Goal: Transaction & Acquisition: Book appointment/travel/reservation

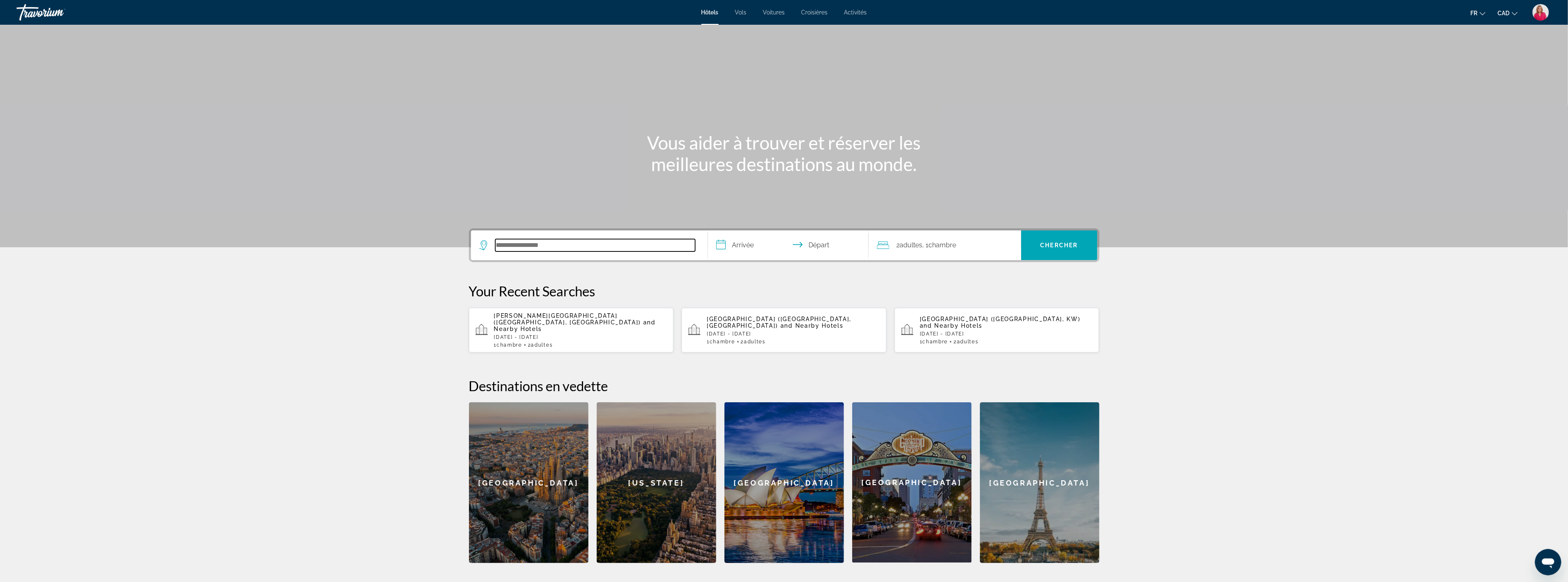
click at [534, 246] on input "Search hotel destination" at bounding box center [595, 245] width 200 height 12
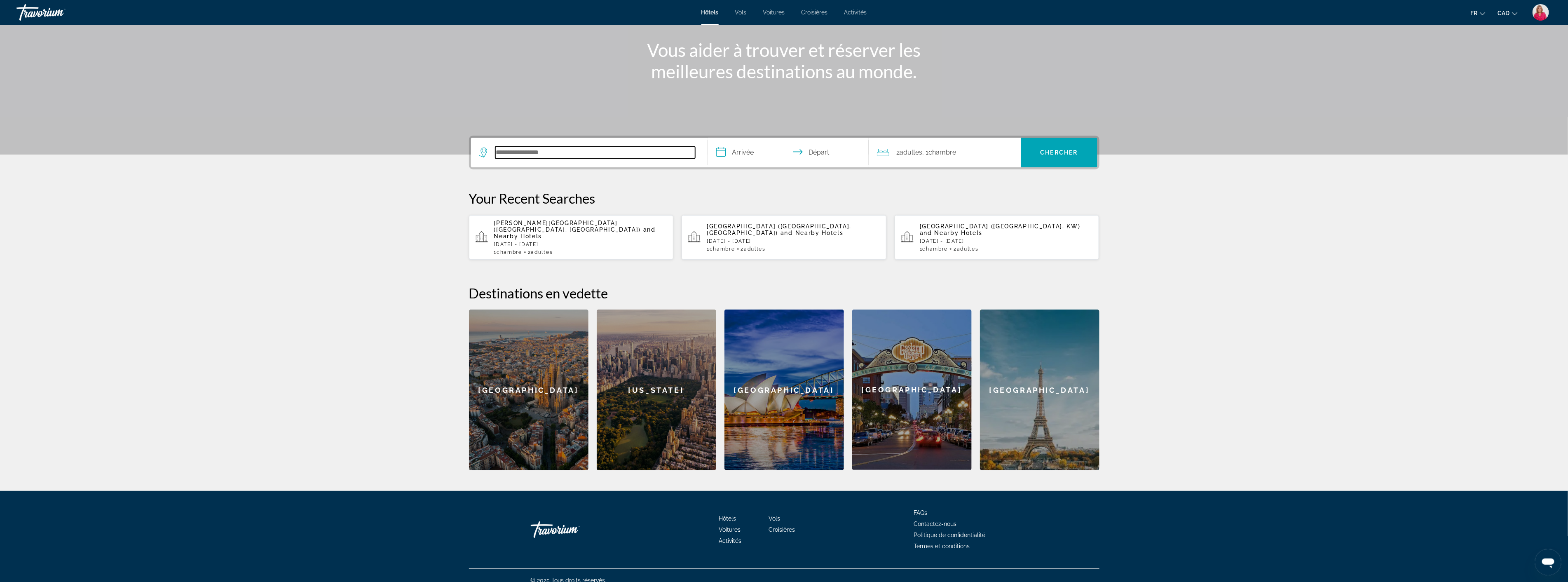
scroll to position [95, 0]
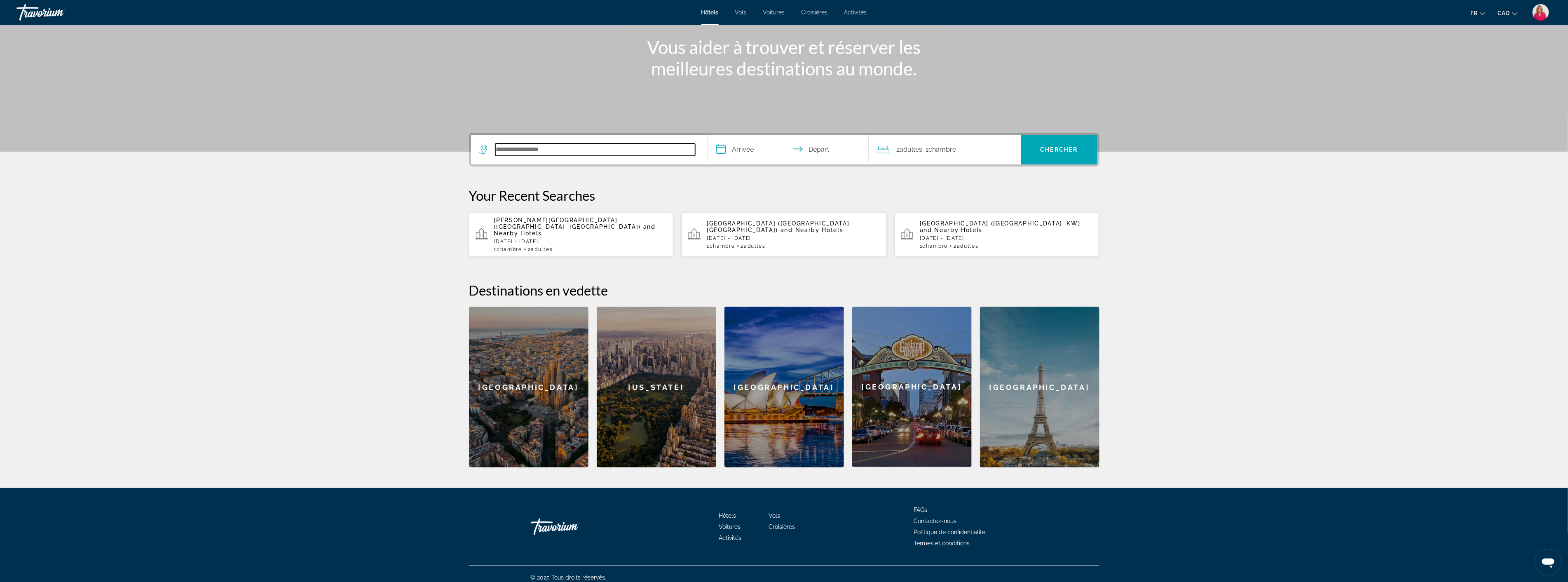
click at [525, 151] on input "Search hotel destination" at bounding box center [595, 149] width 200 height 12
type input "*"
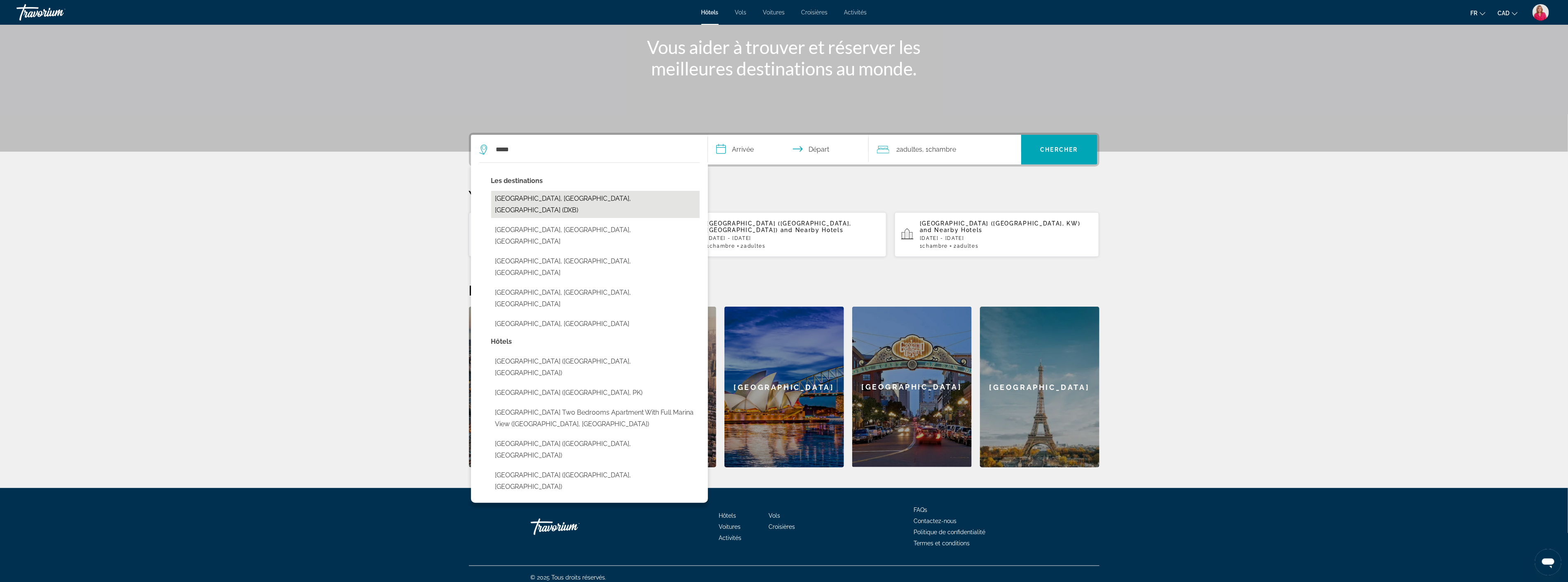
click at [543, 198] on button "[GEOGRAPHIC_DATA], [GEOGRAPHIC_DATA], [GEOGRAPHIC_DATA] (DXB)" at bounding box center [595, 204] width 209 height 27
type input "**********"
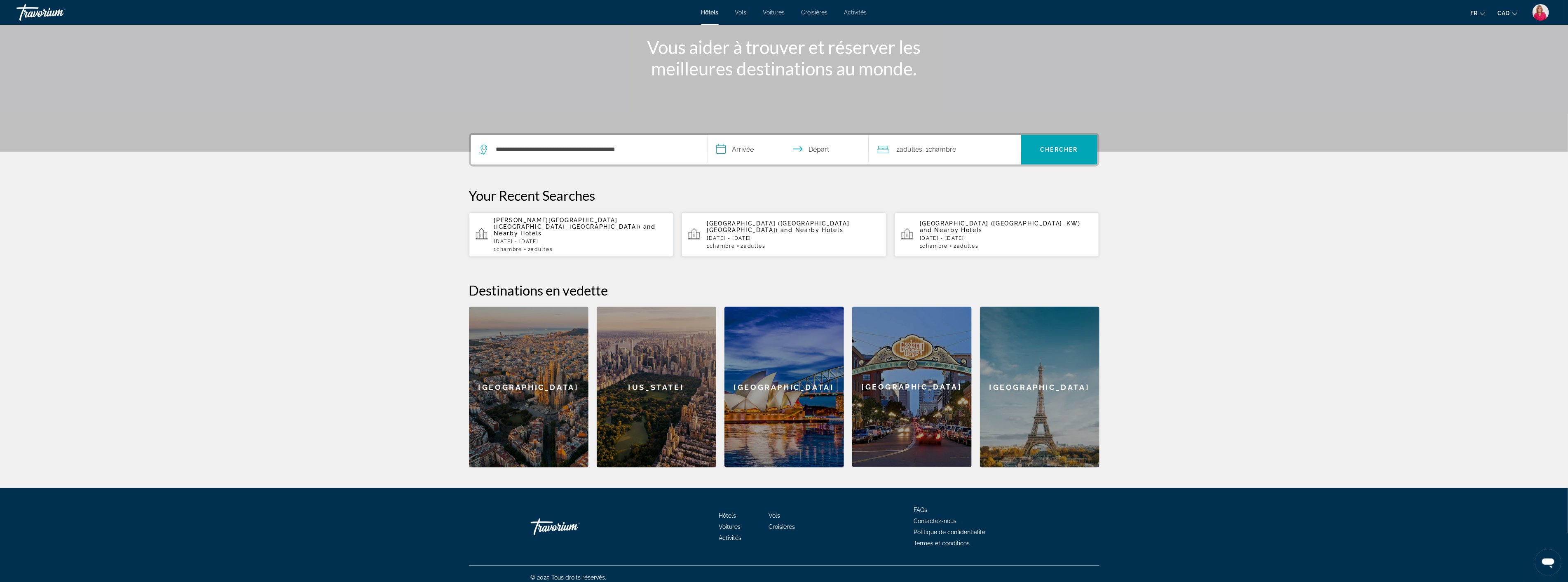
click at [738, 149] on input "**********" at bounding box center [790, 151] width 164 height 32
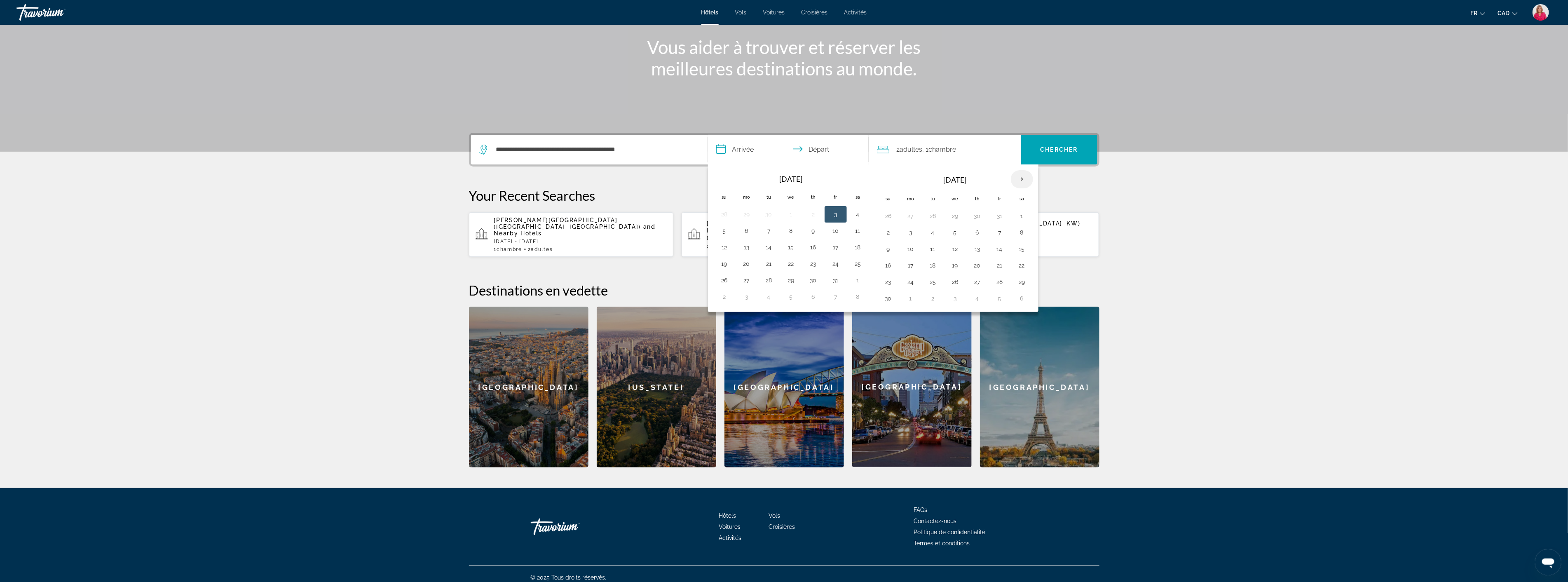
click at [1018, 178] on th "Next month" at bounding box center [1022, 179] width 22 height 18
click at [955, 221] on button "3" at bounding box center [955, 216] width 13 height 11
click at [930, 237] on button "9" at bounding box center [933, 232] width 13 height 11
type input "**********"
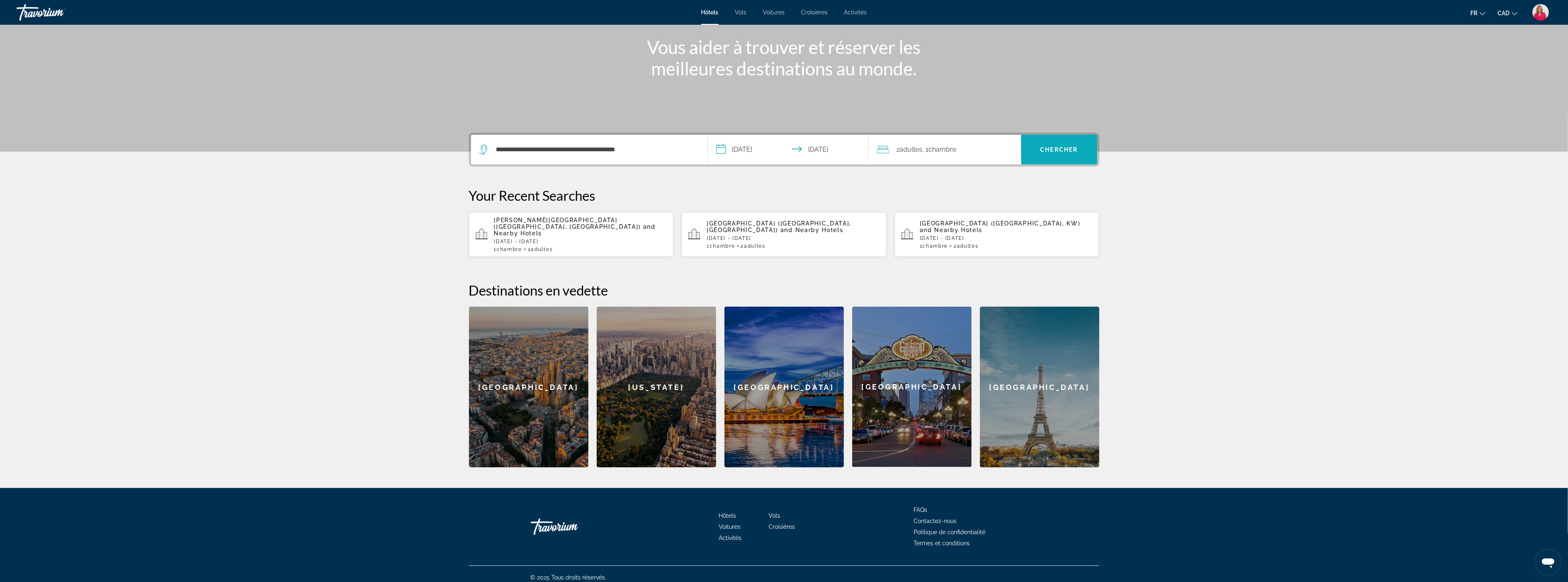
click at [1060, 153] on span "Chercher" at bounding box center [1059, 149] width 38 height 6
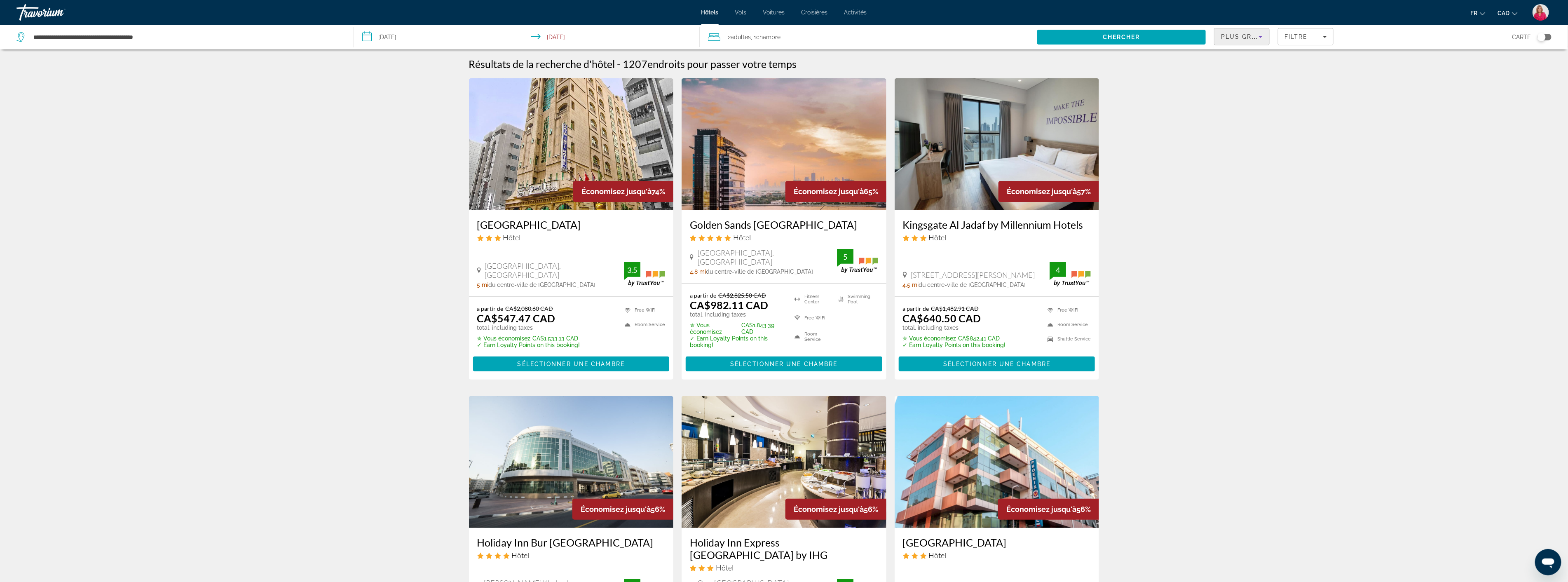
click at [1261, 38] on icon "Sort by" at bounding box center [1261, 37] width 10 height 10
click at [1305, 39] on div at bounding box center [784, 291] width 1568 height 582
click at [1300, 39] on span "Filtre" at bounding box center [1296, 36] width 24 height 6
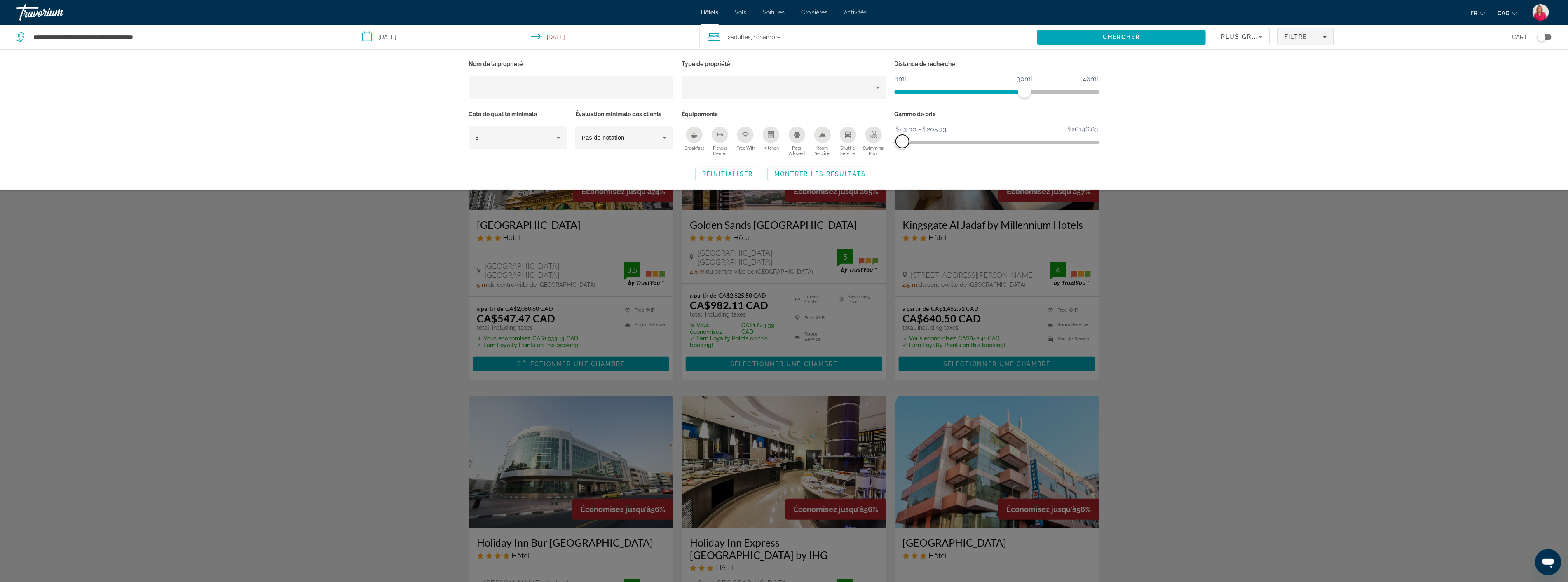
drag, startPoint x: 1092, startPoint y: 137, endPoint x: 903, endPoint y: 148, distance: 189.3
click at [903, 148] on div "Gamme de prix $43.00 $26146.83 $43.00 $205.33 $43.00 - $205.33" at bounding box center [997, 133] width 213 height 50
drag, startPoint x: 1024, startPoint y: 90, endPoint x: 939, endPoint y: 92, distance: 85.0
click at [939, 92] on span "ngx-slider" at bounding box center [940, 91] width 13 height 13
click at [558, 139] on icon "Hotel Filters" at bounding box center [559, 138] width 10 height 10
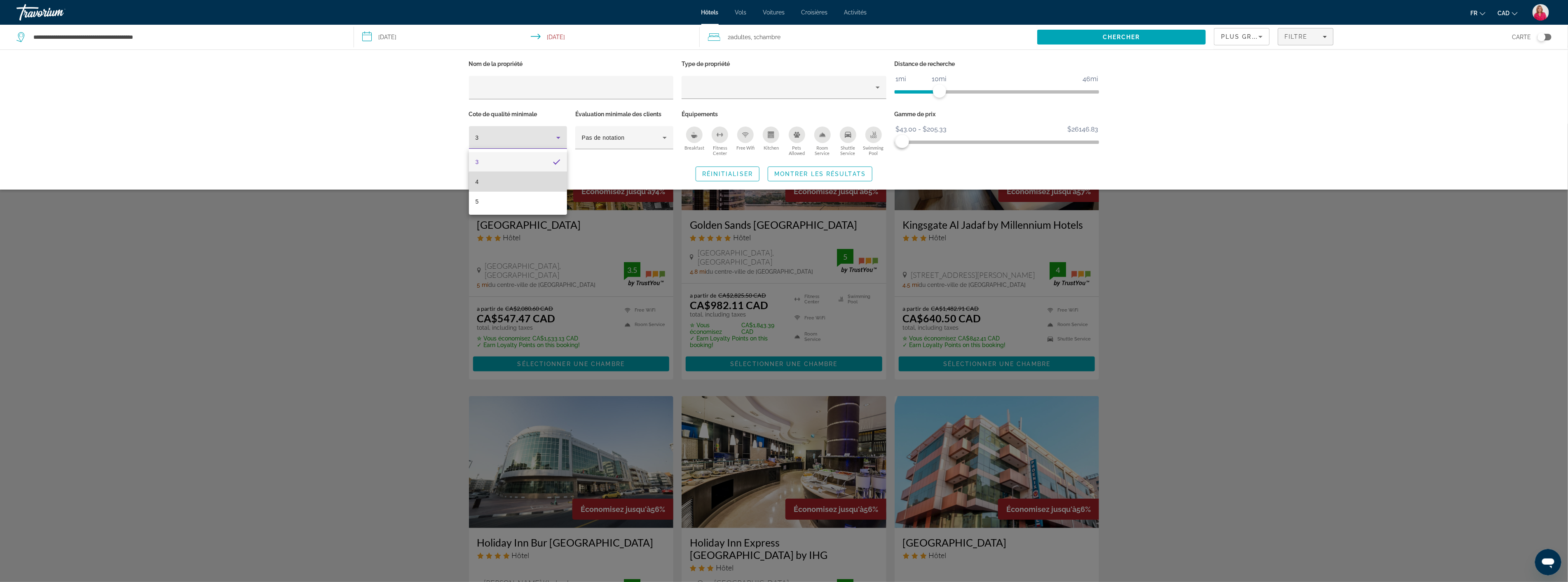
click at [519, 184] on mat-option "4" at bounding box center [518, 181] width 98 height 20
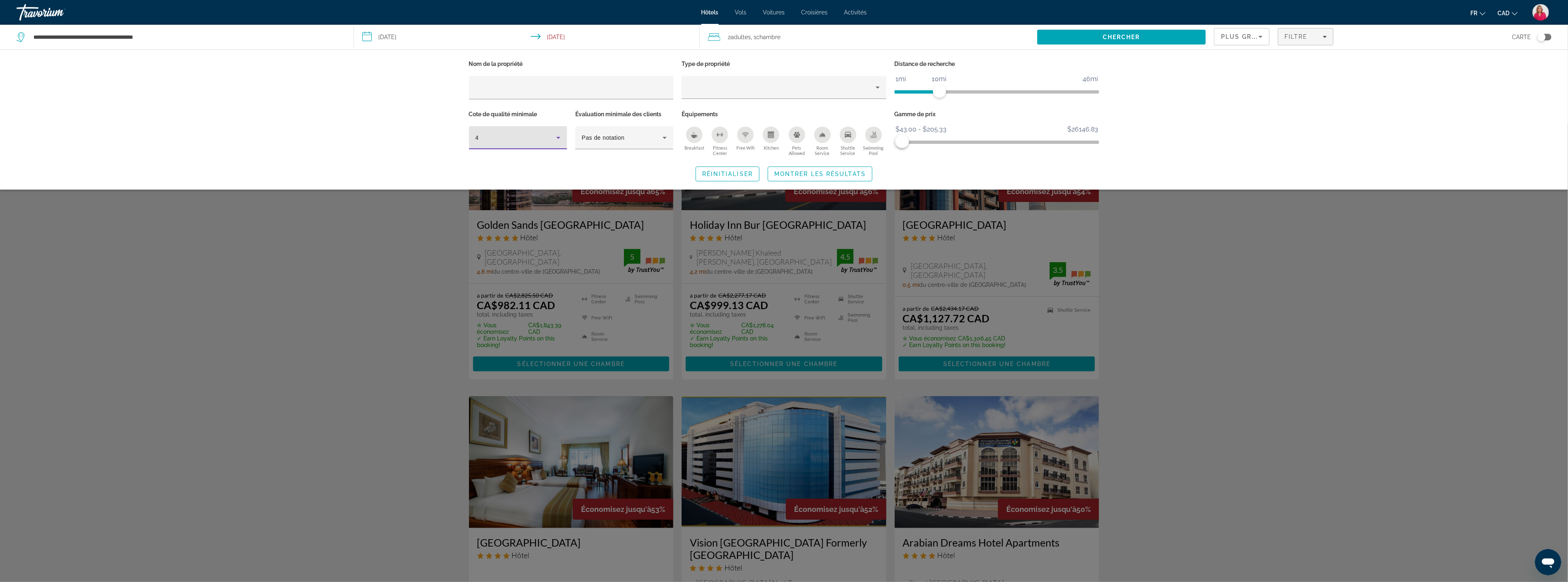
click at [429, 230] on div "Search widget" at bounding box center [784, 352] width 1568 height 458
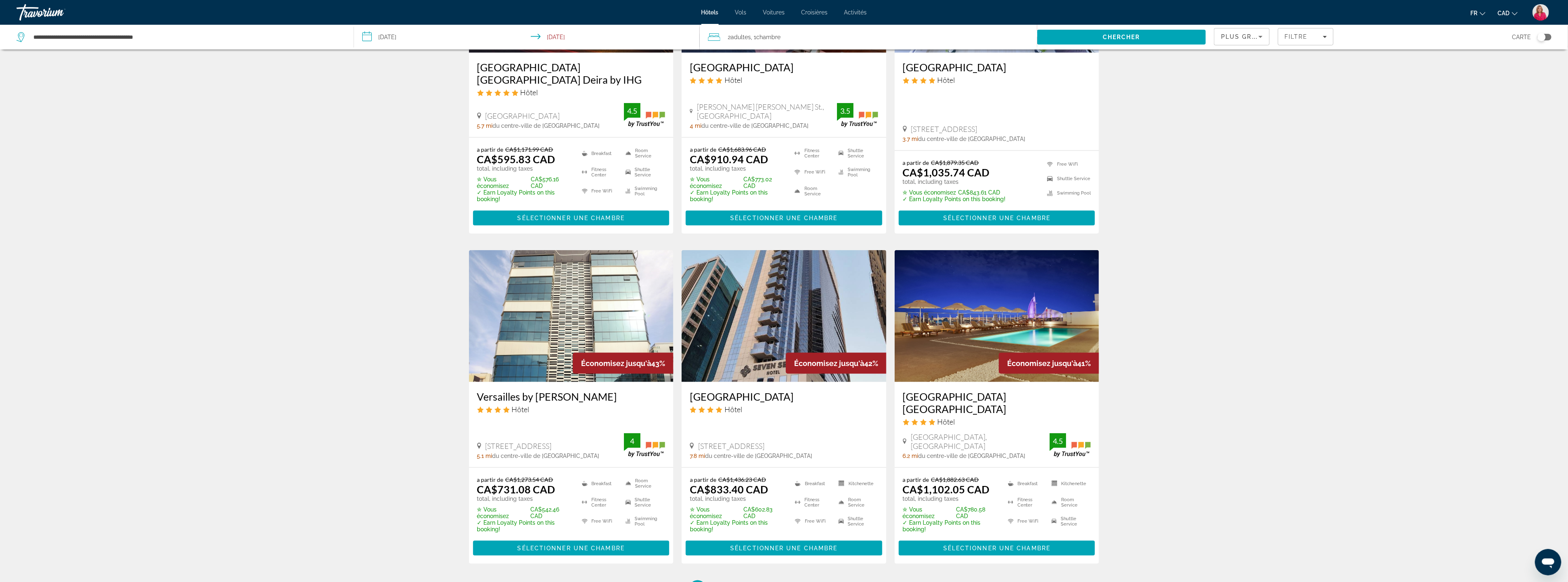
scroll to position [870, 0]
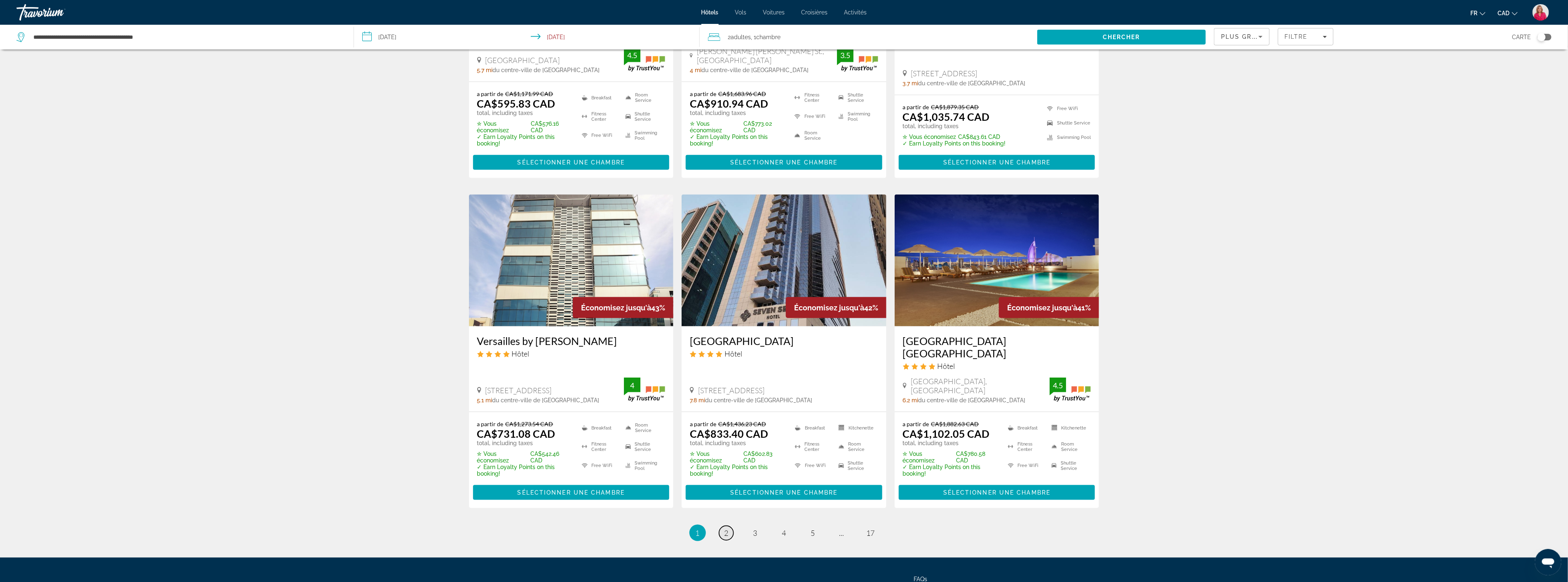
click at [723, 526] on link "page 2" at bounding box center [726, 533] width 15 height 15
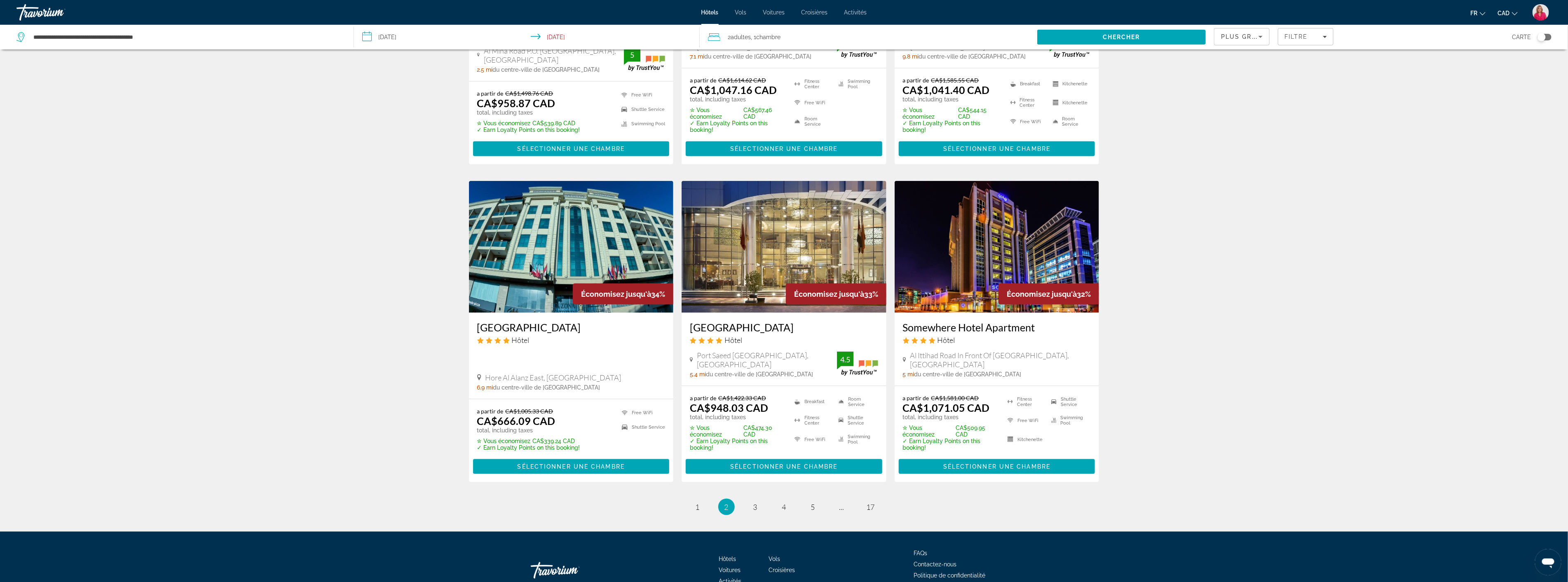
scroll to position [907, 0]
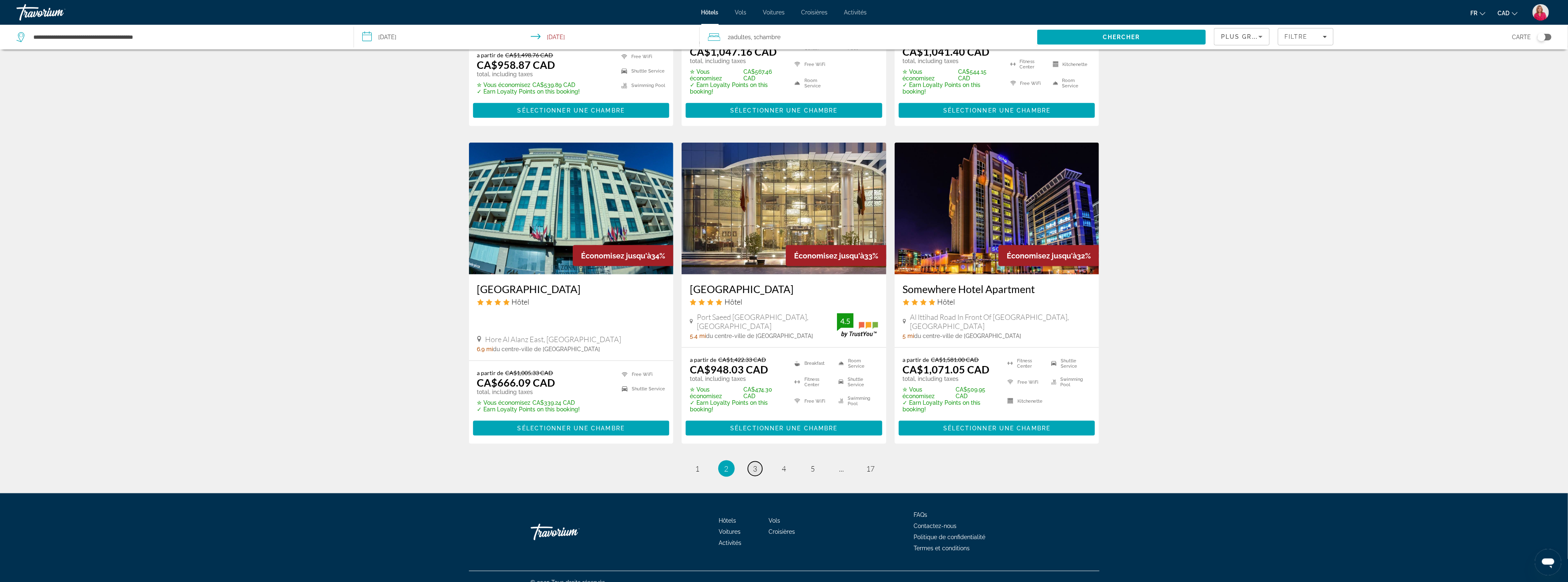
click at [756, 464] on span "3" at bounding box center [755, 468] width 4 height 9
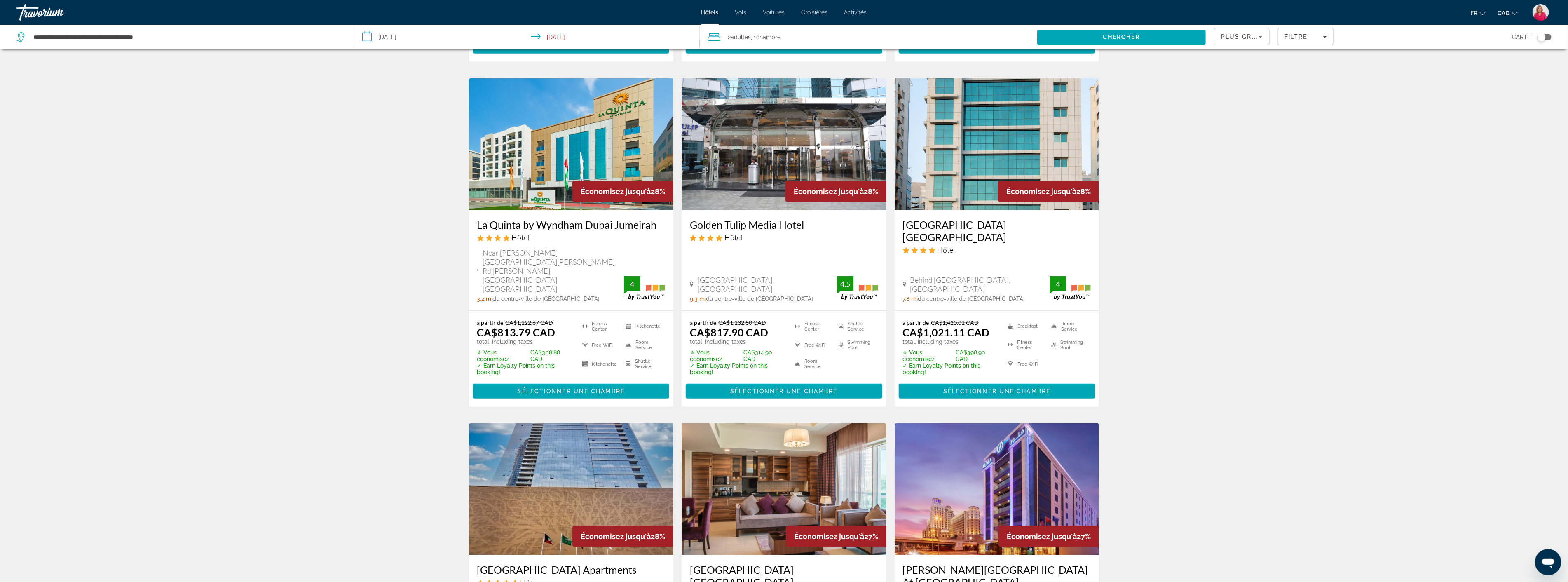
scroll to position [870, 0]
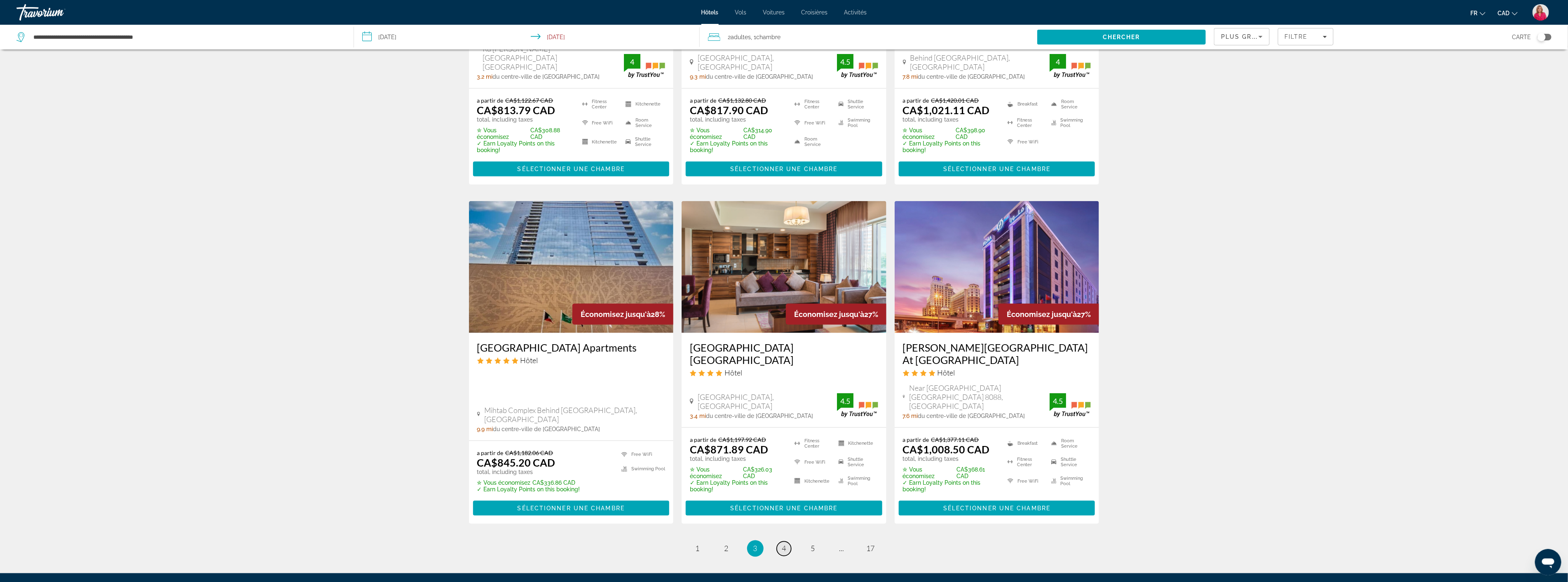
click at [783, 544] on span "4" at bounding box center [784, 548] width 4 height 9
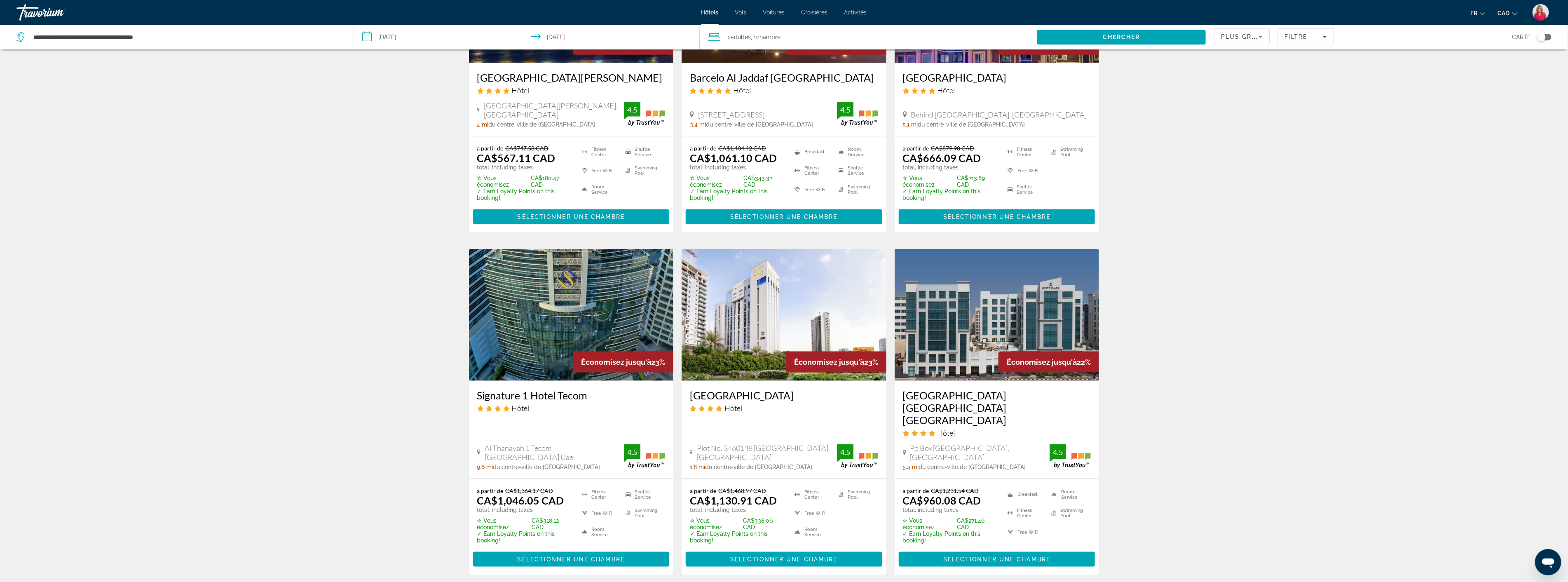
scroll to position [824, 0]
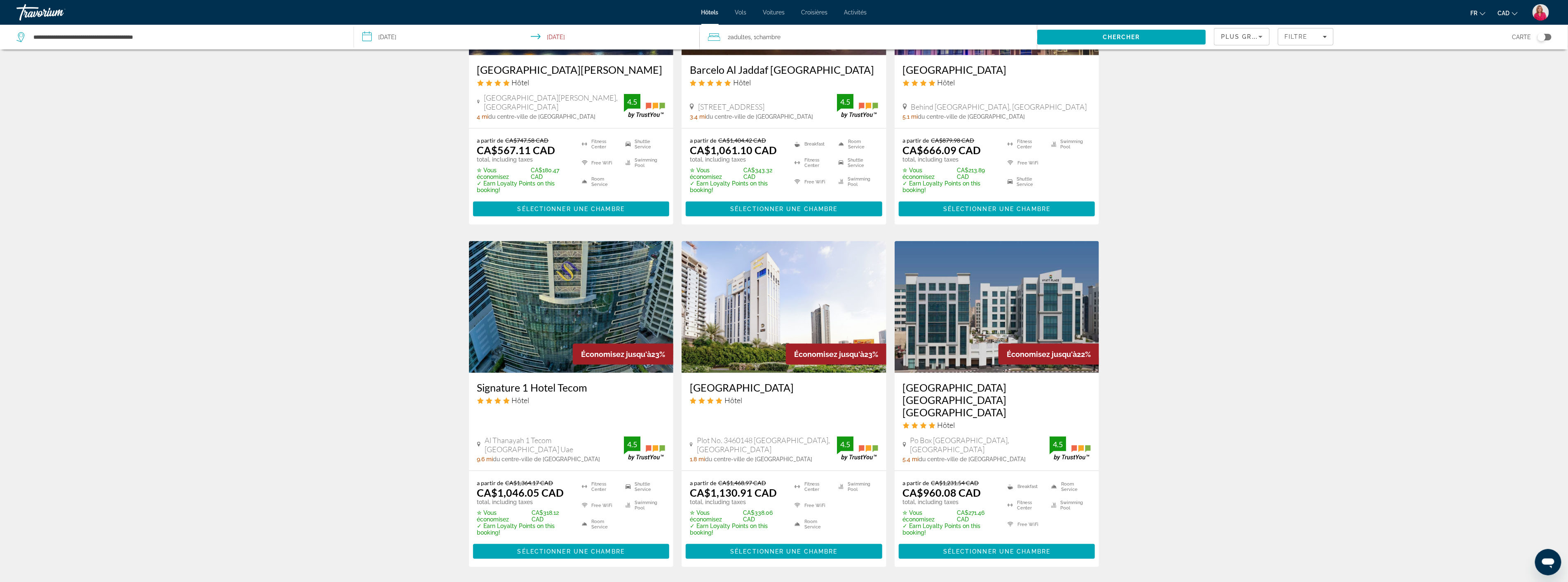
click at [812, 581] on span "5" at bounding box center [813, 592] width 4 height 9
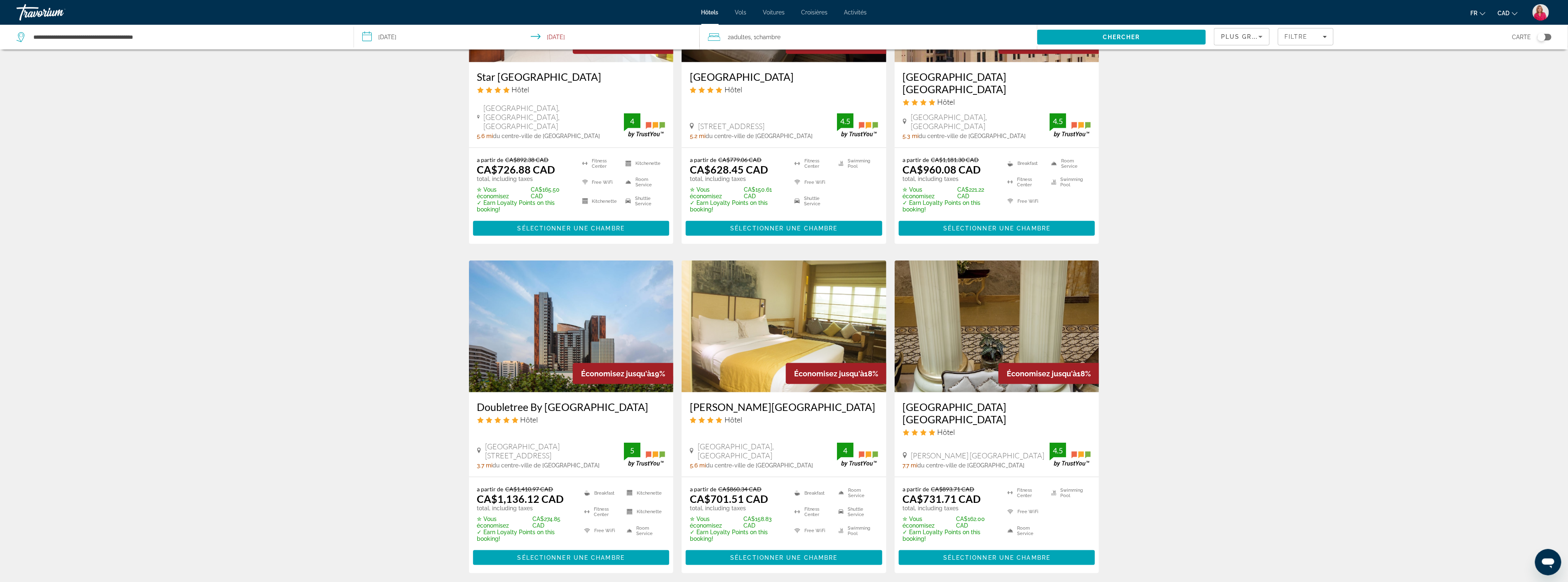
scroll to position [824, 0]
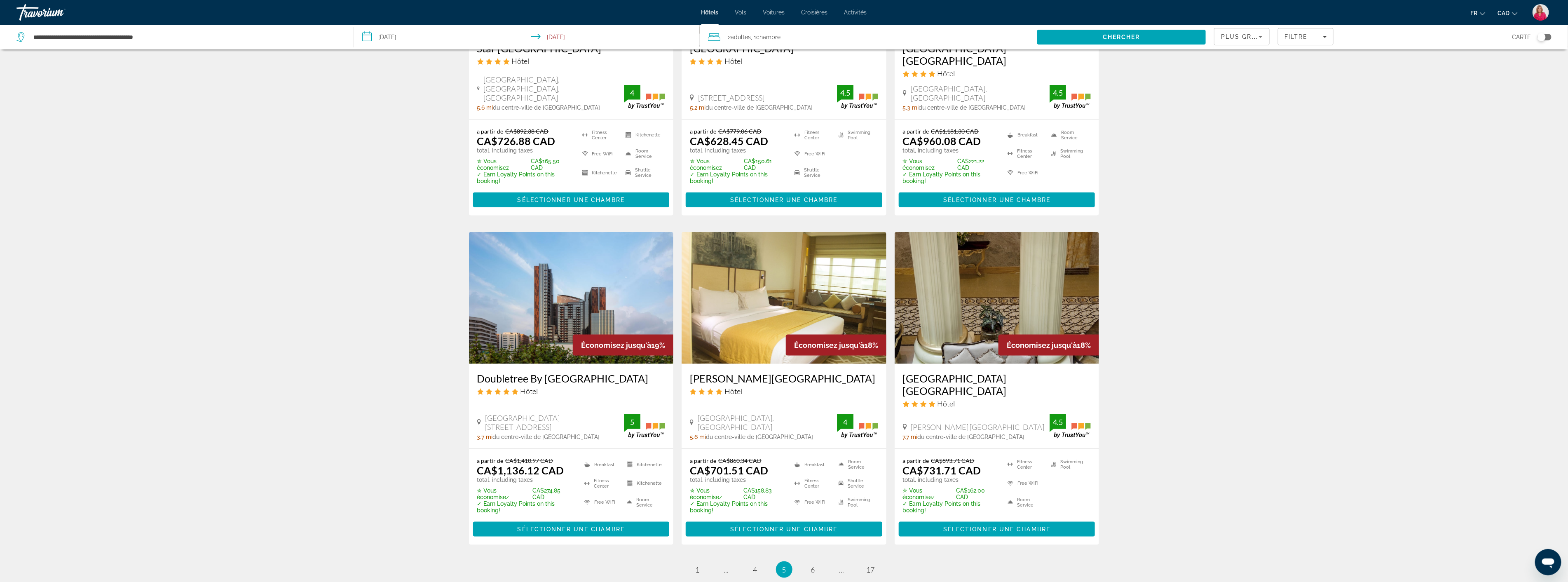
click at [530, 307] on img "Main content" at bounding box center [571, 298] width 205 height 132
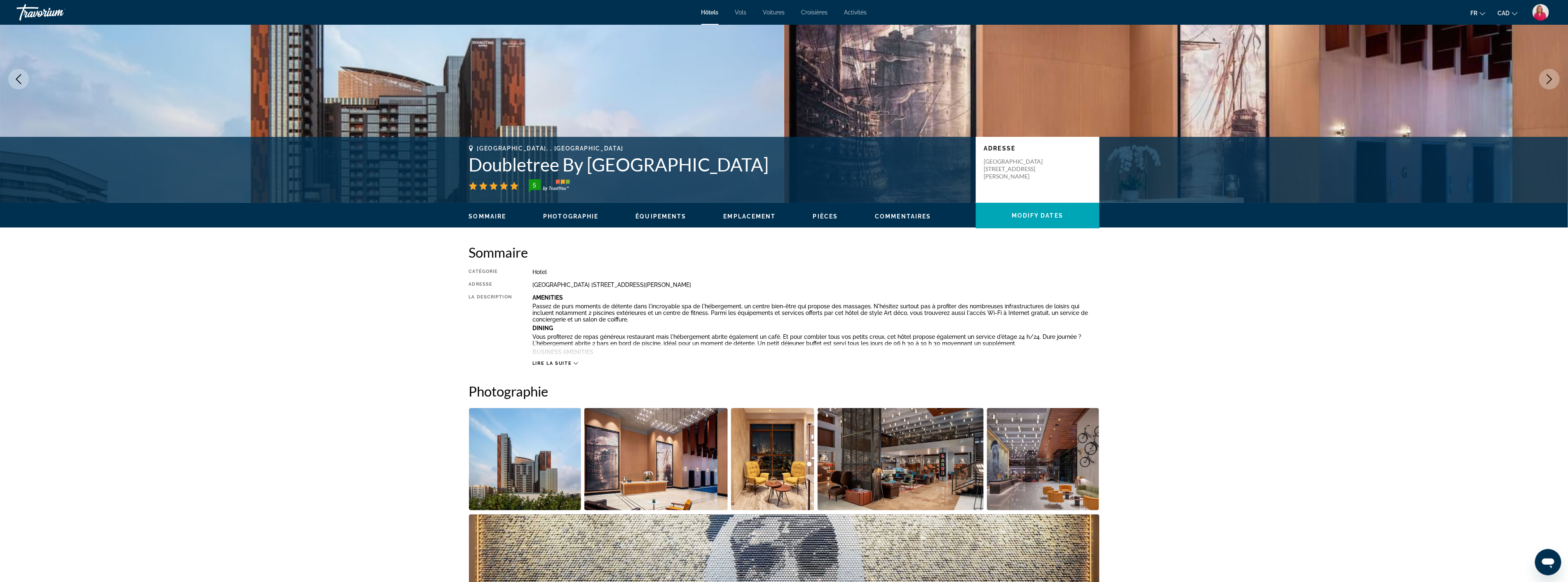
scroll to position [229, 0]
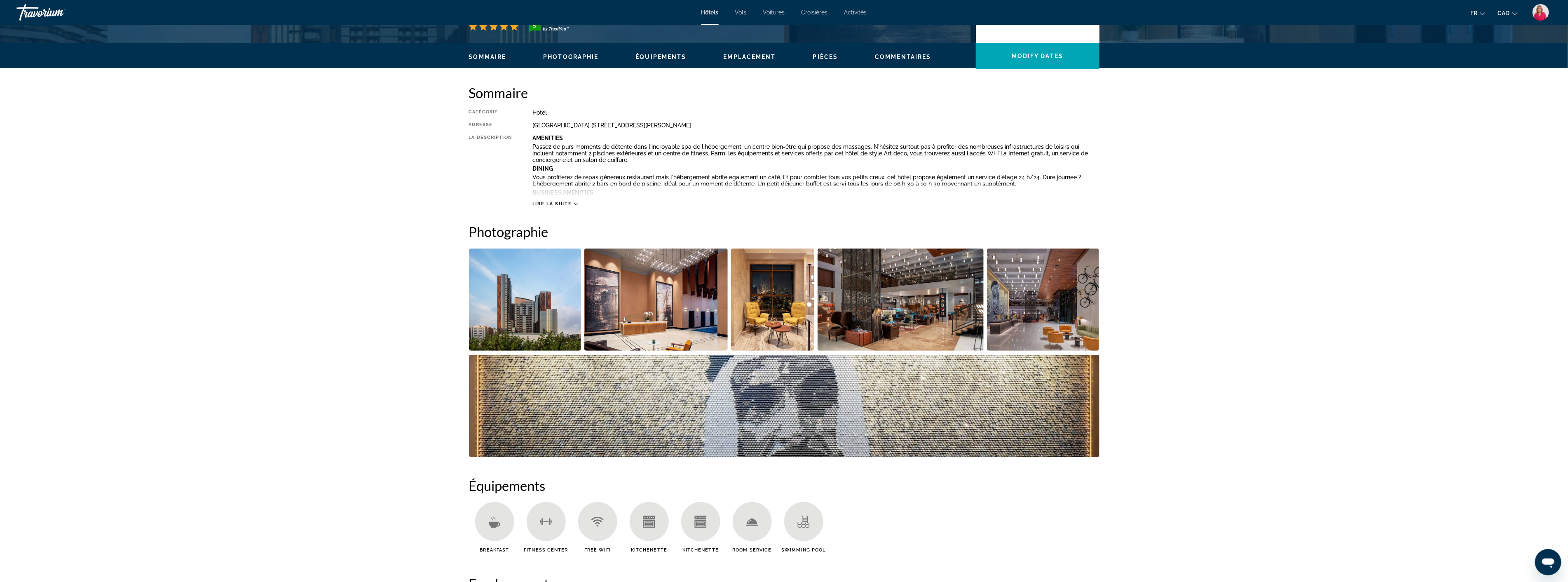
click at [660, 317] on img "Open full-screen image slider" at bounding box center [656, 300] width 143 height 102
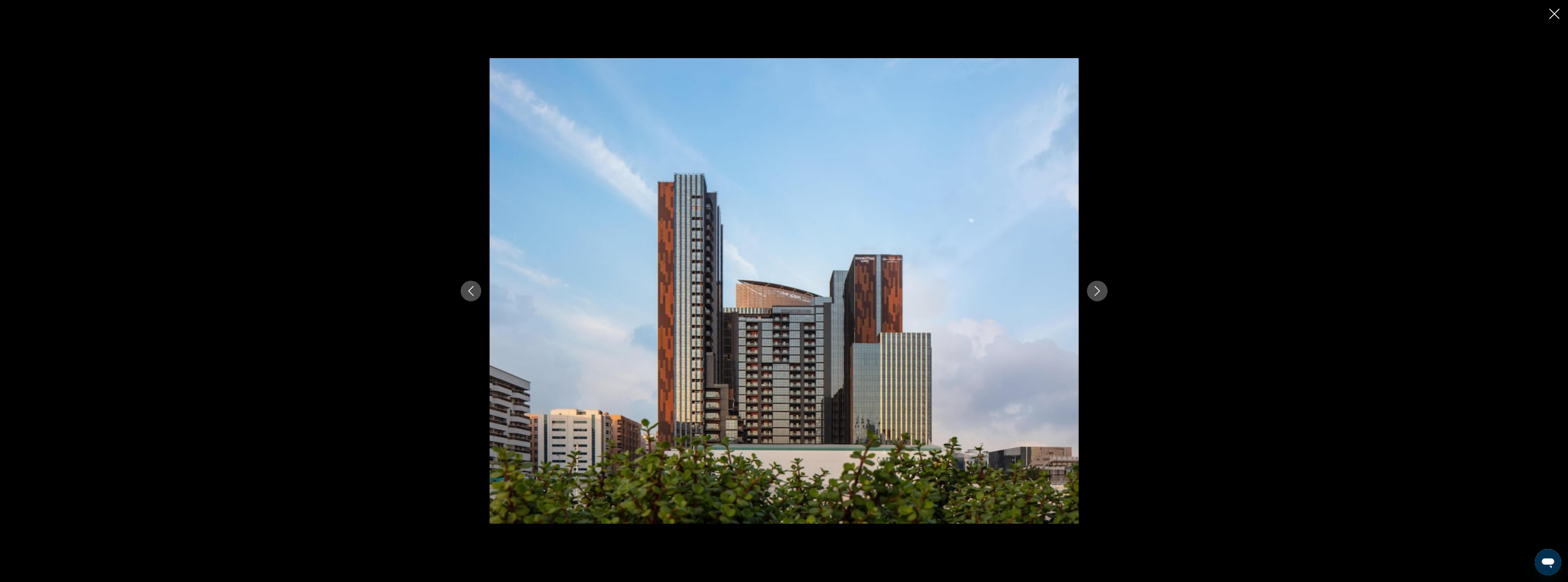
click at [1095, 292] on icon "Next image" at bounding box center [1097, 291] width 10 height 10
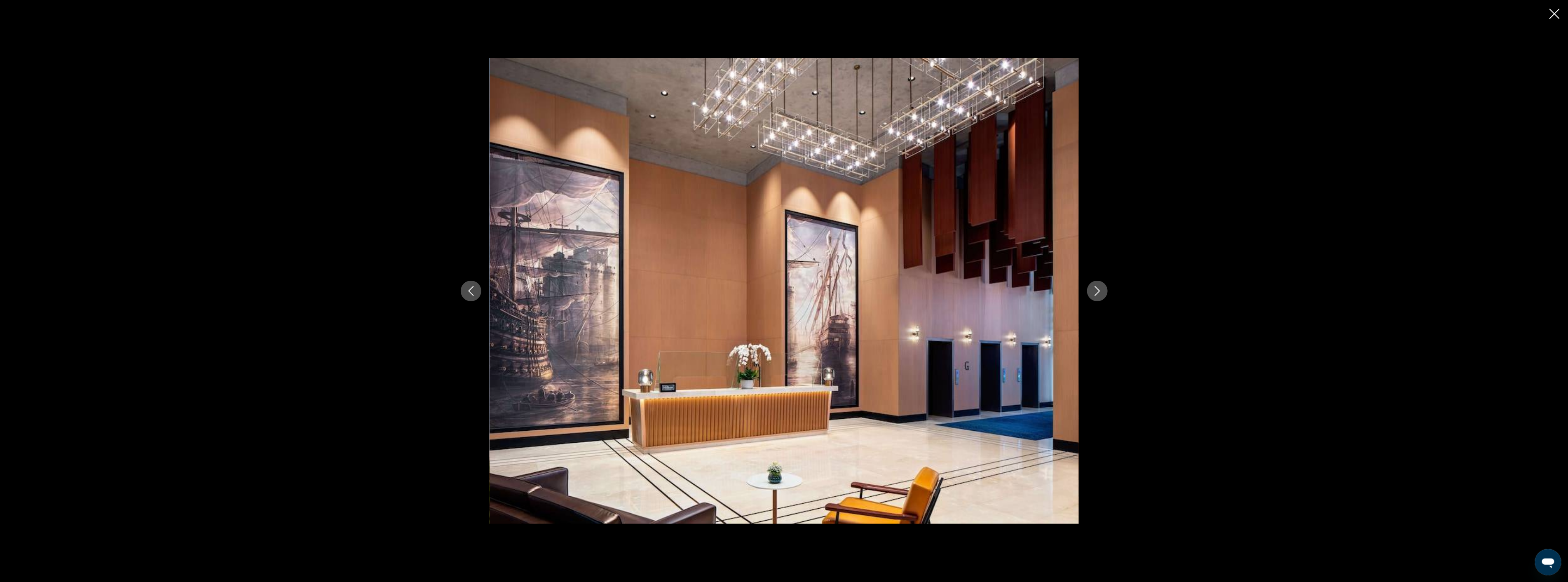
click at [1095, 292] on icon "Next image" at bounding box center [1097, 291] width 10 height 10
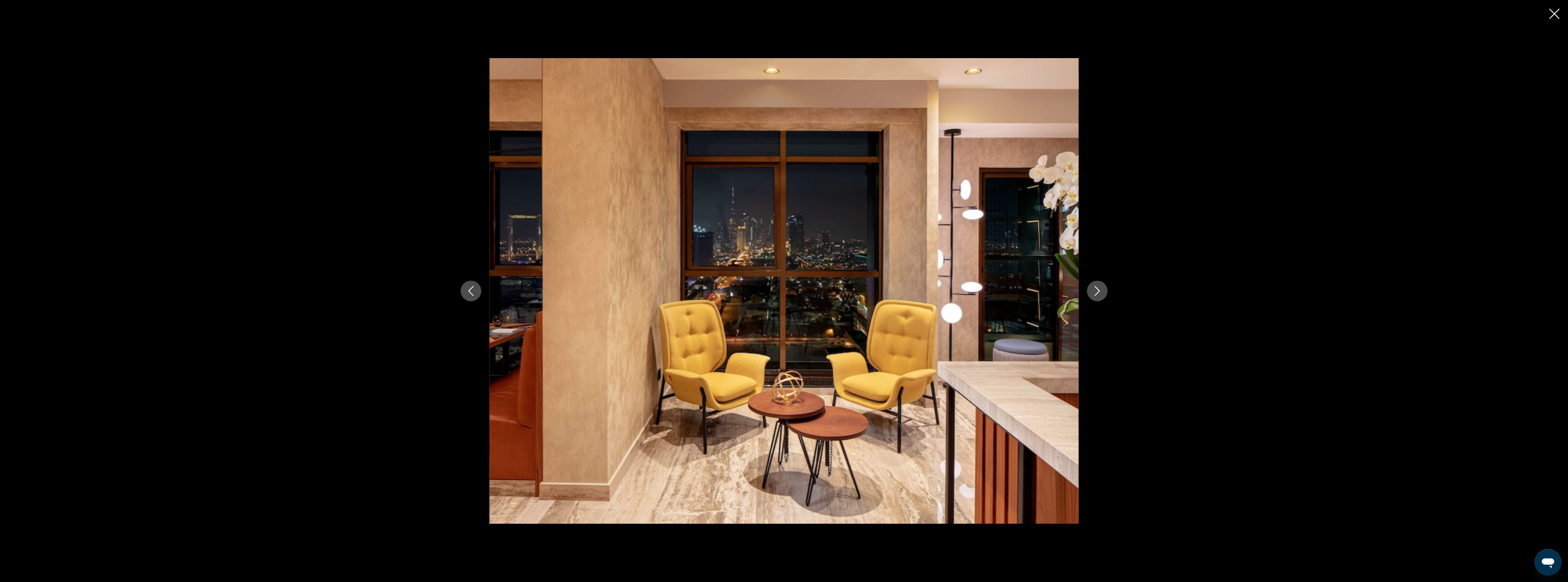
click at [1095, 292] on icon "Next image" at bounding box center [1097, 291] width 10 height 10
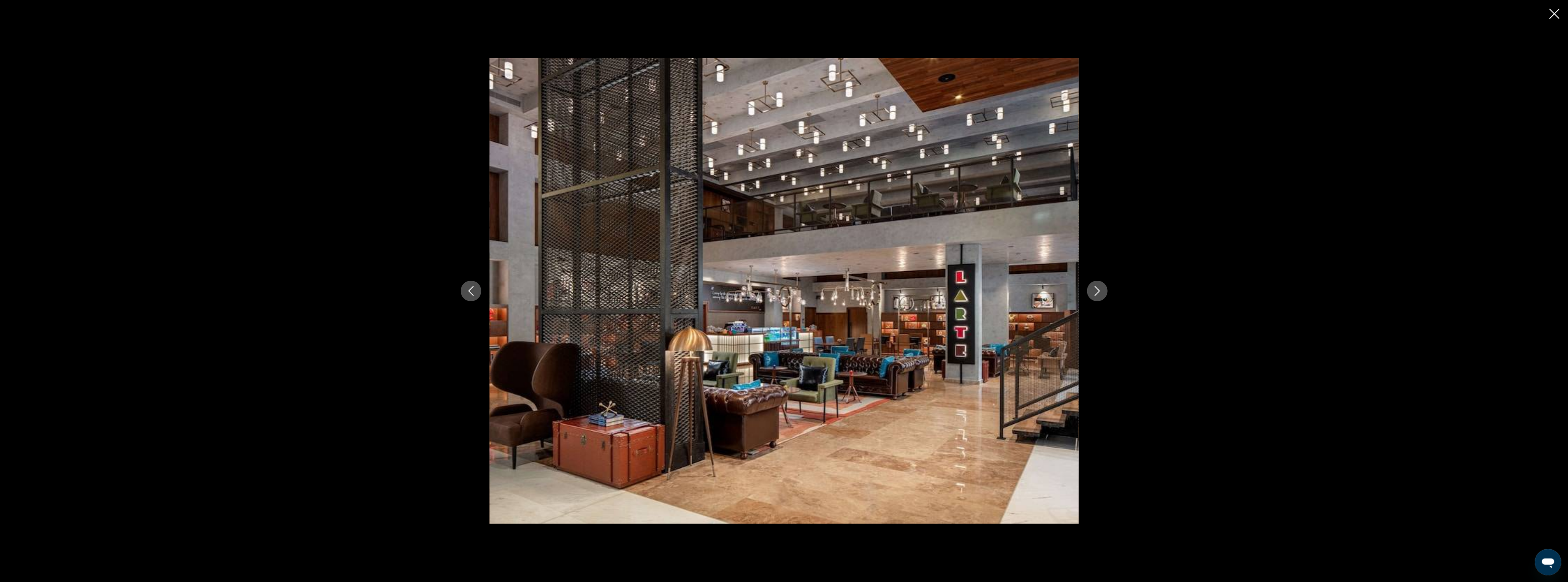
click at [1095, 292] on icon "Next image" at bounding box center [1097, 291] width 10 height 10
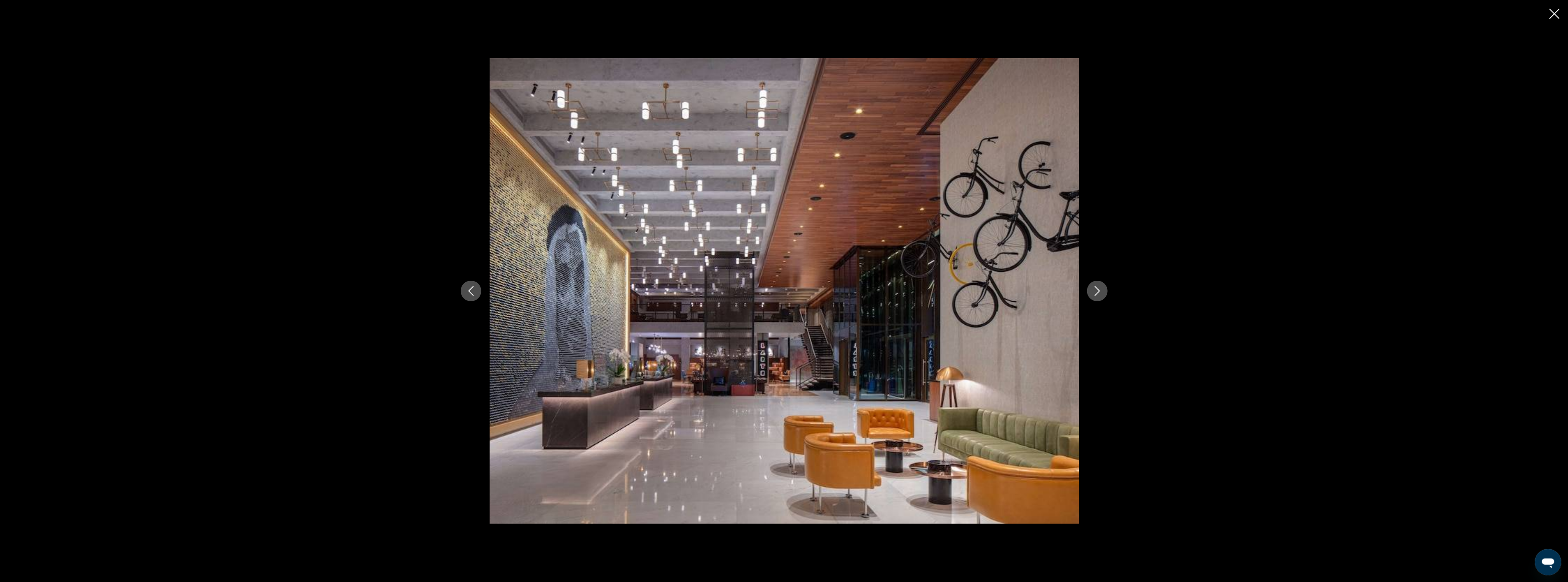
click at [1557, 15] on icon "Close slideshow" at bounding box center [1555, 14] width 10 height 10
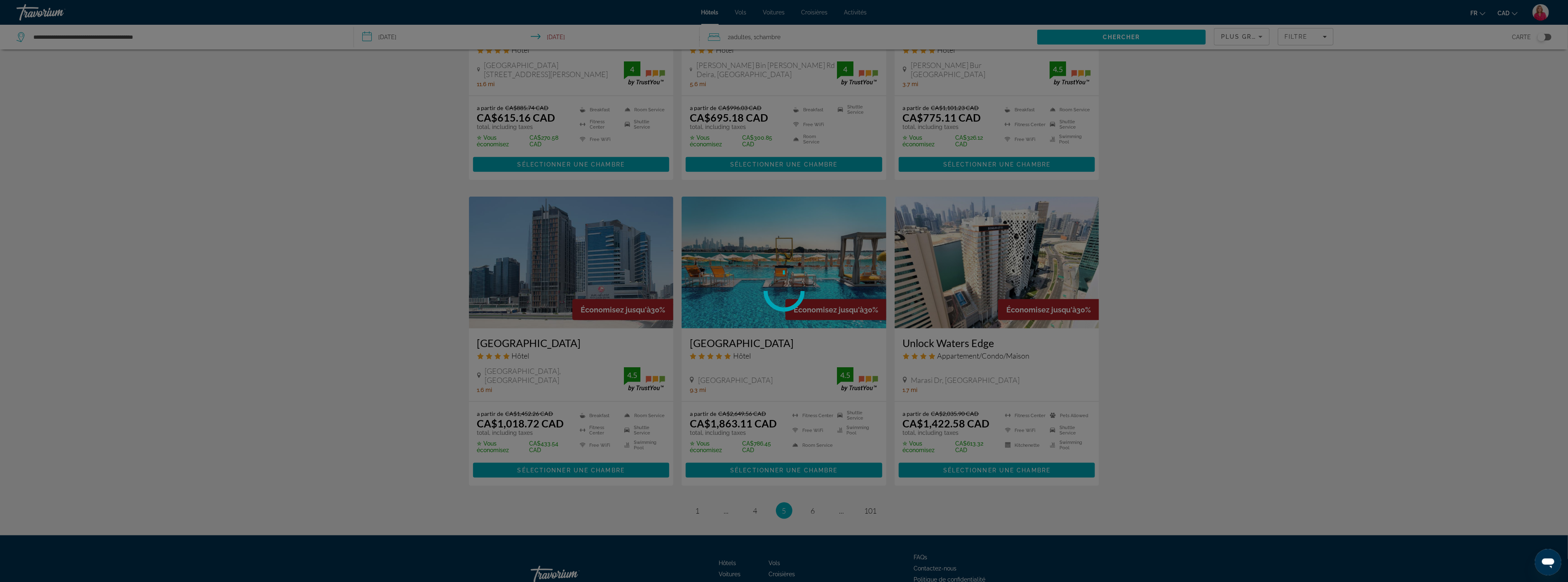
scroll to position [852, 0]
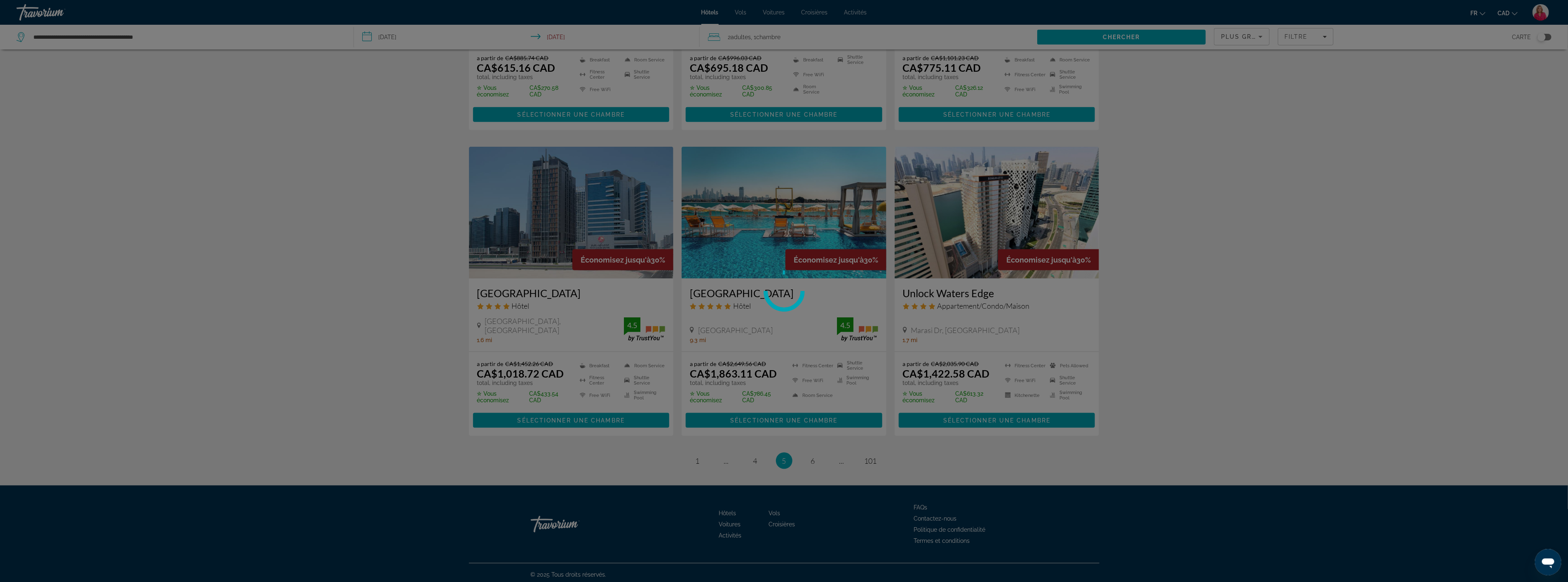
click at [745, 466] on div at bounding box center [784, 291] width 1568 height 582
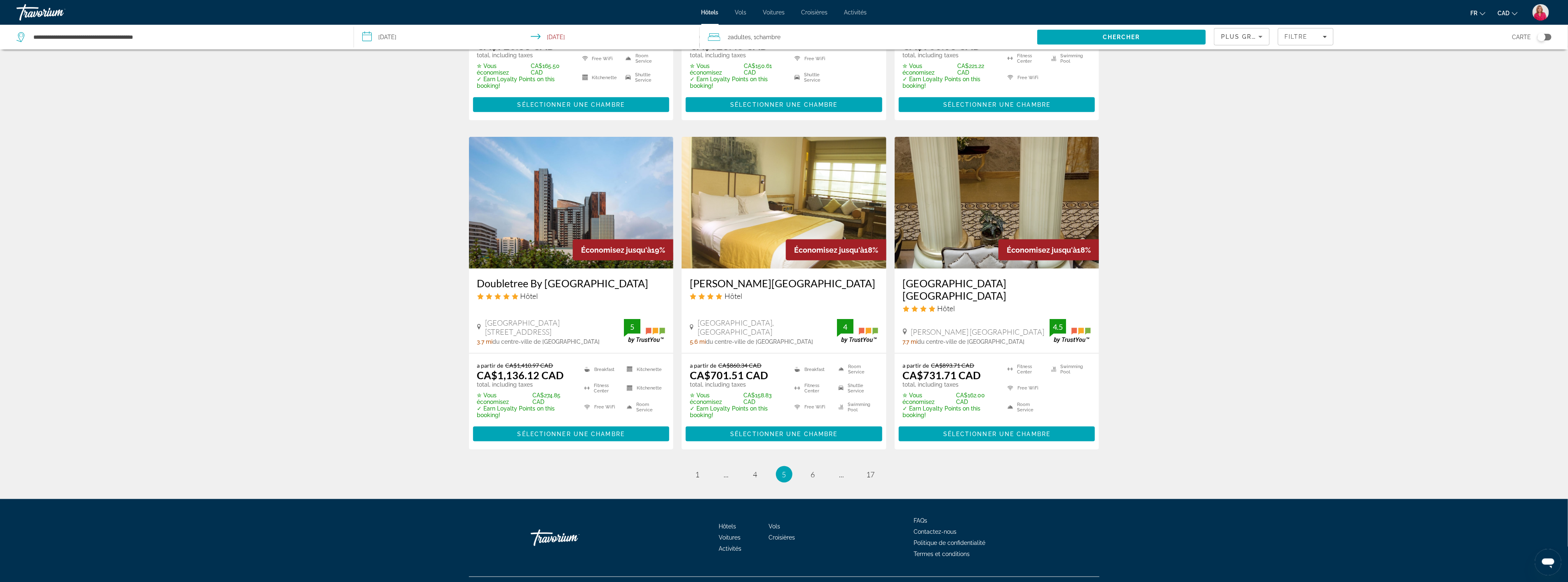
scroll to position [937, 0]
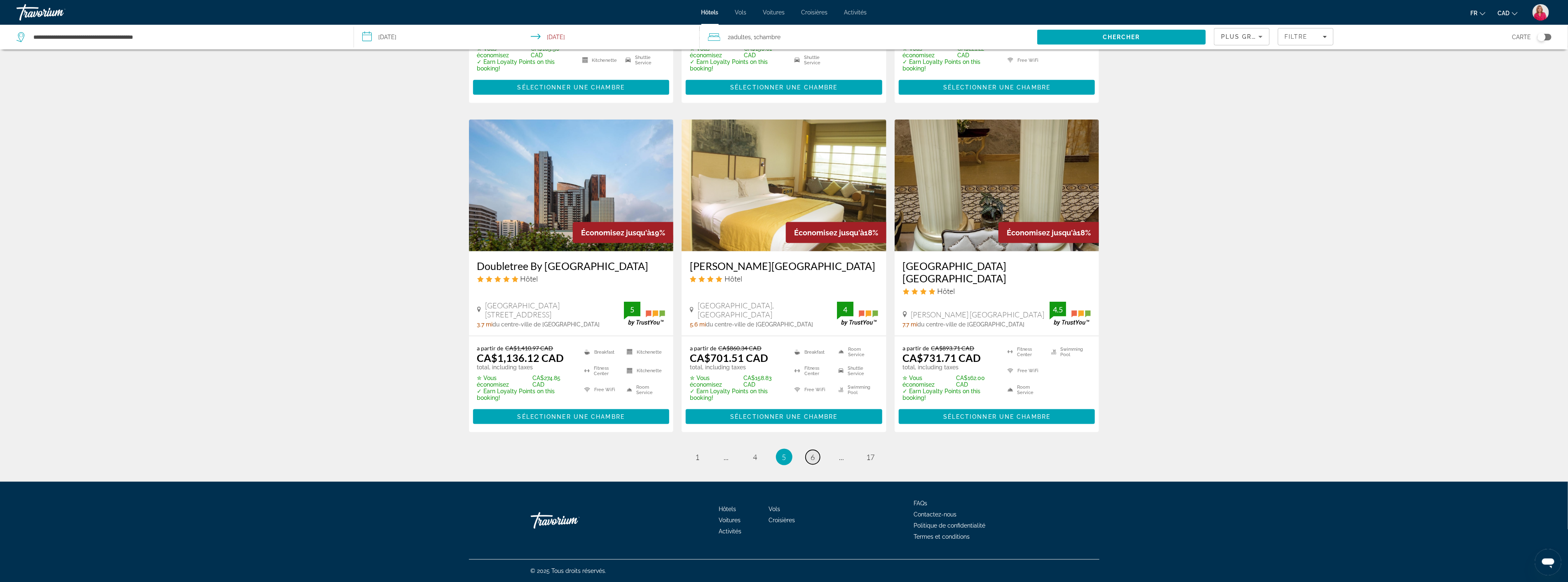
click at [813, 459] on span "6" at bounding box center [813, 457] width 4 height 9
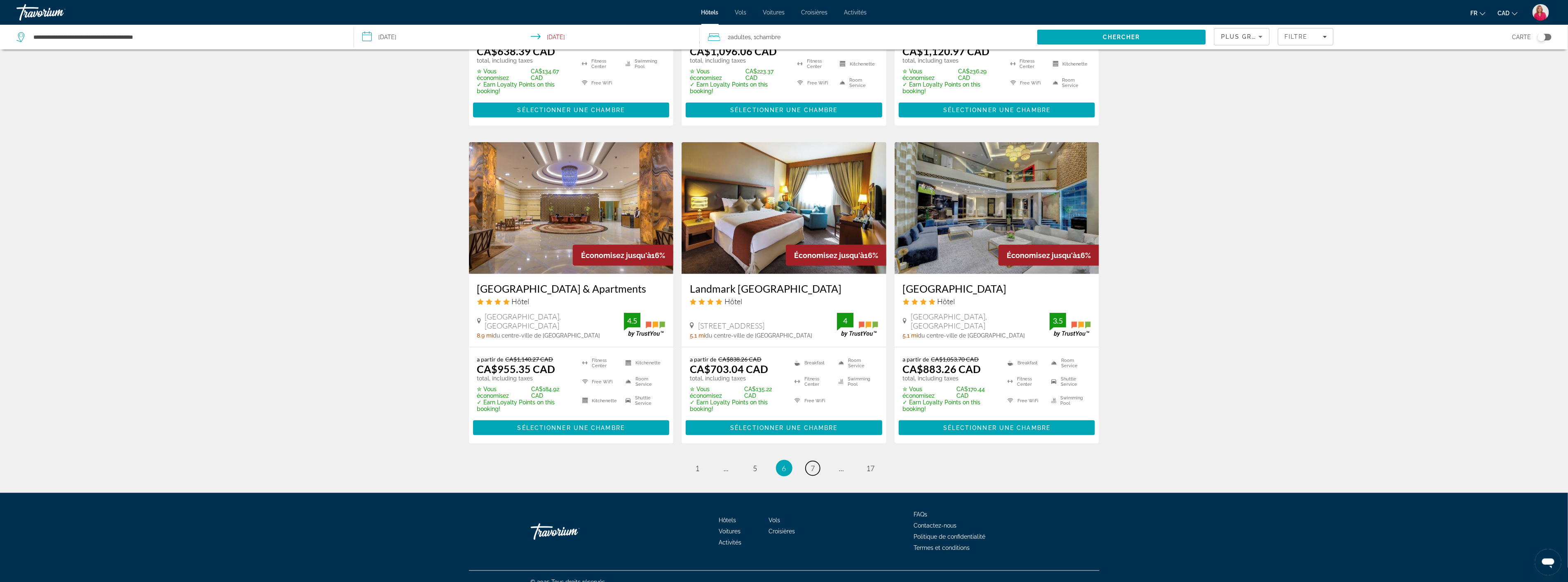
scroll to position [899, 0]
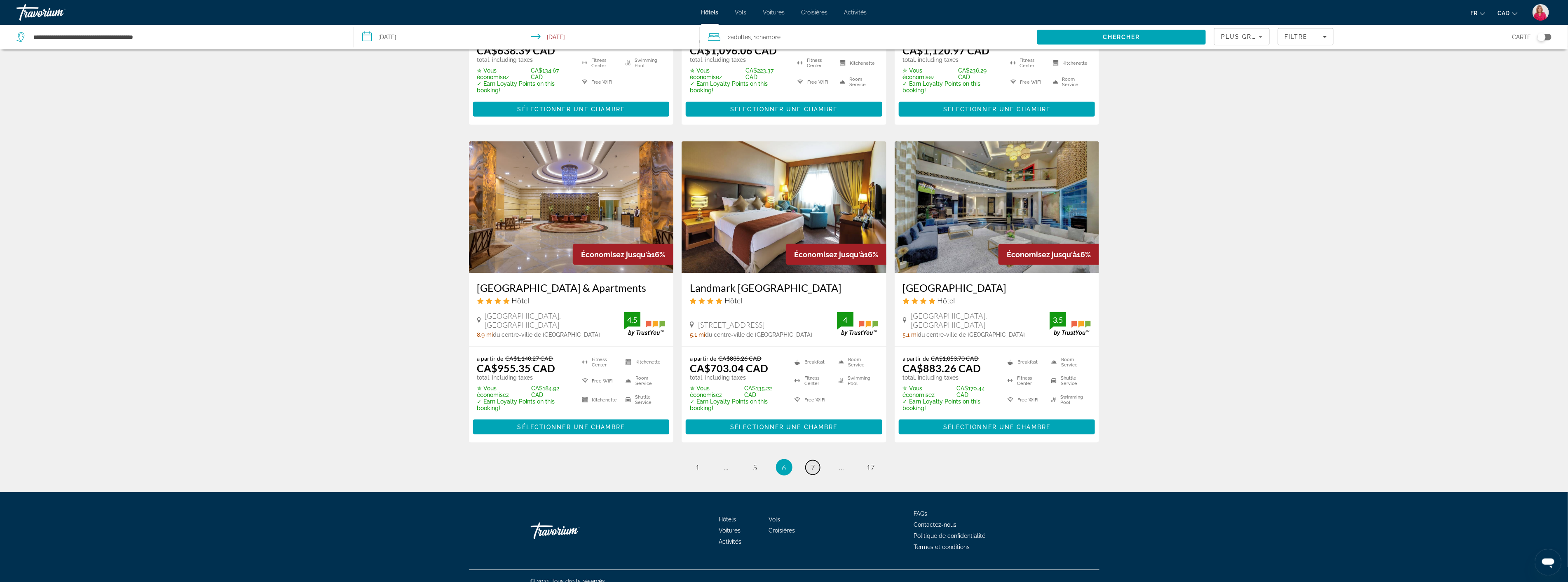
click at [816, 461] on link "page 7" at bounding box center [813, 468] width 15 height 15
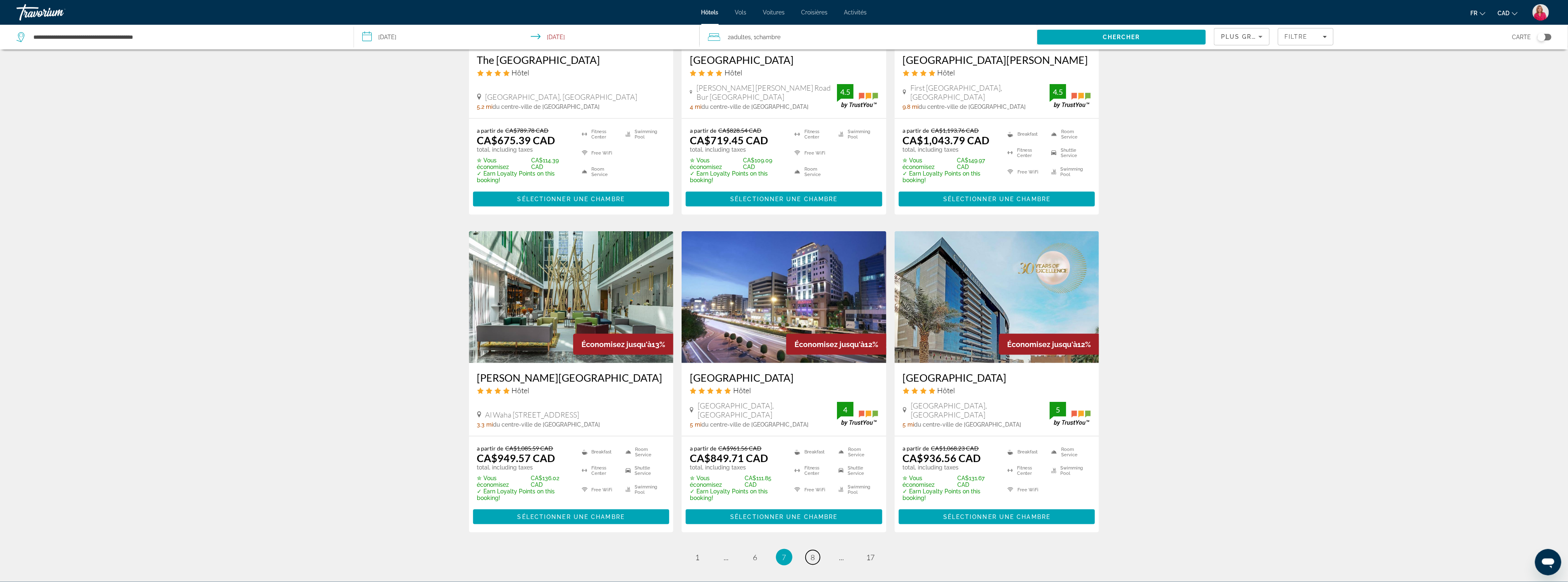
scroll to position [824, 0]
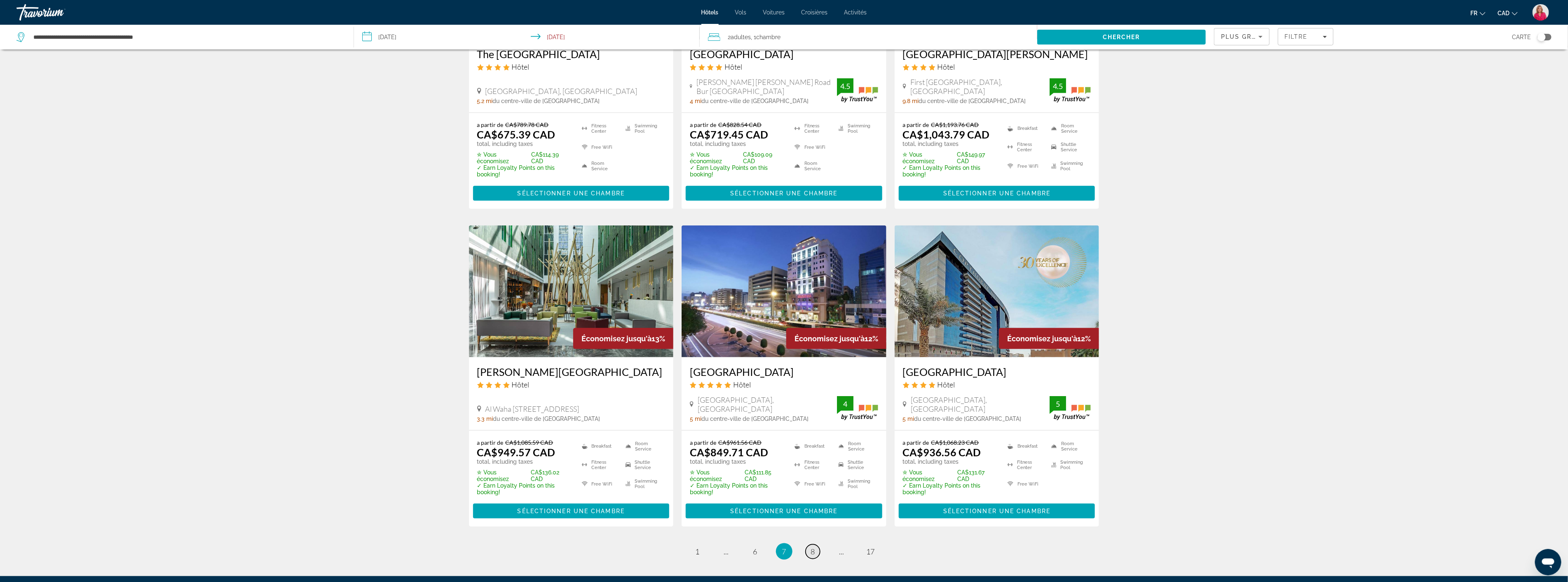
click at [813, 547] on span "8" at bounding box center [813, 551] width 4 height 9
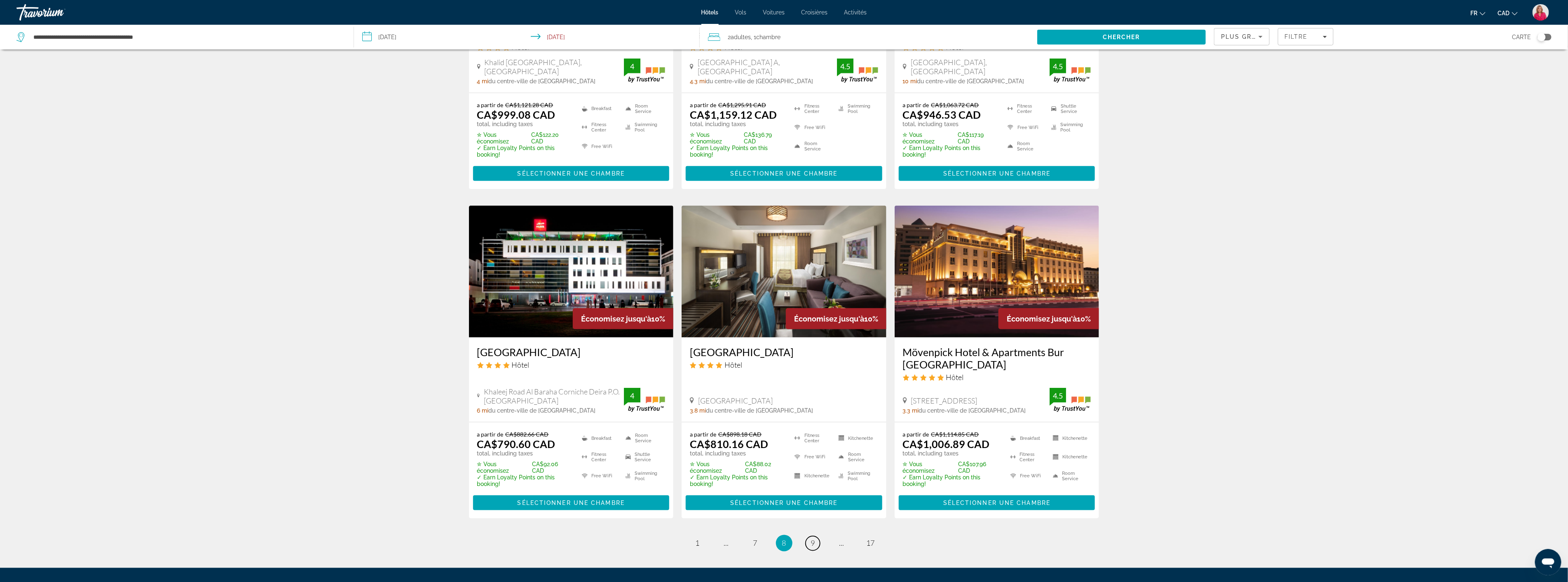
scroll to position [870, 0]
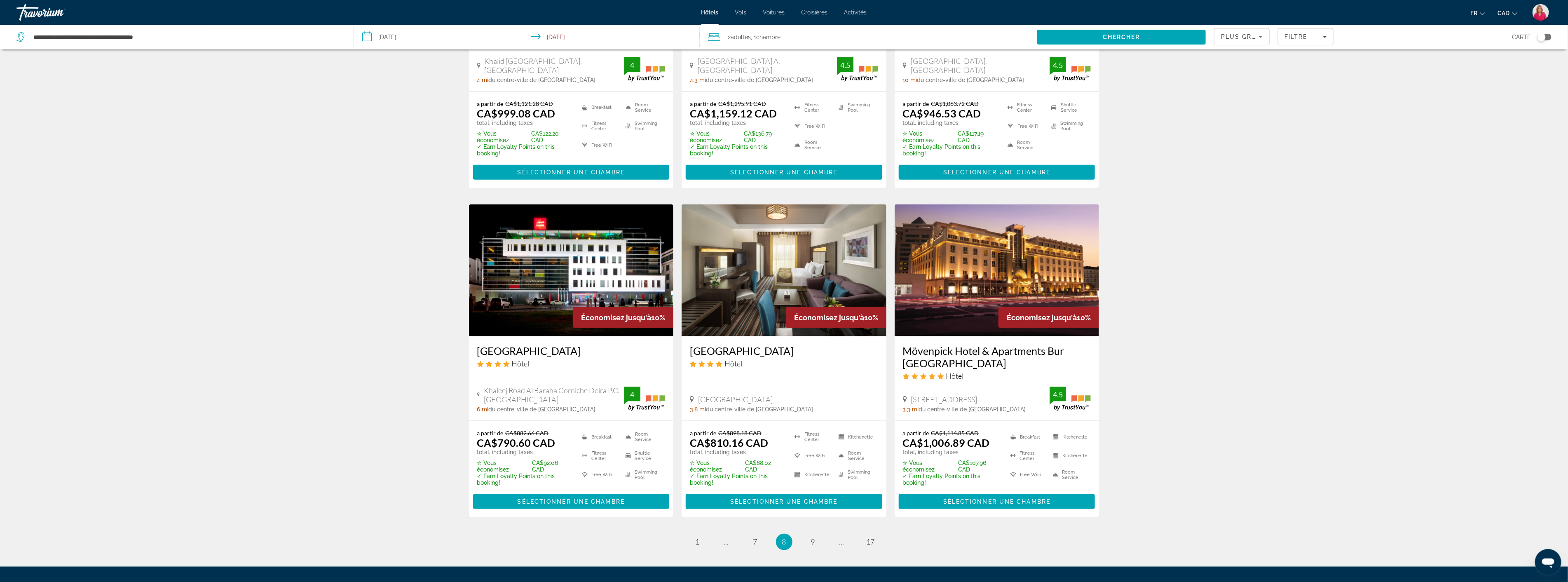
click at [940, 275] on img "Main content" at bounding box center [997, 270] width 205 height 132
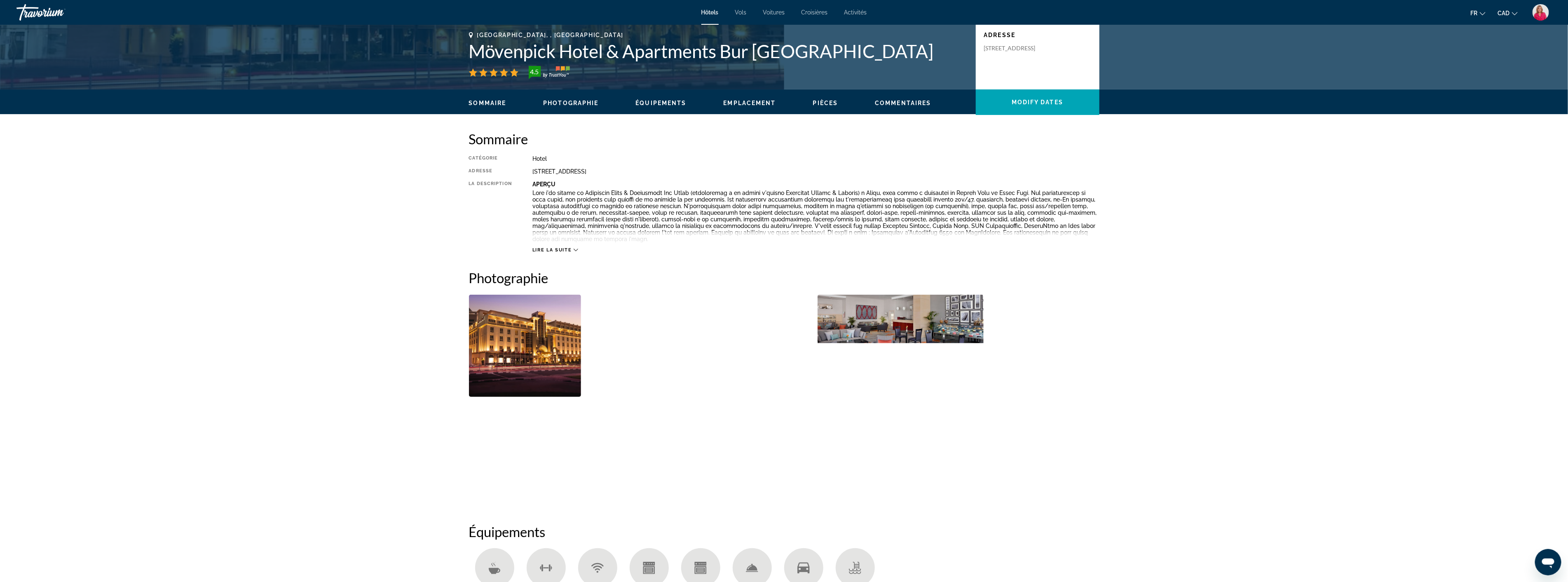
scroll to position [183, 0]
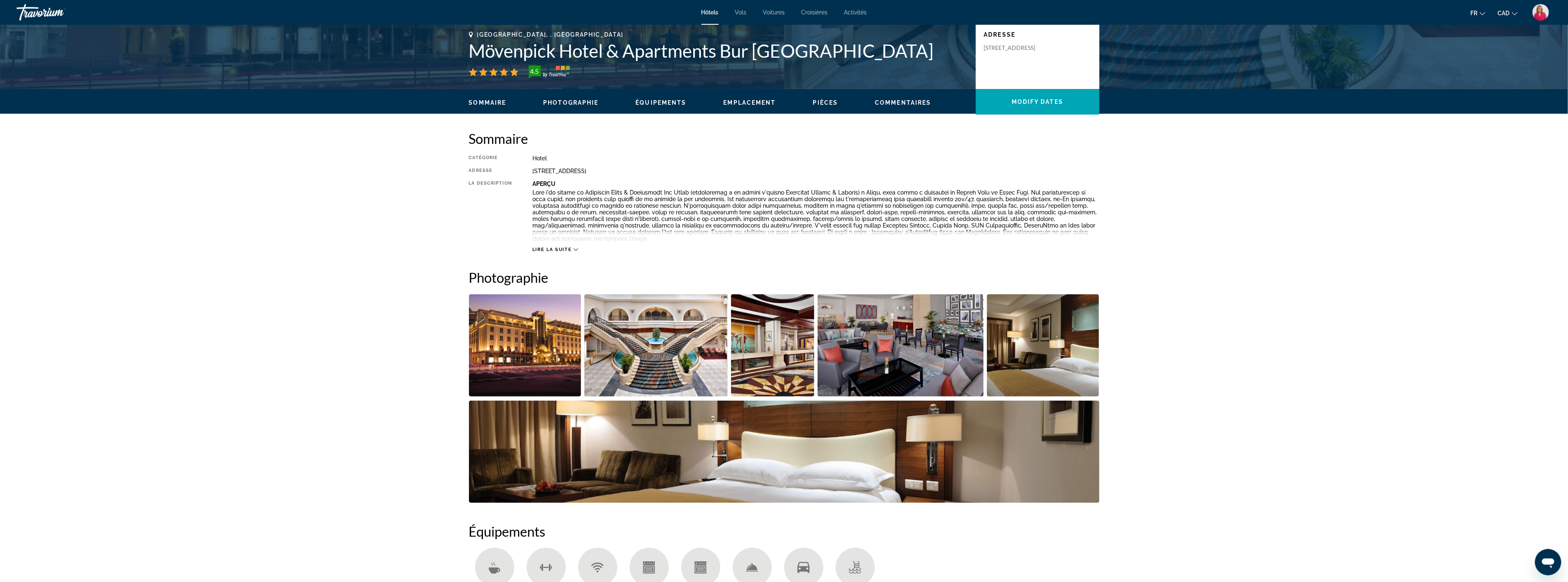
click at [658, 366] on img "Open full-screen image slider" at bounding box center [656, 345] width 143 height 102
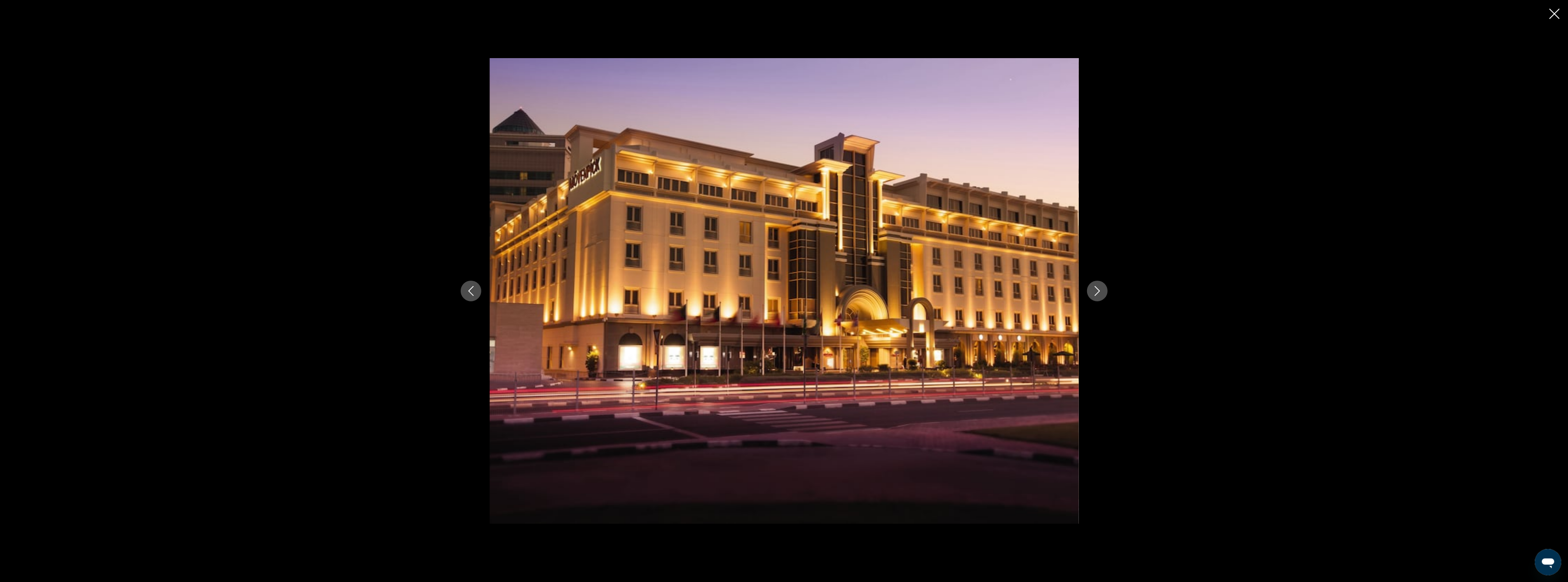
click at [1098, 289] on icon "Next image" at bounding box center [1097, 291] width 5 height 10
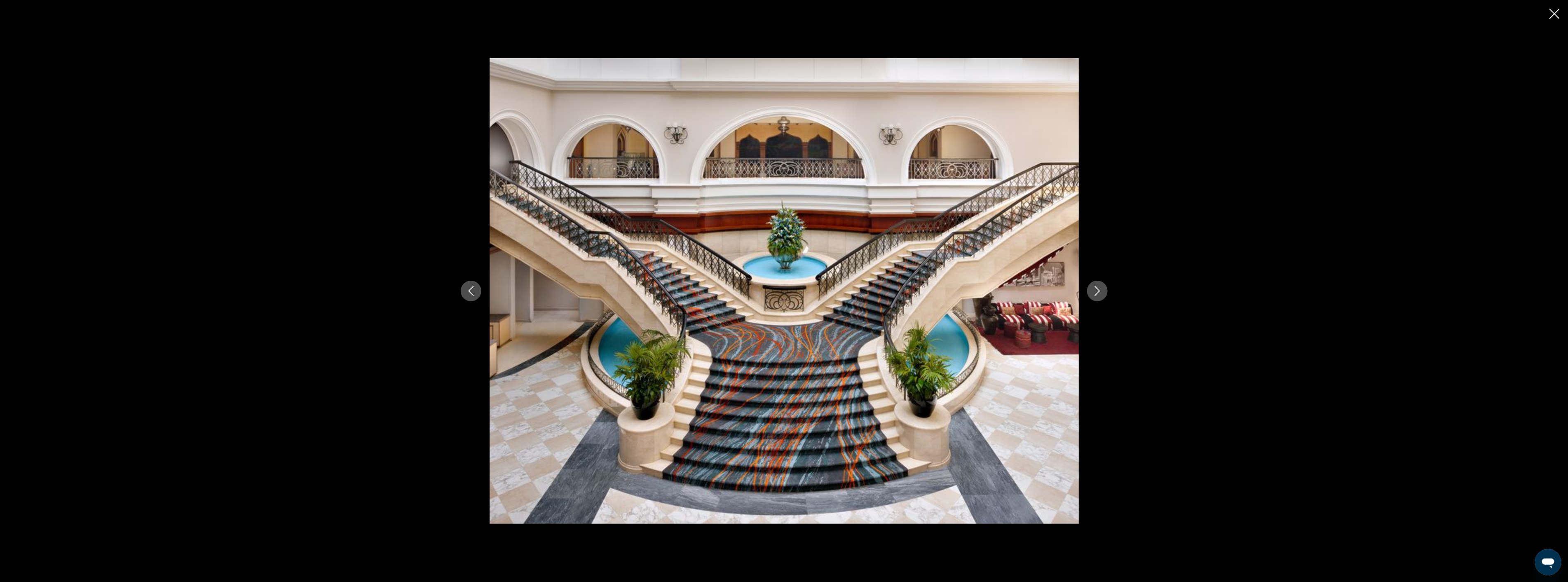
click at [1098, 289] on icon "Next image" at bounding box center [1097, 291] width 5 height 10
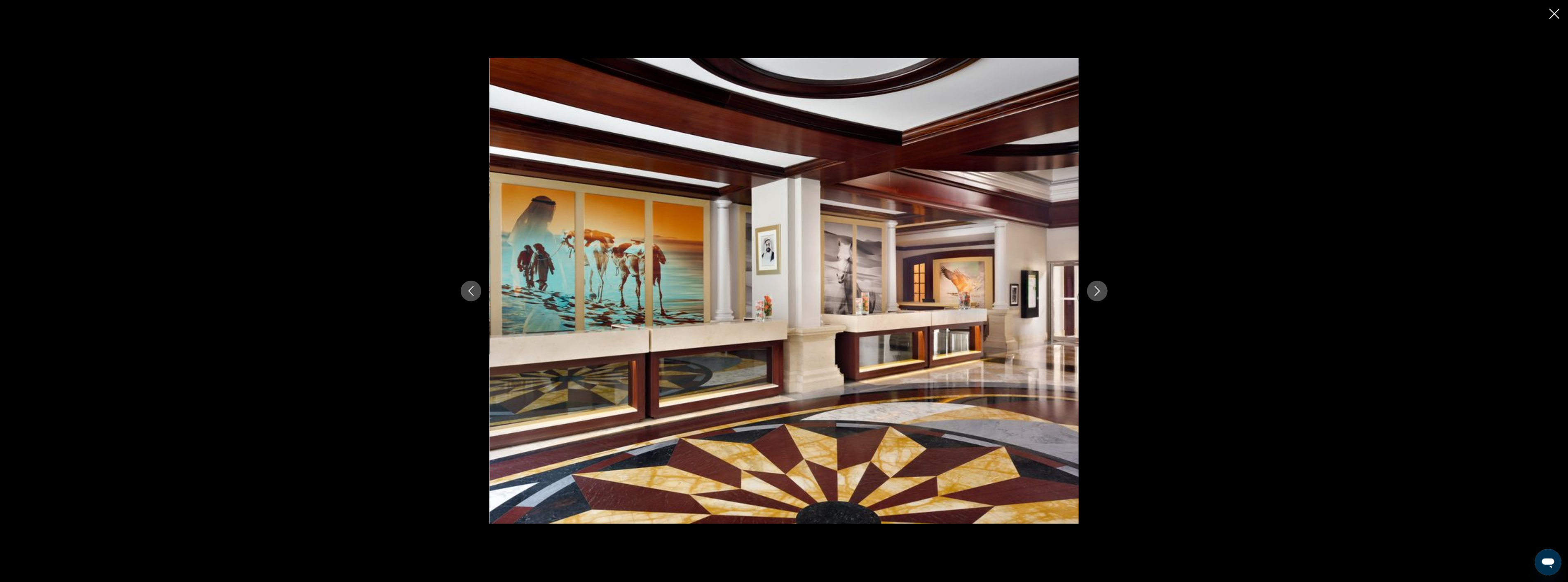
click at [1098, 289] on icon "Next image" at bounding box center [1097, 291] width 5 height 10
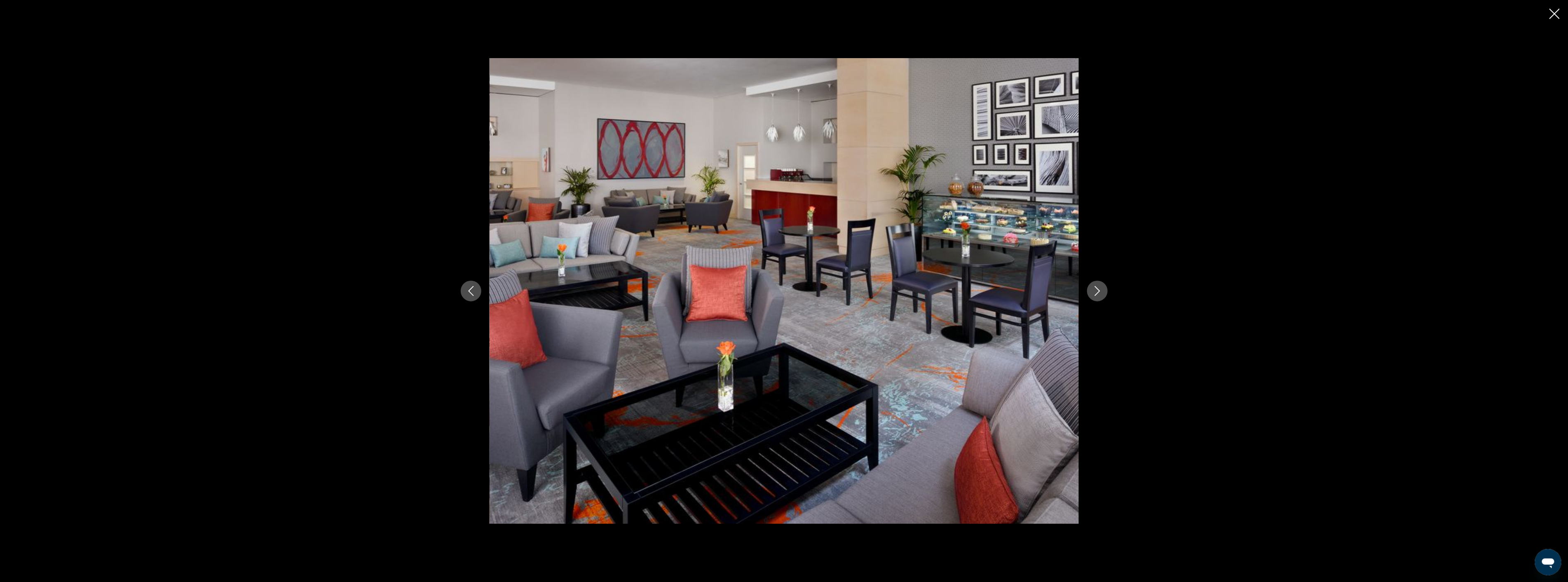
click at [1098, 289] on icon "Next image" at bounding box center [1097, 291] width 5 height 10
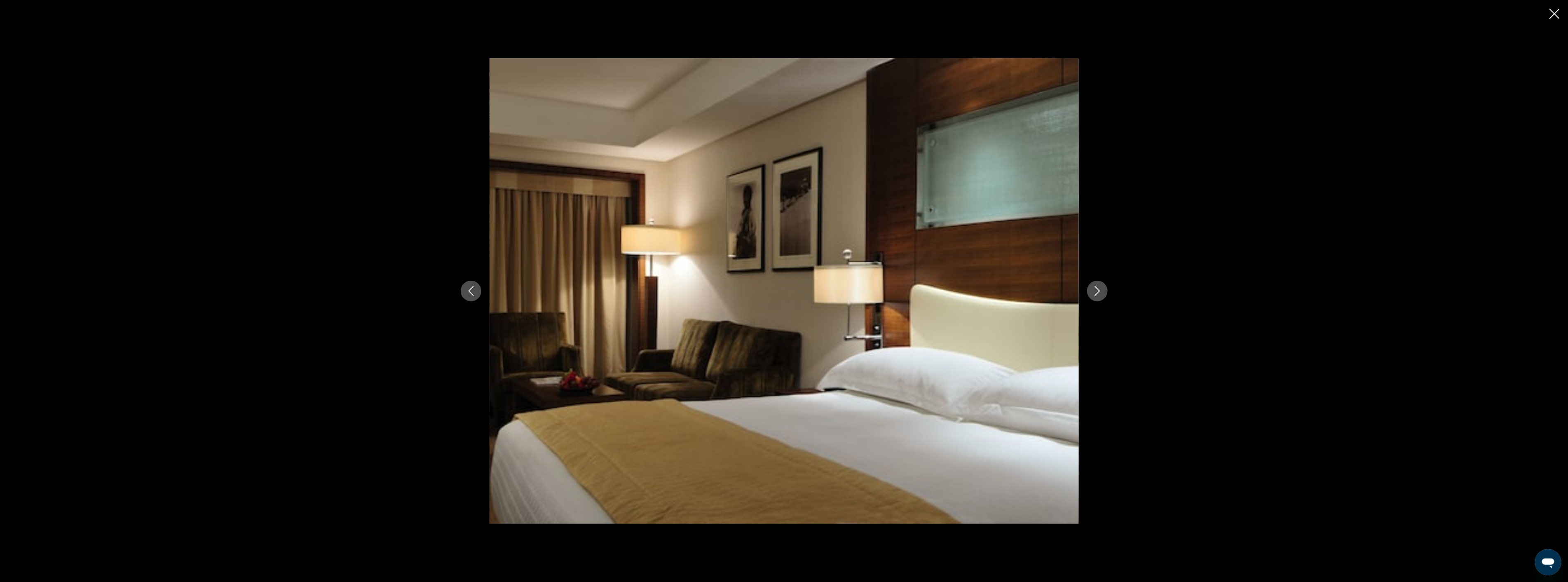
click at [1098, 289] on icon "Next image" at bounding box center [1097, 291] width 5 height 10
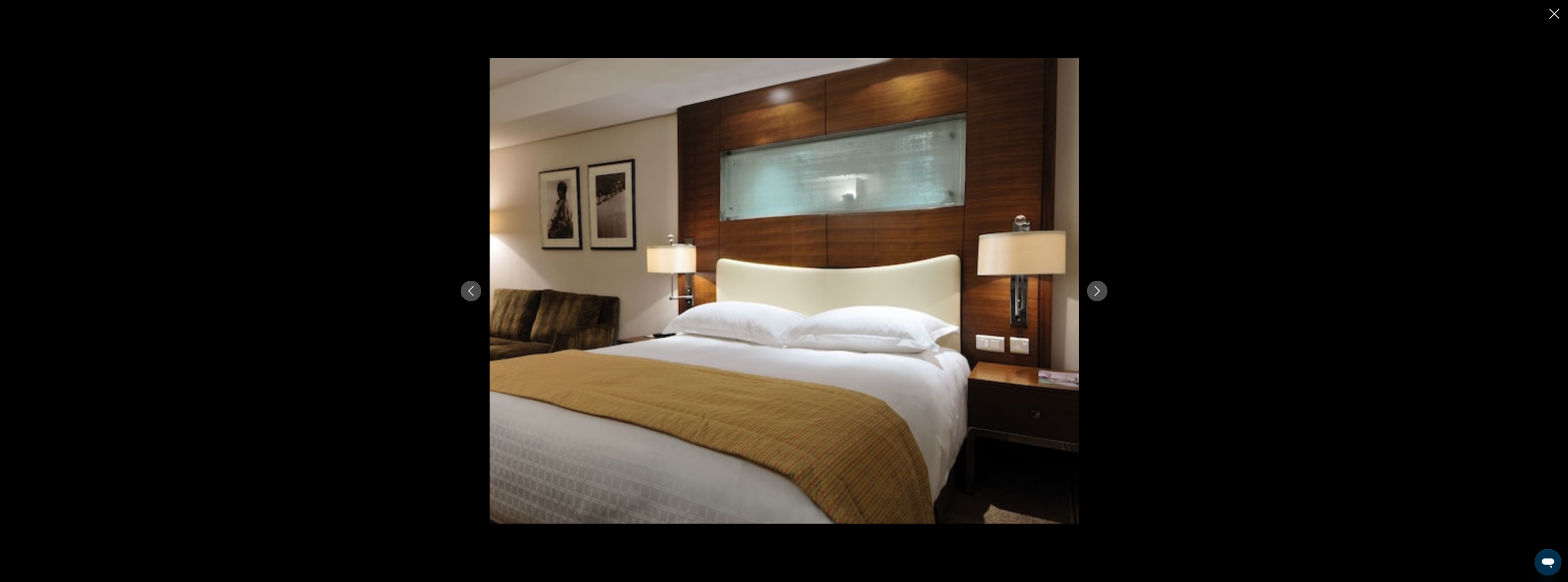
click at [1098, 289] on icon "Next image" at bounding box center [1097, 291] width 5 height 10
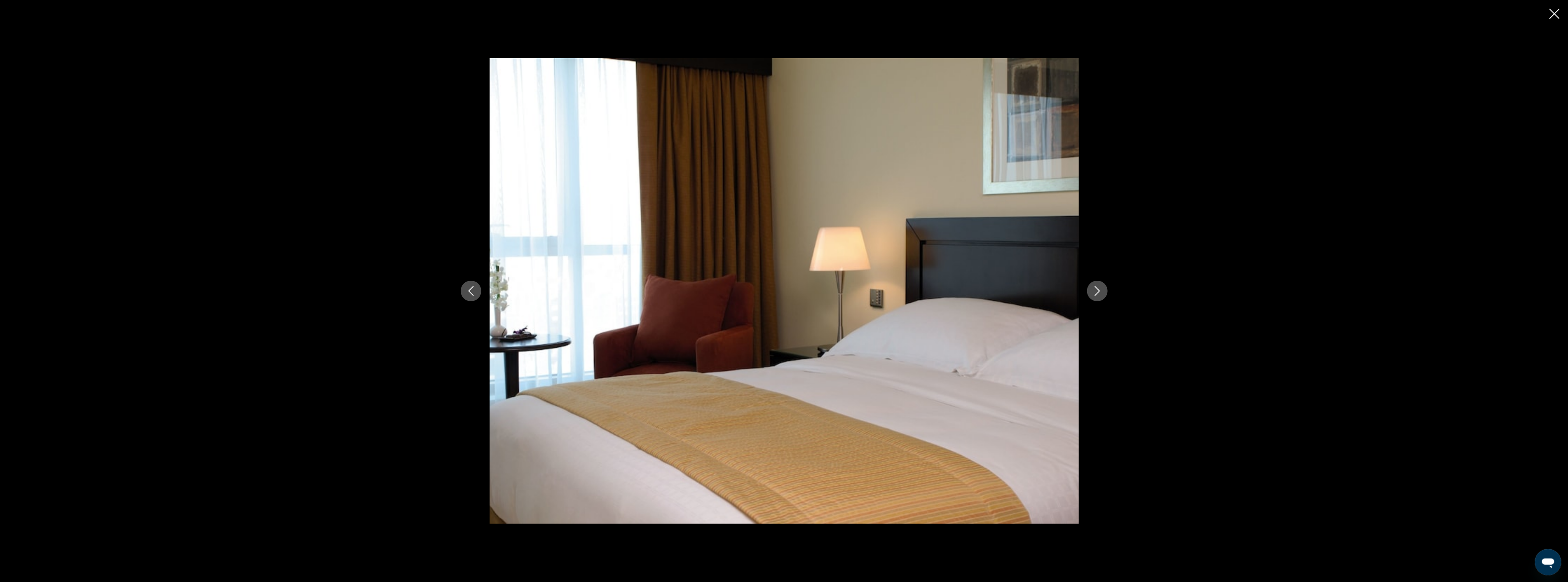
click at [1098, 289] on icon "Next image" at bounding box center [1097, 291] width 5 height 10
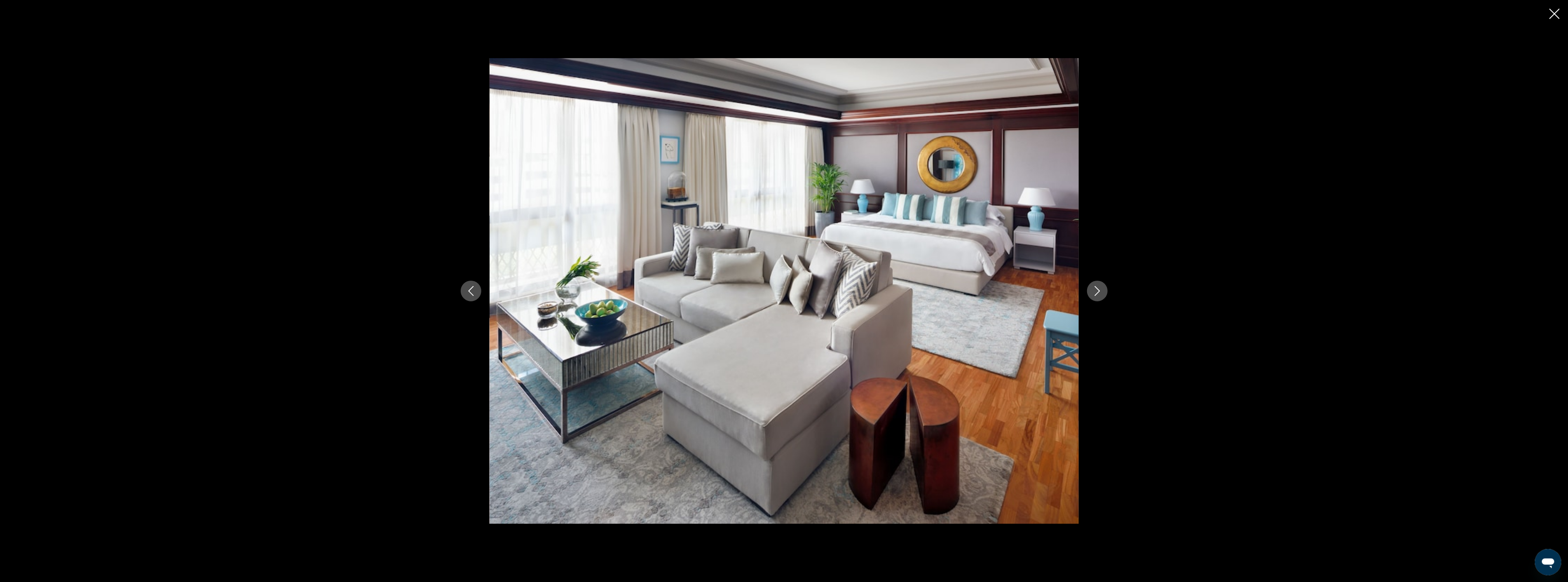
click at [1098, 289] on icon "Next image" at bounding box center [1097, 291] width 5 height 10
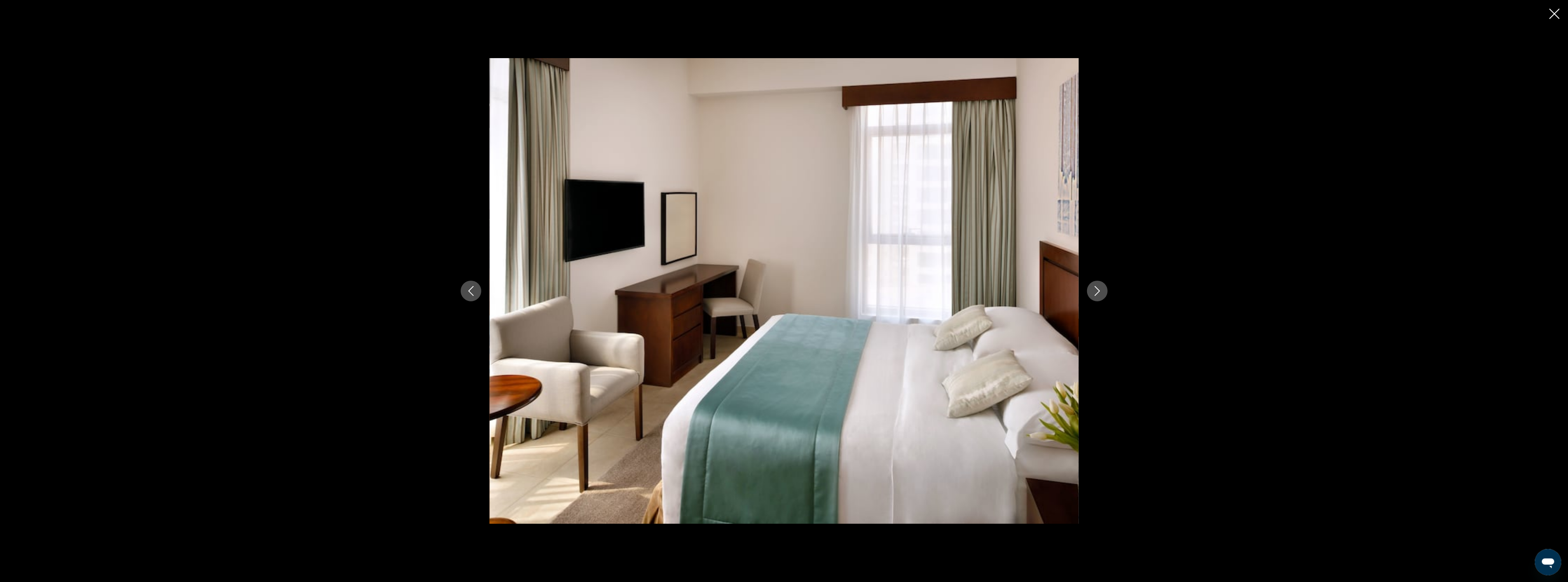
click at [1098, 289] on icon "Next image" at bounding box center [1097, 291] width 5 height 10
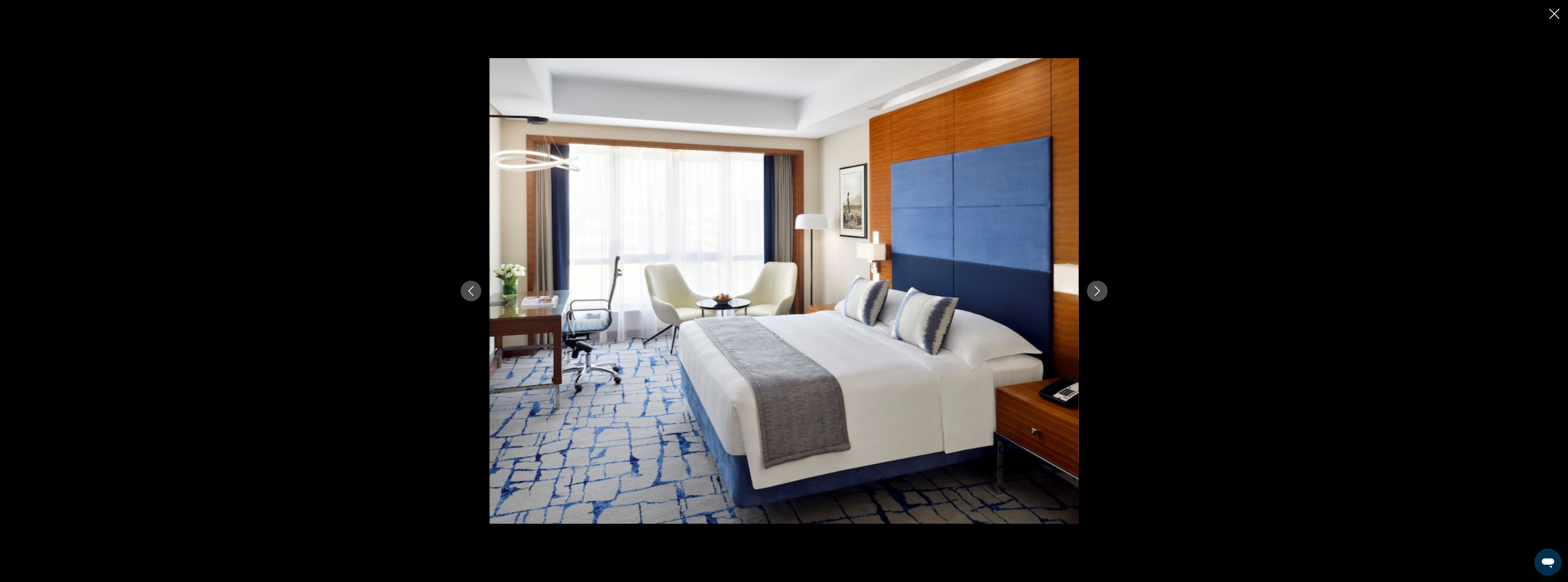
click at [1098, 289] on icon "Next image" at bounding box center [1097, 291] width 5 height 10
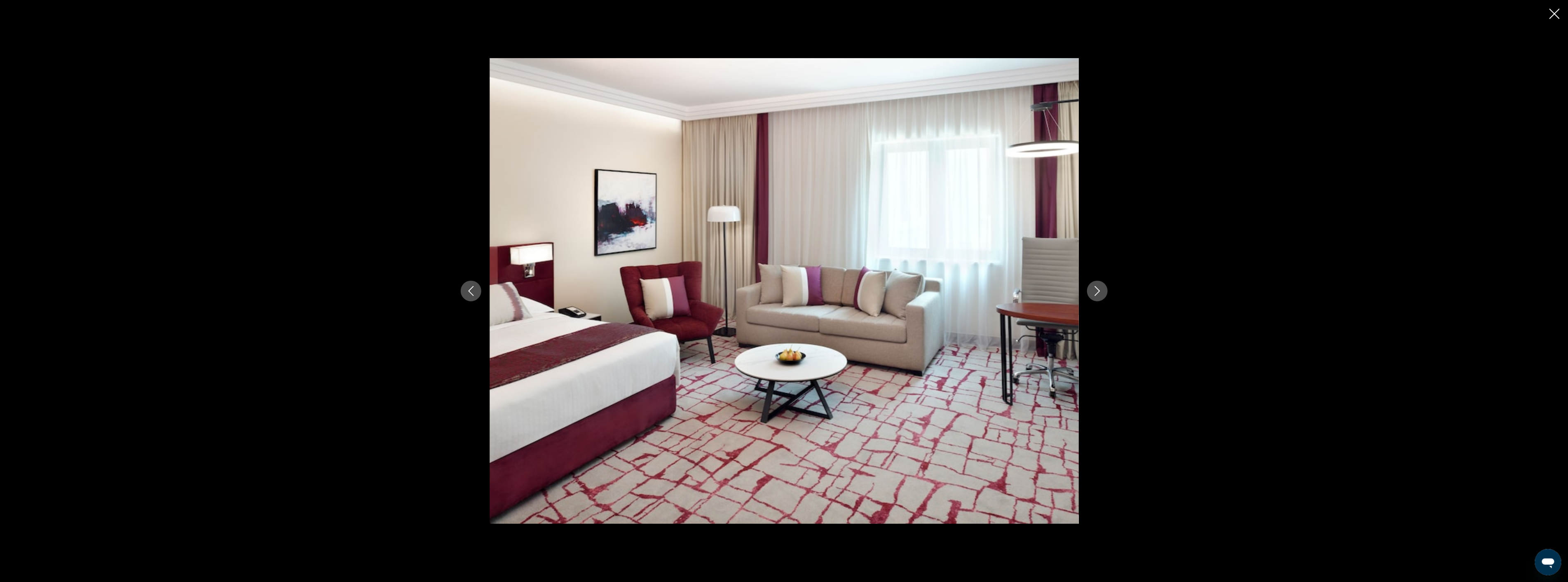
click at [1098, 289] on icon "Next image" at bounding box center [1097, 291] width 5 height 10
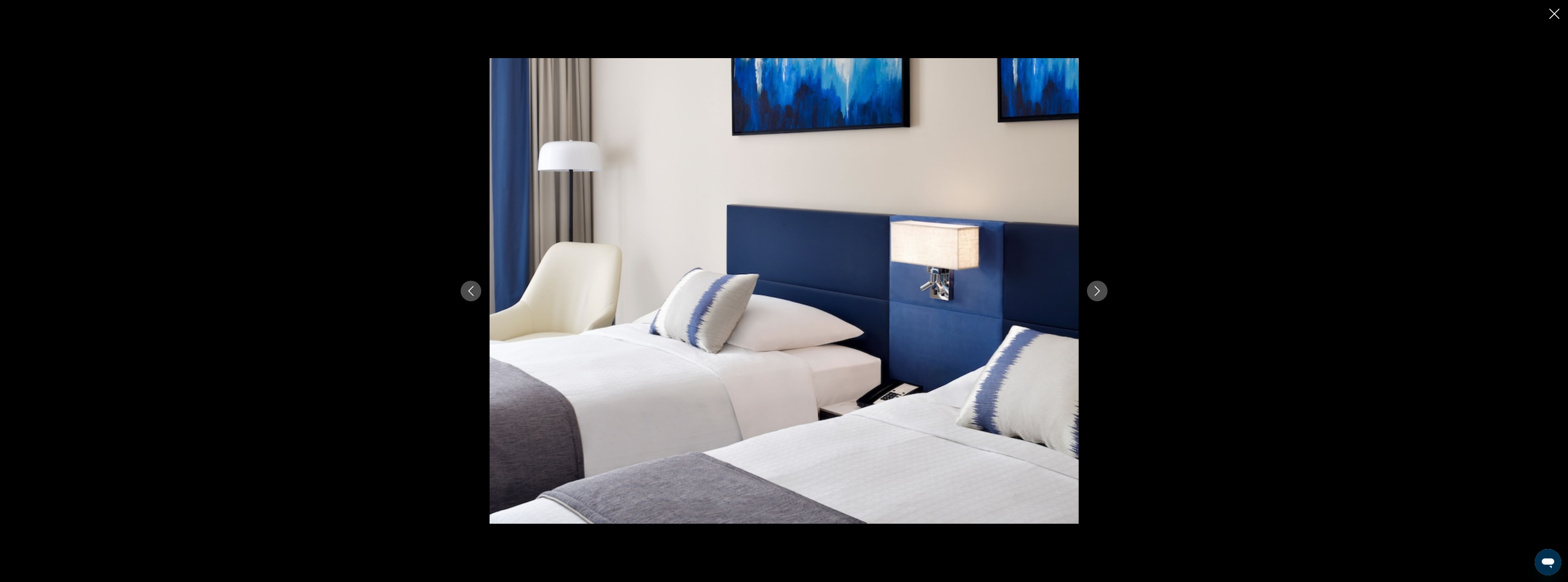
click at [1098, 289] on icon "Next image" at bounding box center [1097, 291] width 5 height 10
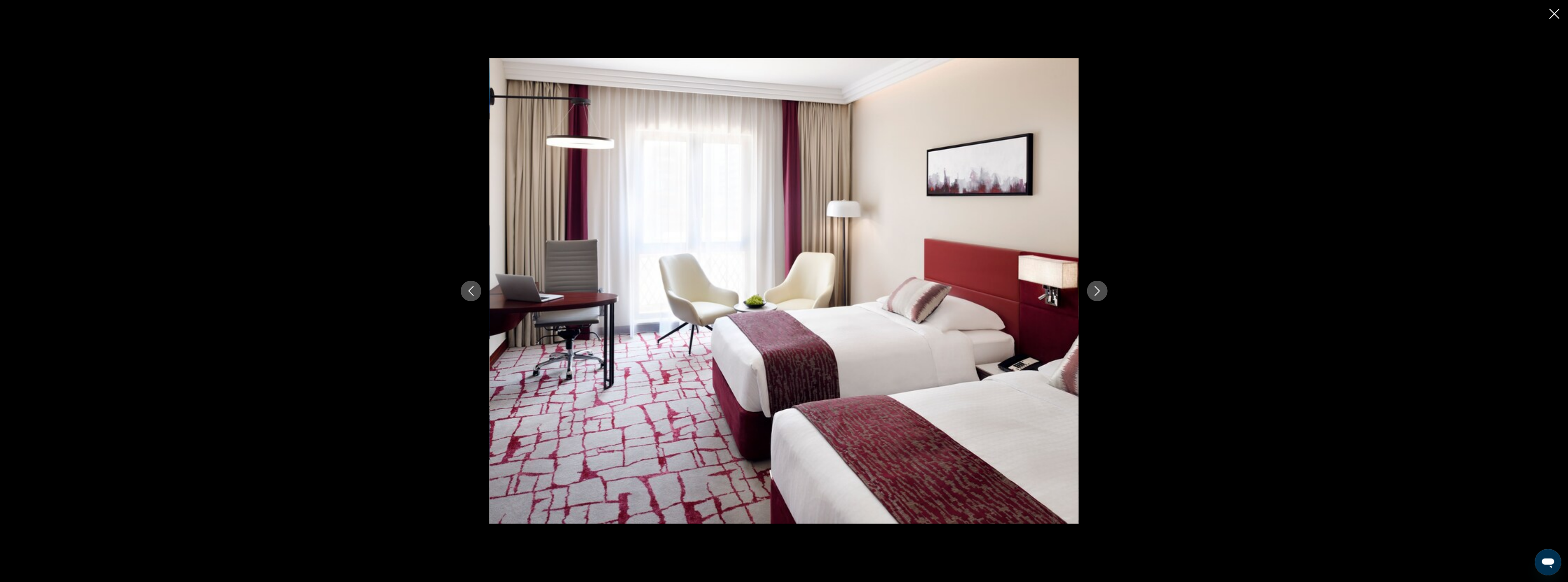
click at [1098, 289] on icon "Next image" at bounding box center [1097, 291] width 5 height 10
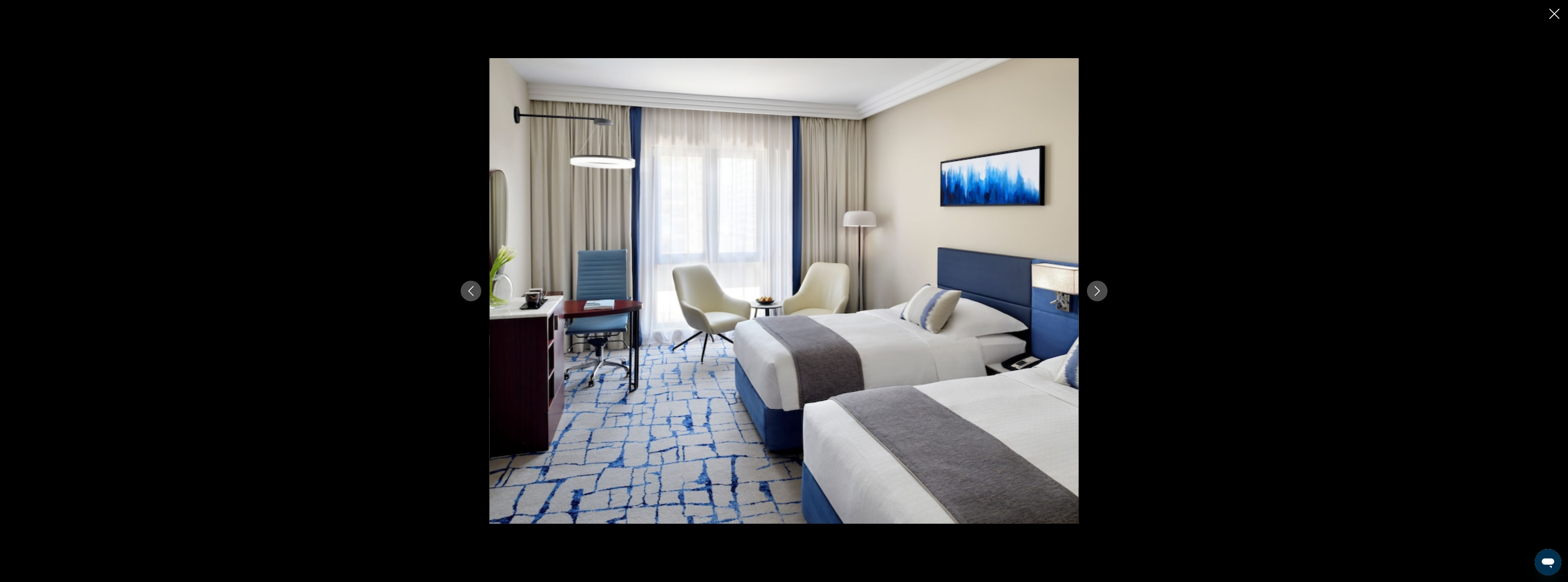
click at [1098, 289] on icon "Next image" at bounding box center [1097, 291] width 5 height 10
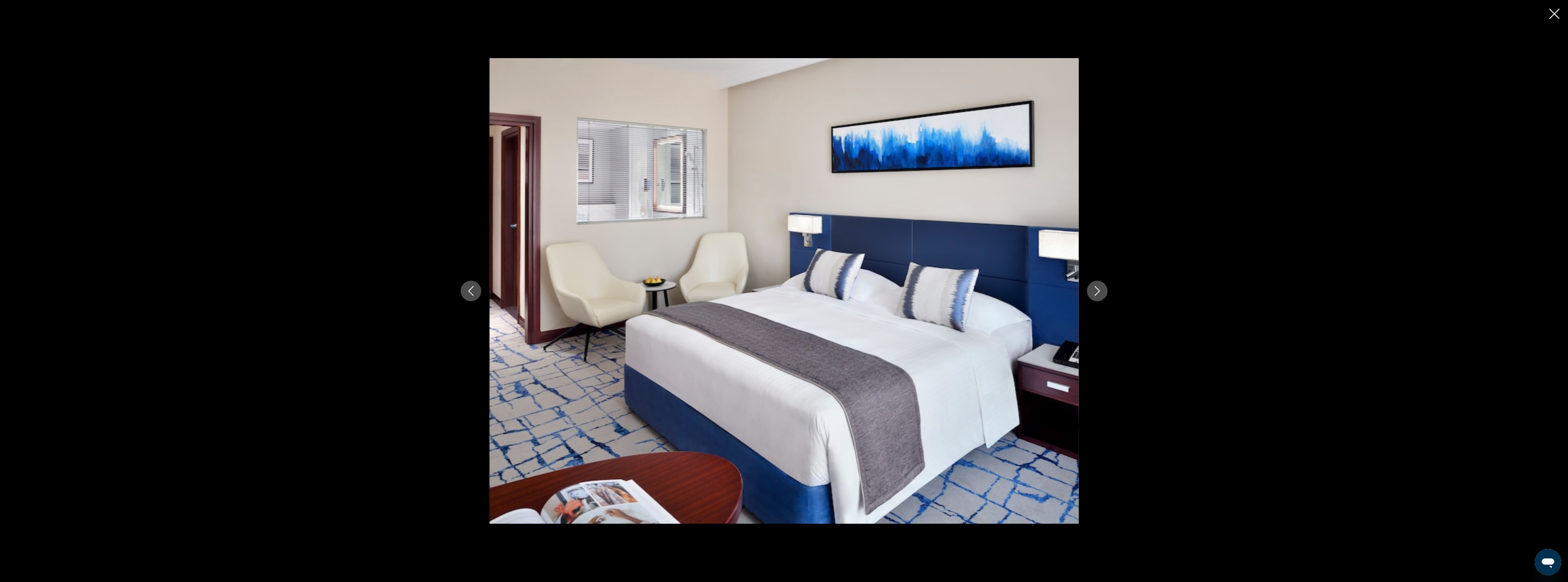
click at [1553, 11] on icon "Close slideshow" at bounding box center [1555, 14] width 10 height 10
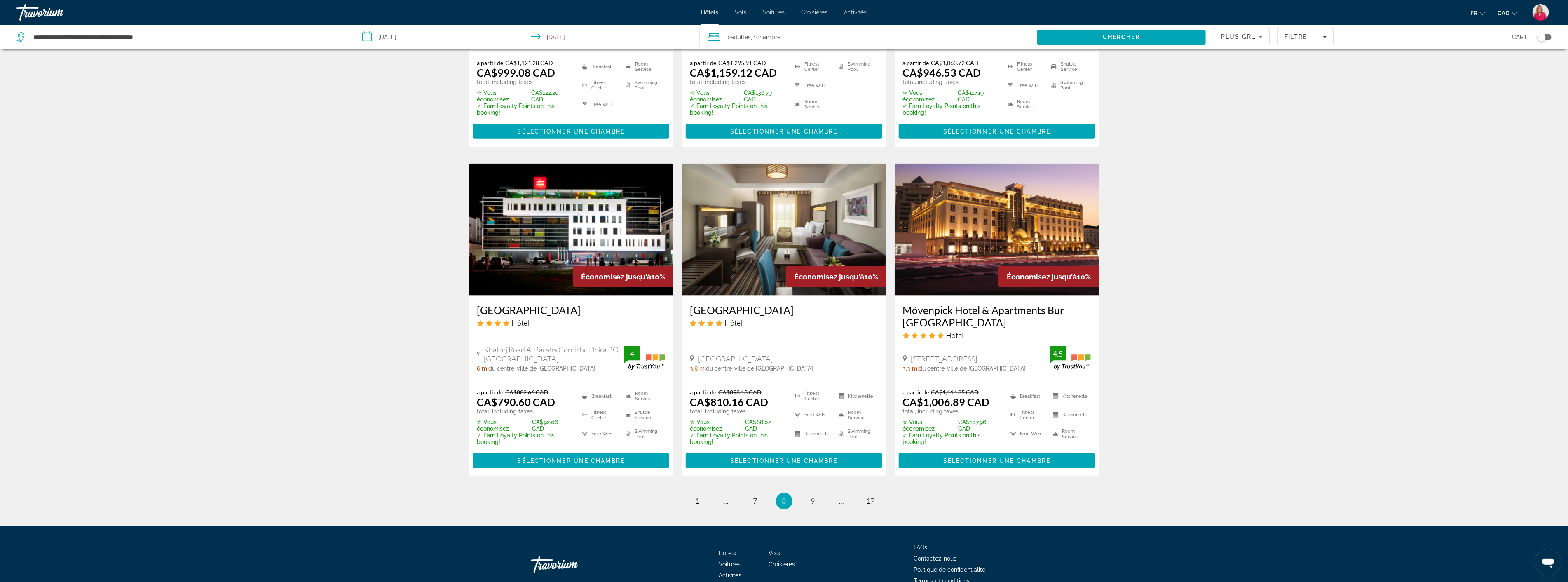
scroll to position [924, 0]
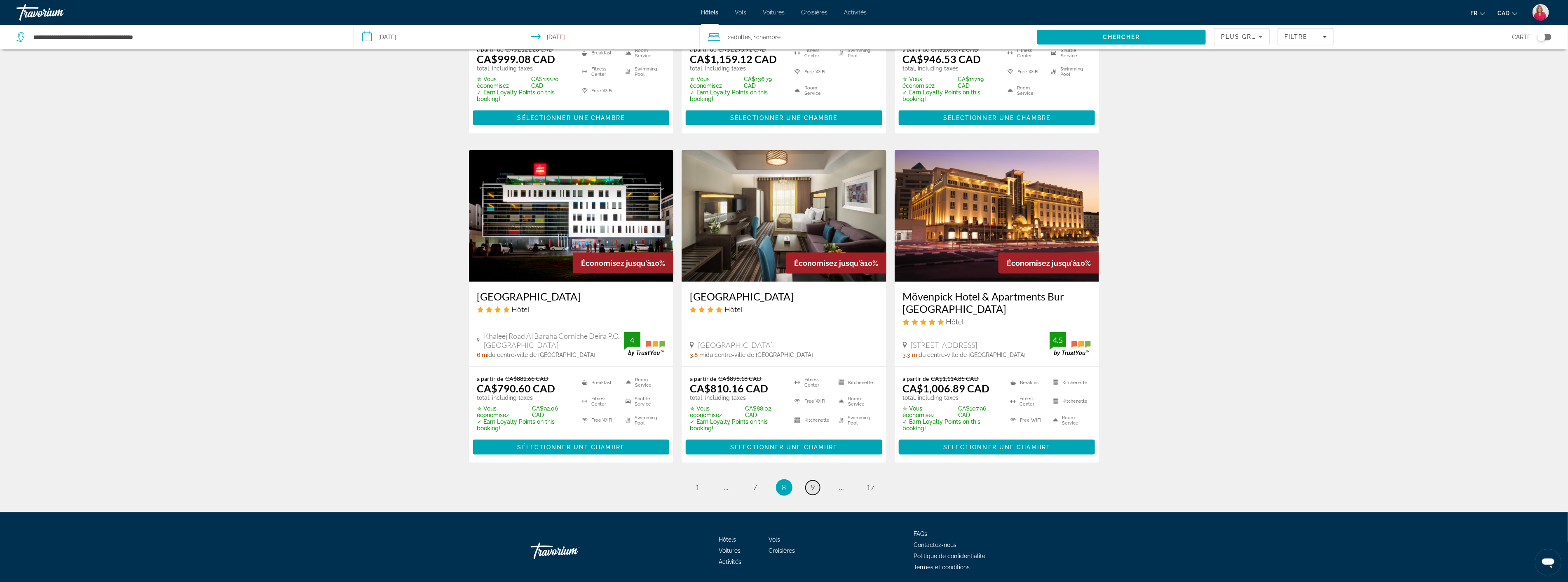
click at [815, 483] on span "9" at bounding box center [813, 487] width 4 height 9
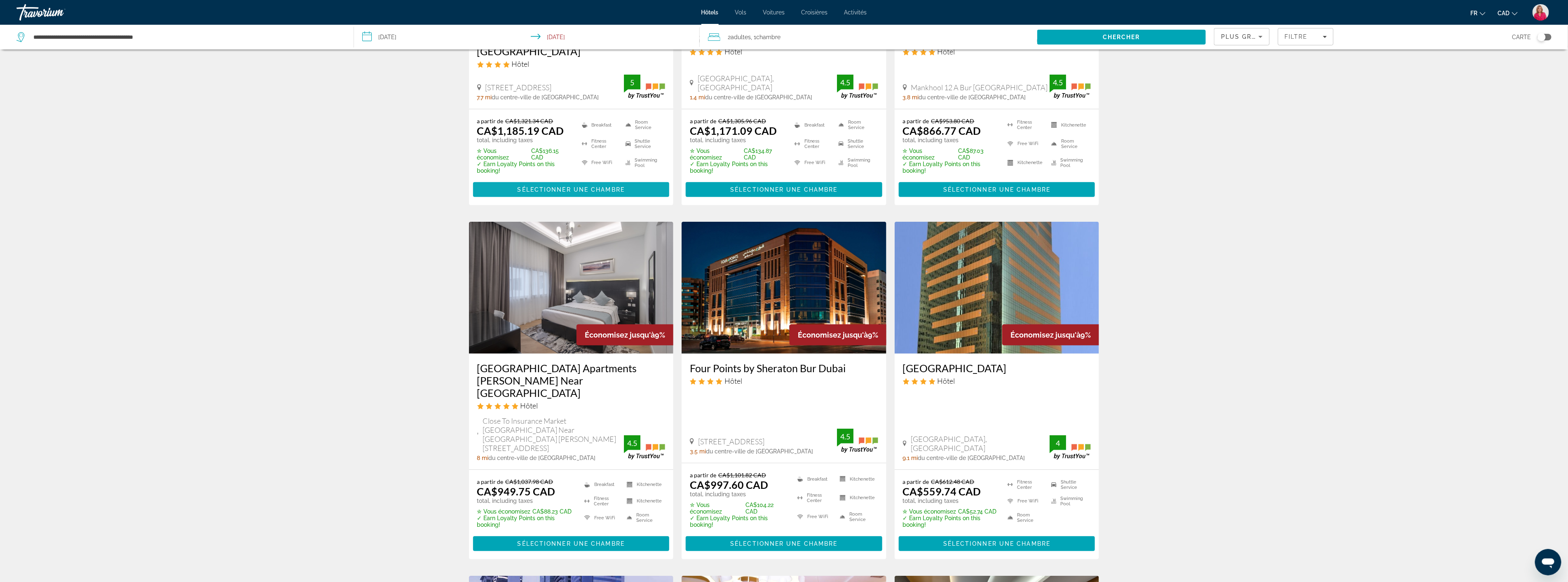
scroll to position [229, 0]
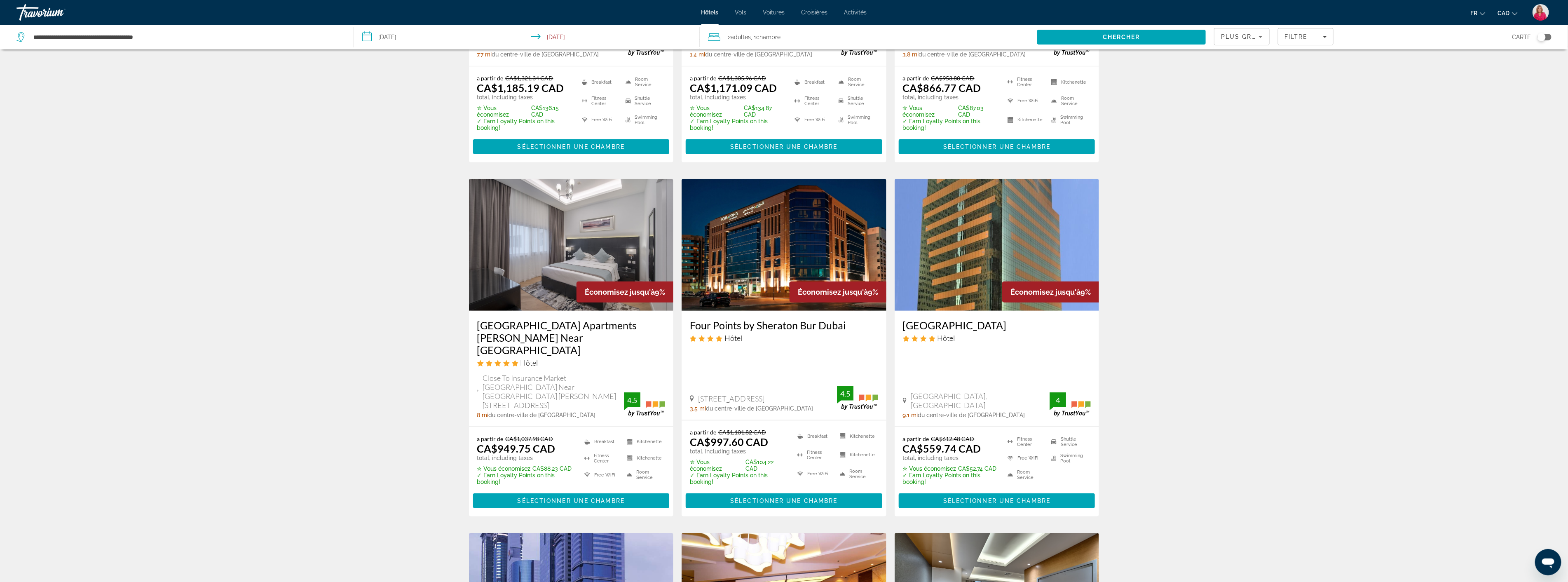
click at [775, 251] on img "Main content" at bounding box center [784, 244] width 205 height 132
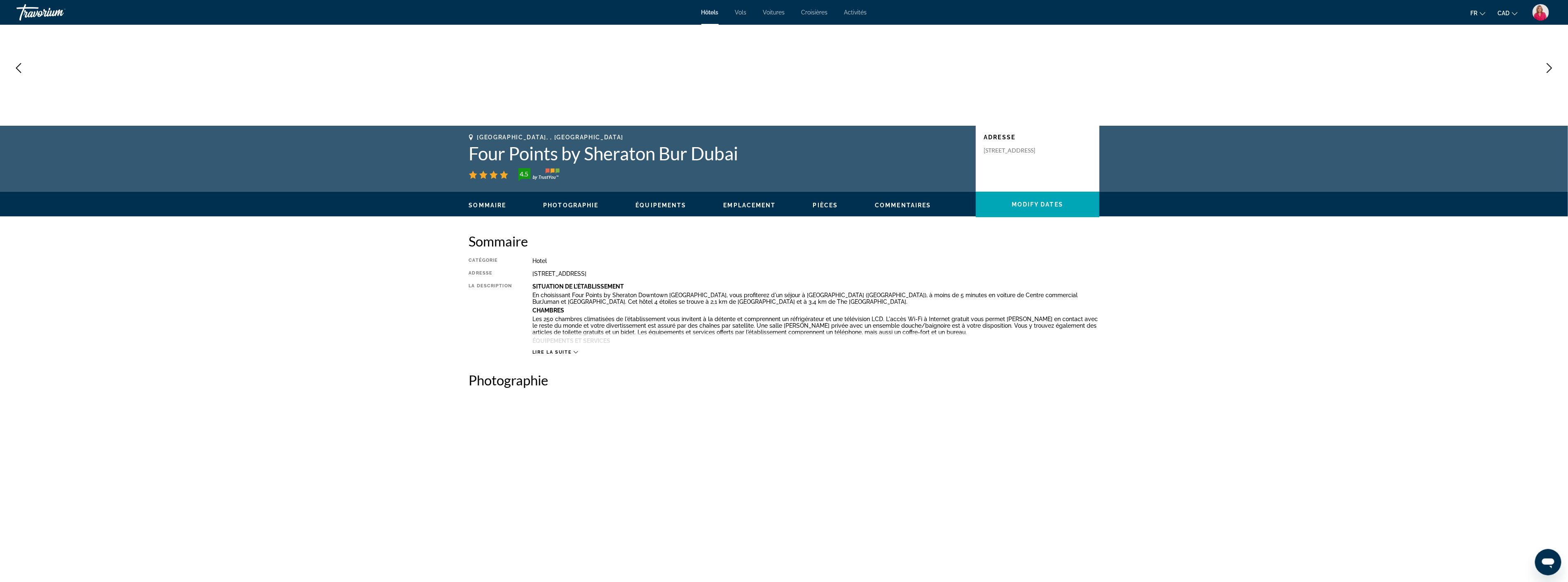
scroll to position [183, 0]
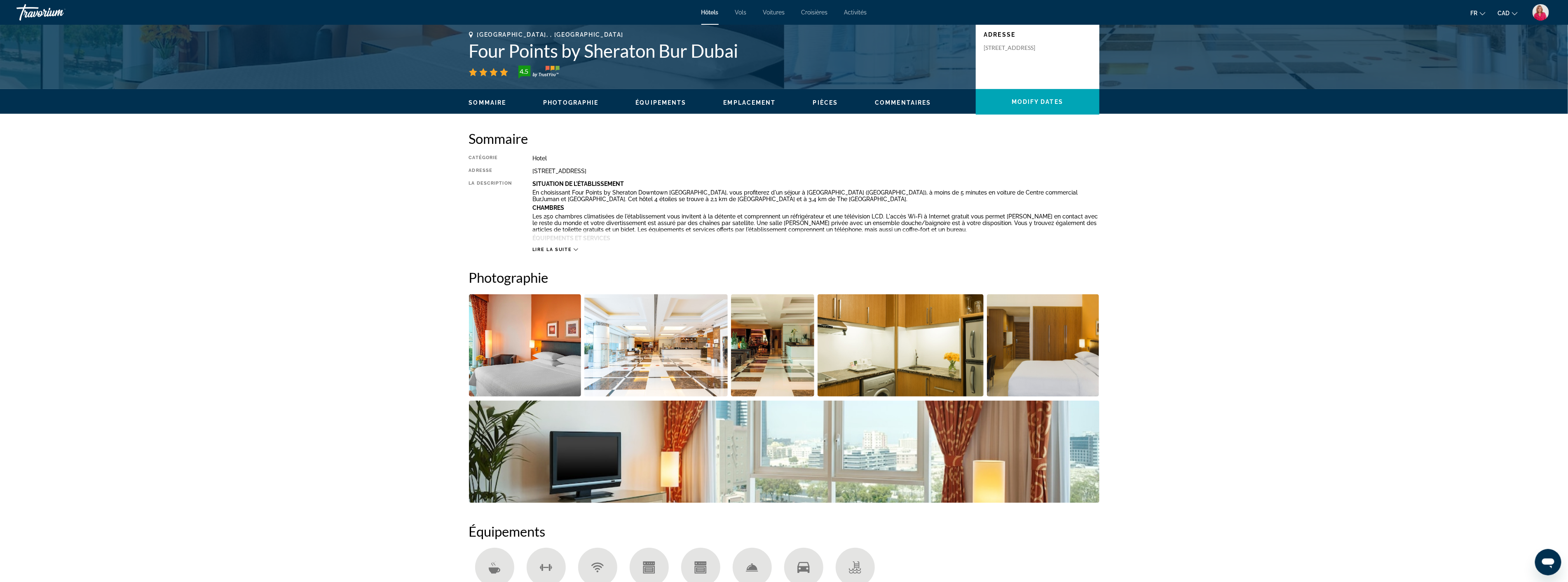
click at [671, 346] on img "Open full-screen image slider" at bounding box center [656, 345] width 143 height 102
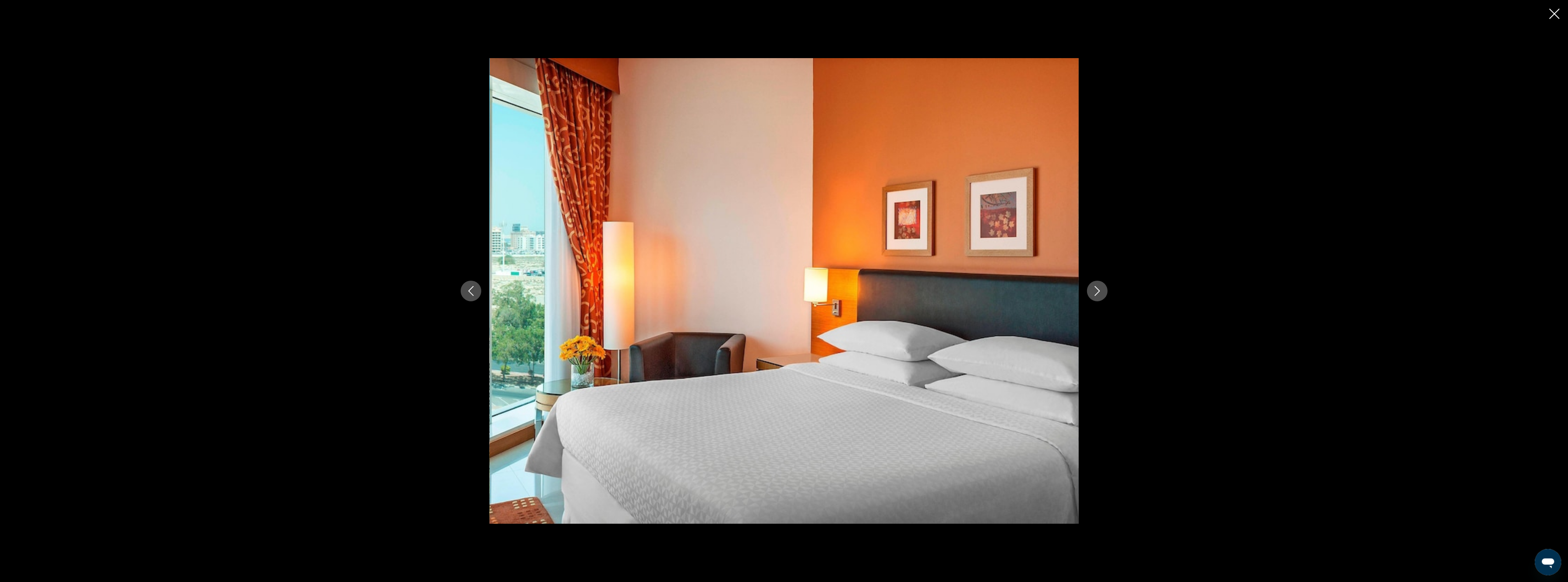
click at [1092, 295] on icon "Next image" at bounding box center [1097, 291] width 10 height 10
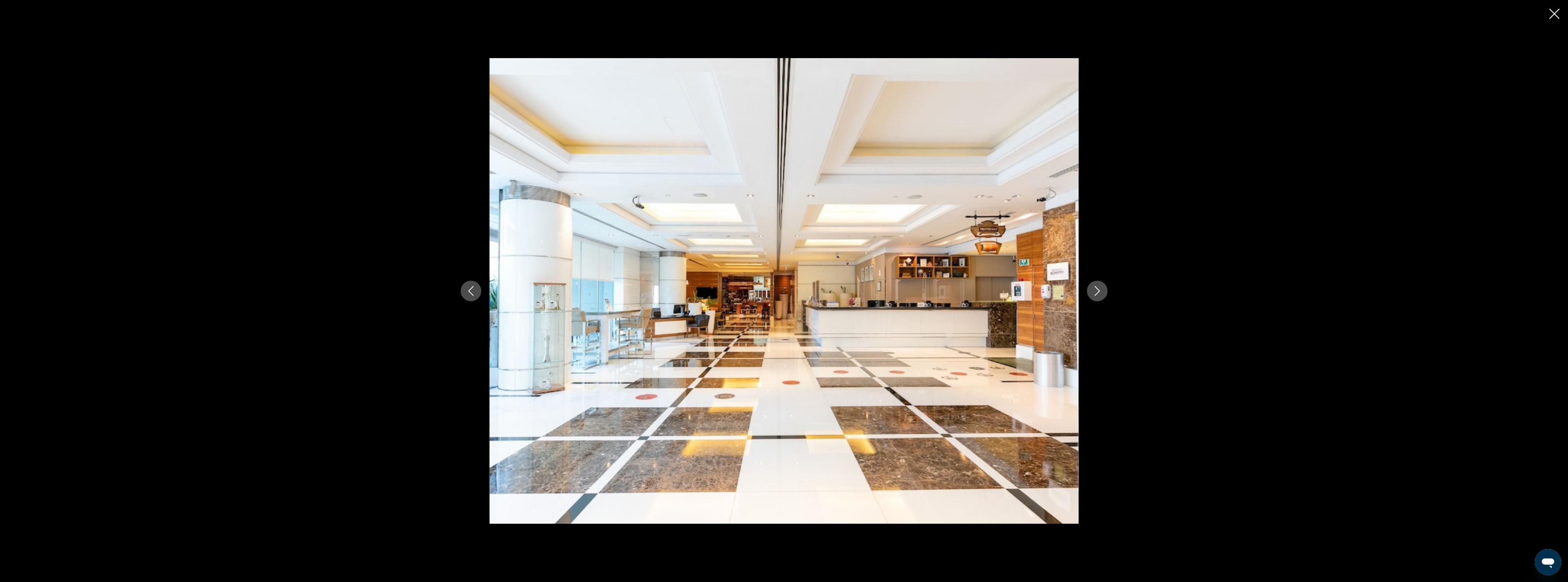
click at [1092, 295] on icon "Next image" at bounding box center [1097, 291] width 10 height 10
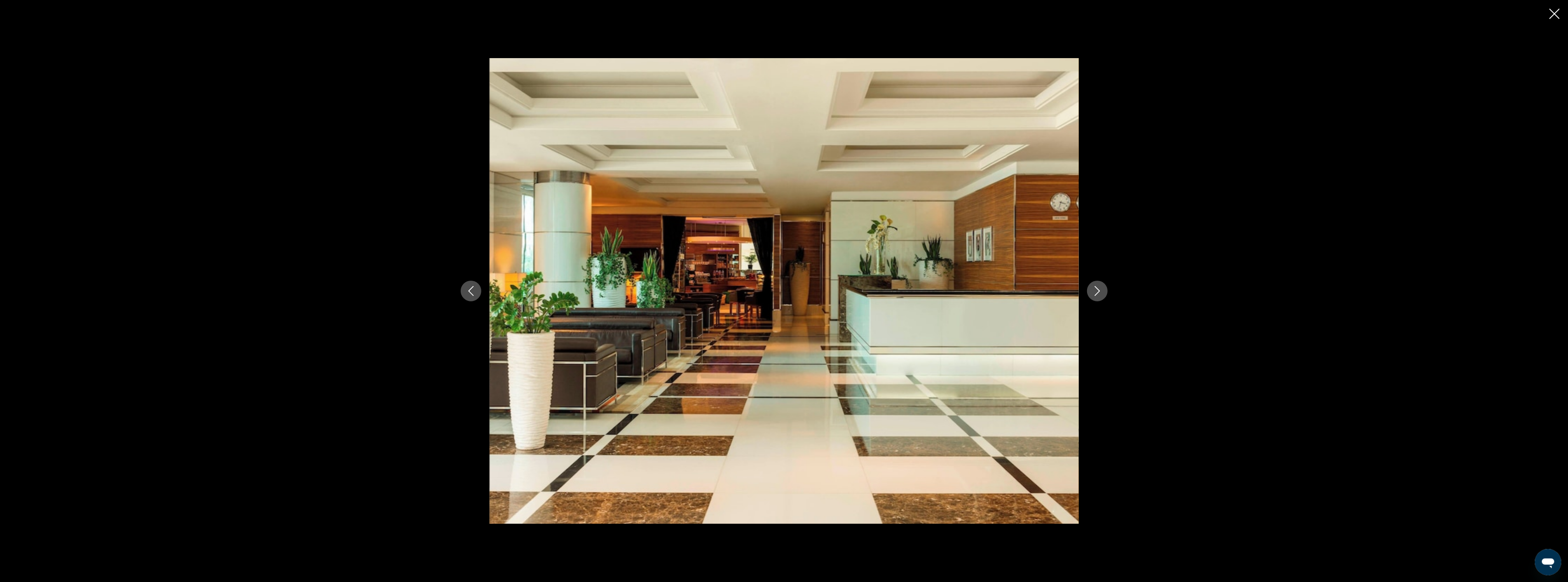
click at [1092, 295] on icon "Next image" at bounding box center [1097, 291] width 10 height 10
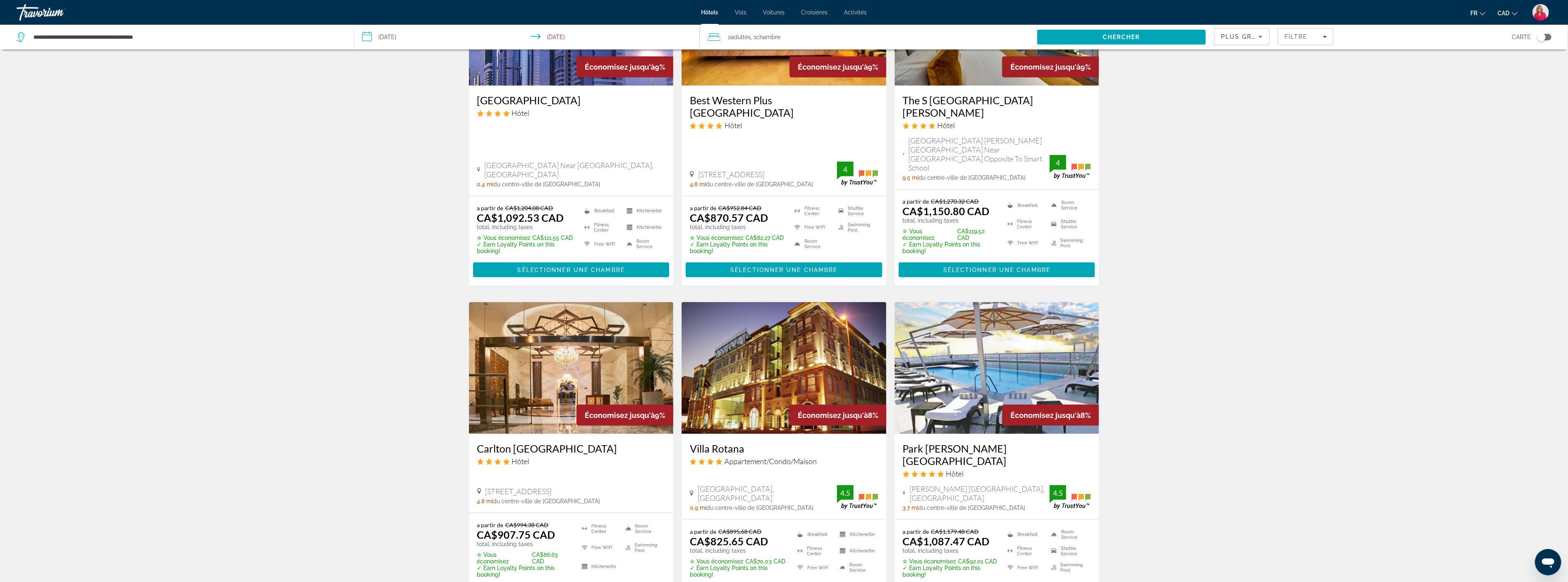
scroll to position [824, 0]
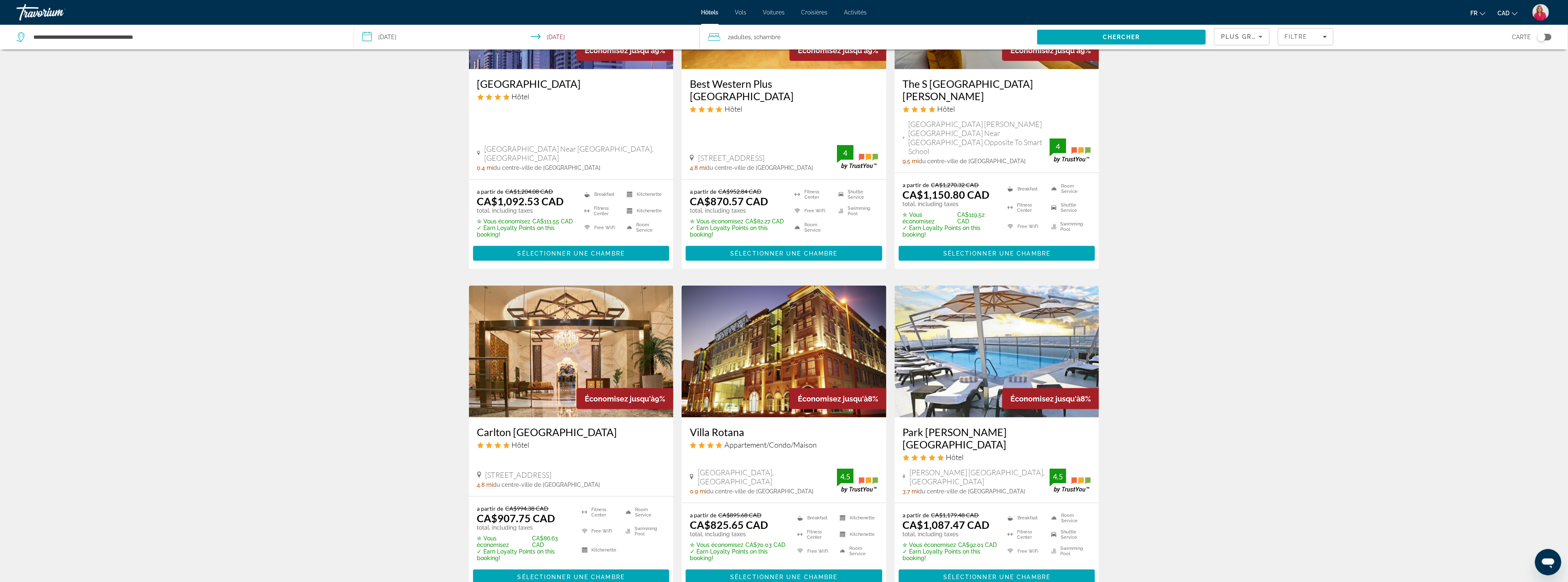
click at [551, 320] on img "Main content" at bounding box center [571, 351] width 205 height 132
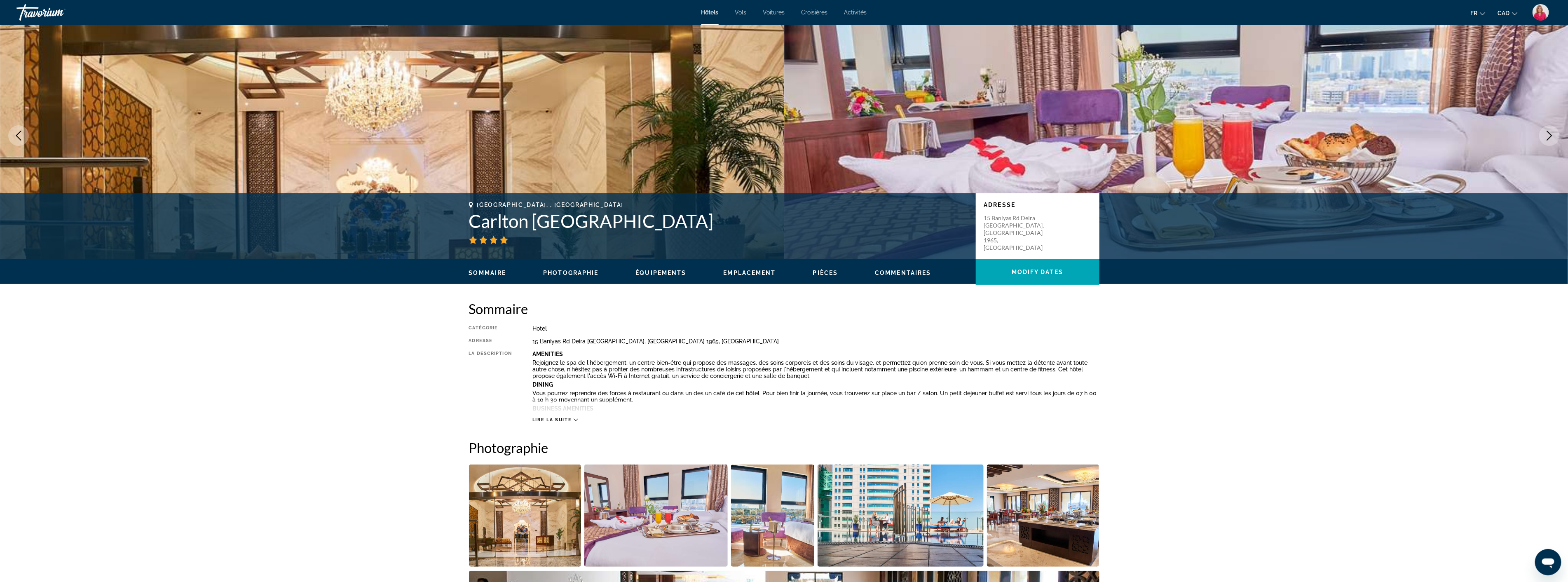
scroll to position [137, 0]
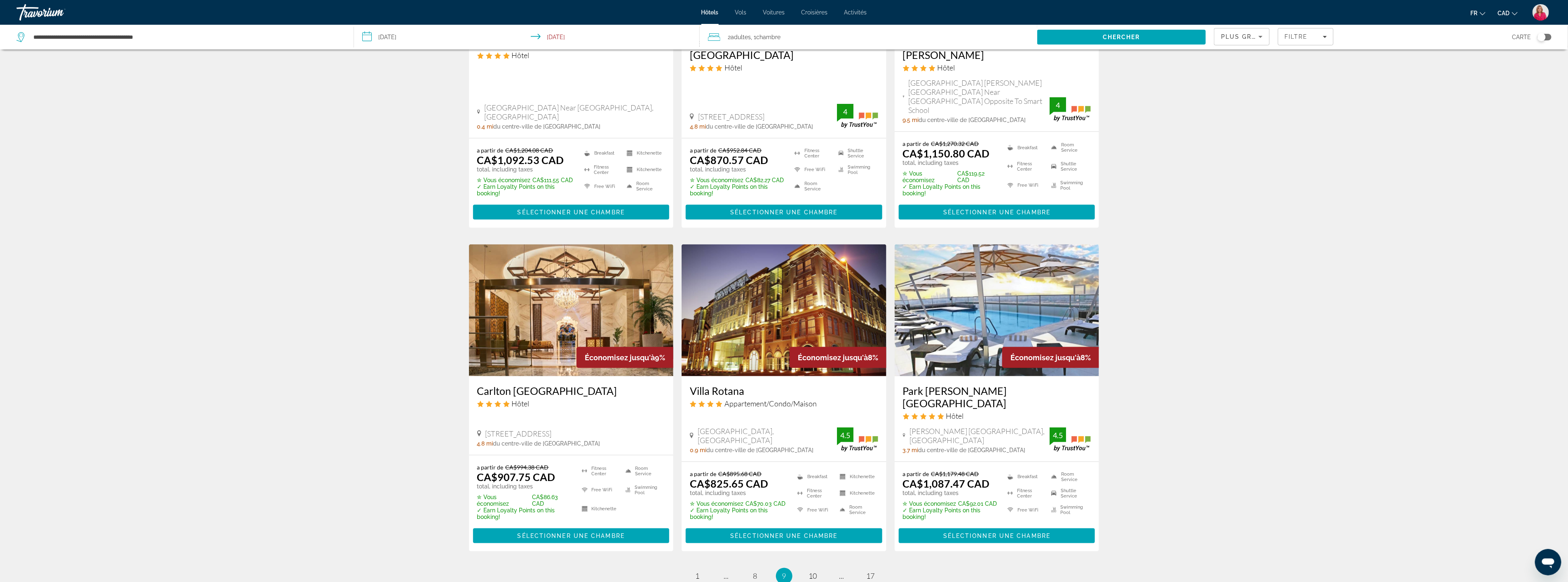
scroll to position [917, 0]
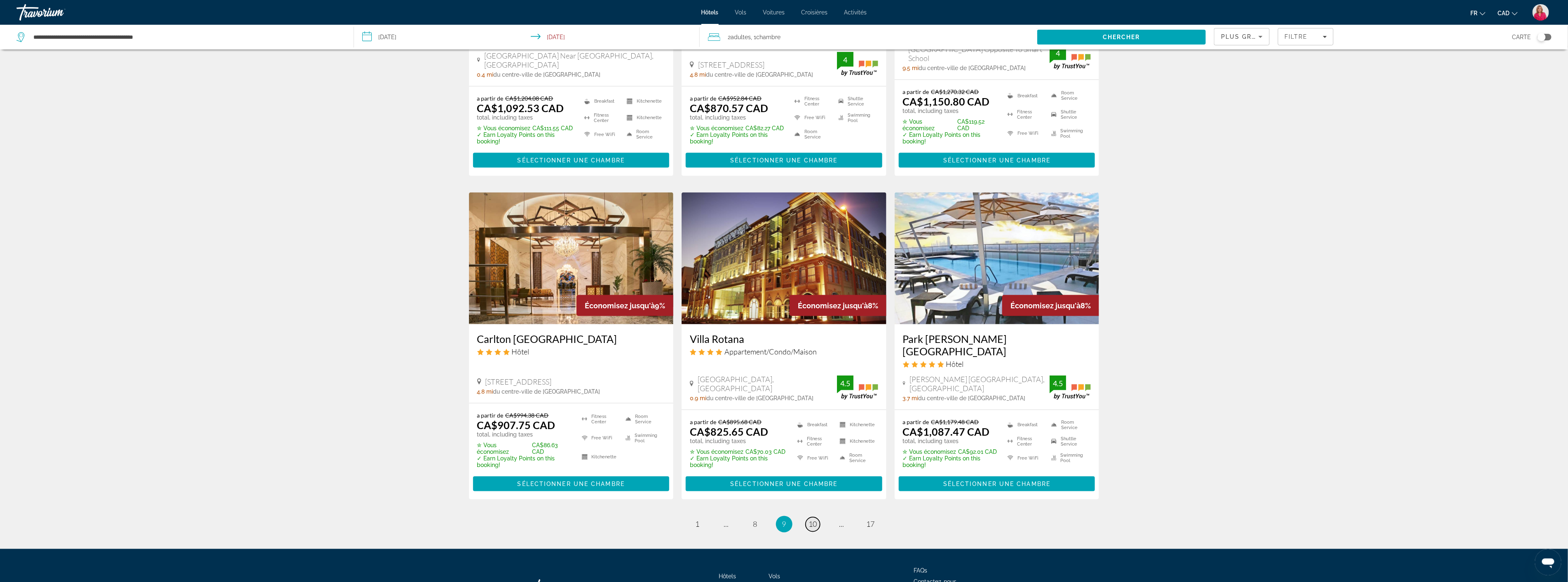
click at [813, 520] on span "10" at bounding box center [813, 524] width 8 height 9
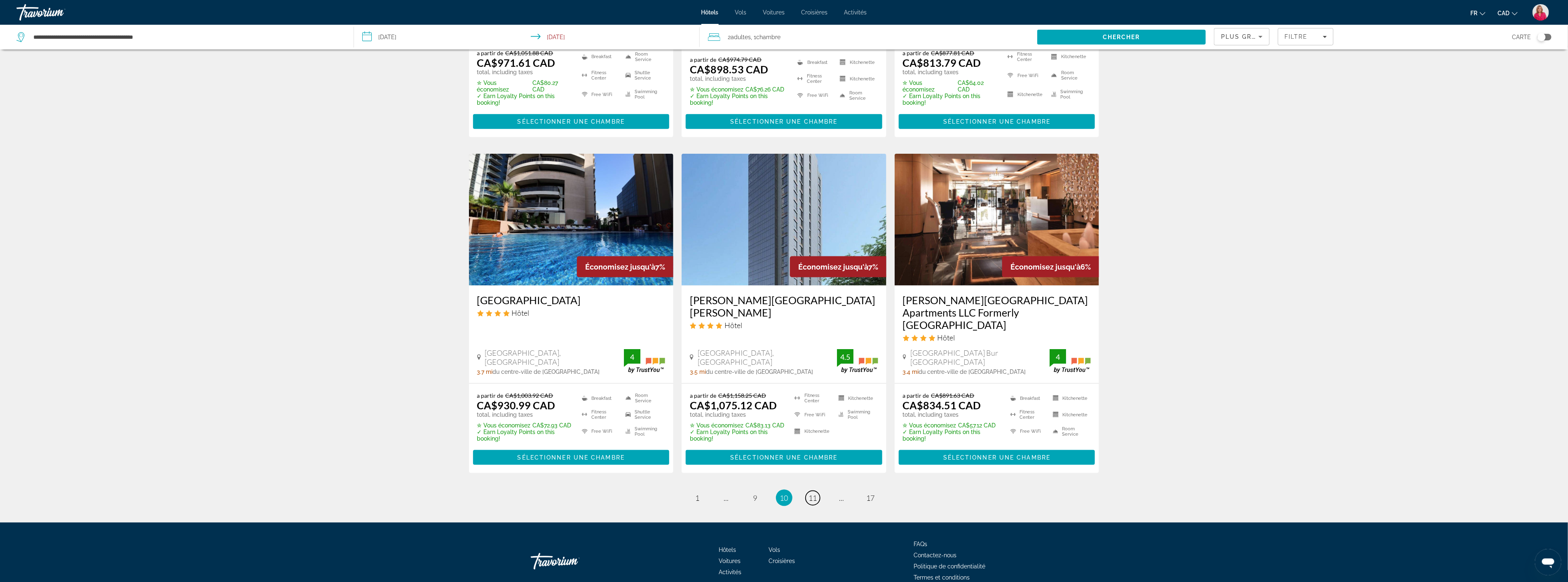
scroll to position [904, 0]
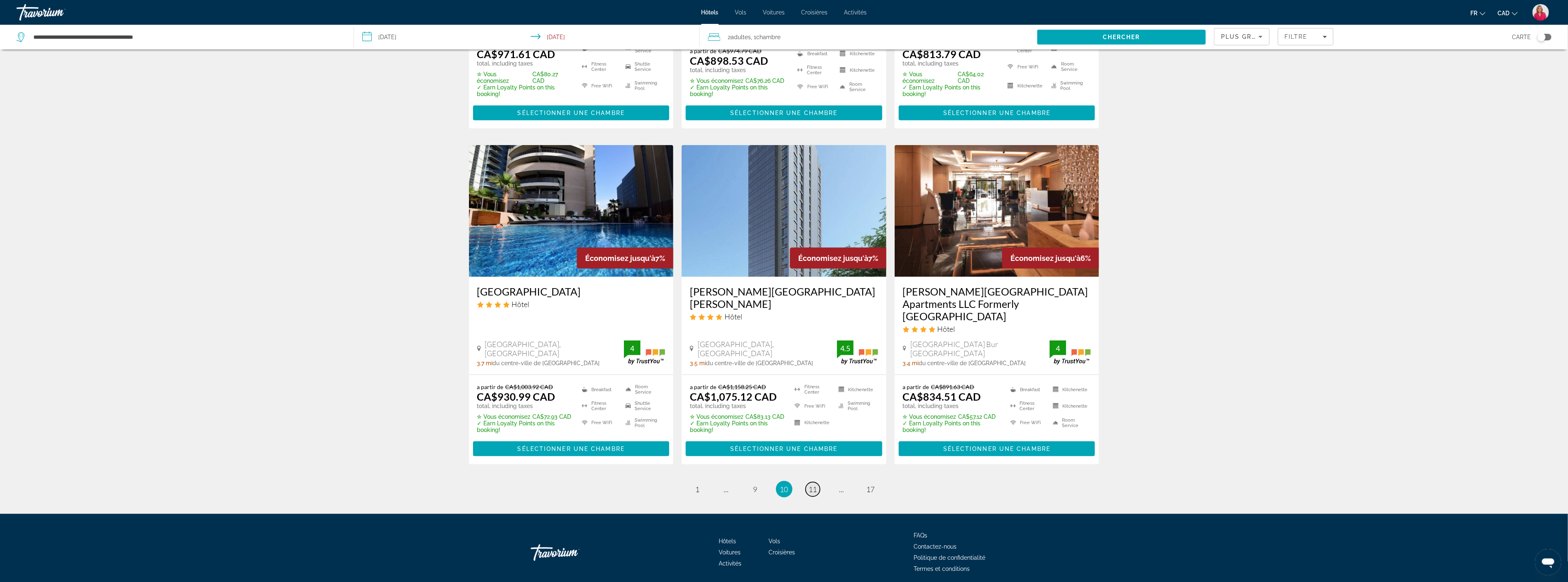
click at [812, 485] on span "11" at bounding box center [813, 489] width 8 height 9
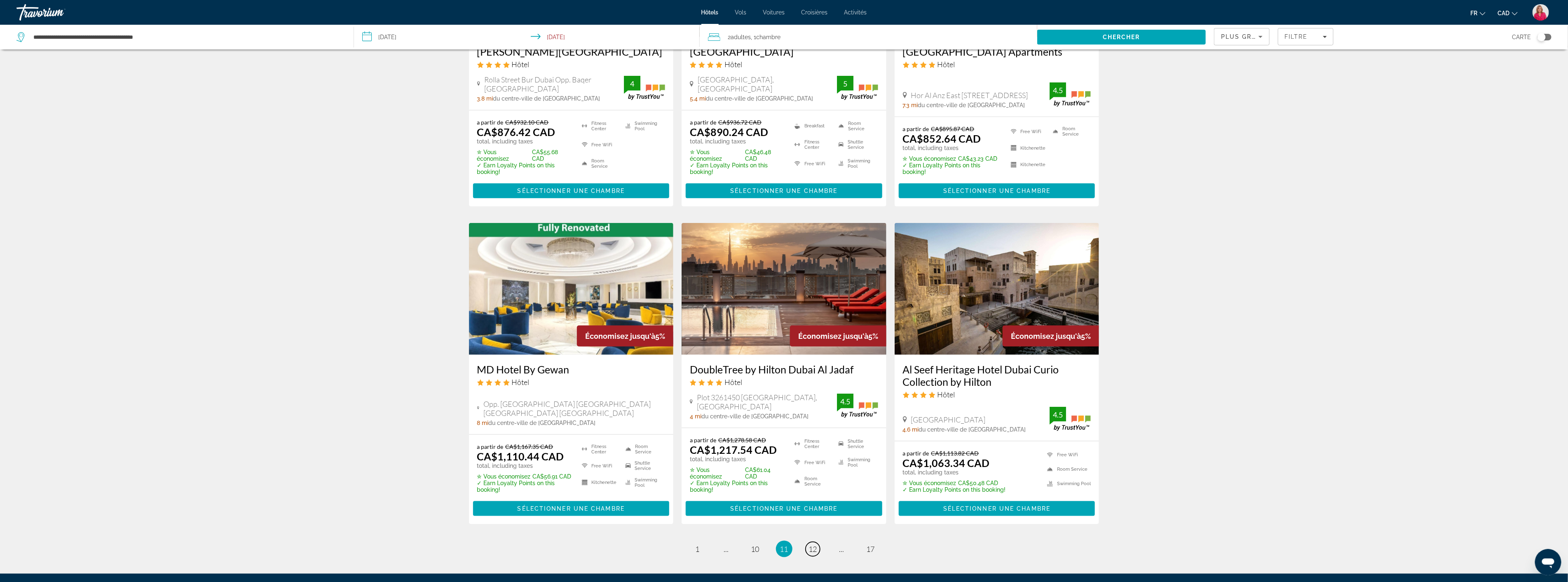
scroll to position [824, 0]
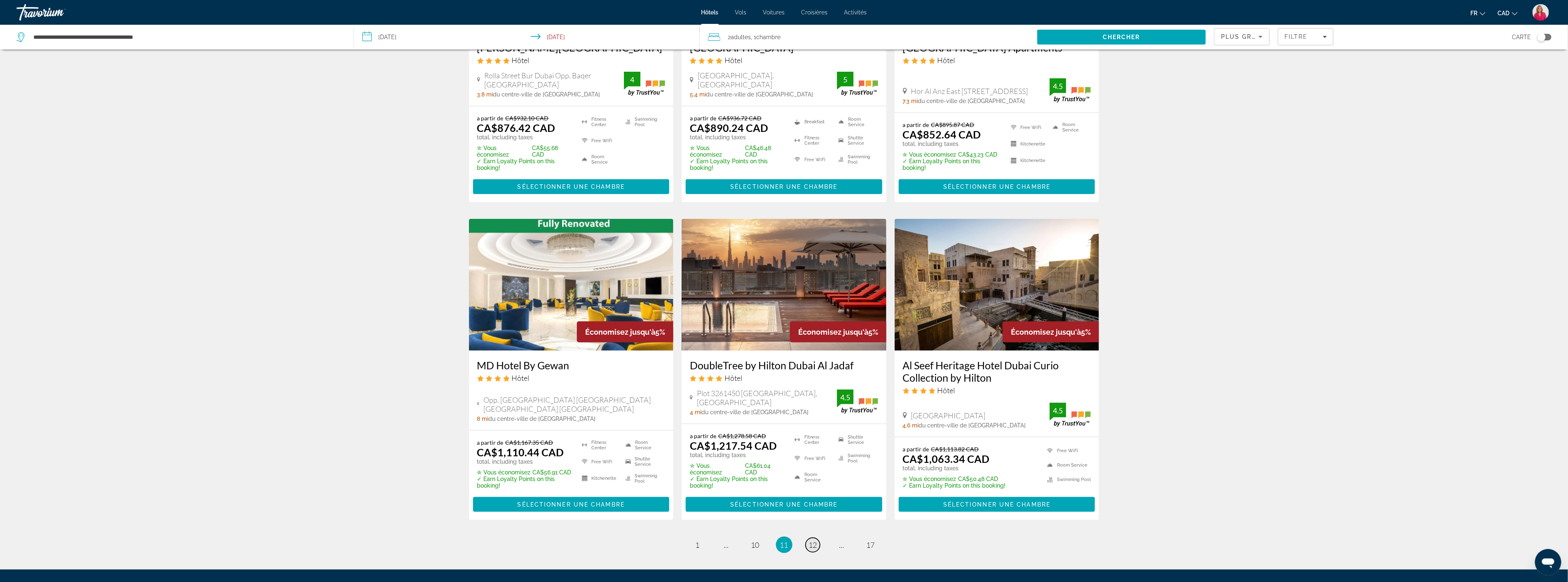
click at [811, 540] on span "12" at bounding box center [813, 544] width 8 height 9
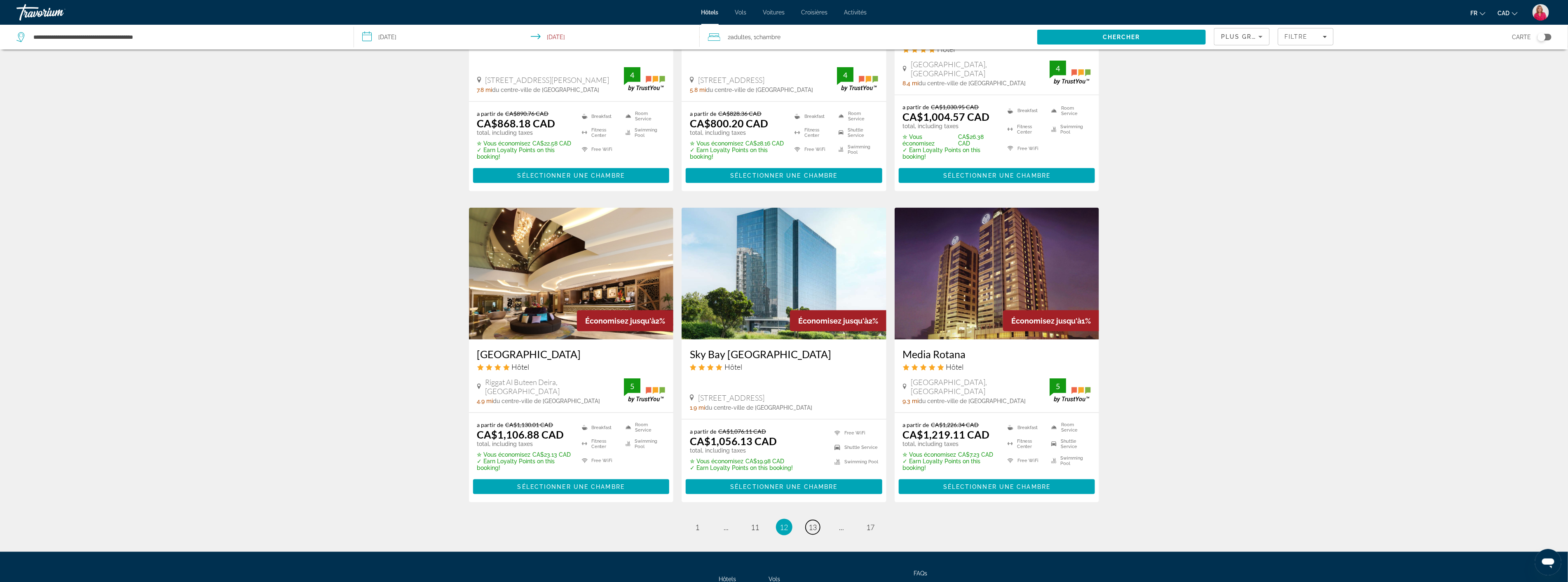
scroll to position [889, 0]
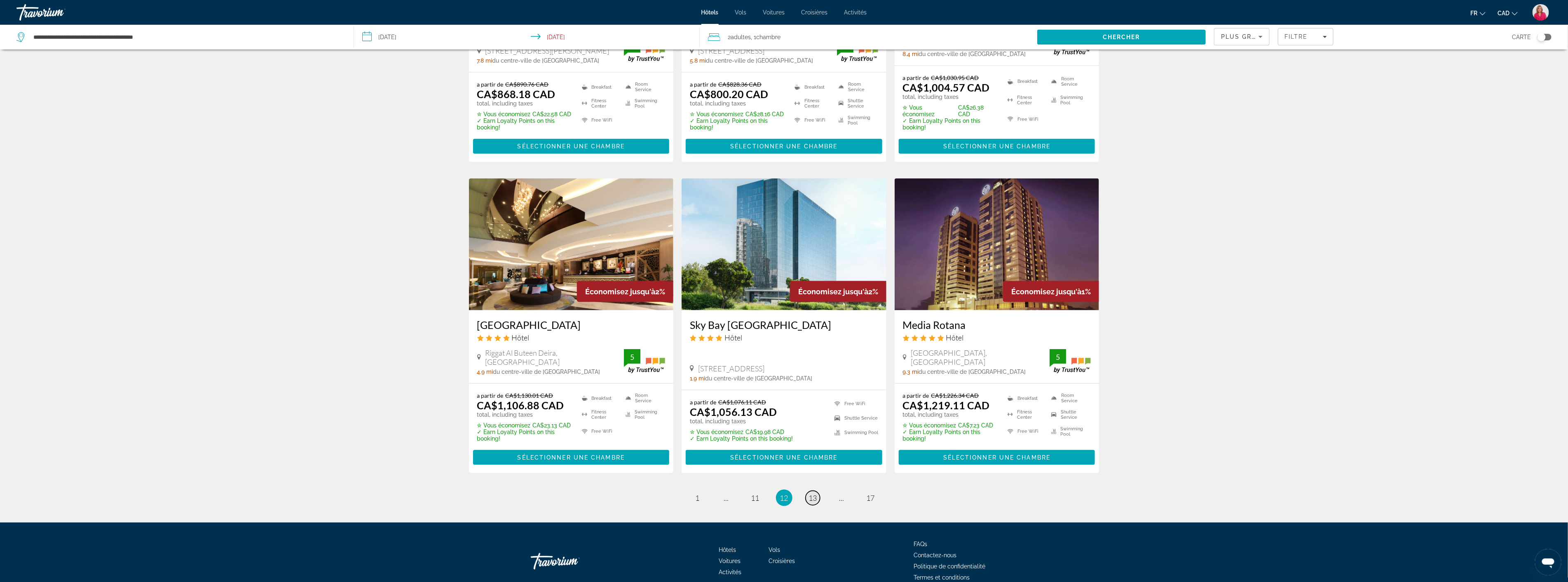
click at [810, 493] on span "13" at bounding box center [813, 497] width 8 height 9
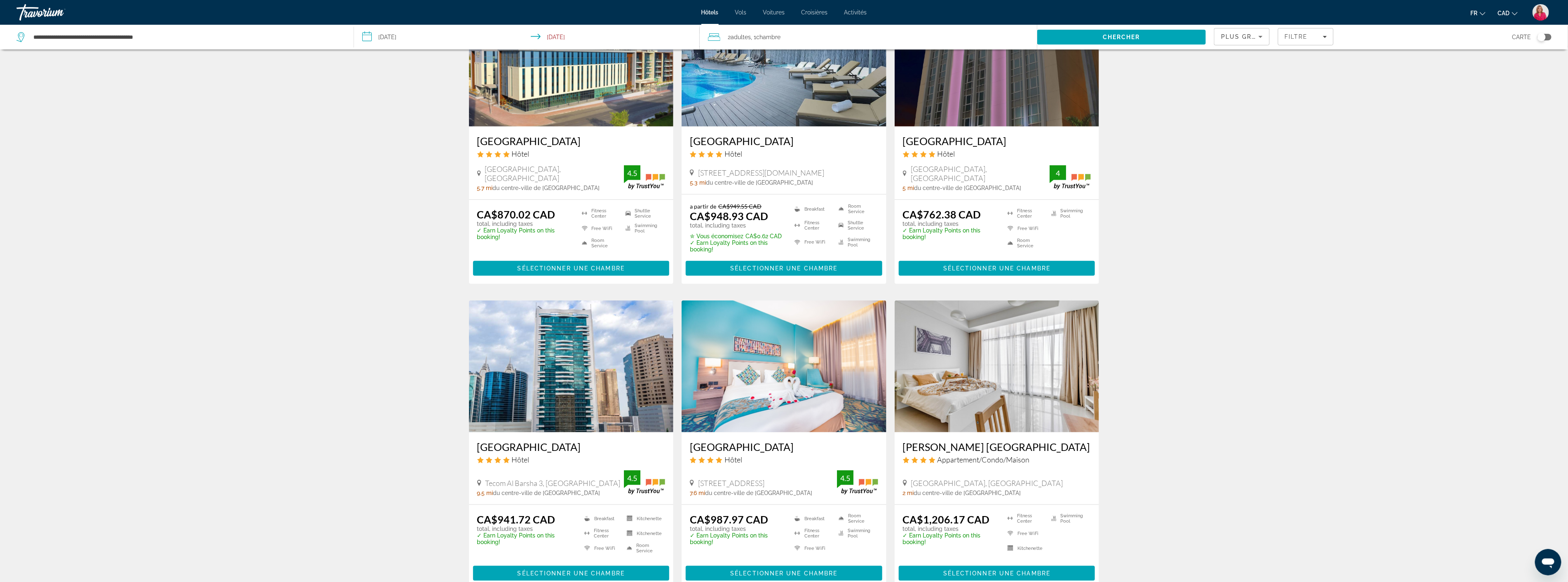
scroll to position [778, 0]
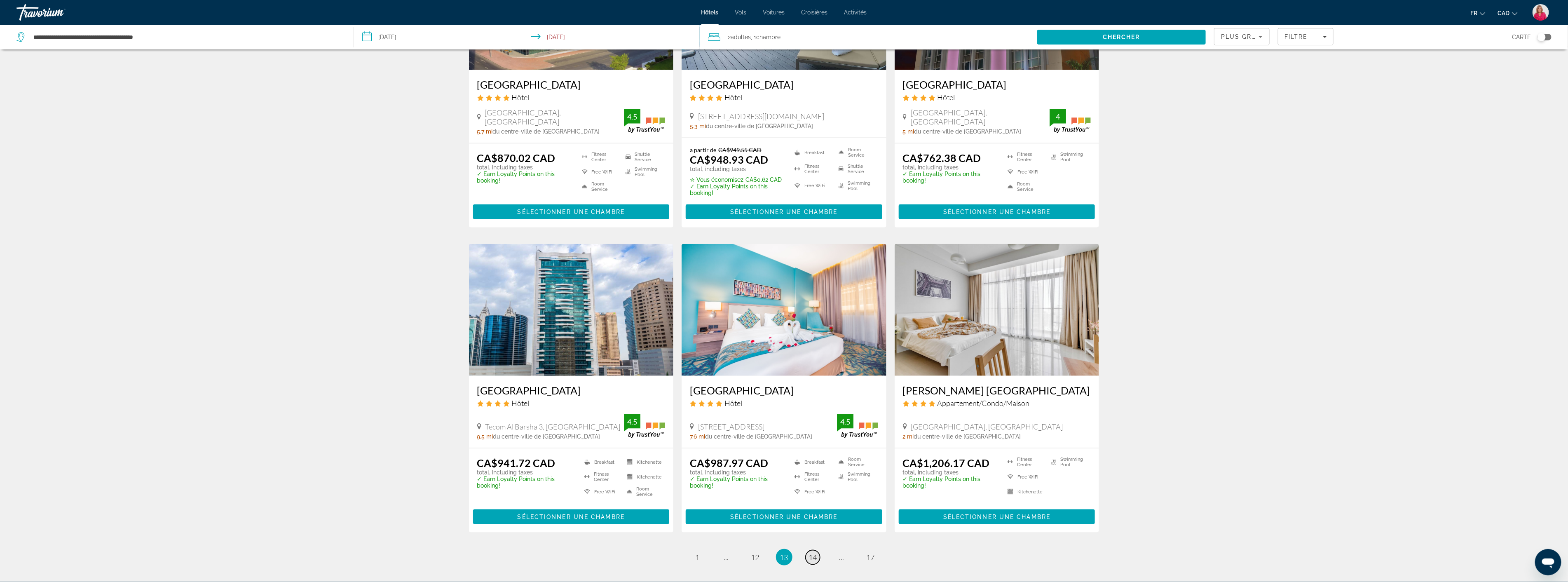
click at [814, 557] on span "14" at bounding box center [813, 557] width 8 height 9
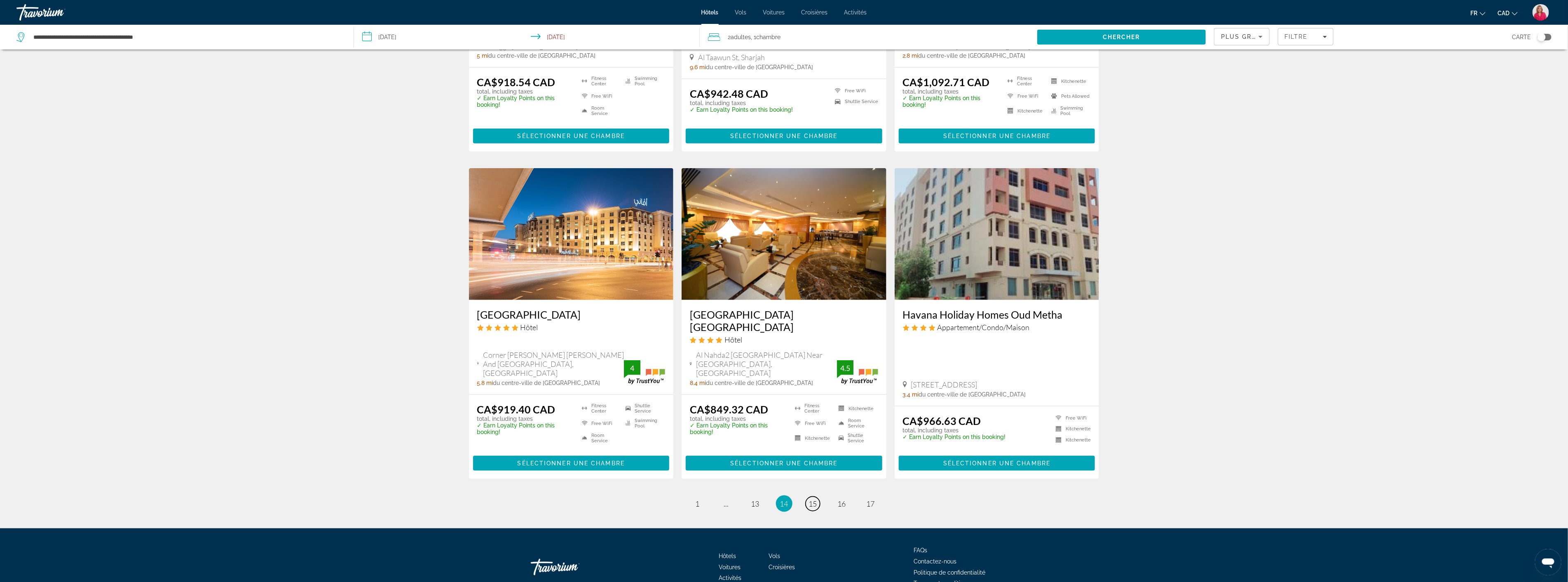
scroll to position [835, 0]
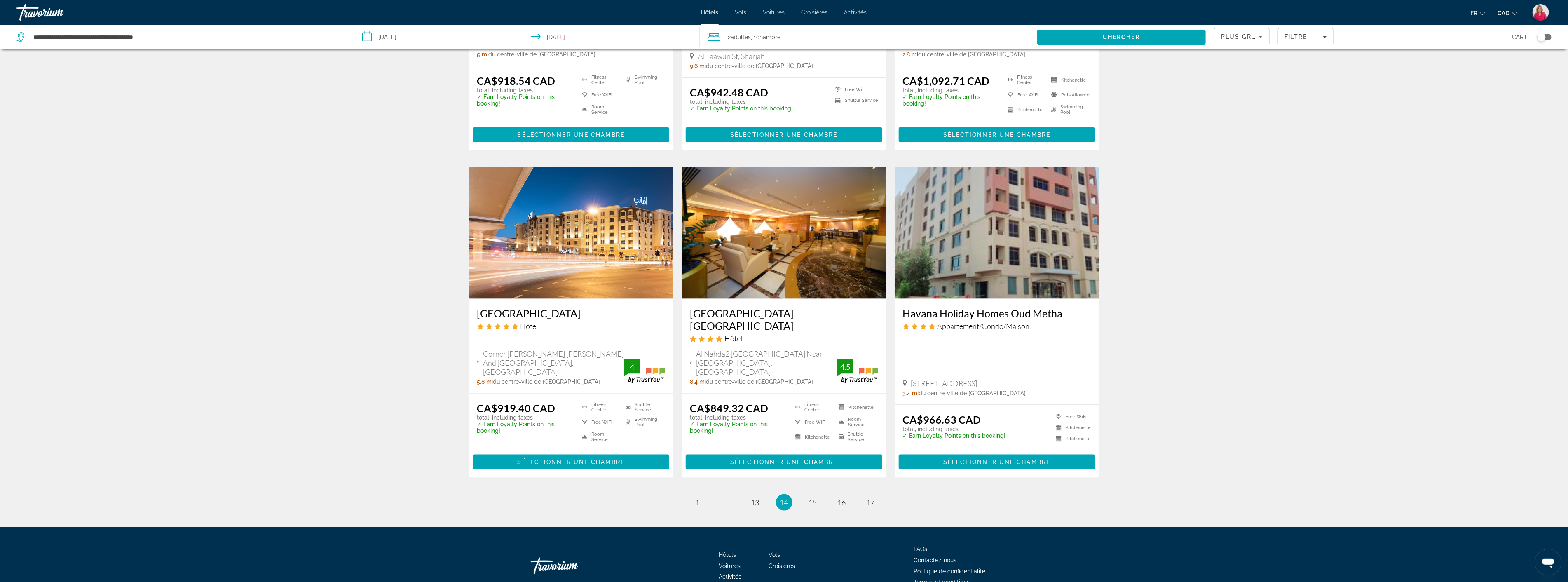
click at [813, 494] on li "page 15" at bounding box center [813, 502] width 17 height 17
click at [562, 261] on img "Main content" at bounding box center [571, 232] width 205 height 132
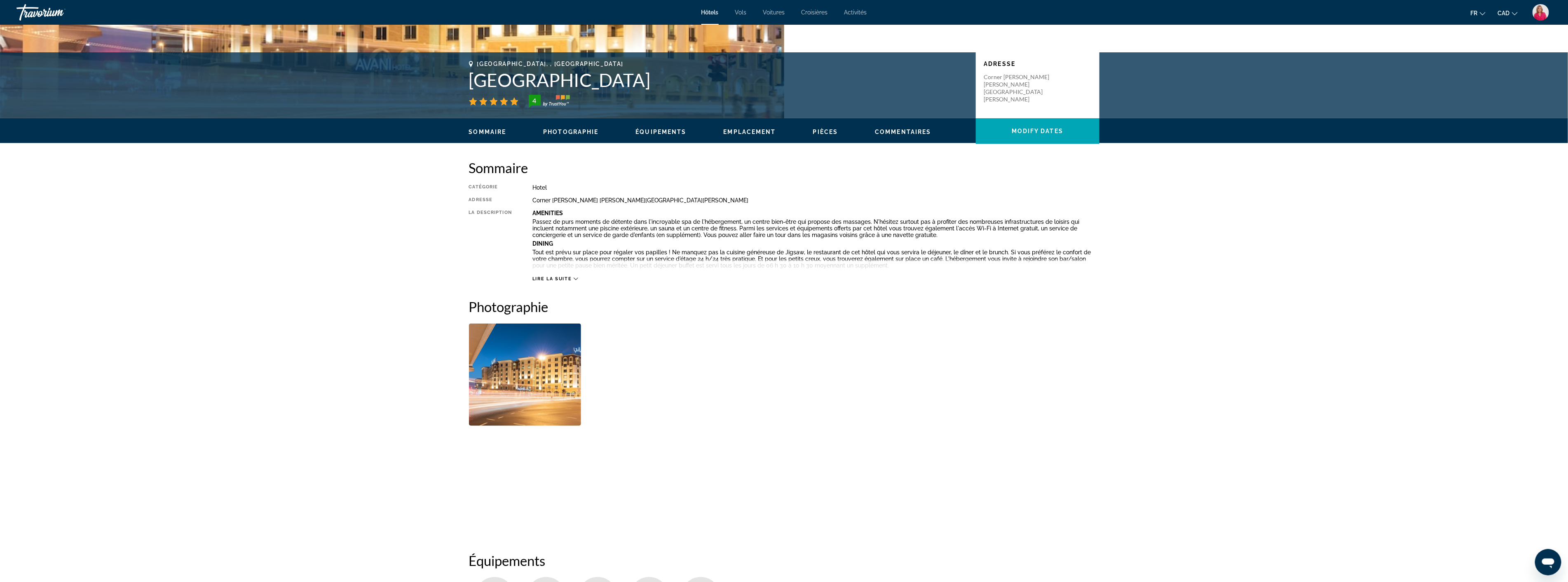
scroll to position [183, 0]
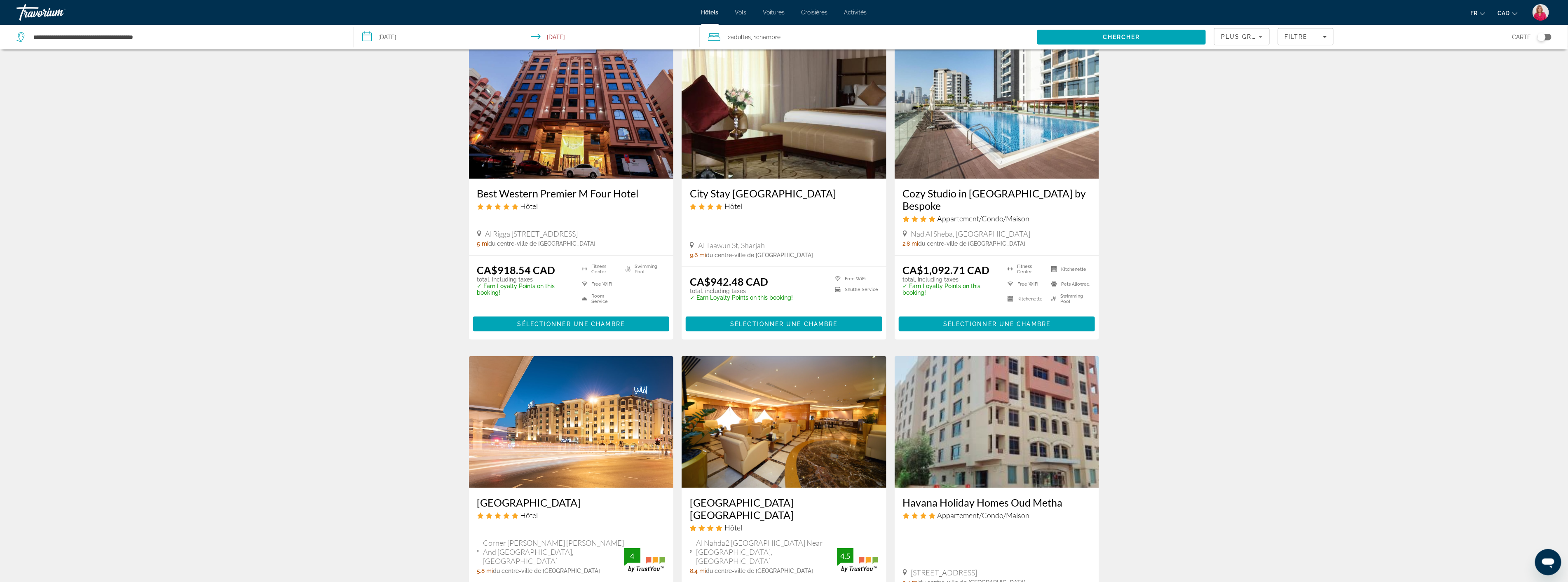
scroll to position [835, 0]
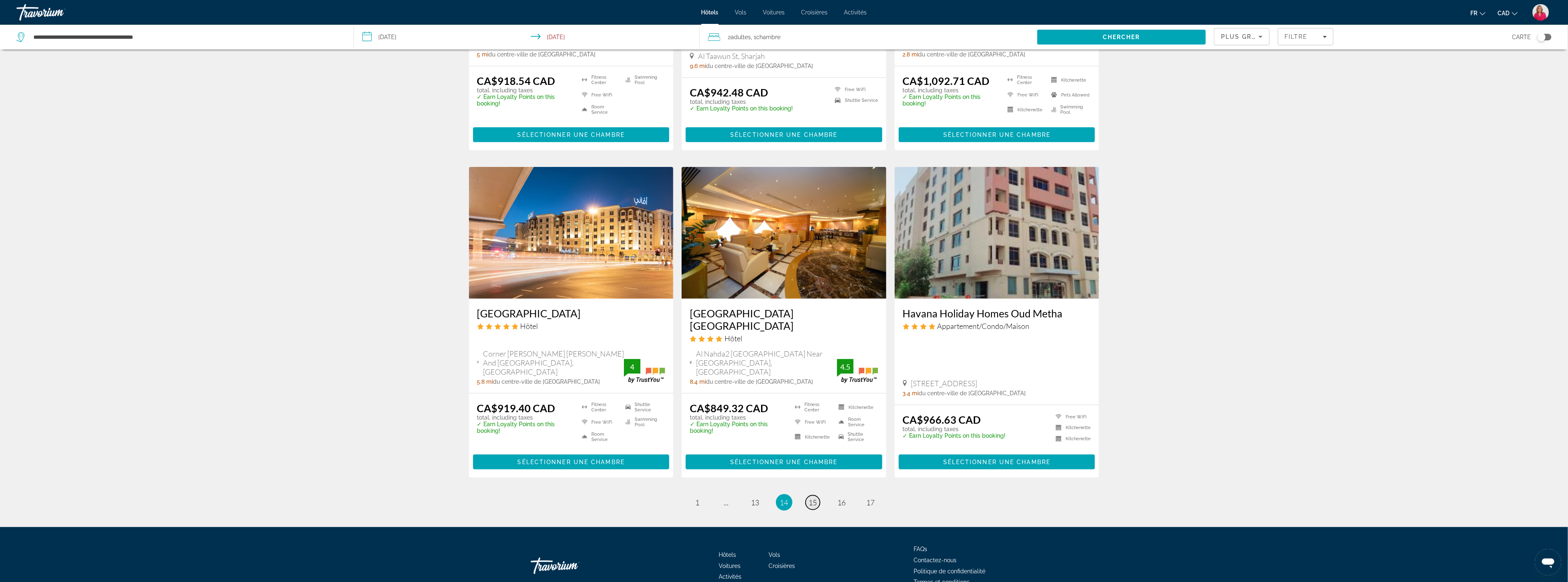
click at [813, 498] on span "15" at bounding box center [813, 502] width 8 height 9
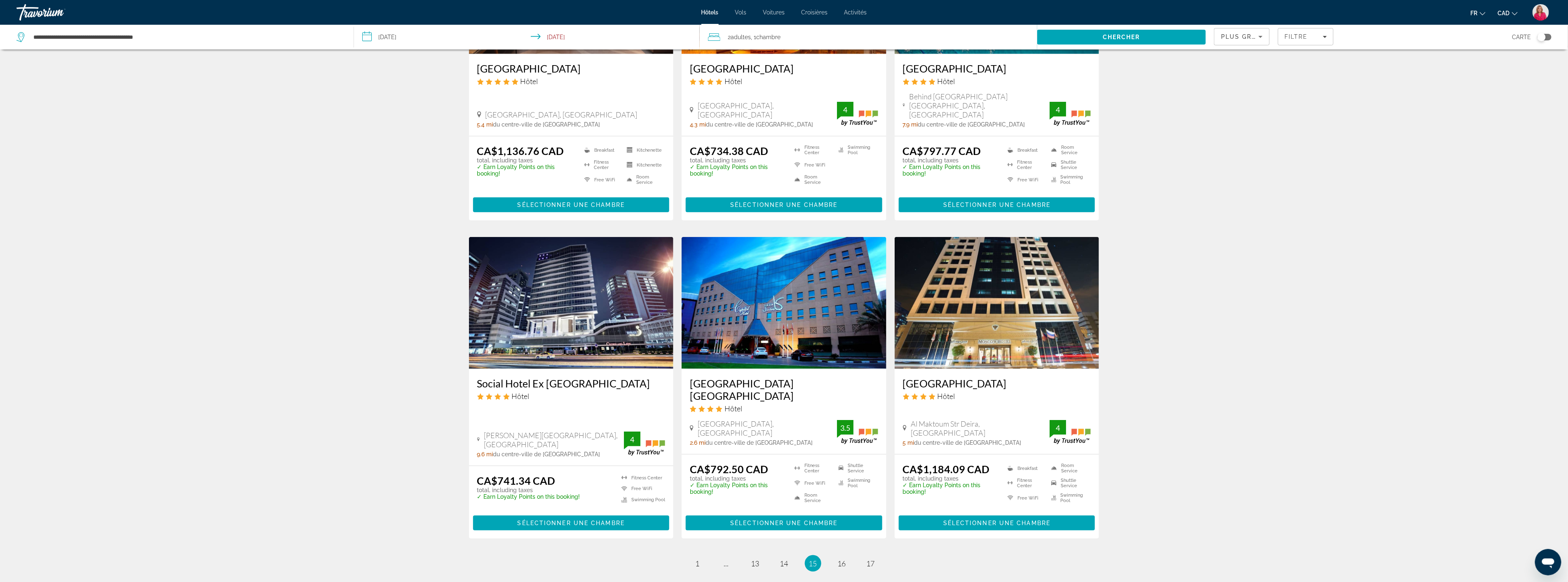
scroll to position [824, 0]
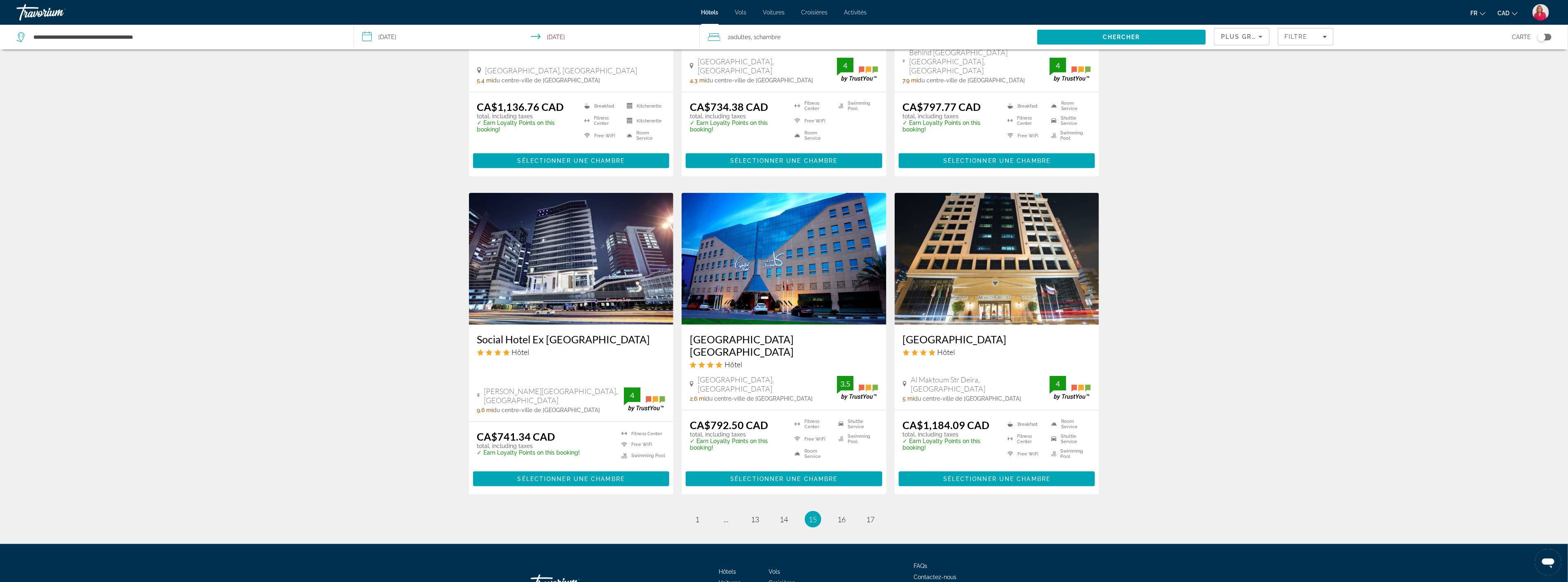
click at [985, 256] on img "Main content" at bounding box center [997, 258] width 205 height 132
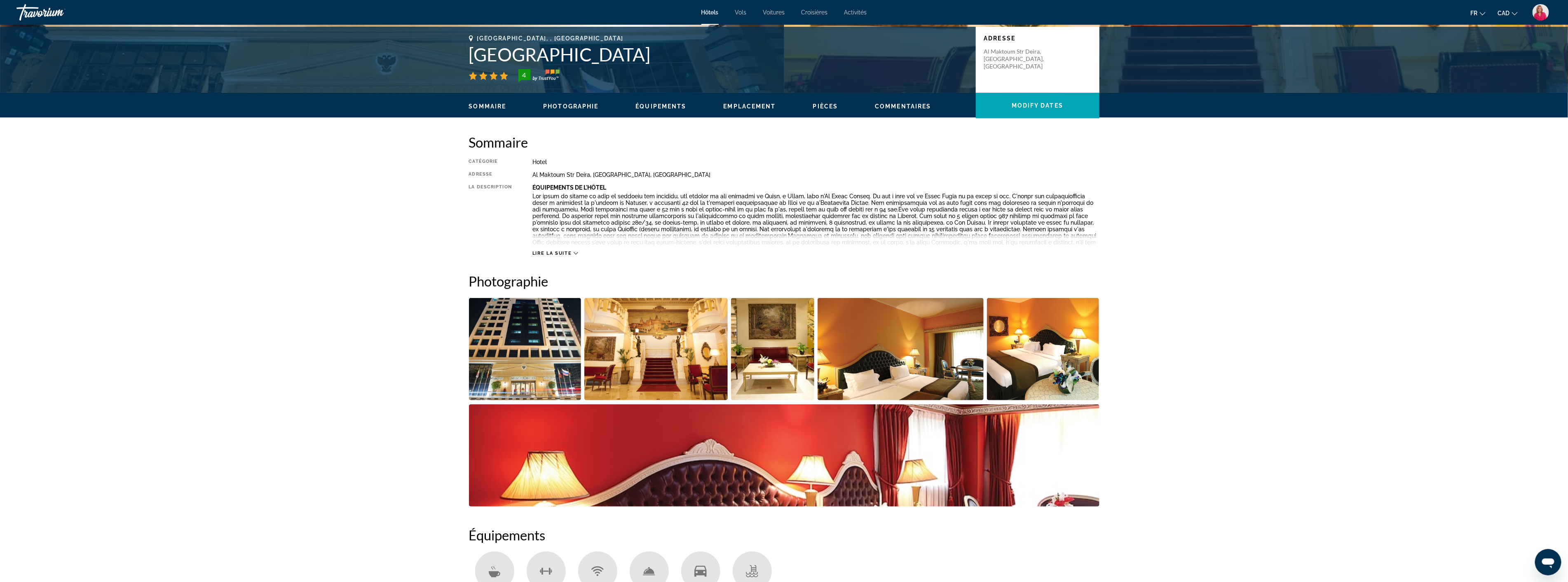
scroll to position [229, 0]
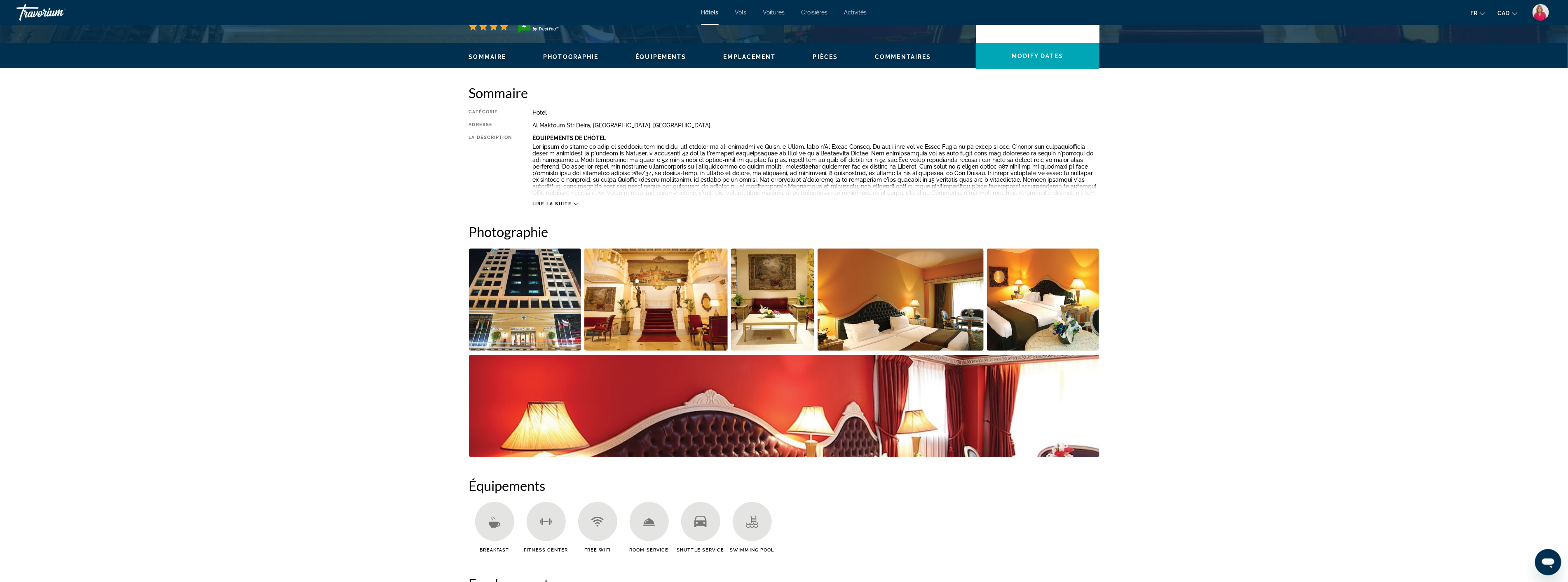
click at [664, 317] on img "Open full-screen image slider" at bounding box center [656, 300] width 143 height 102
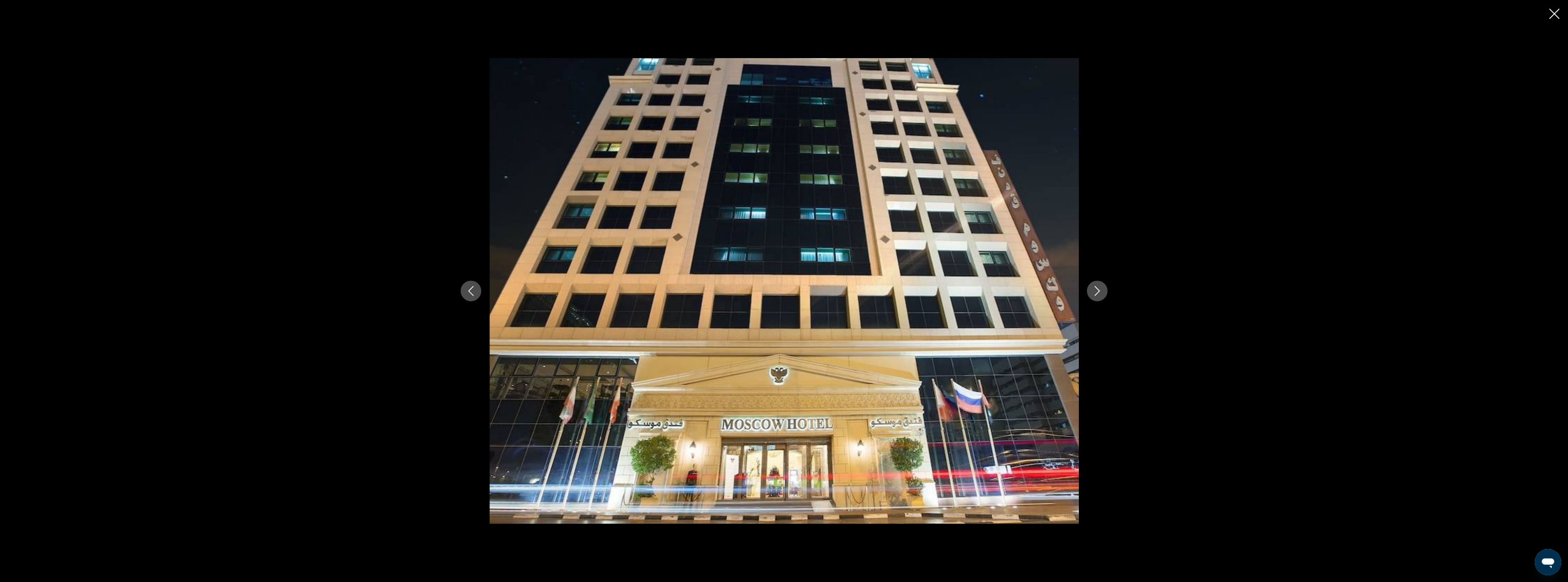
click at [1099, 289] on icon "Next image" at bounding box center [1097, 291] width 10 height 10
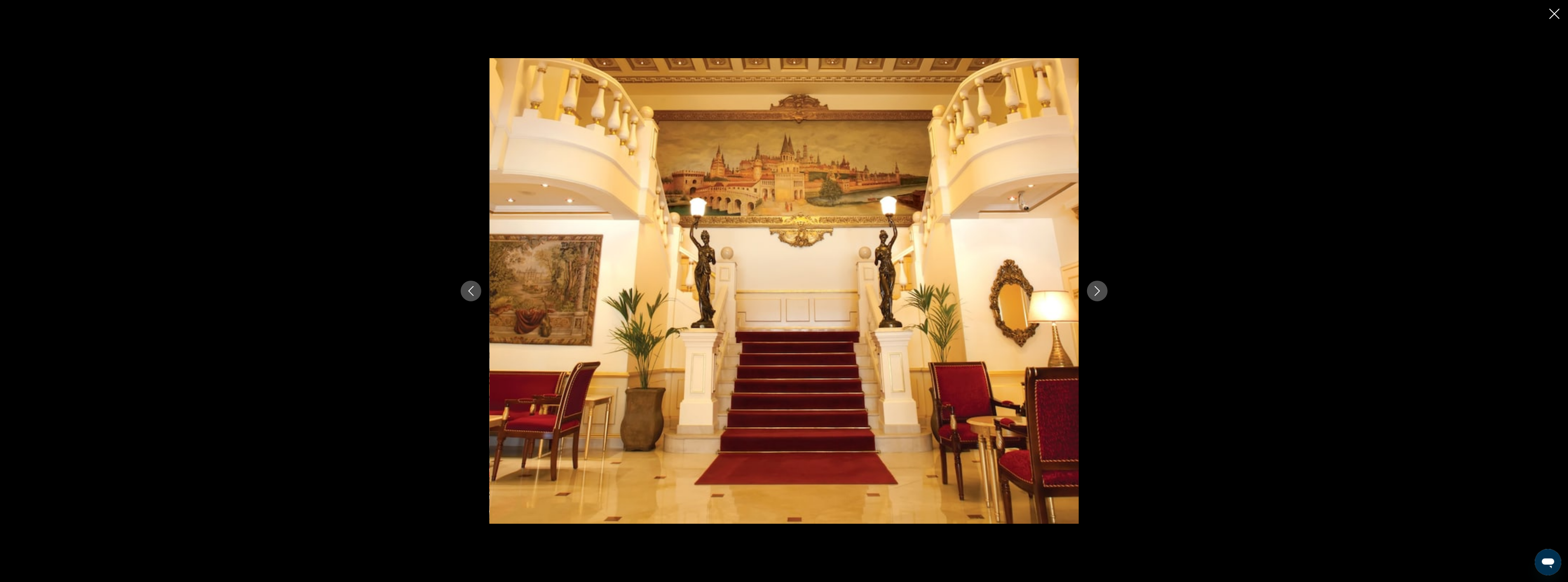
click at [1099, 289] on icon "Next image" at bounding box center [1097, 291] width 10 height 10
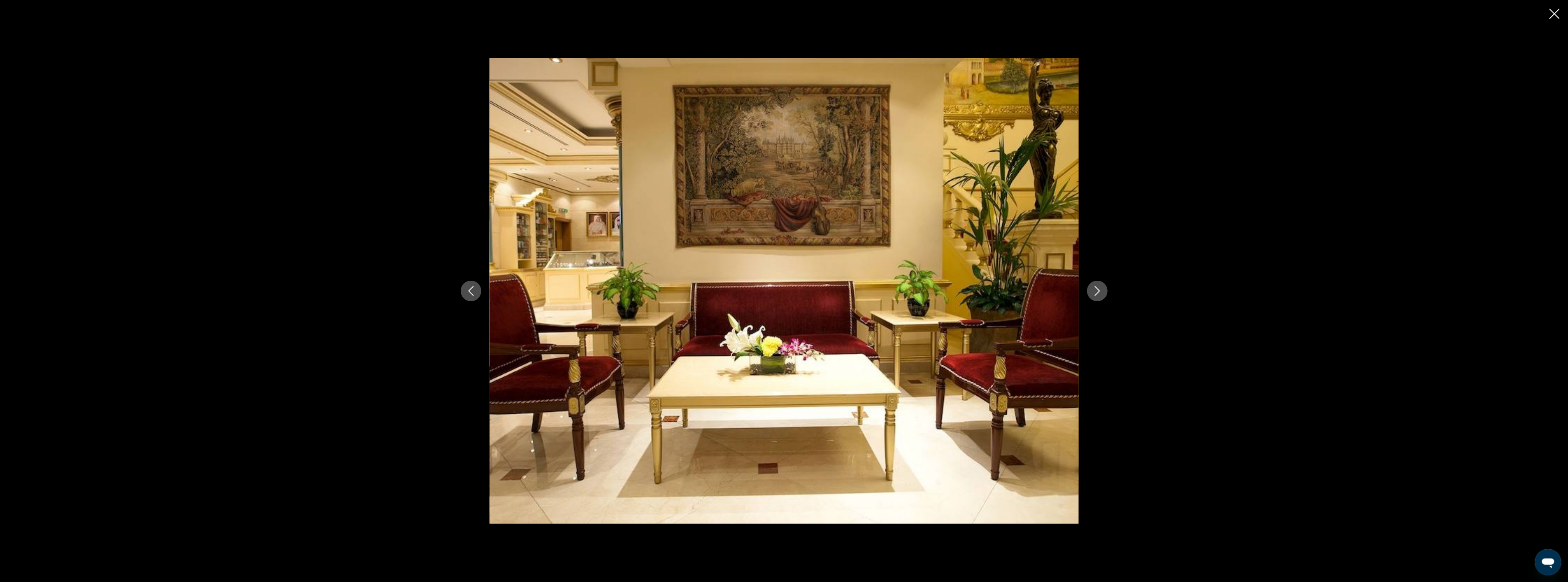
click at [1099, 289] on icon "Next image" at bounding box center [1097, 291] width 10 height 10
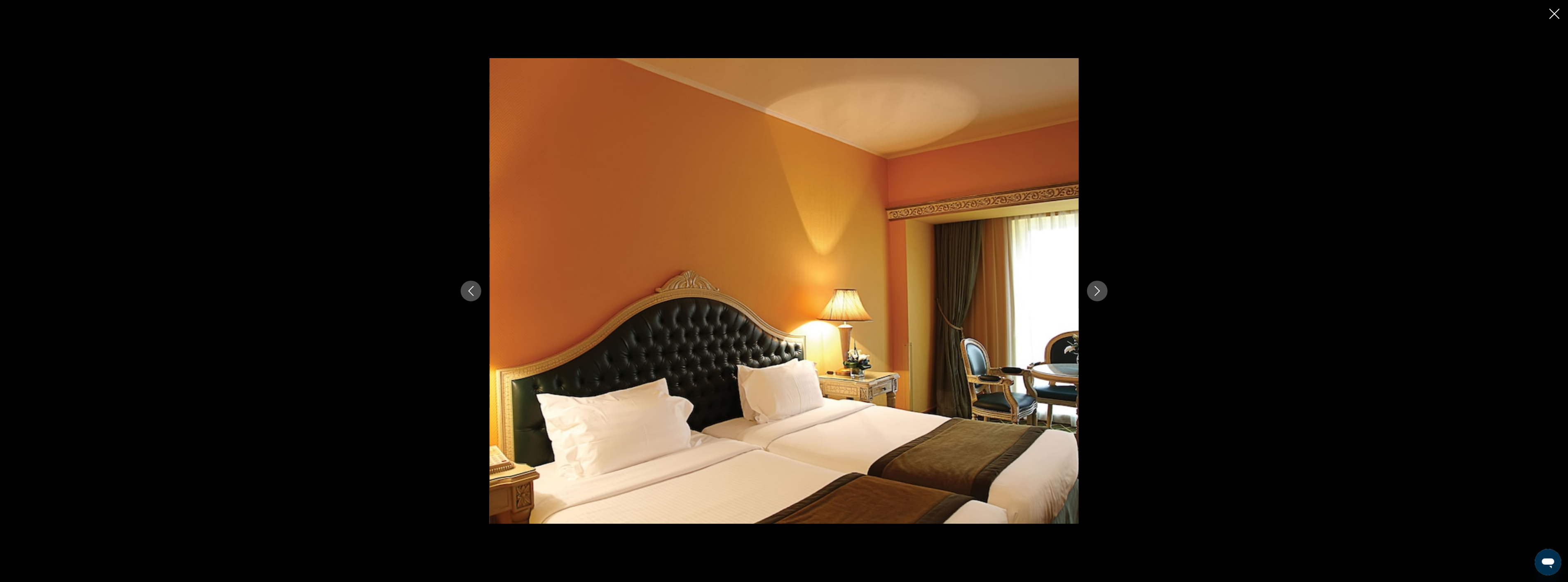
click at [1099, 289] on icon "Next image" at bounding box center [1097, 291] width 10 height 10
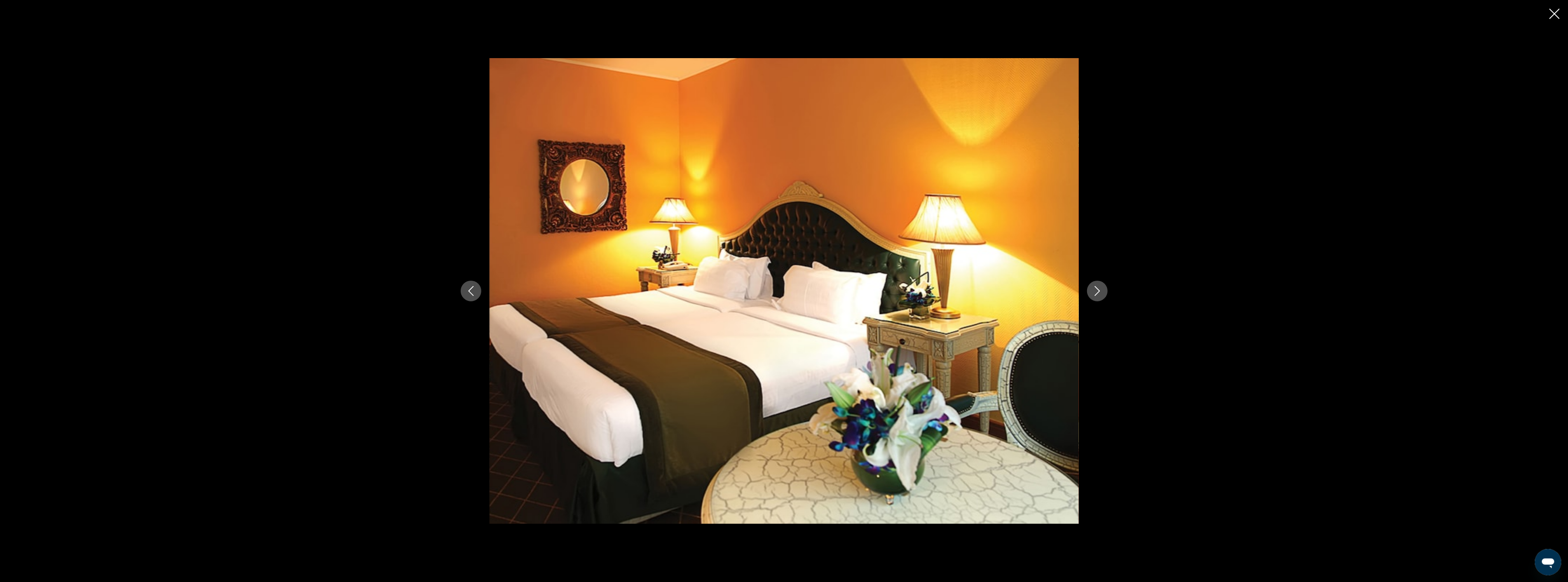
click at [1099, 289] on icon "Next image" at bounding box center [1097, 291] width 10 height 10
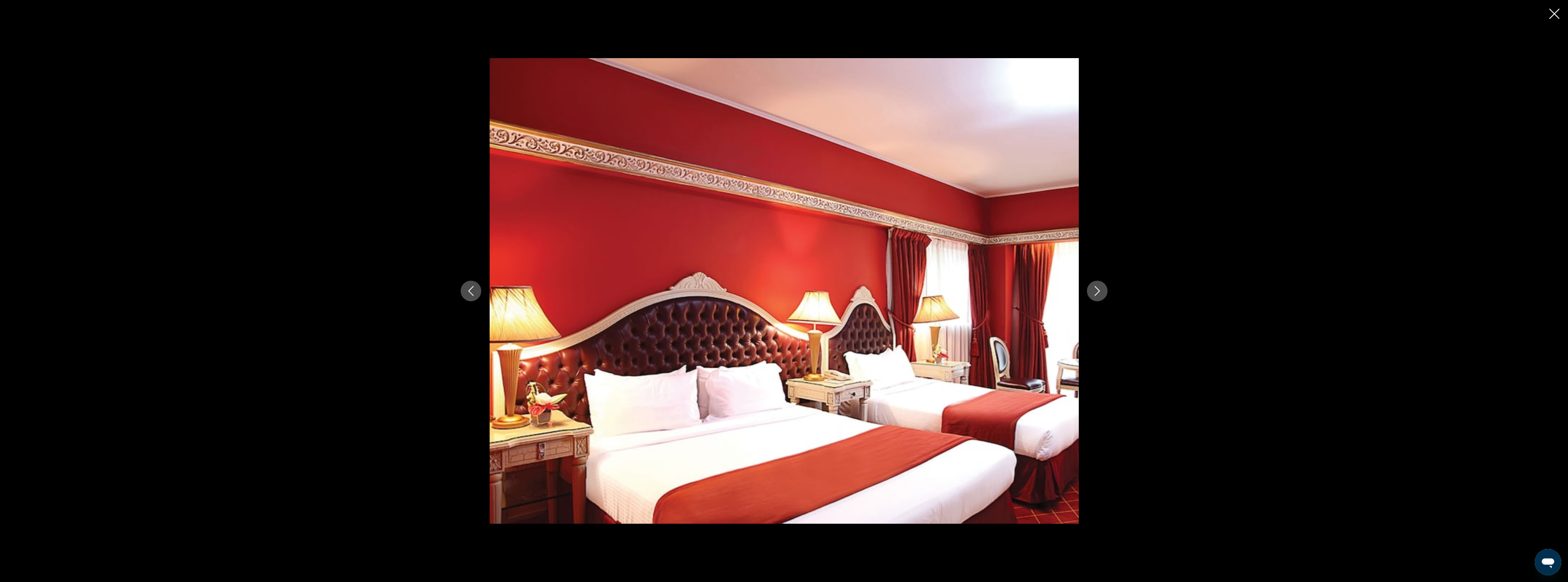
click at [1099, 289] on icon "Next image" at bounding box center [1097, 291] width 10 height 10
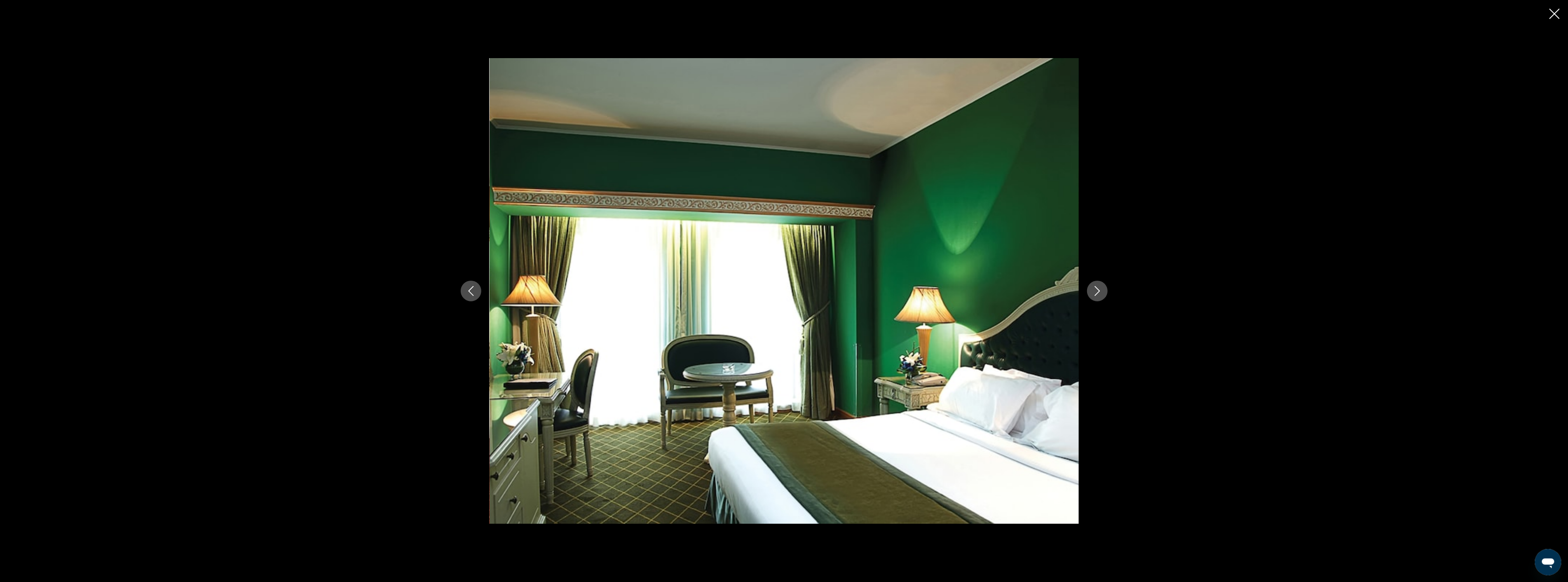
click at [1099, 289] on icon "Next image" at bounding box center [1097, 291] width 10 height 10
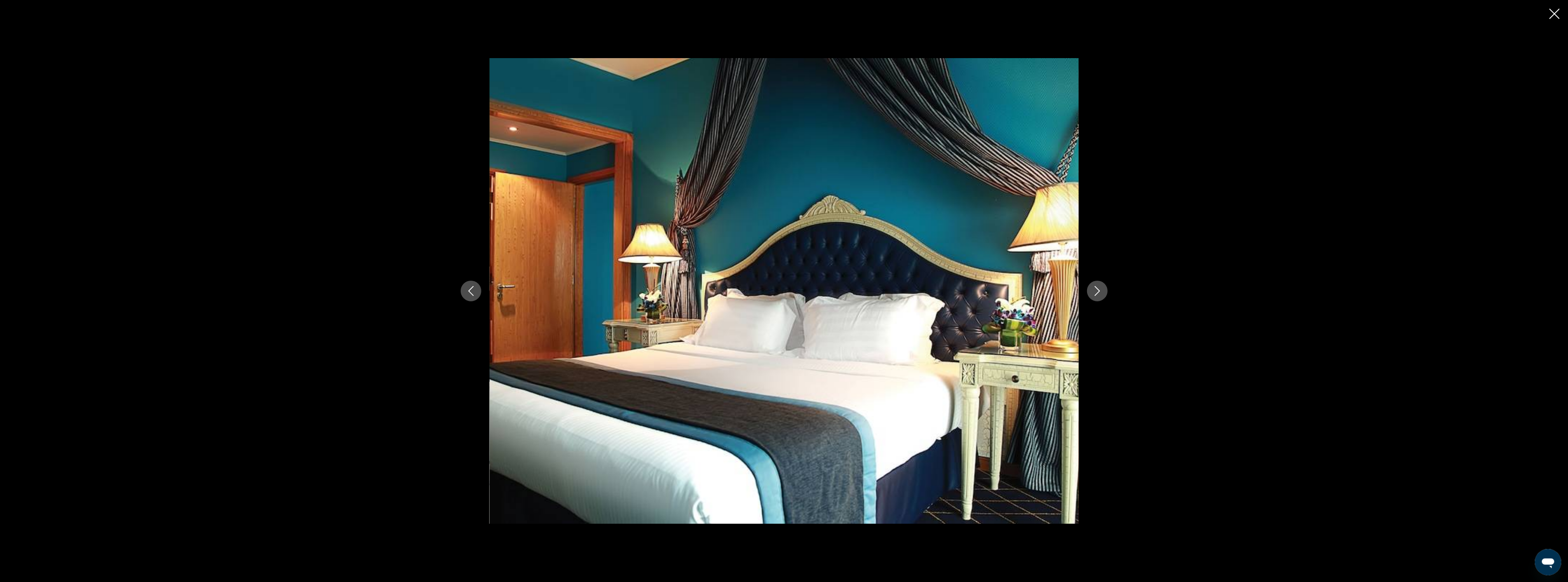
click at [1099, 289] on icon "Next image" at bounding box center [1097, 291] width 10 height 10
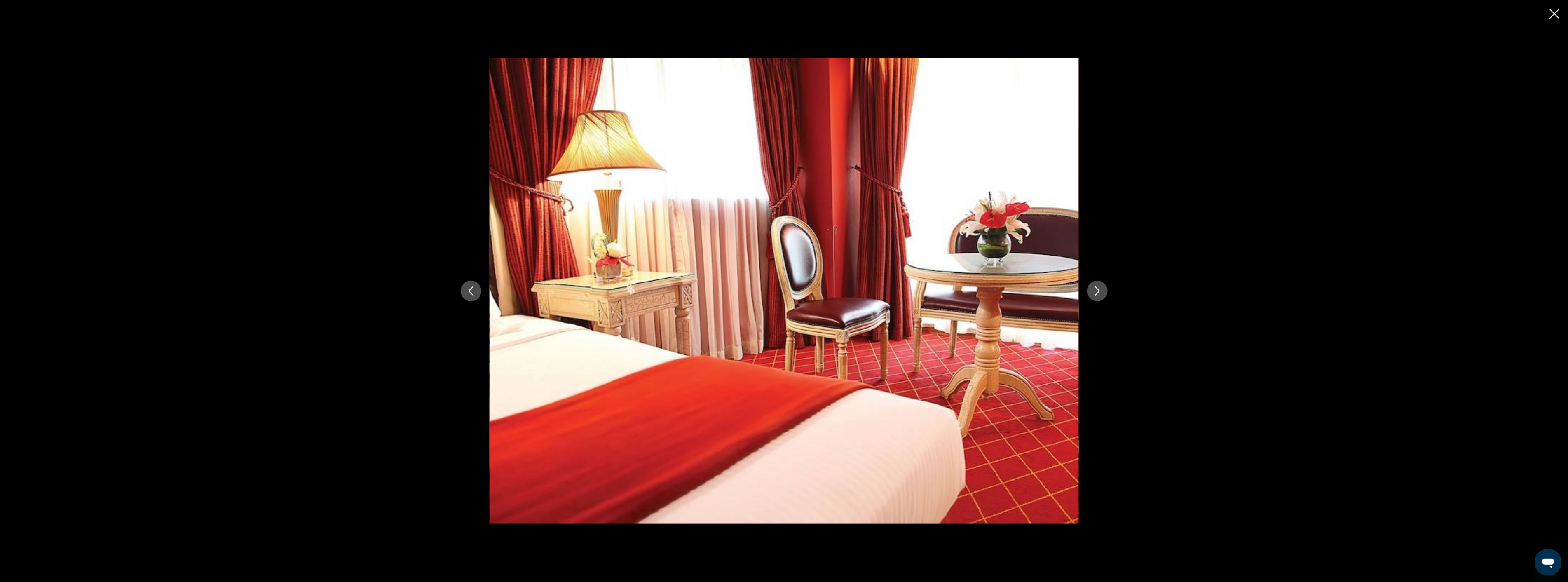
click at [1099, 289] on icon "Next image" at bounding box center [1097, 291] width 10 height 10
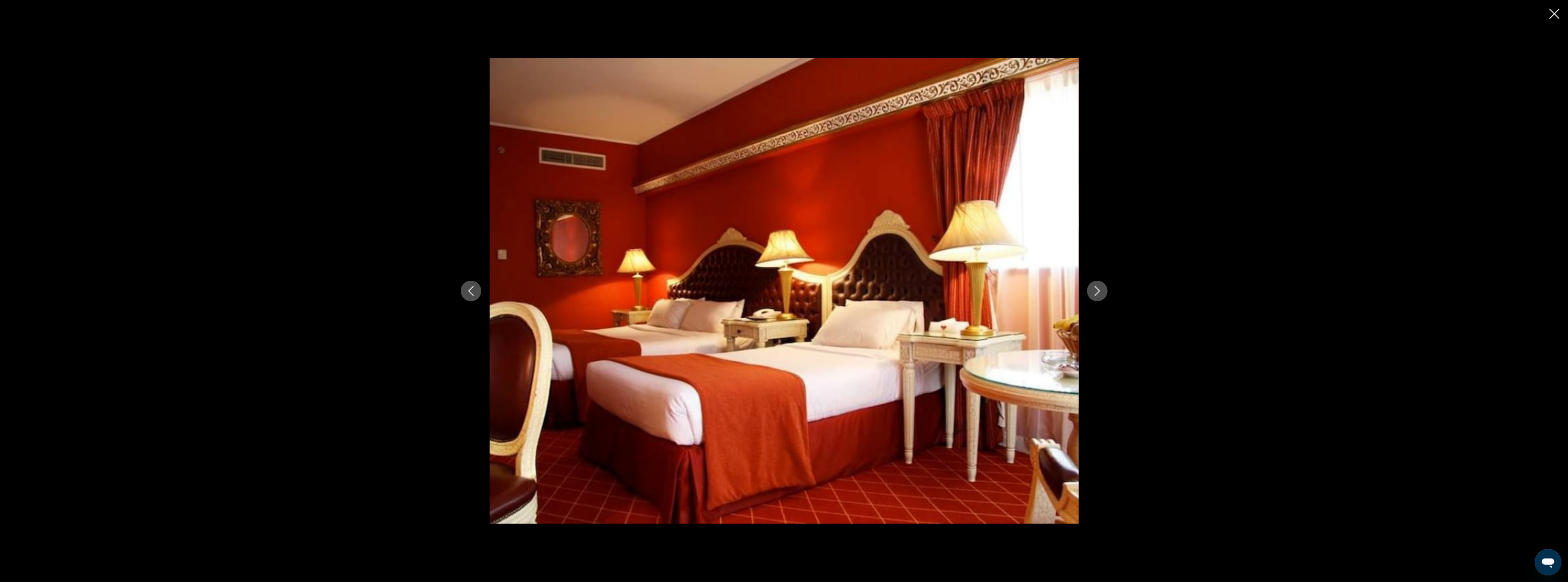
click at [1099, 289] on icon "Next image" at bounding box center [1097, 291] width 10 height 10
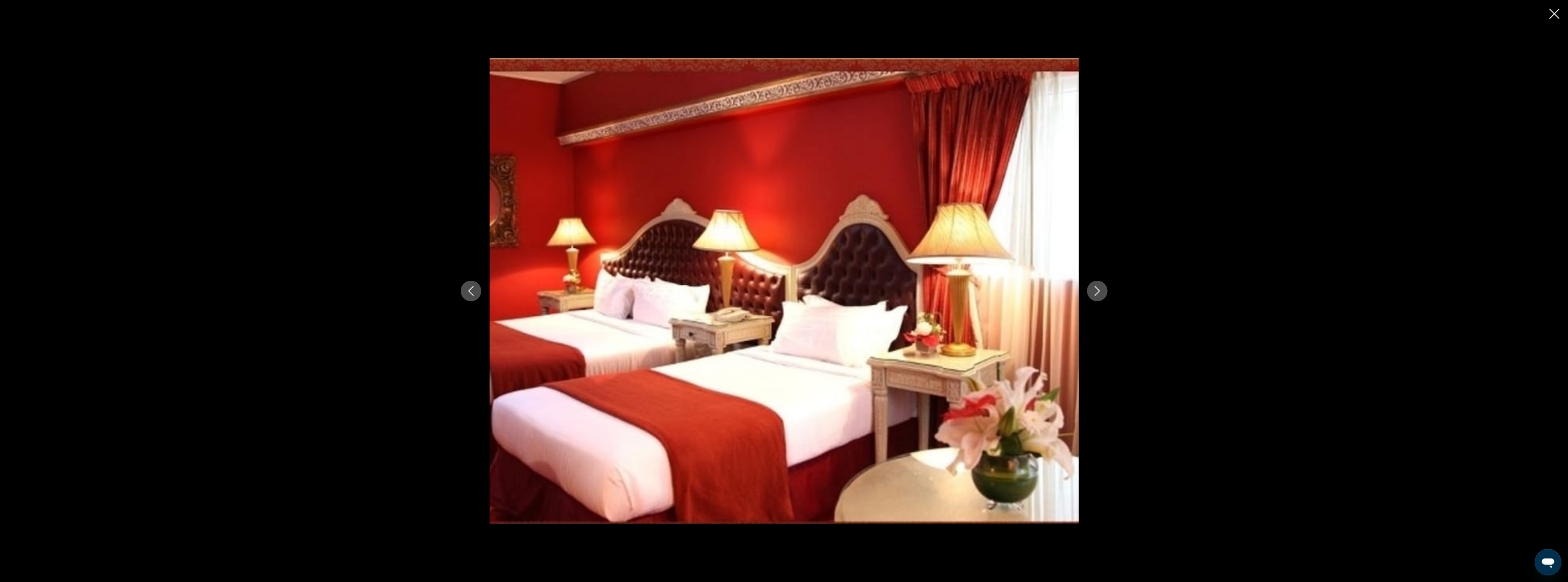
click at [1099, 289] on icon "Next image" at bounding box center [1097, 291] width 10 height 10
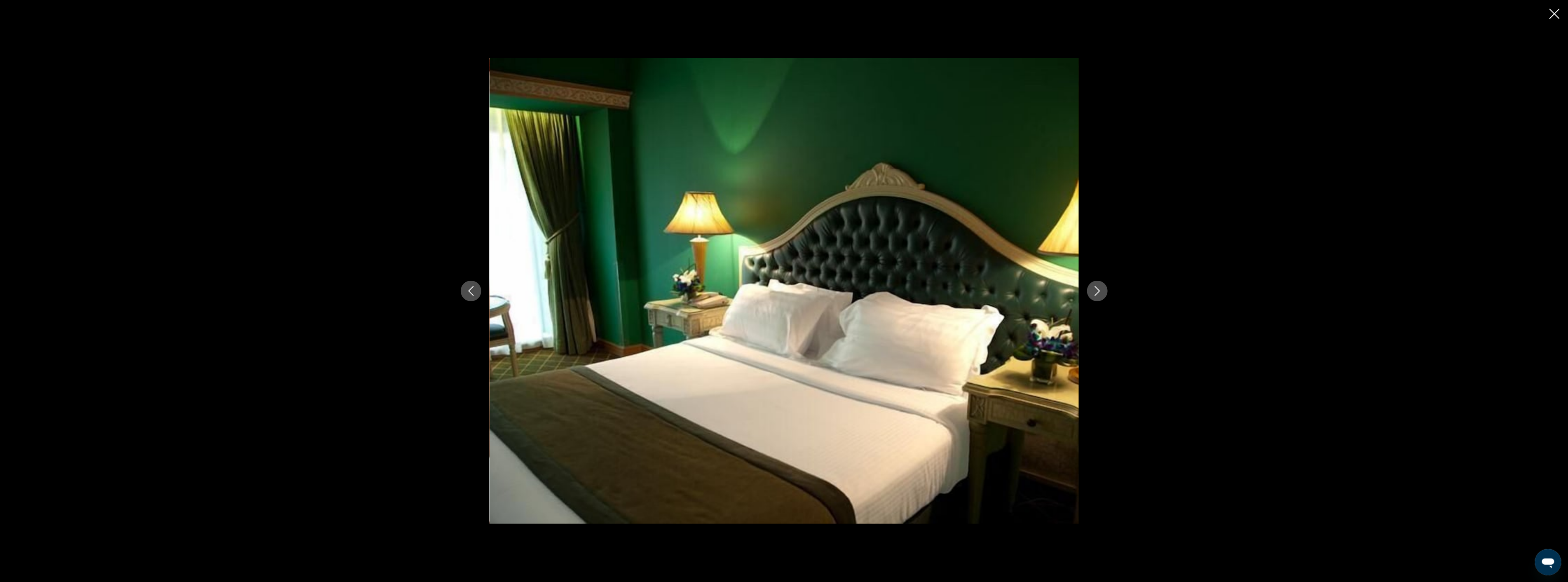
click at [1099, 289] on icon "Next image" at bounding box center [1097, 291] width 10 height 10
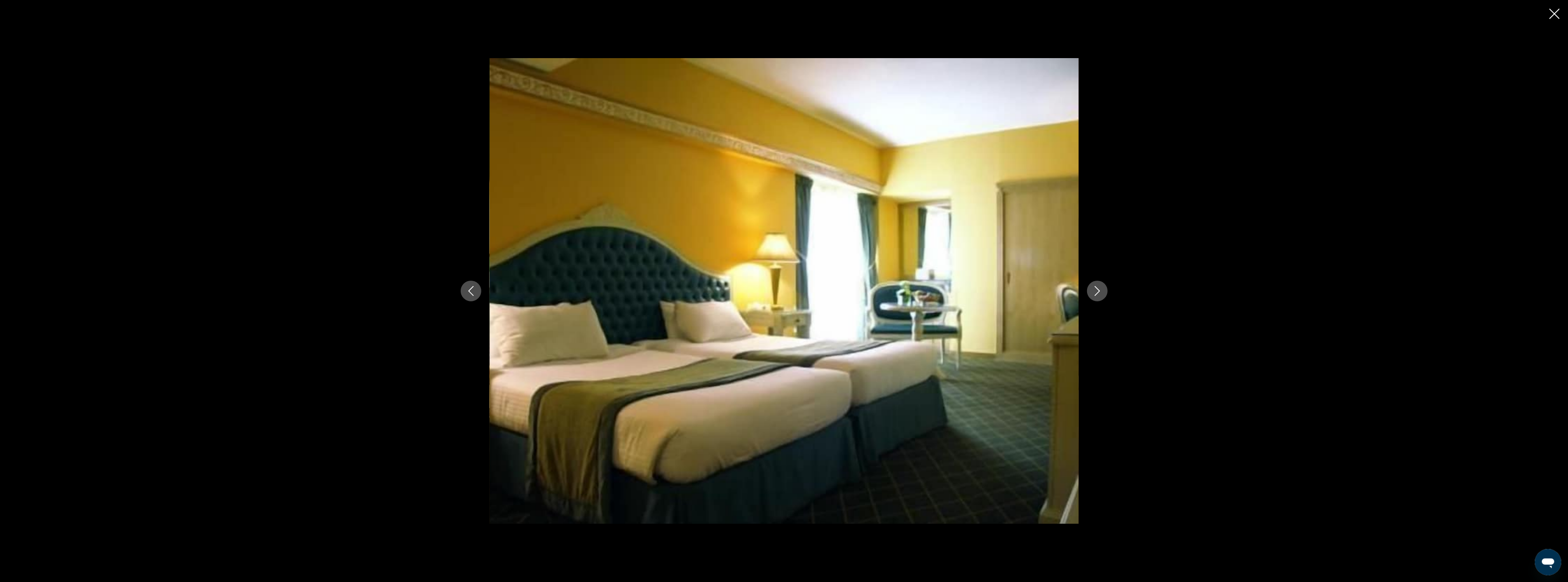
click at [1099, 289] on icon "Next image" at bounding box center [1097, 291] width 10 height 10
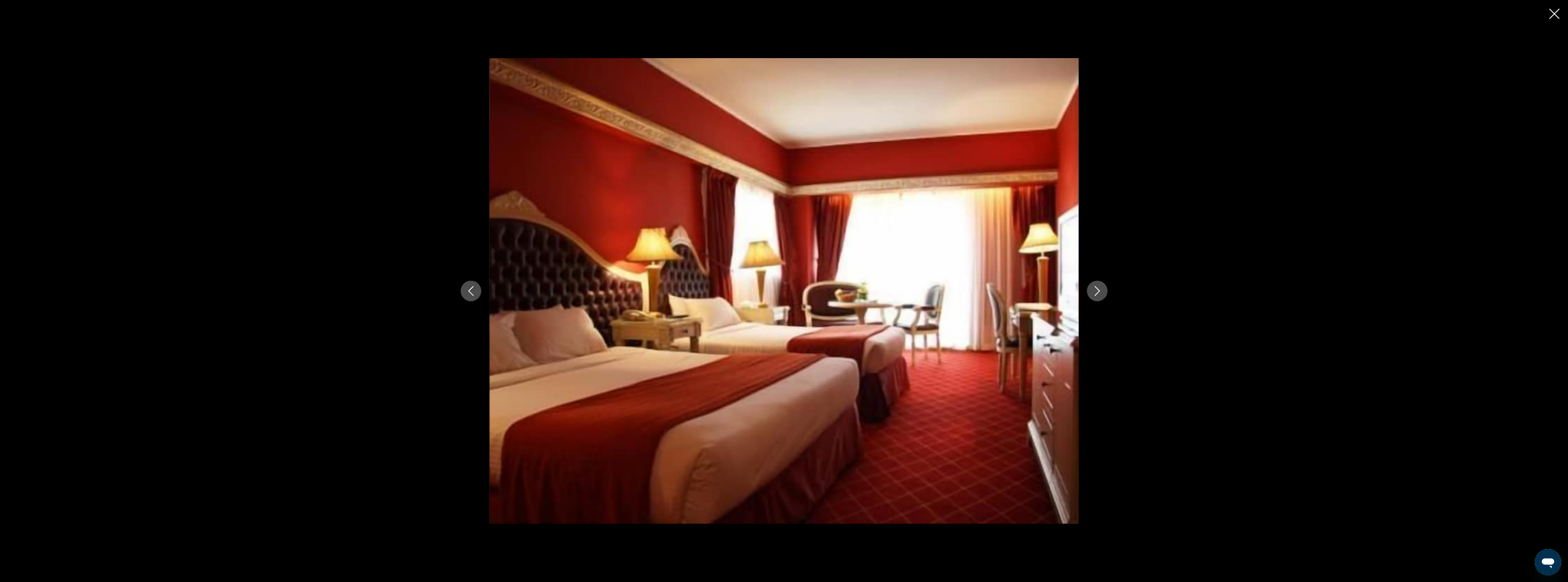
click at [1099, 289] on icon "Next image" at bounding box center [1097, 291] width 10 height 10
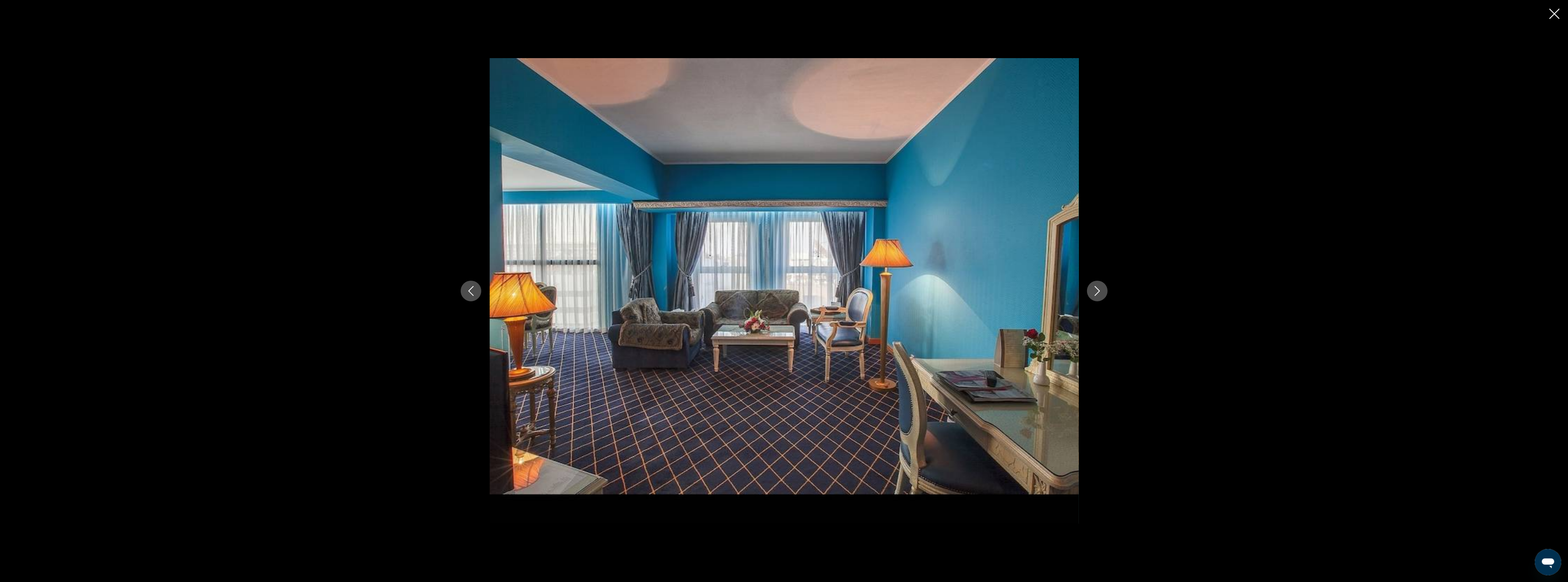
click at [1099, 289] on icon "Next image" at bounding box center [1097, 291] width 10 height 10
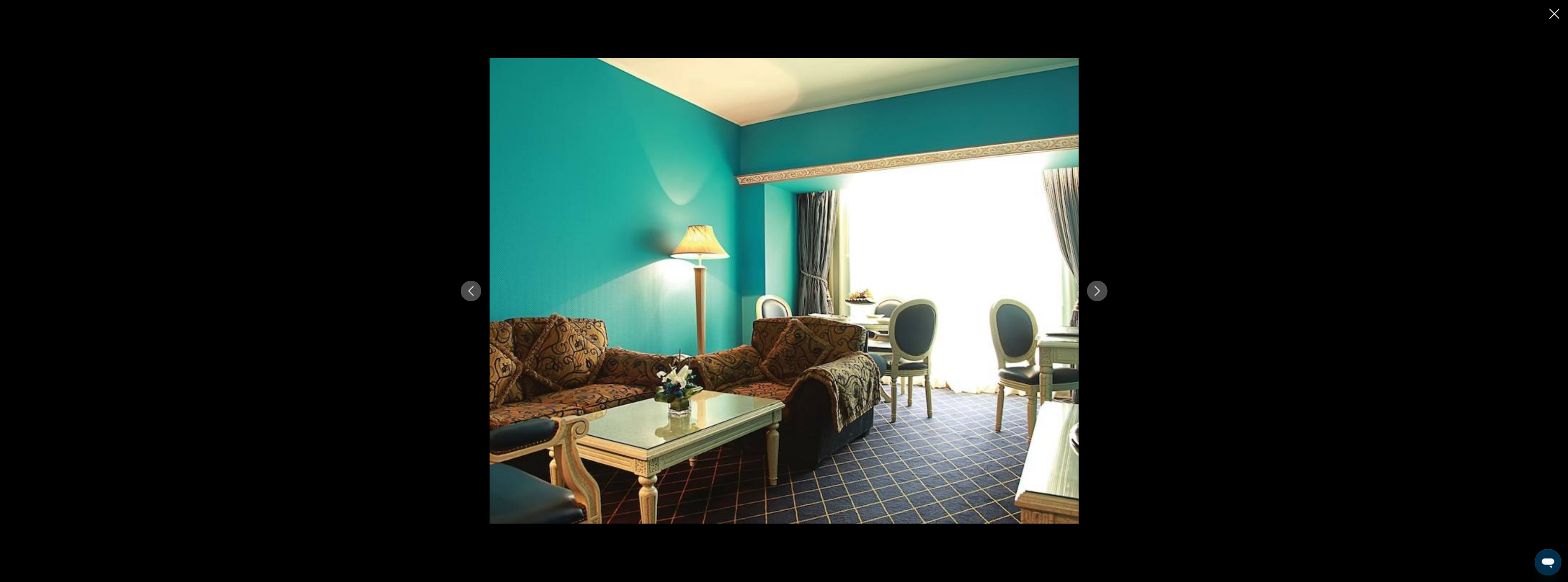
click at [1099, 289] on icon "Next image" at bounding box center [1097, 291] width 10 height 10
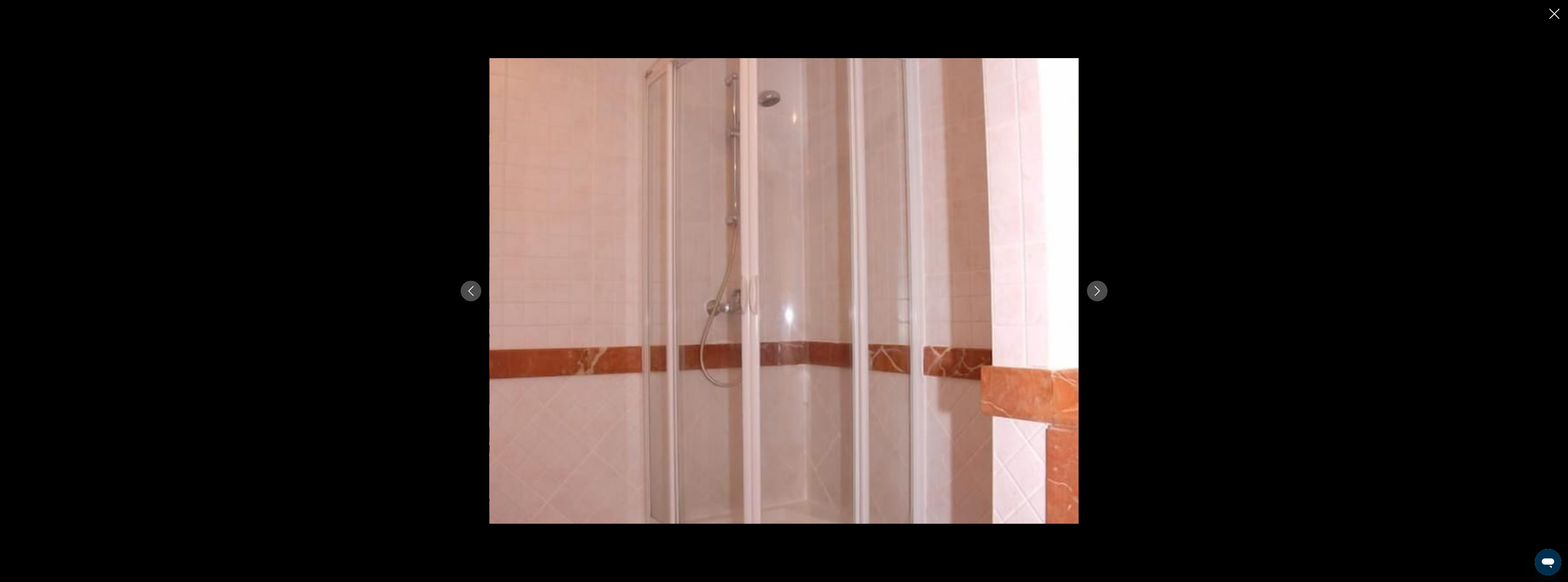
click at [1099, 289] on icon "Next image" at bounding box center [1097, 291] width 10 height 10
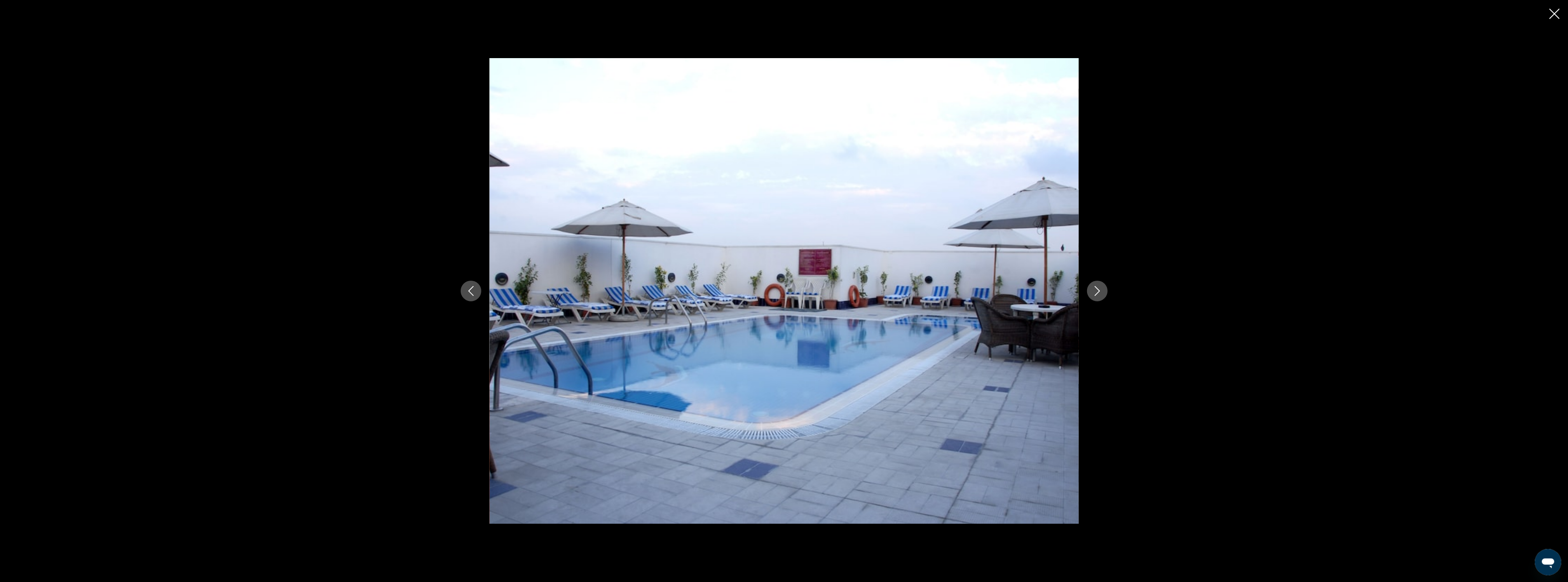
click at [1099, 289] on icon "Next image" at bounding box center [1097, 291] width 10 height 10
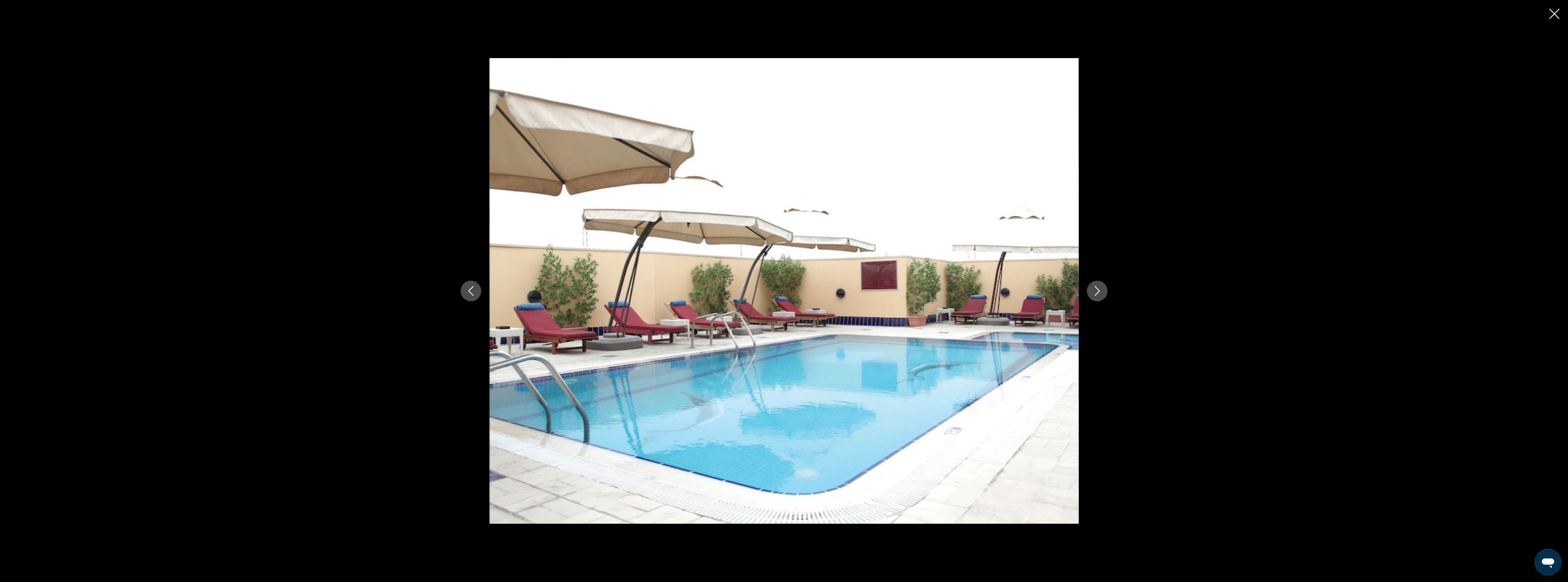
click at [1553, 14] on icon "Close slideshow" at bounding box center [1555, 14] width 10 height 10
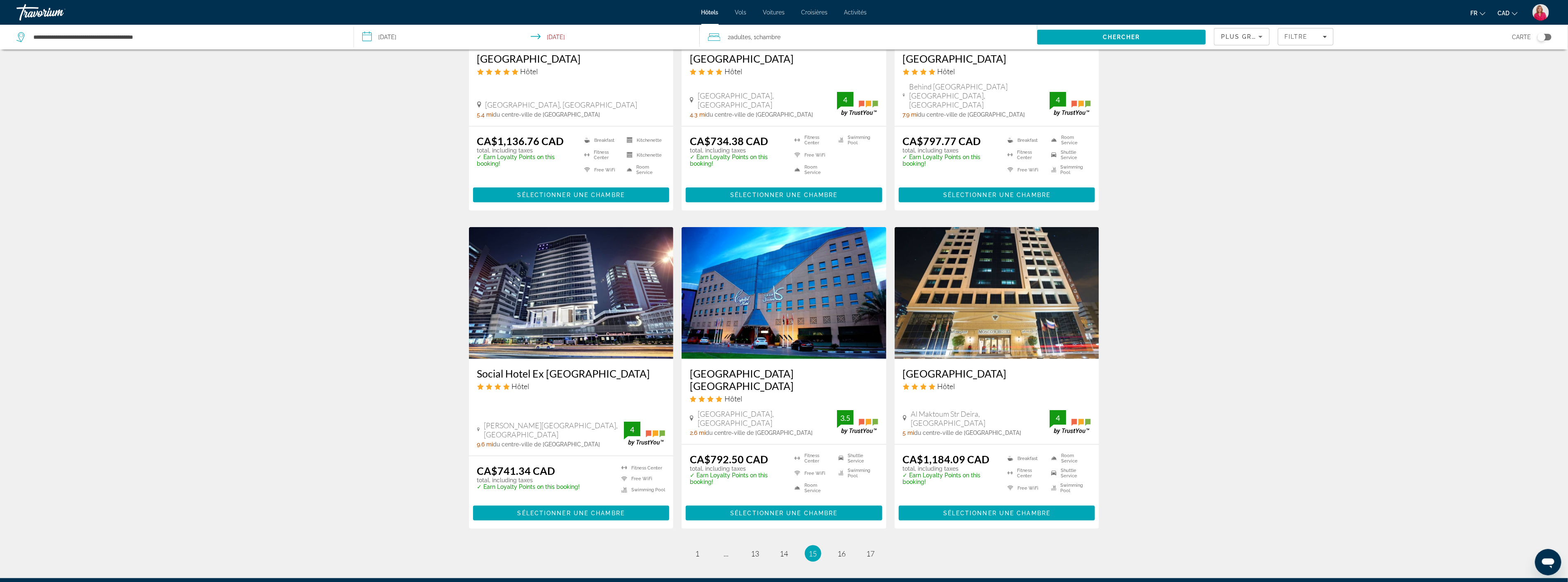
scroll to position [843, 0]
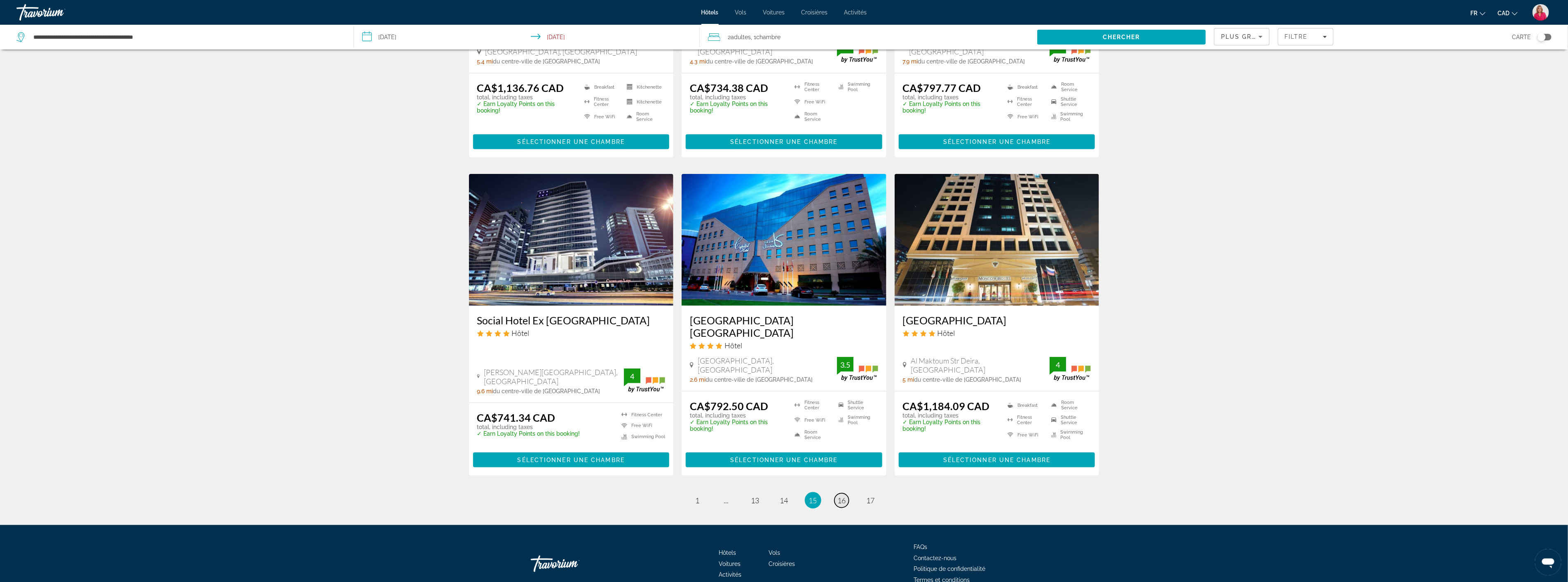
click at [842, 495] on span "16" at bounding box center [842, 500] width 8 height 9
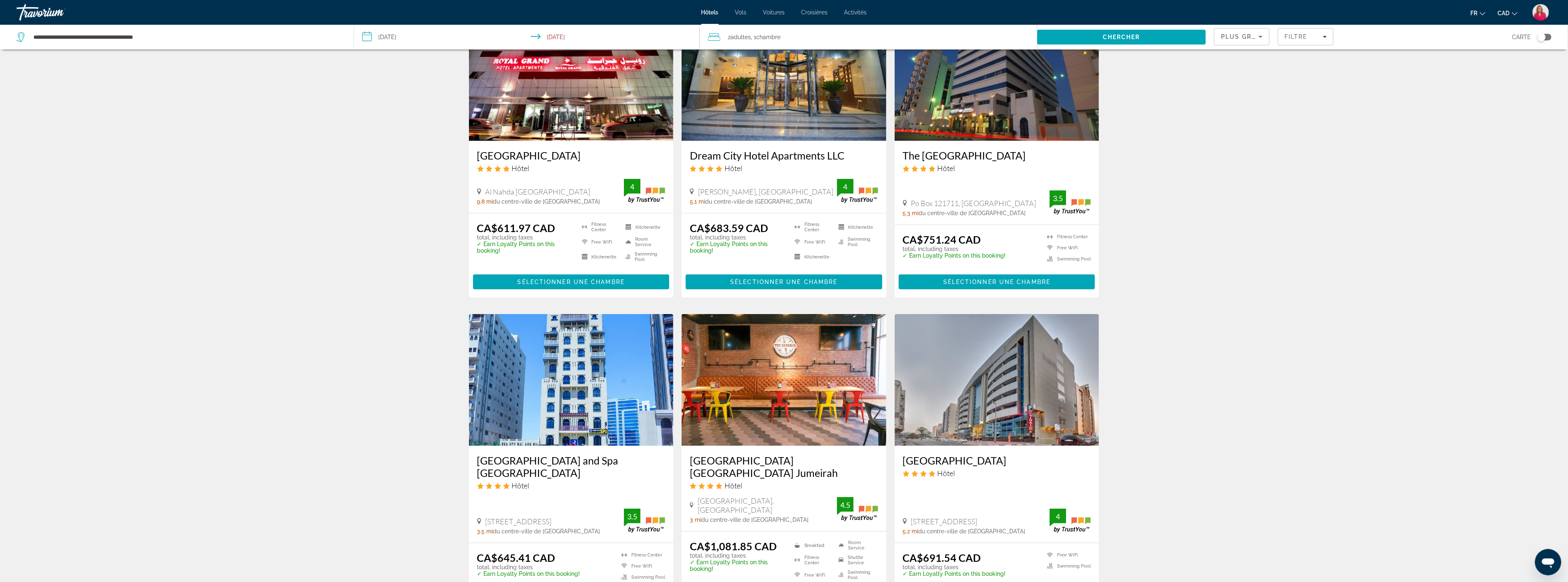
scroll to position [824, 0]
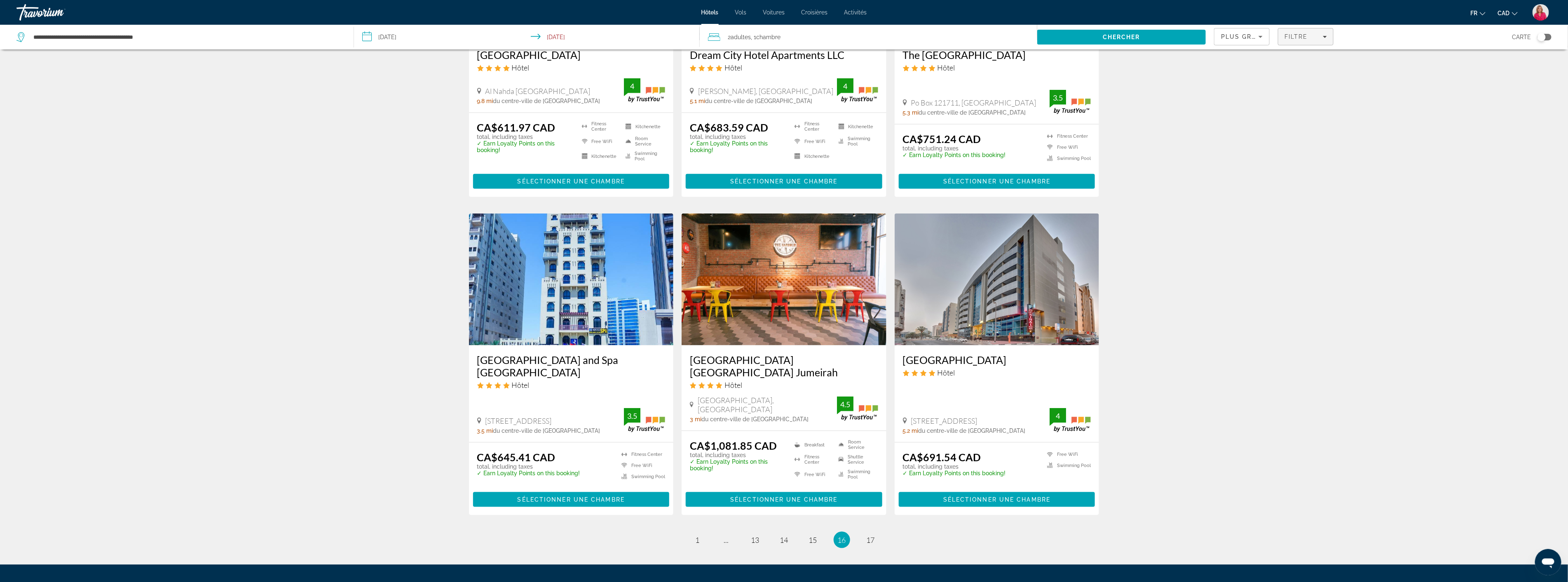
click at [1307, 41] on span "Filters" at bounding box center [1306, 36] width 55 height 20
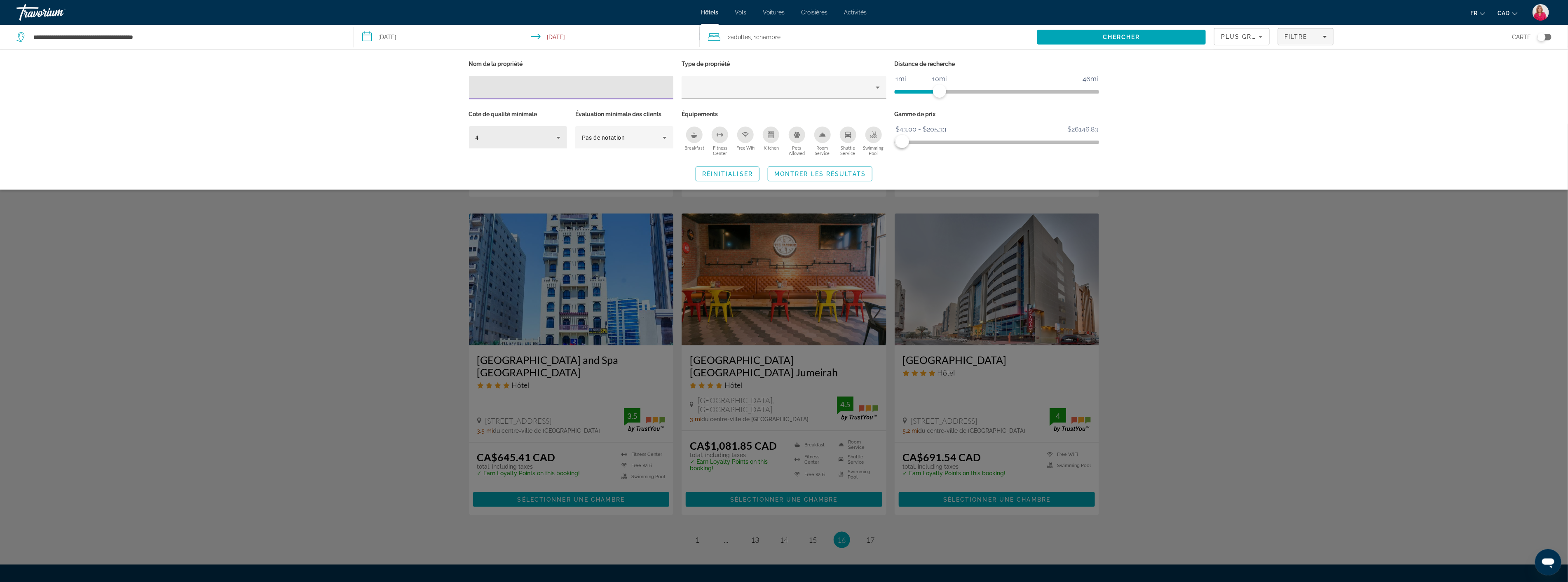
click at [517, 137] on div "4" at bounding box center [516, 138] width 81 height 10
click at [493, 200] on mat-option "5" at bounding box center [518, 202] width 98 height 20
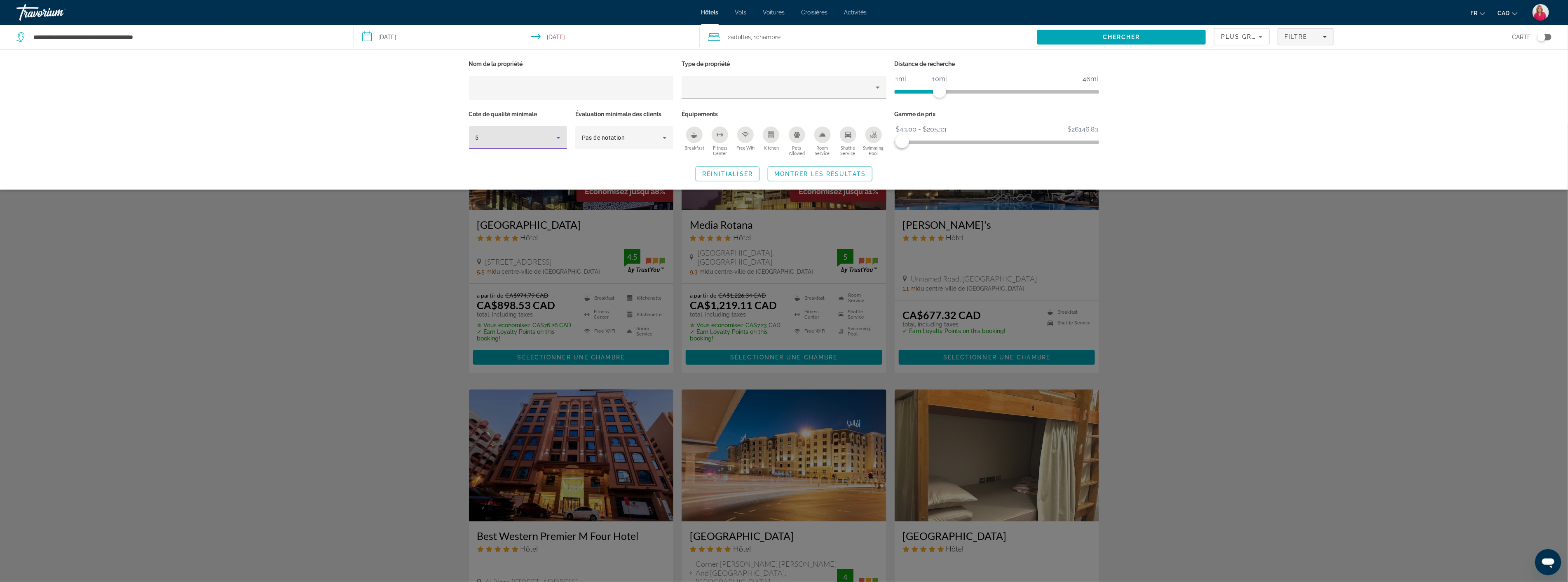
click at [406, 236] on div "Search widget" at bounding box center [784, 352] width 1568 height 458
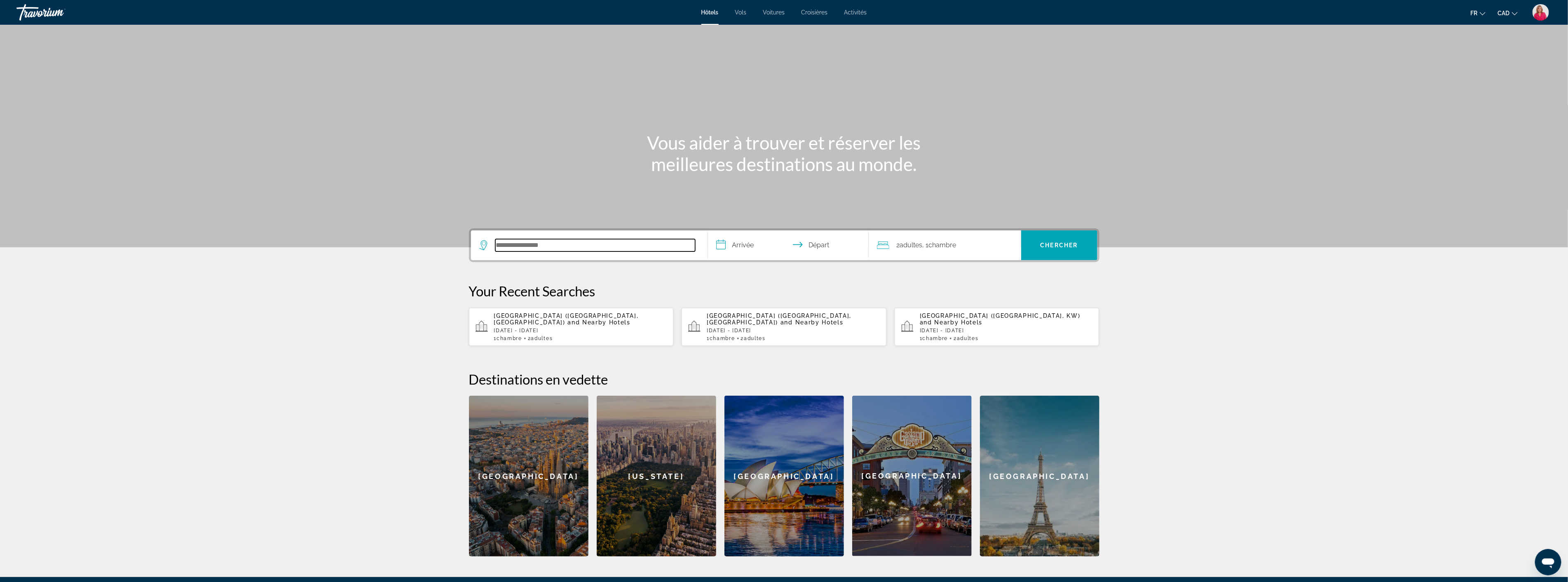
click at [558, 246] on input "Search hotel destination" at bounding box center [595, 245] width 200 height 12
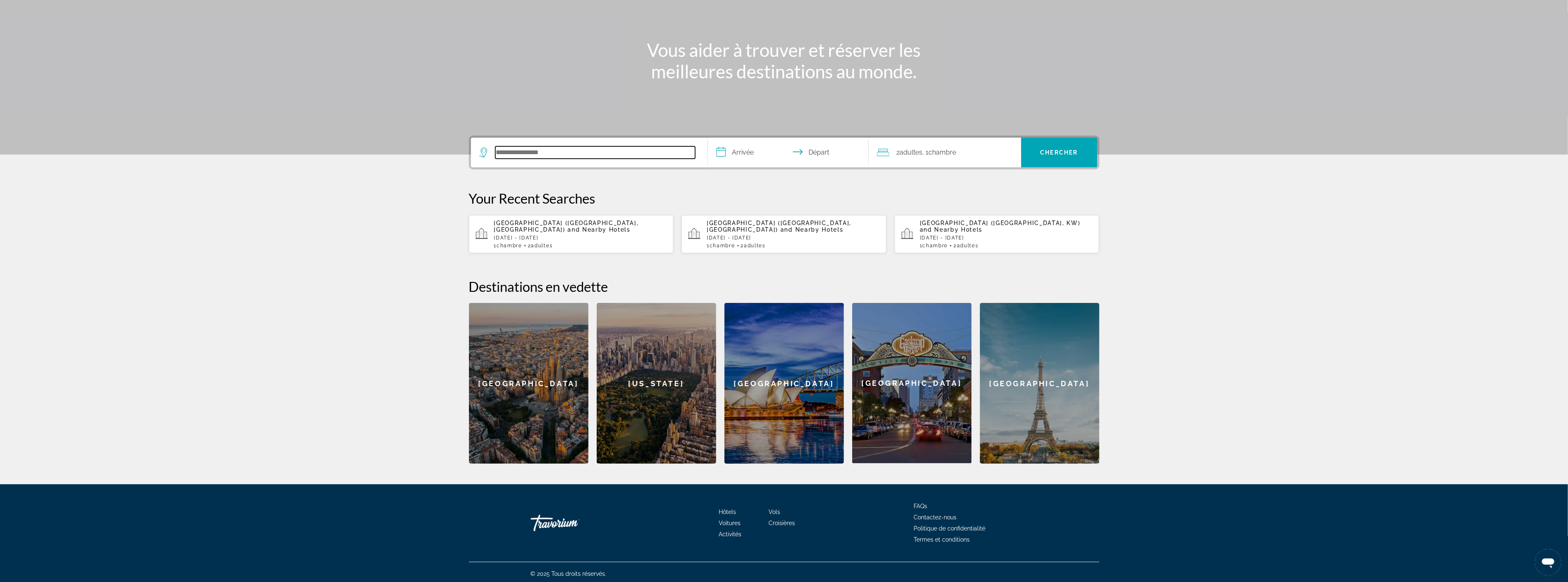
scroll to position [95, 0]
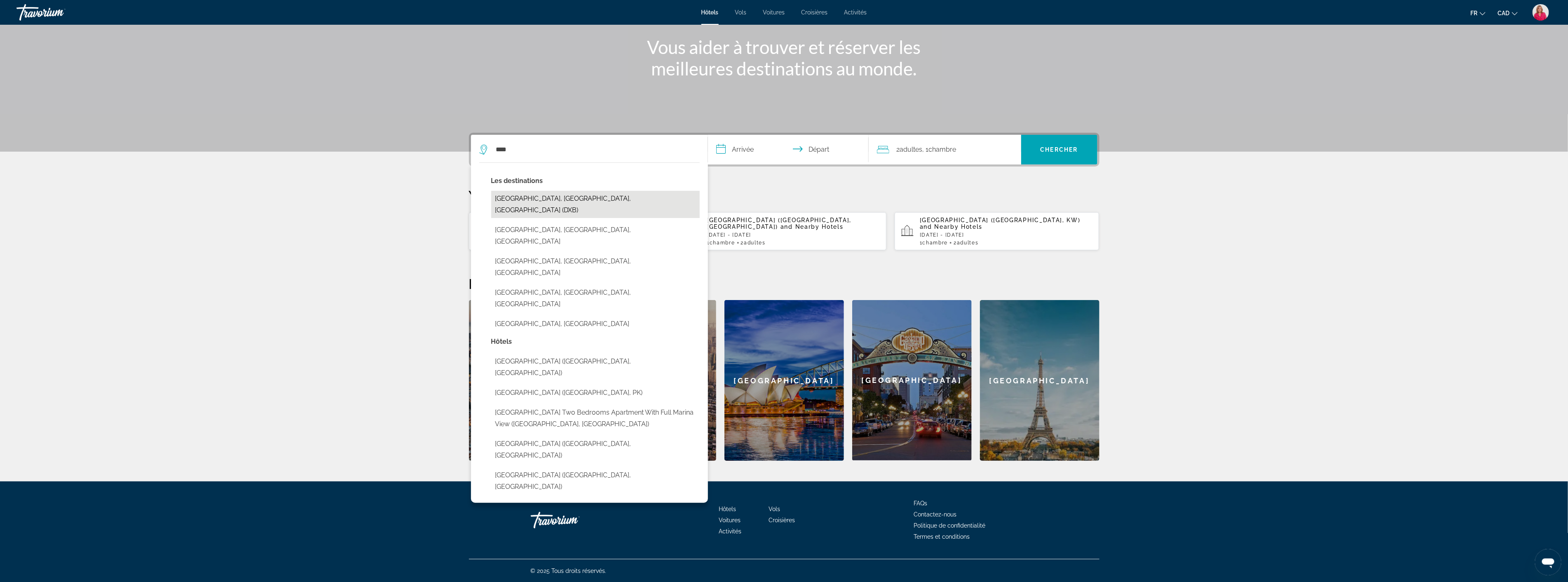
click at [552, 201] on button "[GEOGRAPHIC_DATA], [GEOGRAPHIC_DATA], [GEOGRAPHIC_DATA] (DXB)" at bounding box center [595, 204] width 209 height 27
type input "**********"
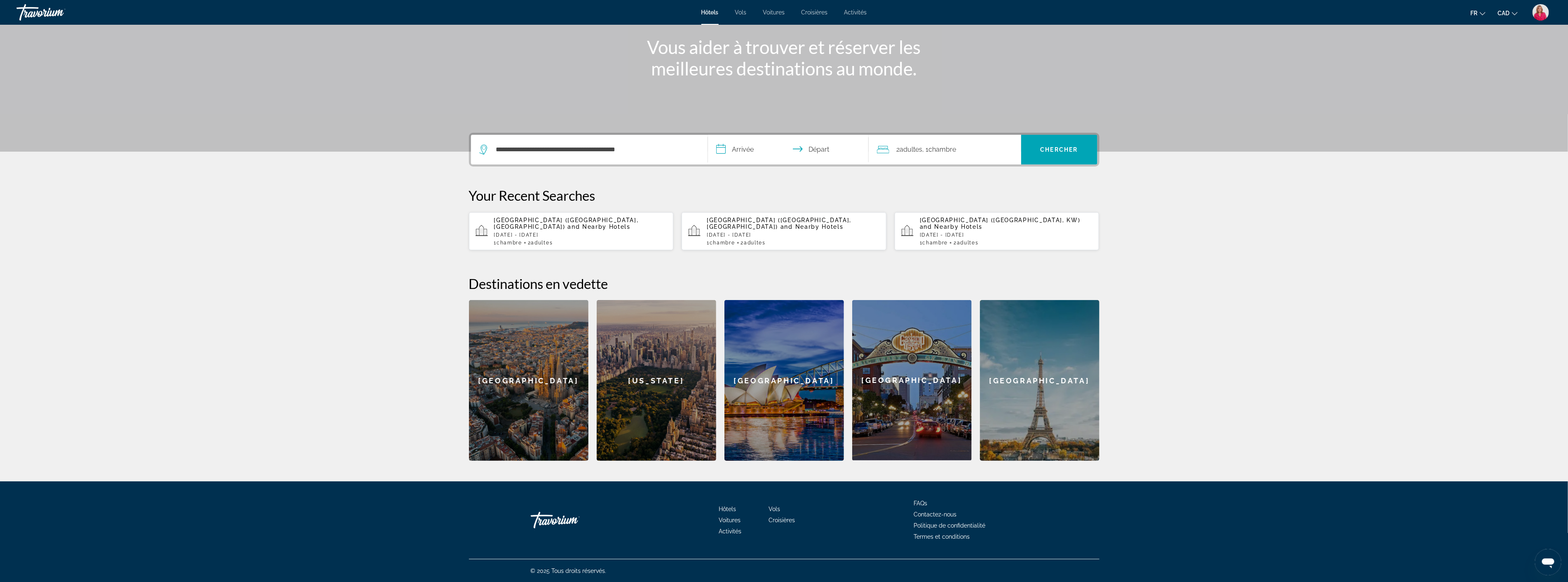
click at [752, 149] on input "**********" at bounding box center [790, 151] width 164 height 32
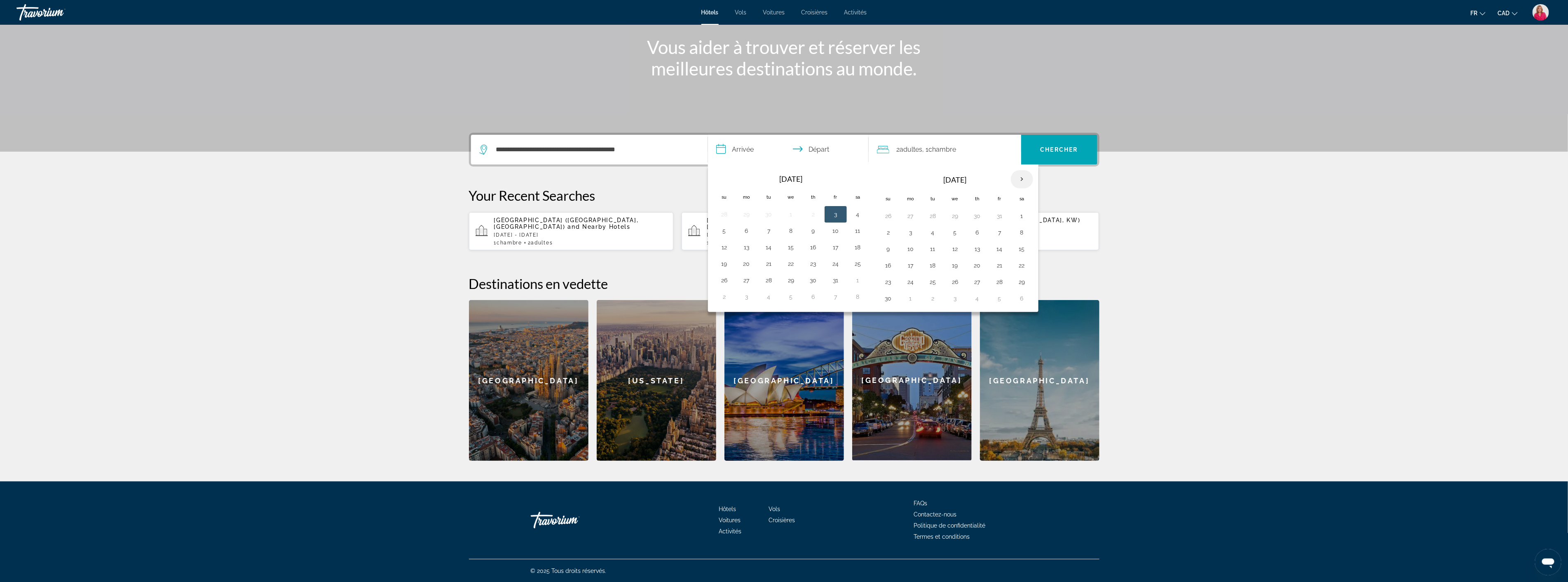
click at [1027, 176] on th "Next month" at bounding box center [1022, 179] width 22 height 18
click at [957, 217] on button "3" at bounding box center [955, 216] width 13 height 11
click at [936, 233] on button "9" at bounding box center [933, 232] width 13 height 11
type input "**********"
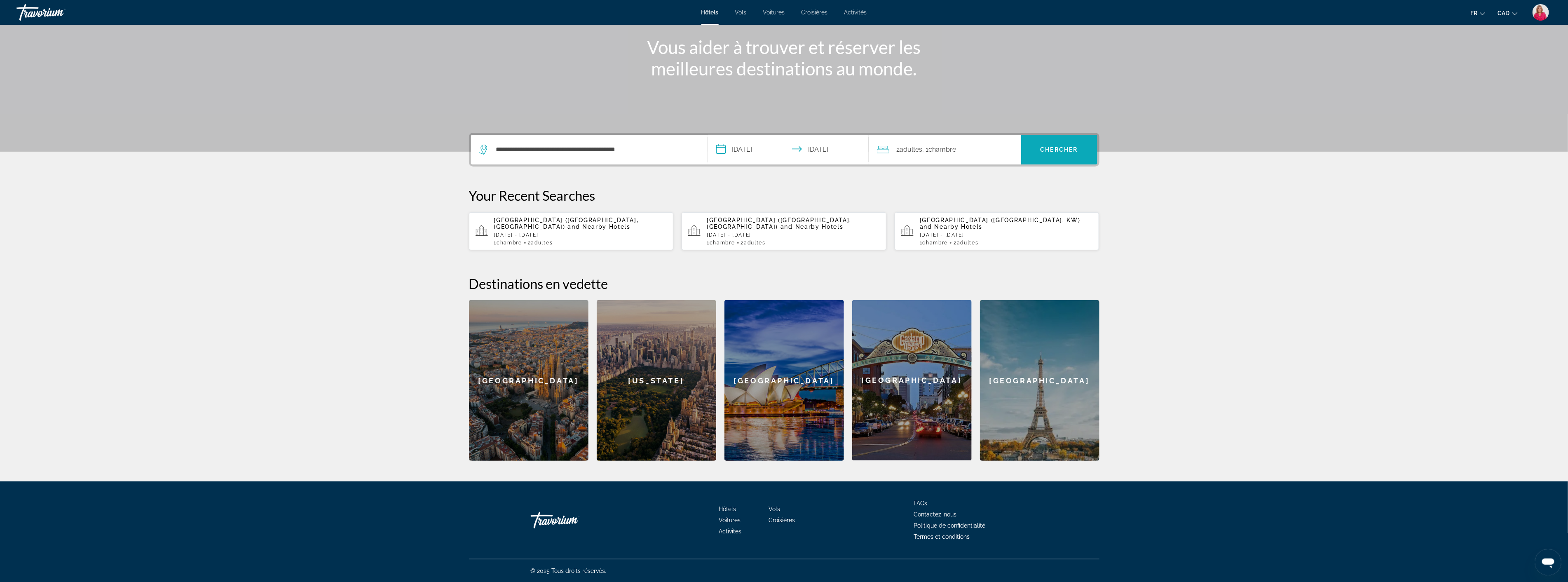
click at [1047, 151] on span "Chercher" at bounding box center [1059, 149] width 38 height 6
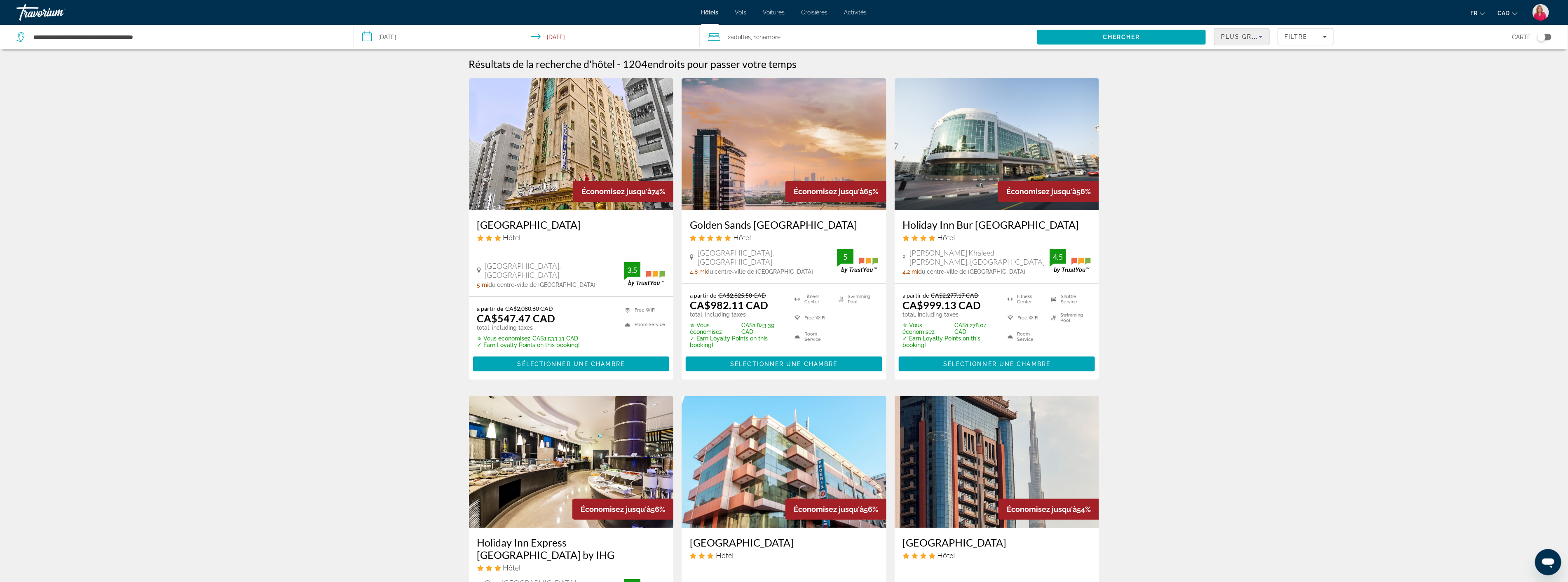
click at [1245, 36] on span "Plus grandes économies" at bounding box center [1270, 36] width 99 height 6
click at [1230, 104] on span "Prix le plus bas" at bounding box center [1241, 107] width 39 height 6
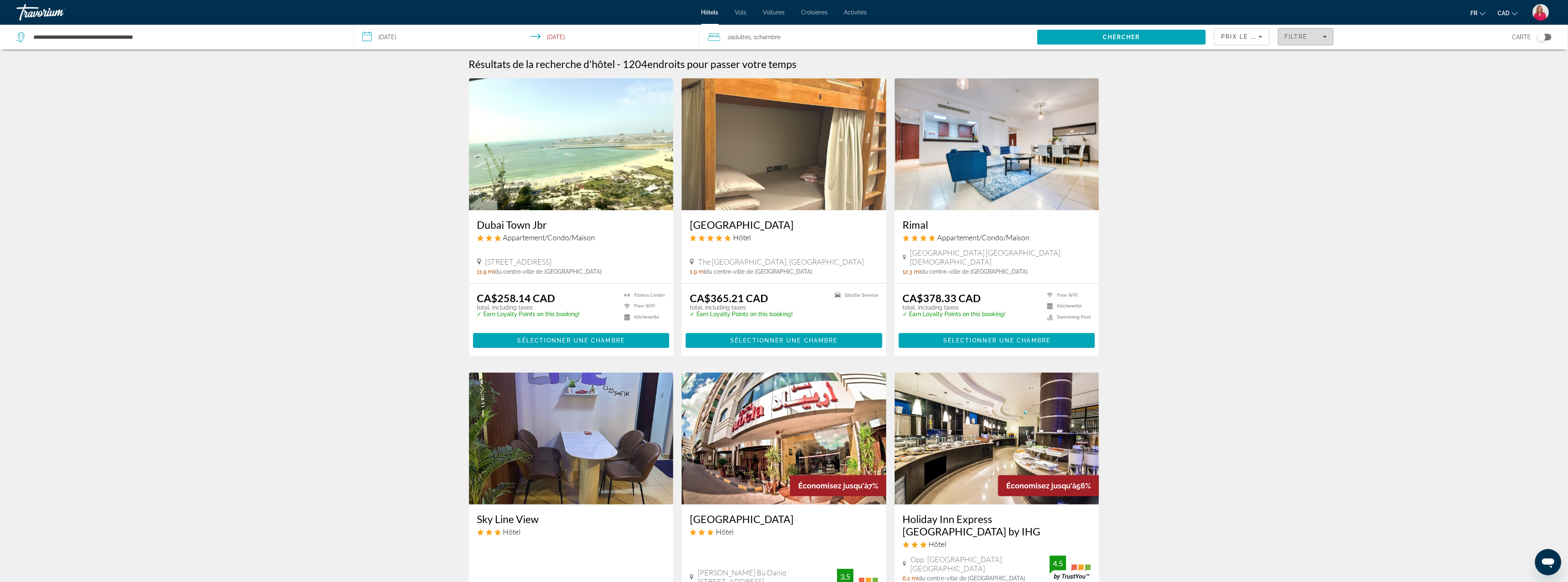
click at [1296, 38] on span "Filtre" at bounding box center [1296, 36] width 24 height 6
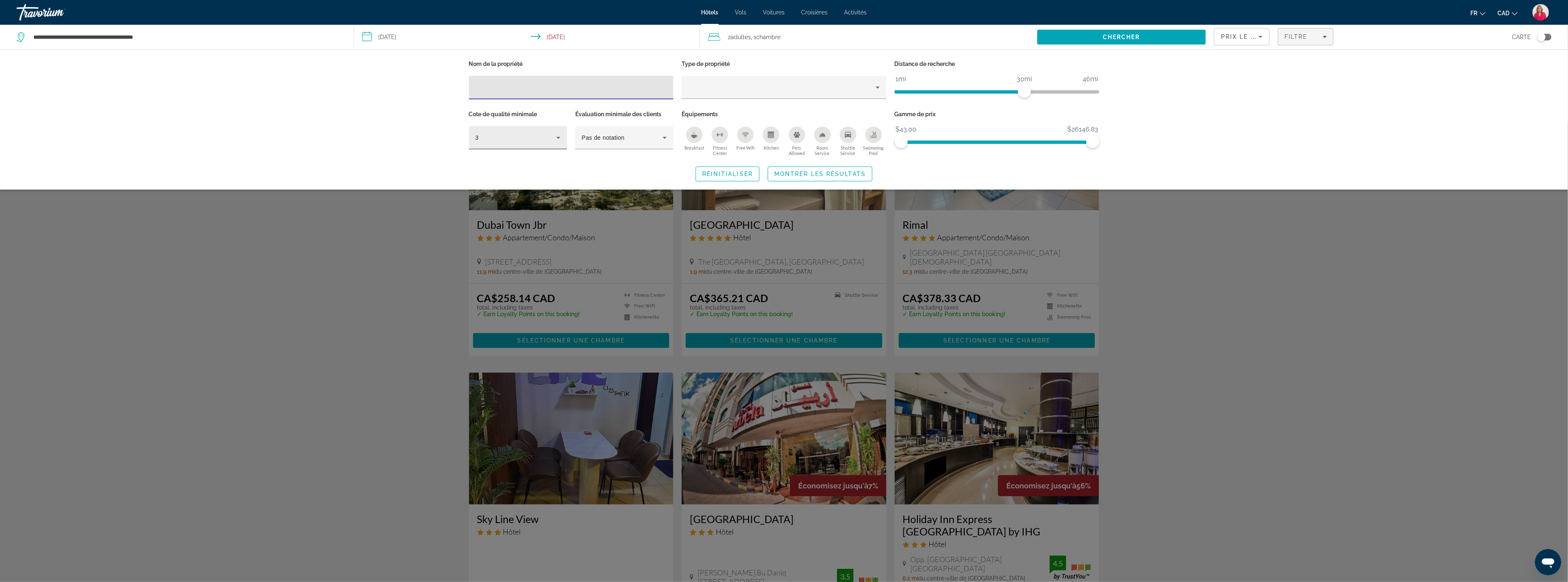
click at [553, 137] on icon "Hotel Filters" at bounding box center [559, 138] width 10 height 10
click at [503, 186] on mat-option "4" at bounding box center [518, 181] width 98 height 20
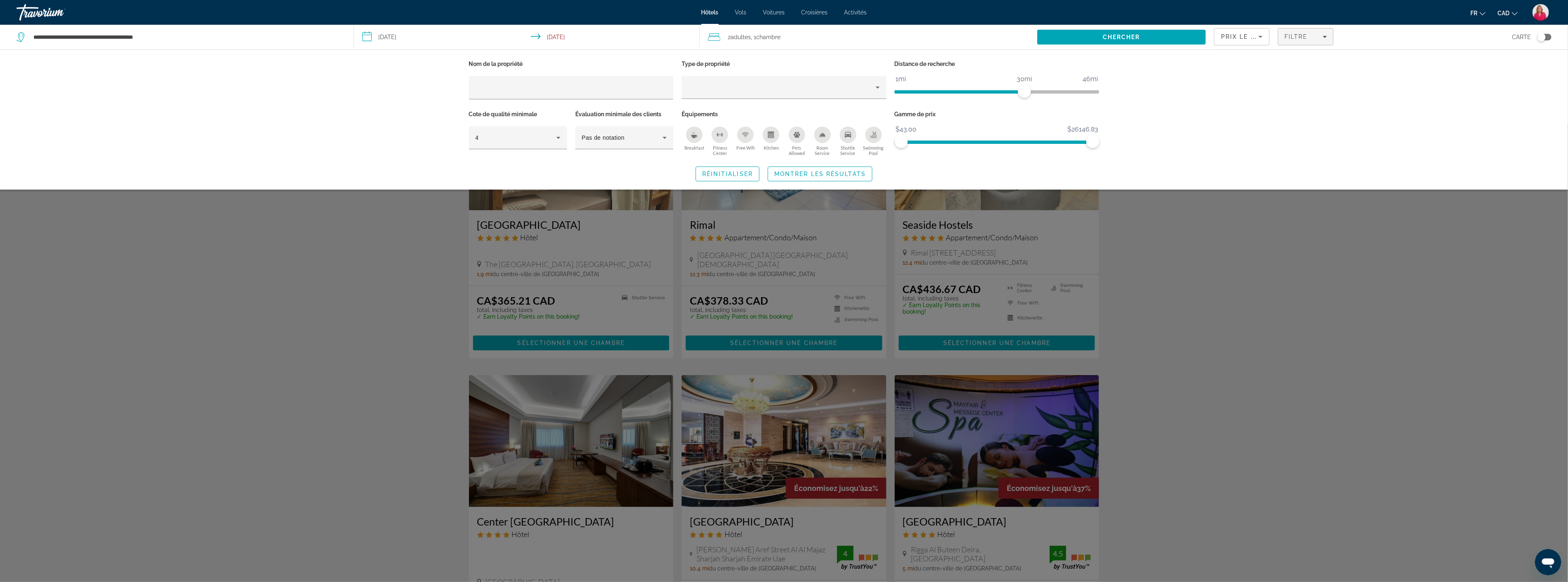
click at [691, 135] on icon "Breakfast" at bounding box center [694, 135] width 6 height 6
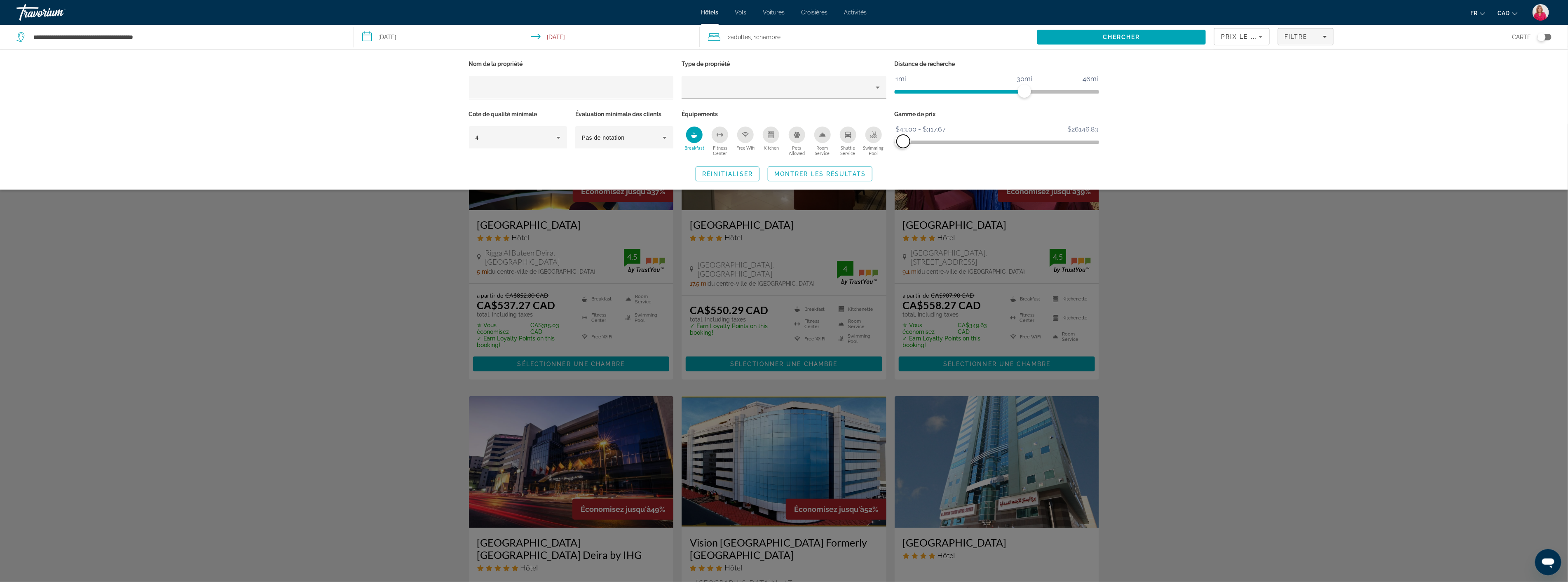
drag, startPoint x: 1090, startPoint y: 138, endPoint x: 903, endPoint y: 148, distance: 187.3
click at [903, 148] on div "Gamme de prix $43.00 $26146.83 $43.00 $317.67 $43.00 - $317.67" at bounding box center [997, 133] width 213 height 50
drag, startPoint x: 1025, startPoint y: 92, endPoint x: 943, endPoint y: 95, distance: 82.1
click at [943, 95] on span "ngx-slider" at bounding box center [943, 91] width 13 height 13
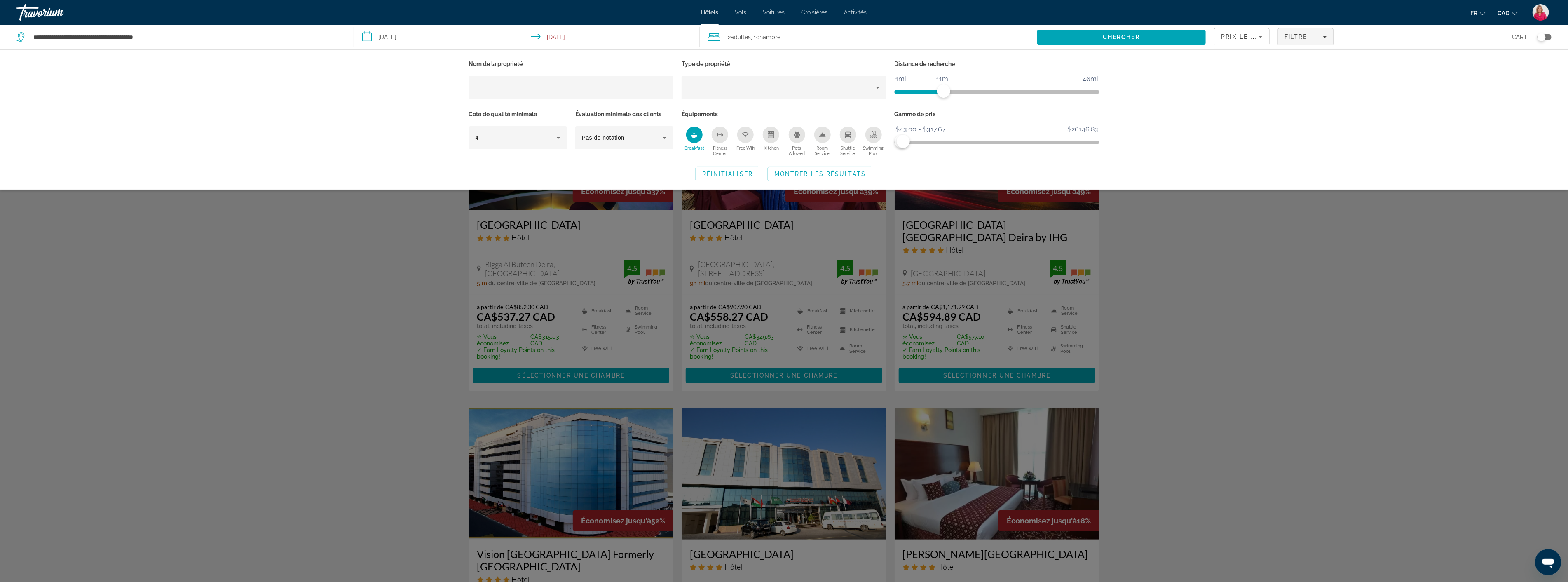
click at [1169, 258] on div "Search widget" at bounding box center [784, 352] width 1568 height 458
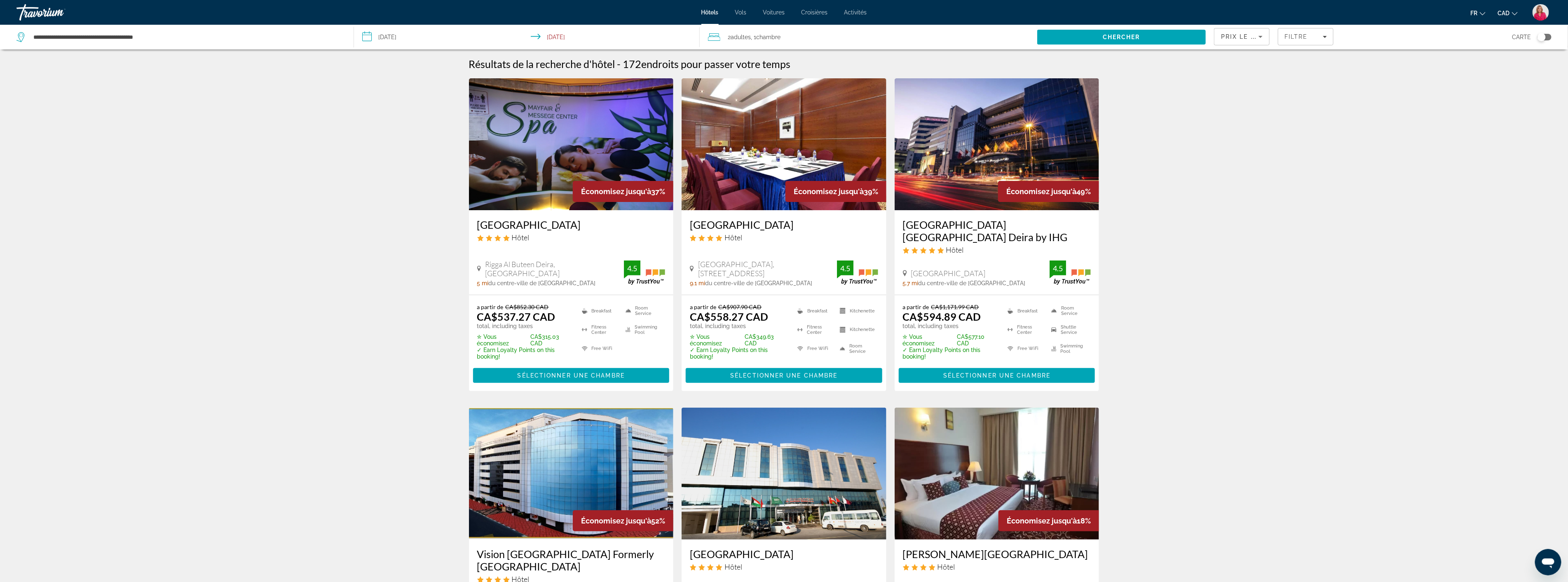
click at [927, 181] on img "Main content" at bounding box center [997, 144] width 205 height 132
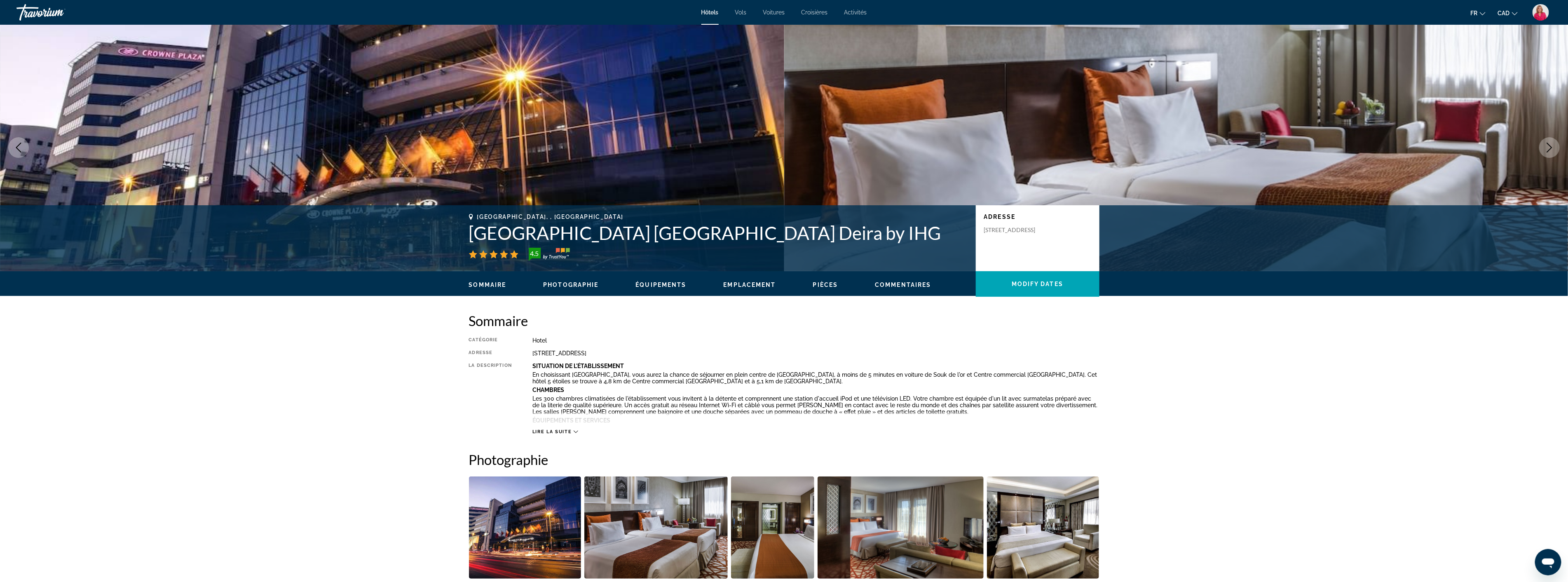
scroll to position [46, 0]
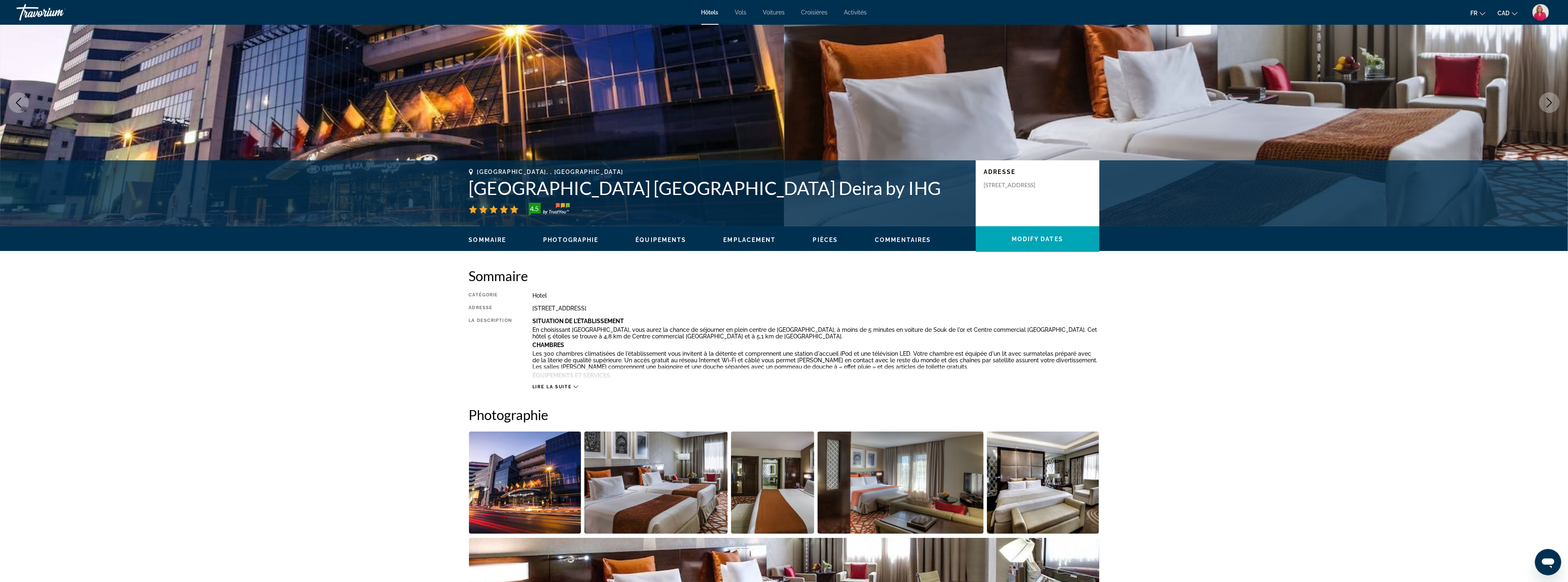
click at [668, 499] on img "Open full-screen image slider" at bounding box center [656, 482] width 143 height 102
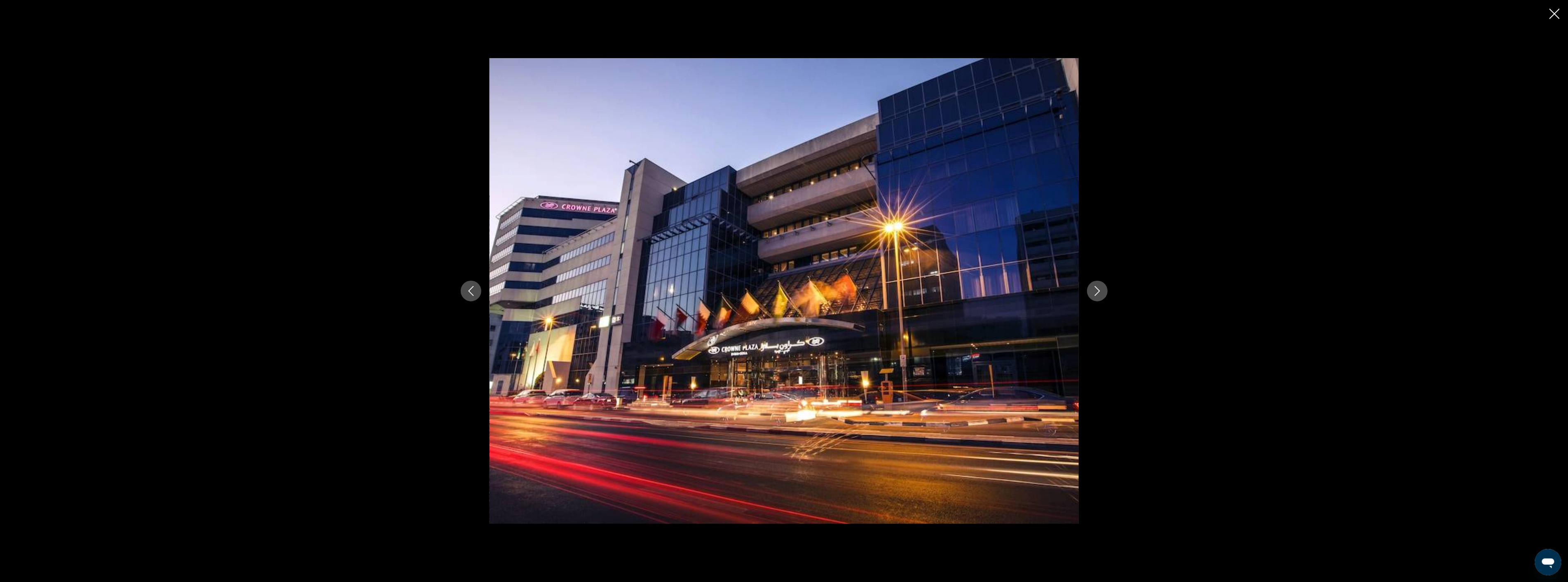
click at [1093, 293] on icon "Next image" at bounding box center [1097, 291] width 10 height 10
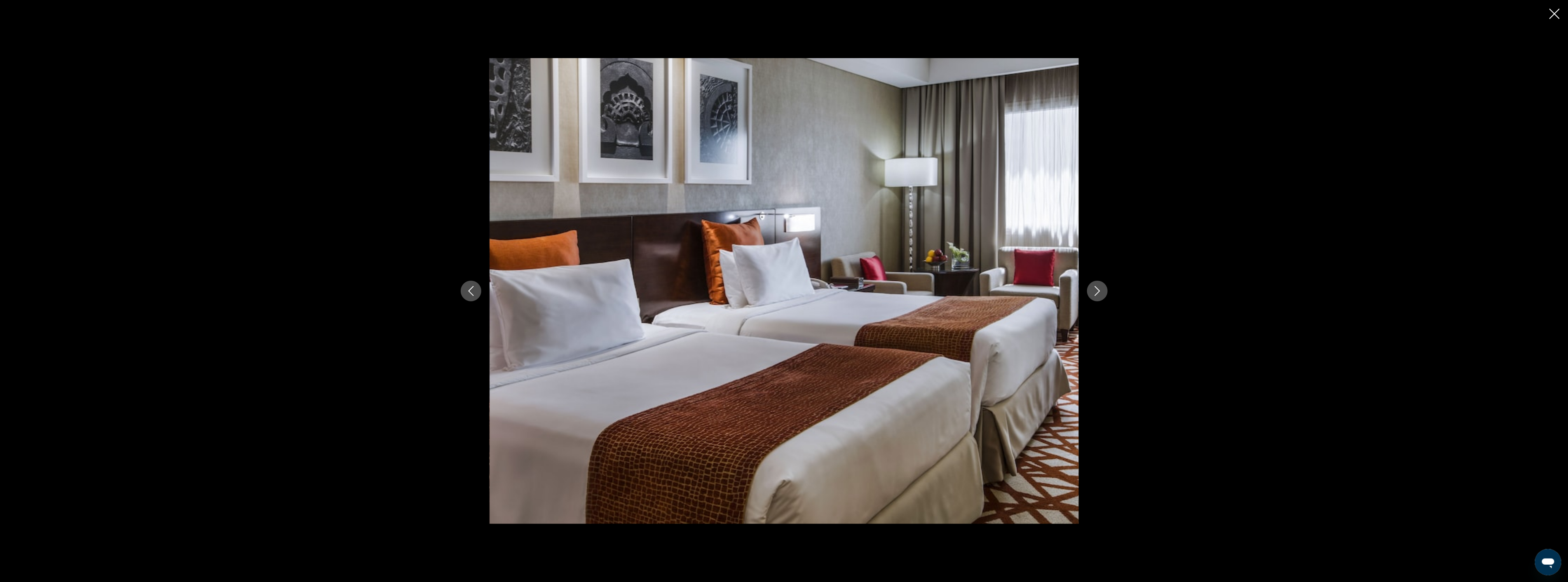
click at [1093, 293] on icon "Next image" at bounding box center [1097, 291] width 10 height 10
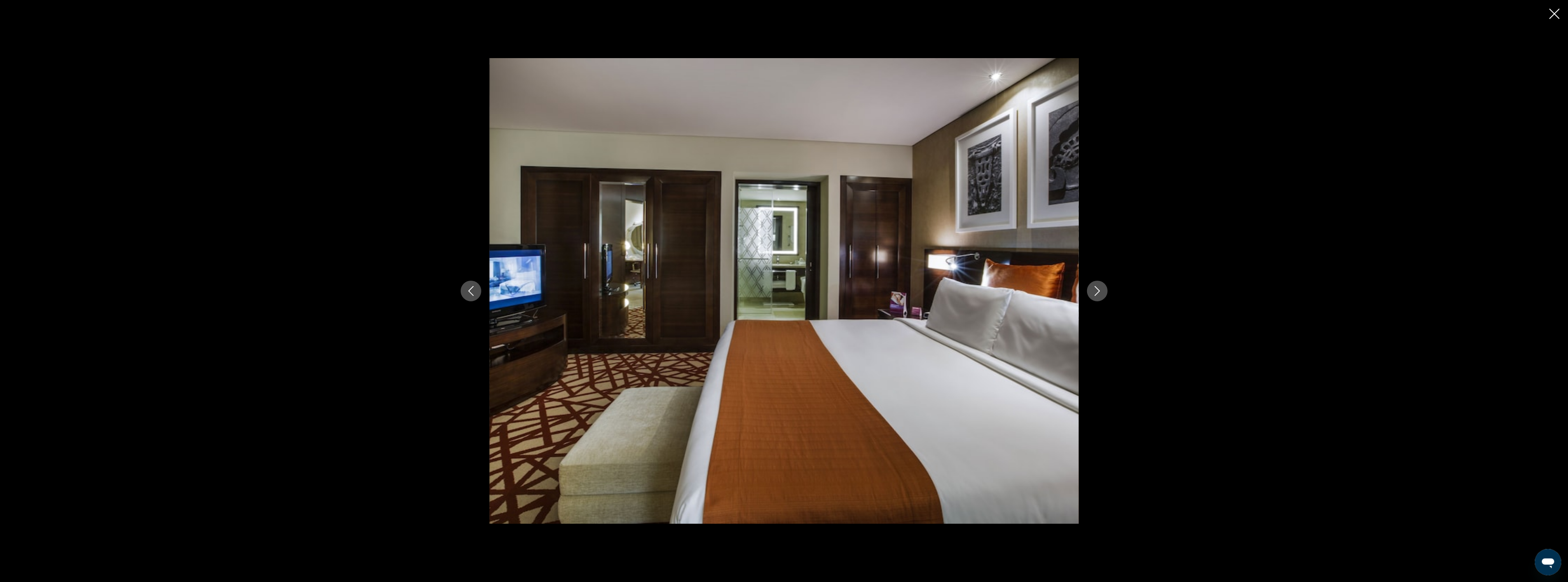
click at [1093, 293] on icon "Next image" at bounding box center [1097, 291] width 10 height 10
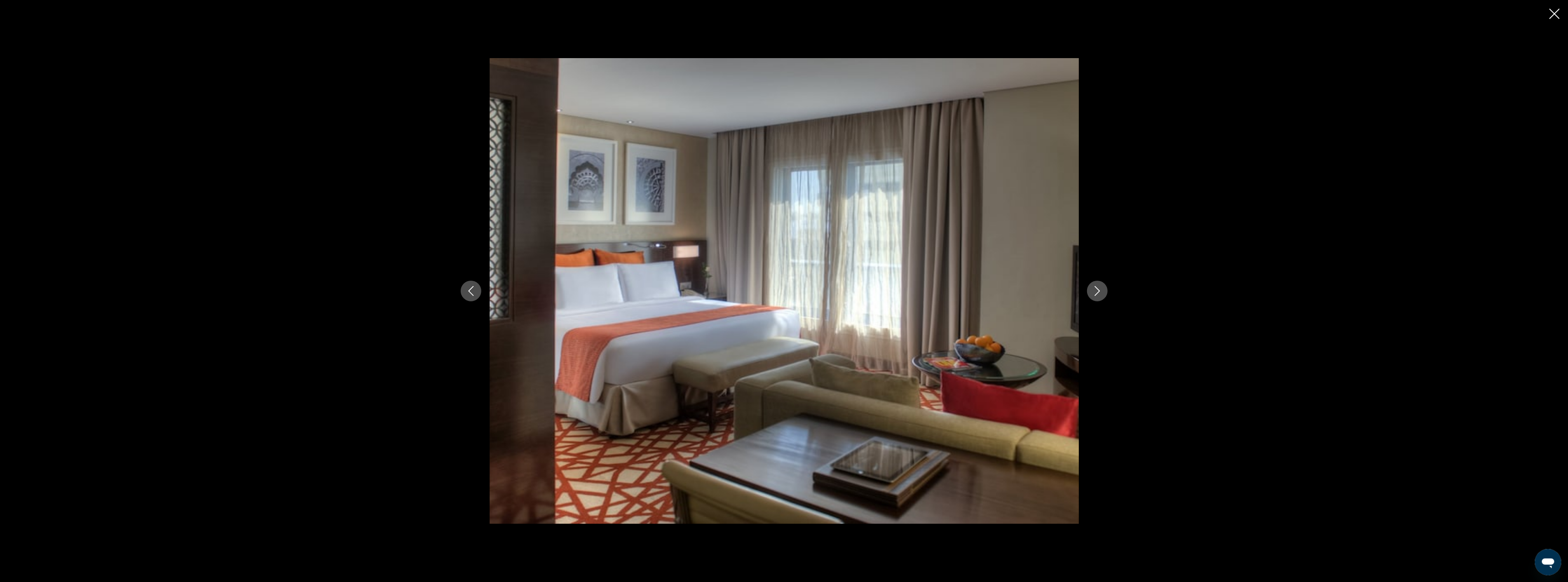
click at [1093, 293] on icon "Next image" at bounding box center [1097, 291] width 10 height 10
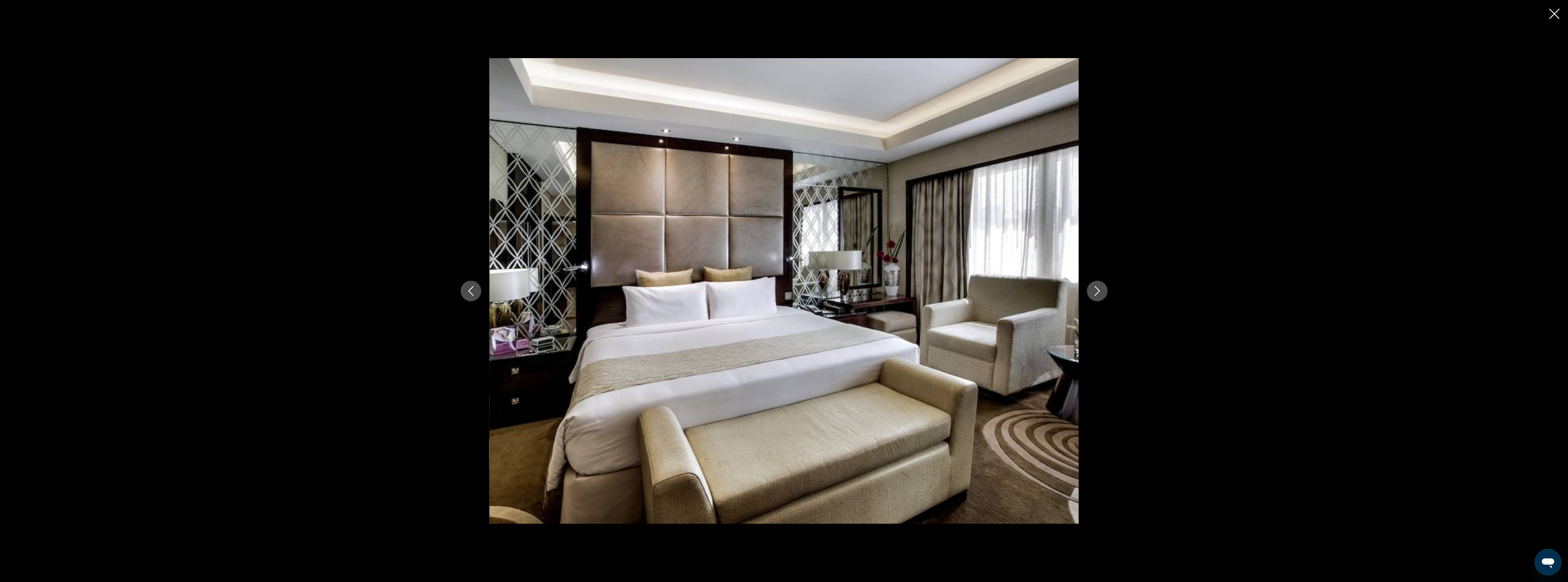
click at [1093, 293] on icon "Next image" at bounding box center [1097, 291] width 10 height 10
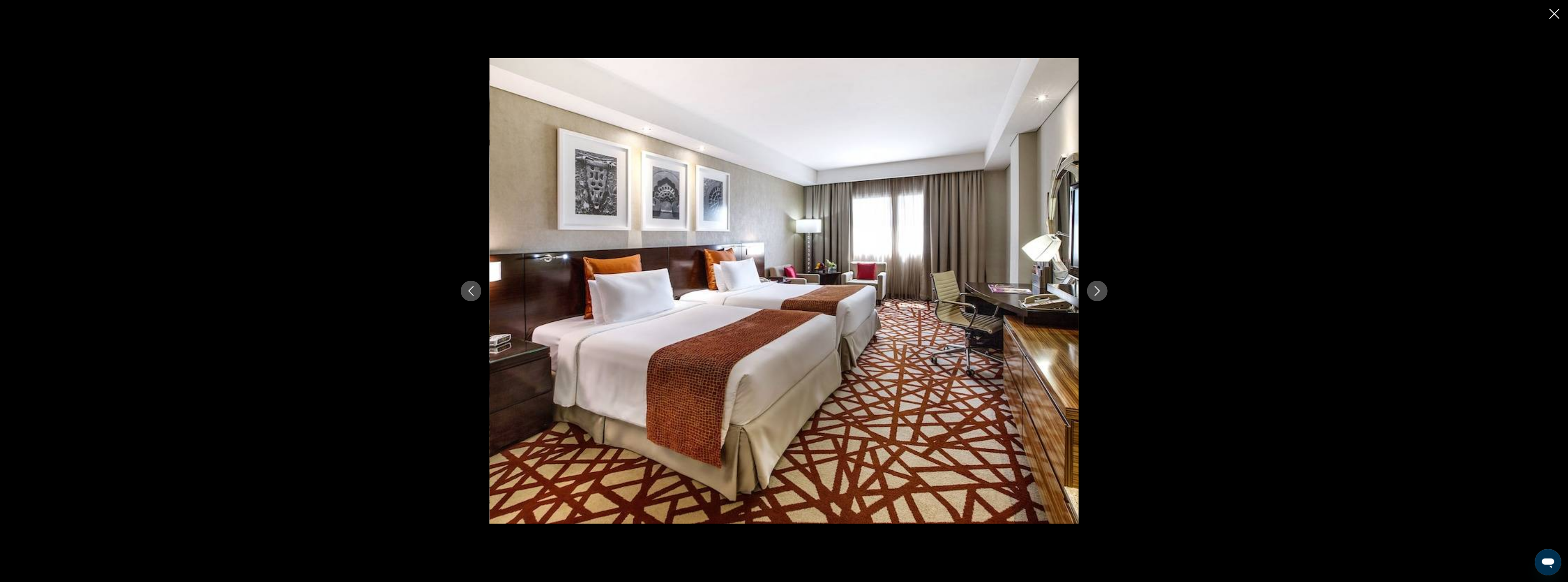
click at [1093, 293] on icon "Next image" at bounding box center [1097, 291] width 10 height 10
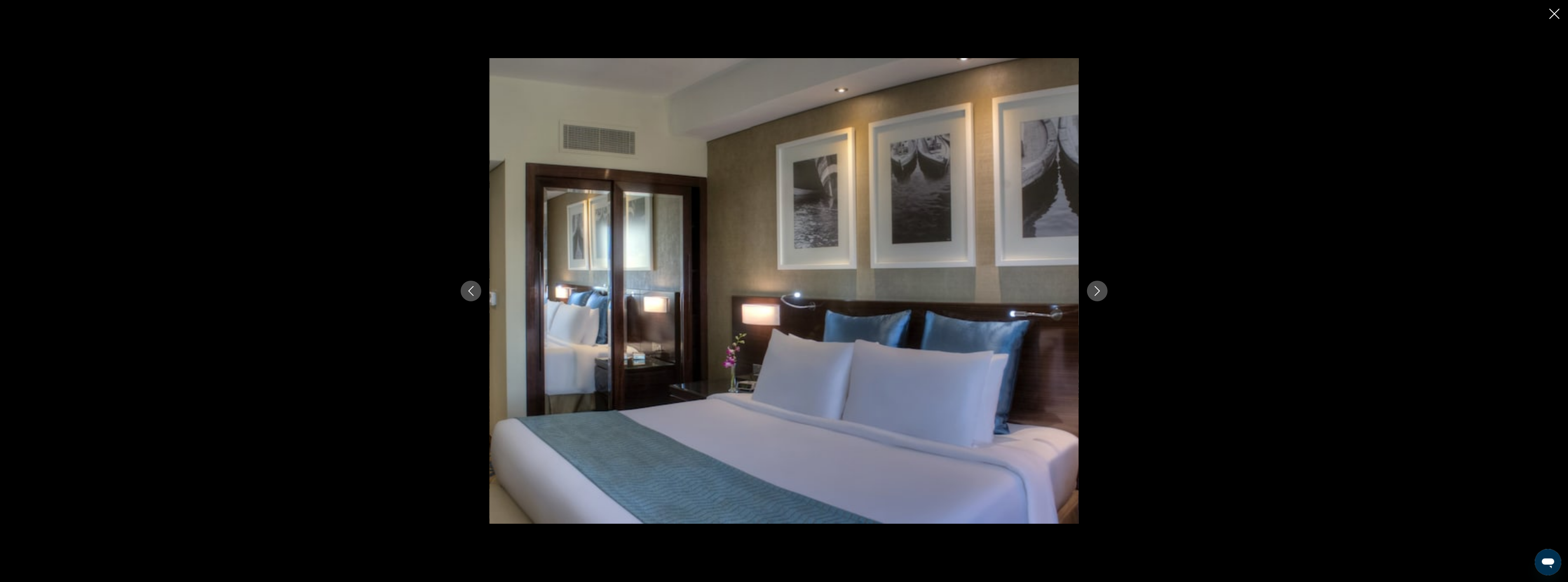
click at [1093, 293] on icon "Next image" at bounding box center [1097, 291] width 10 height 10
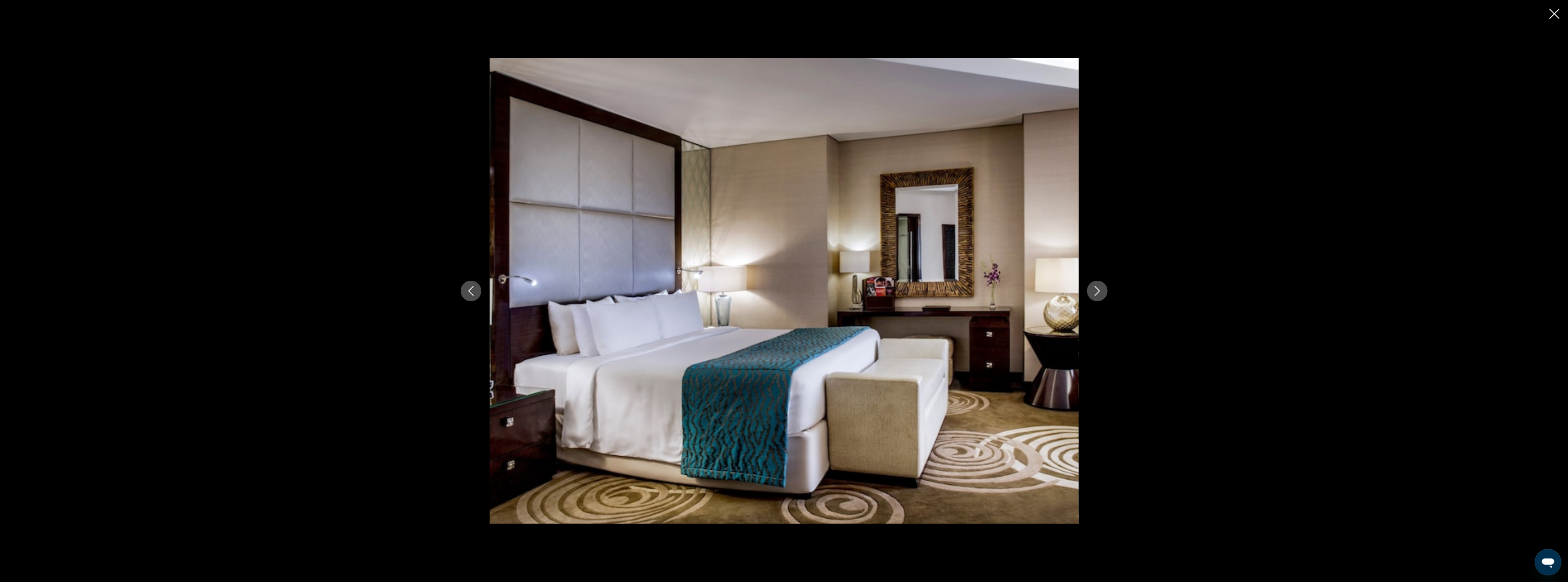
click at [1093, 293] on icon "Next image" at bounding box center [1097, 291] width 10 height 10
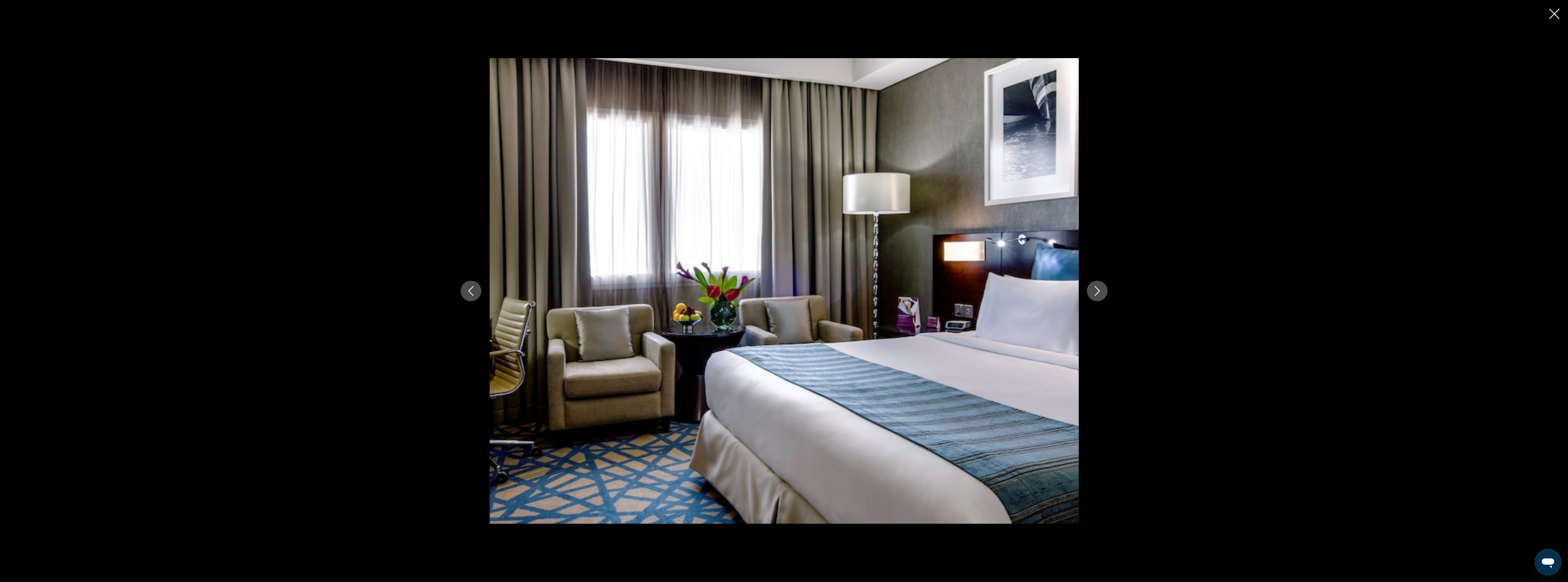
click at [1093, 293] on icon "Next image" at bounding box center [1097, 291] width 10 height 10
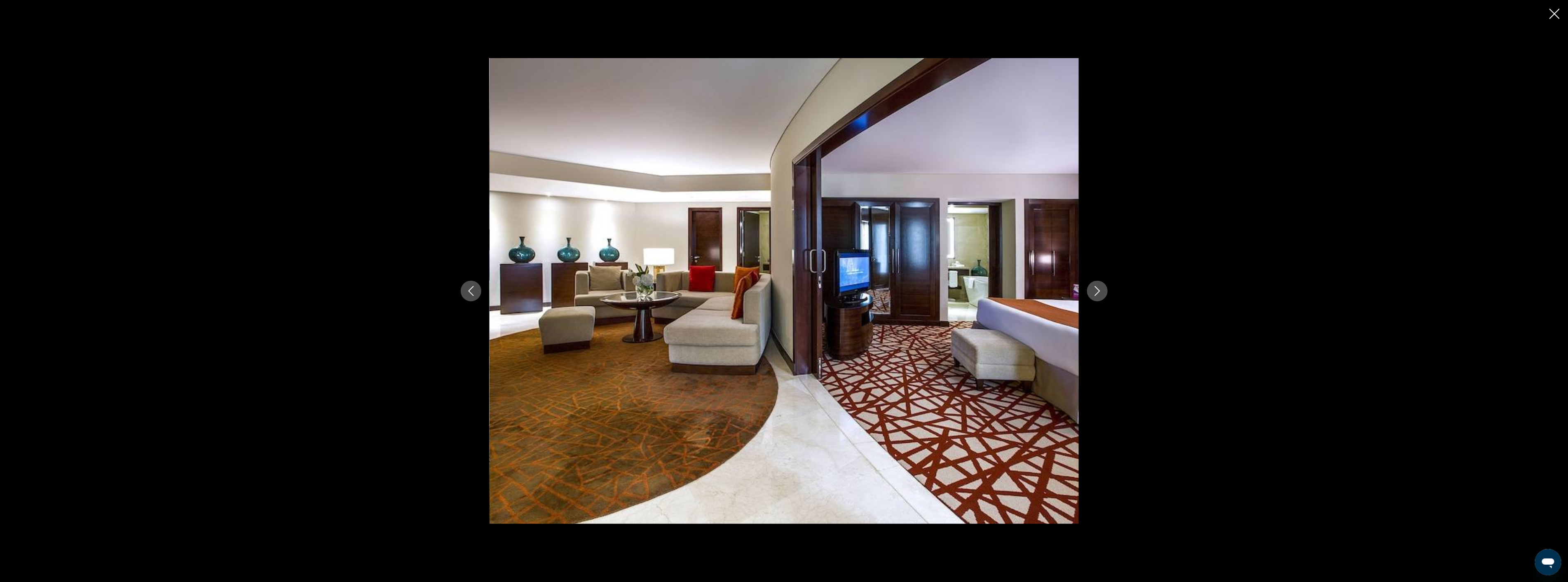
click at [1557, 14] on icon "Close slideshow" at bounding box center [1555, 14] width 10 height 10
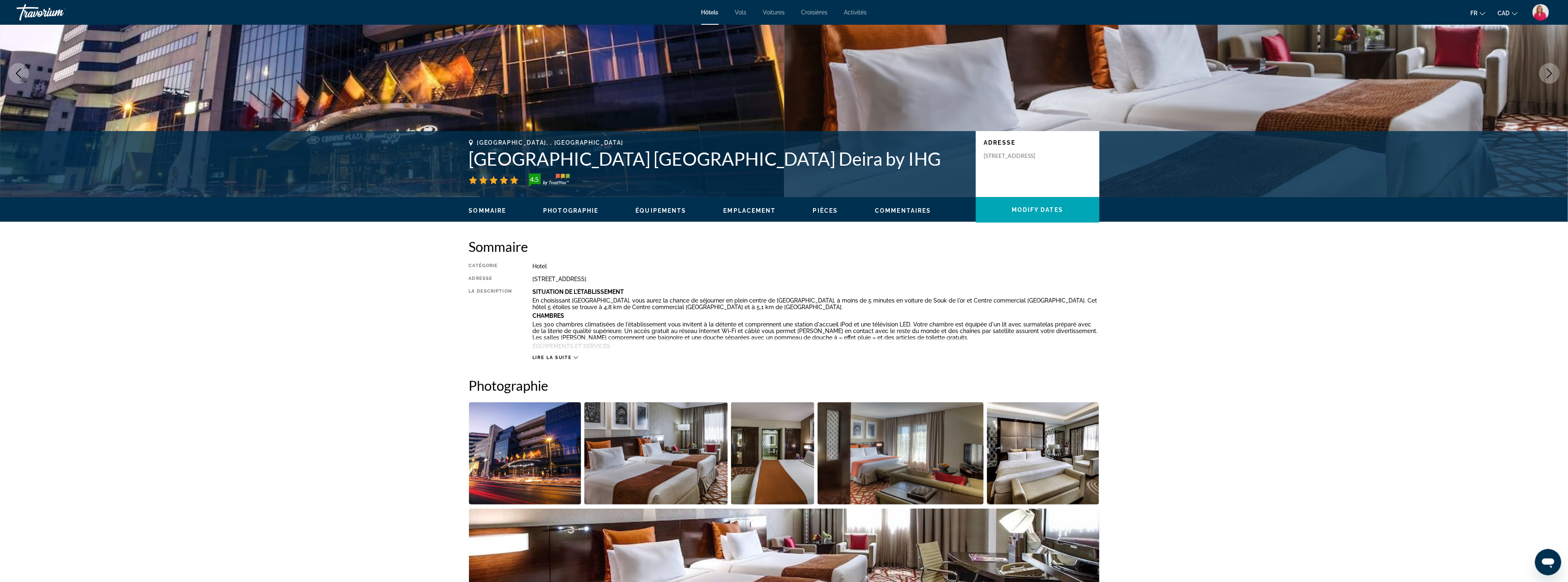
scroll to position [229, 0]
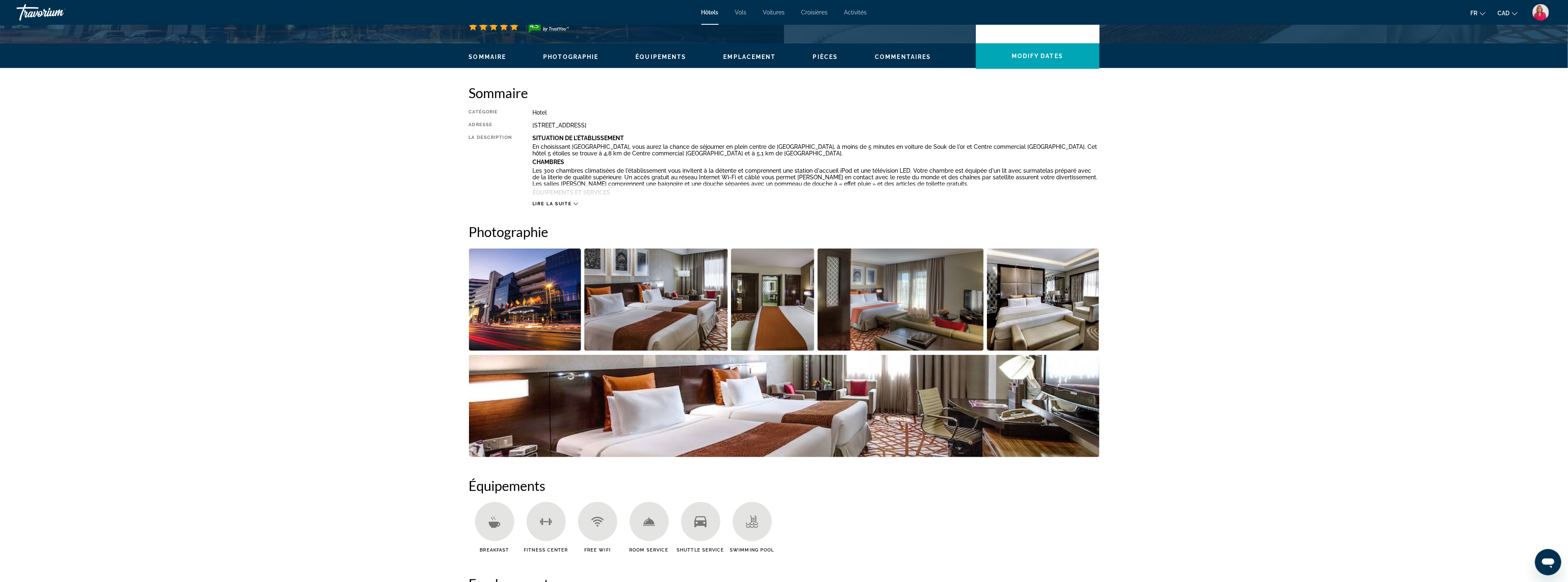
click at [538, 315] on img "Open full-screen image slider" at bounding box center [525, 300] width 113 height 102
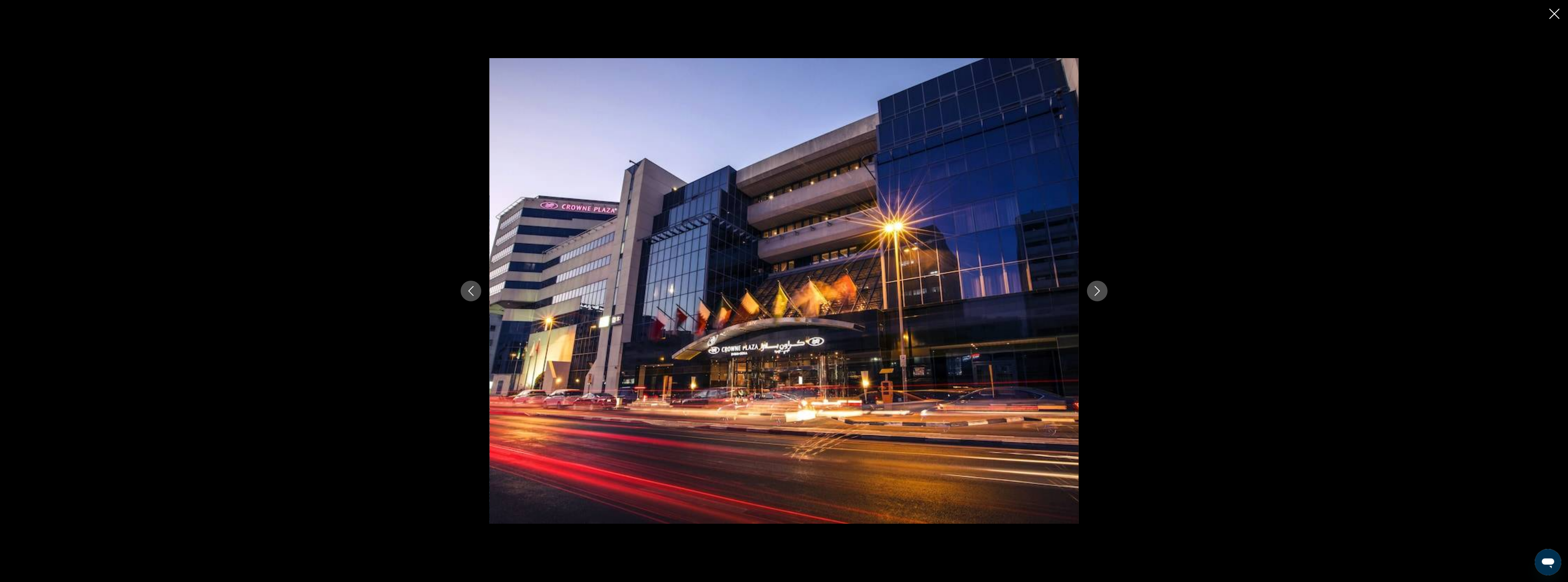
click at [1099, 286] on icon "Next image" at bounding box center [1097, 291] width 10 height 10
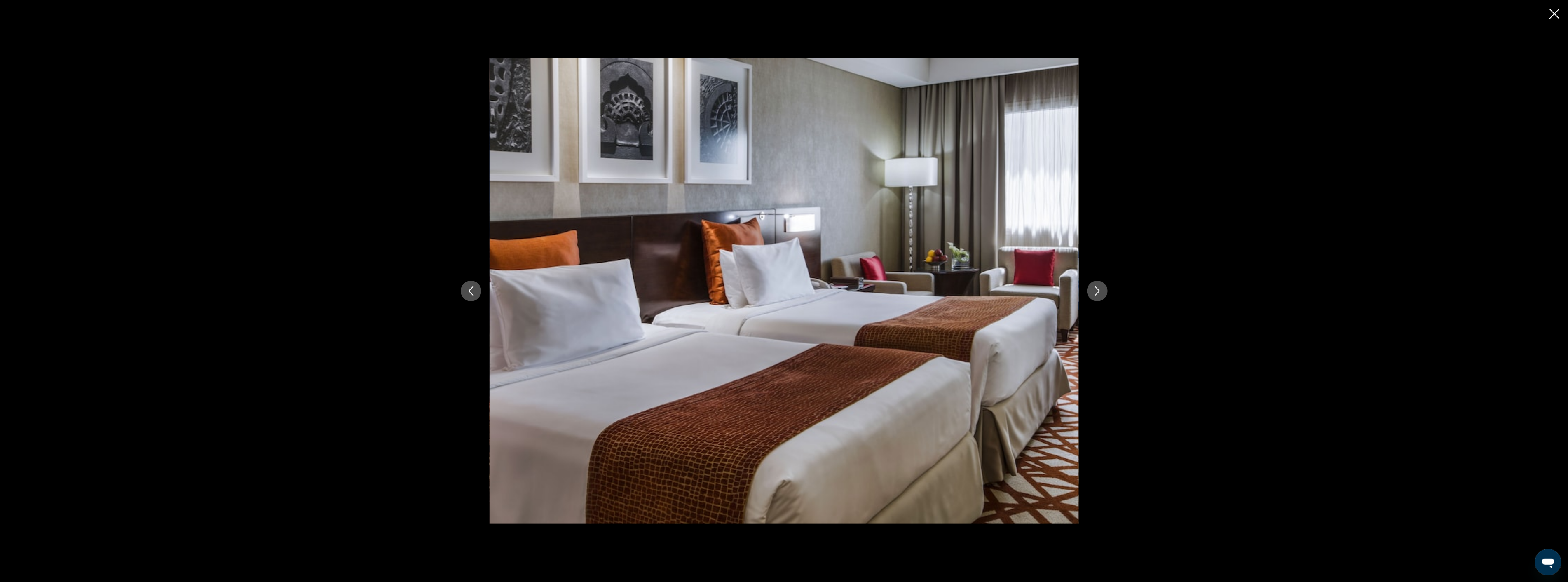
click at [1099, 286] on icon "Next image" at bounding box center [1097, 291] width 10 height 10
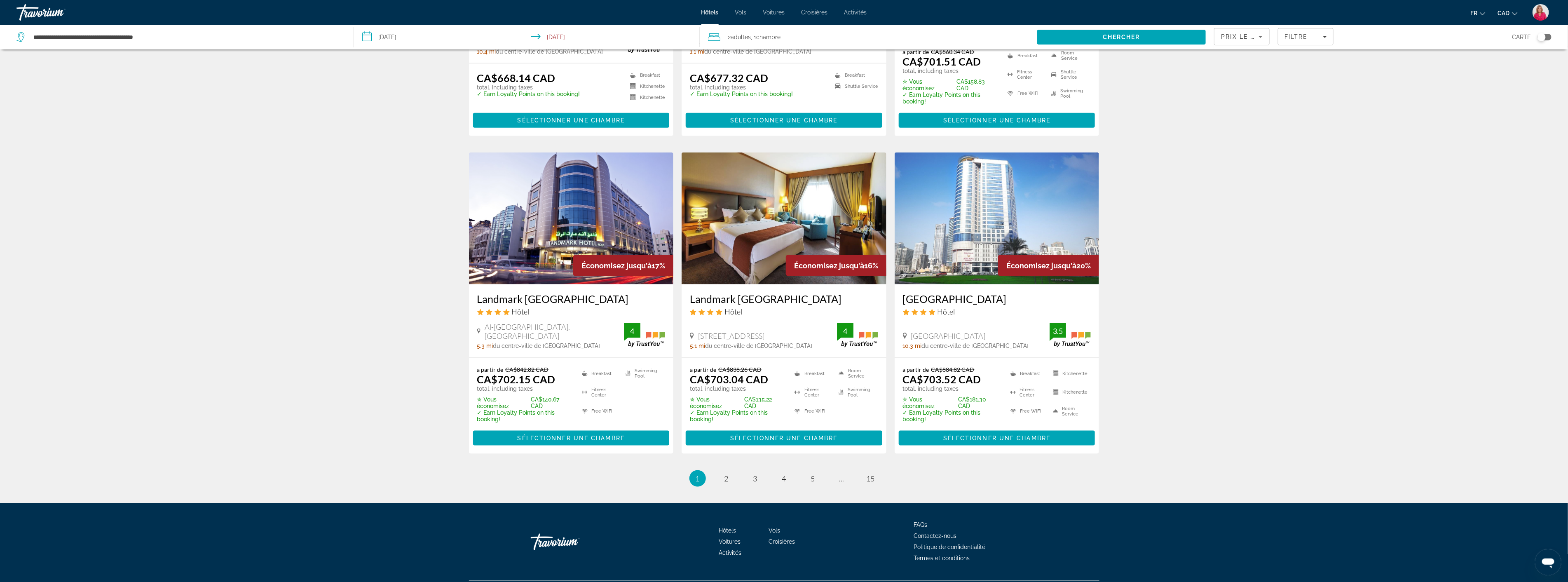
scroll to position [912, 0]
click at [725, 473] on span "2" at bounding box center [726, 478] width 4 height 9
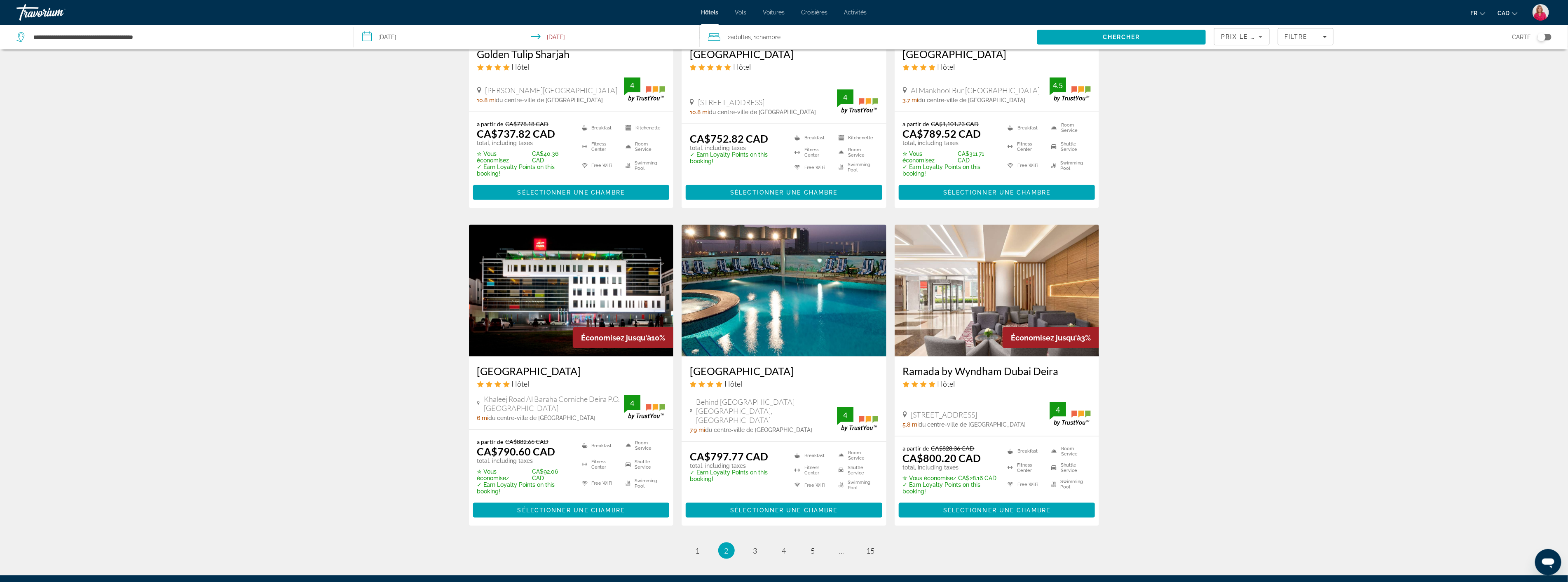
scroll to position [870, 0]
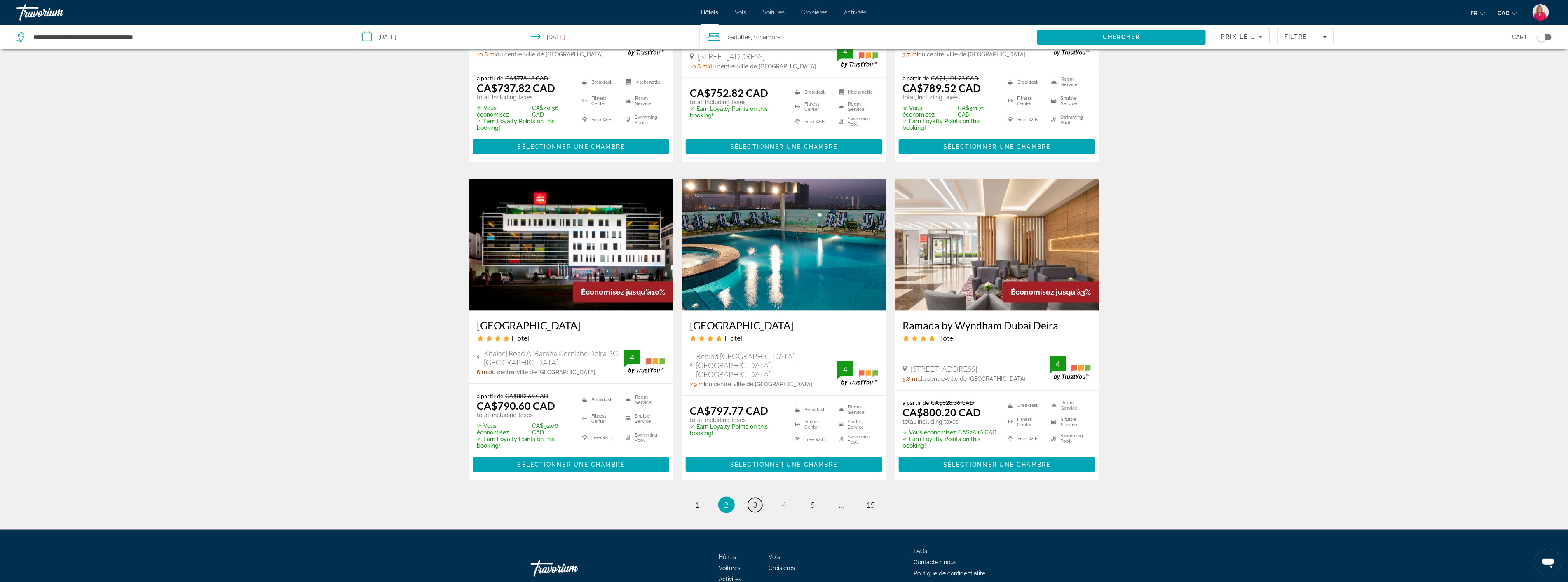
click at [757, 500] on span "3" at bounding box center [755, 504] width 4 height 9
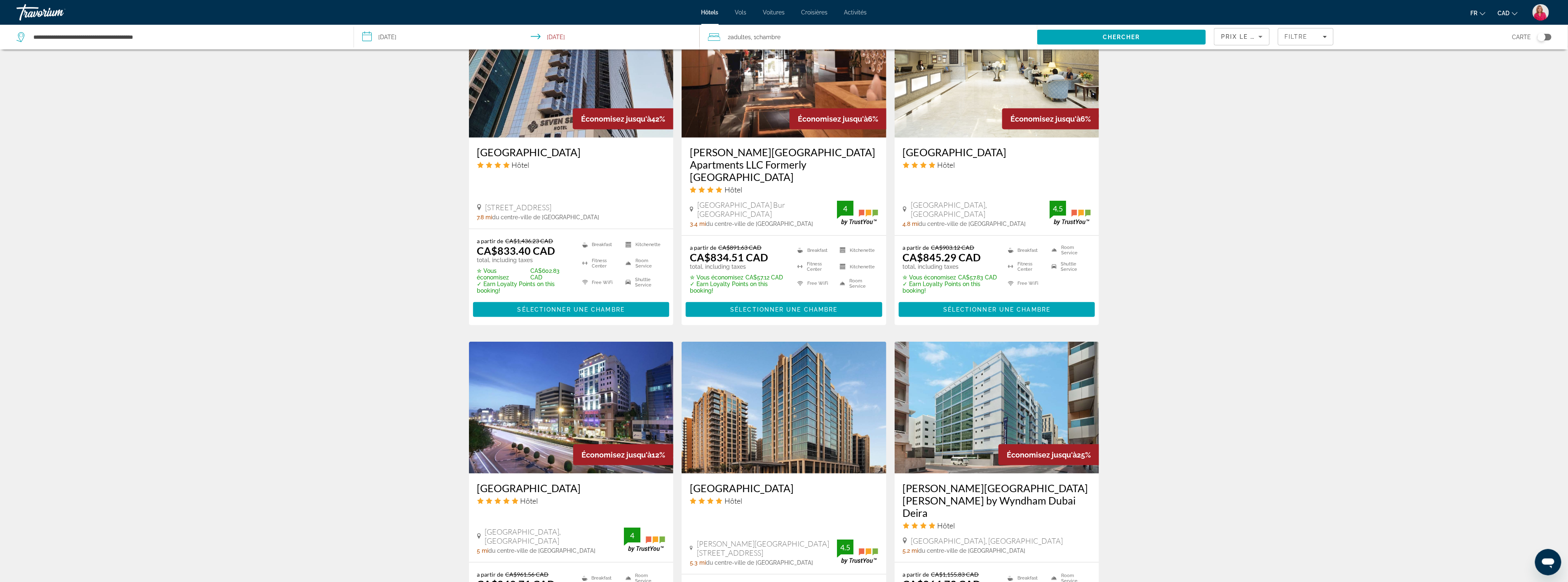
scroll to position [778, 0]
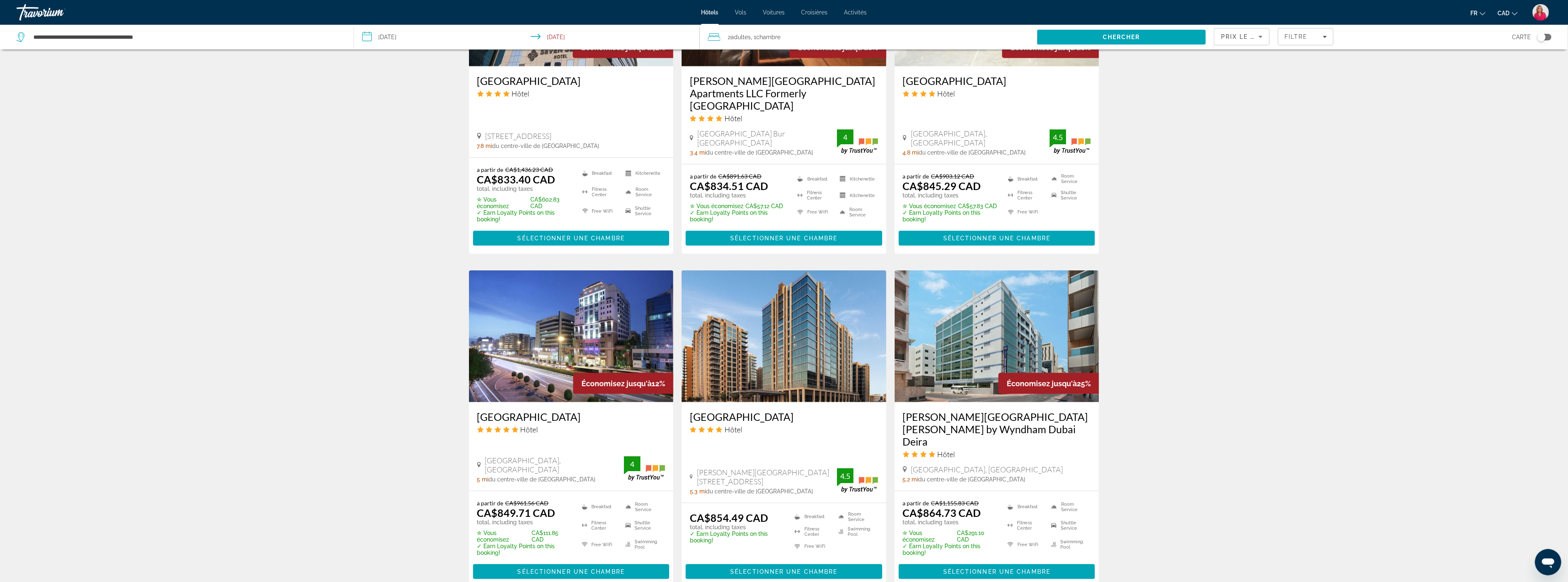
click at [742, 348] on img "Main content" at bounding box center [784, 336] width 205 height 132
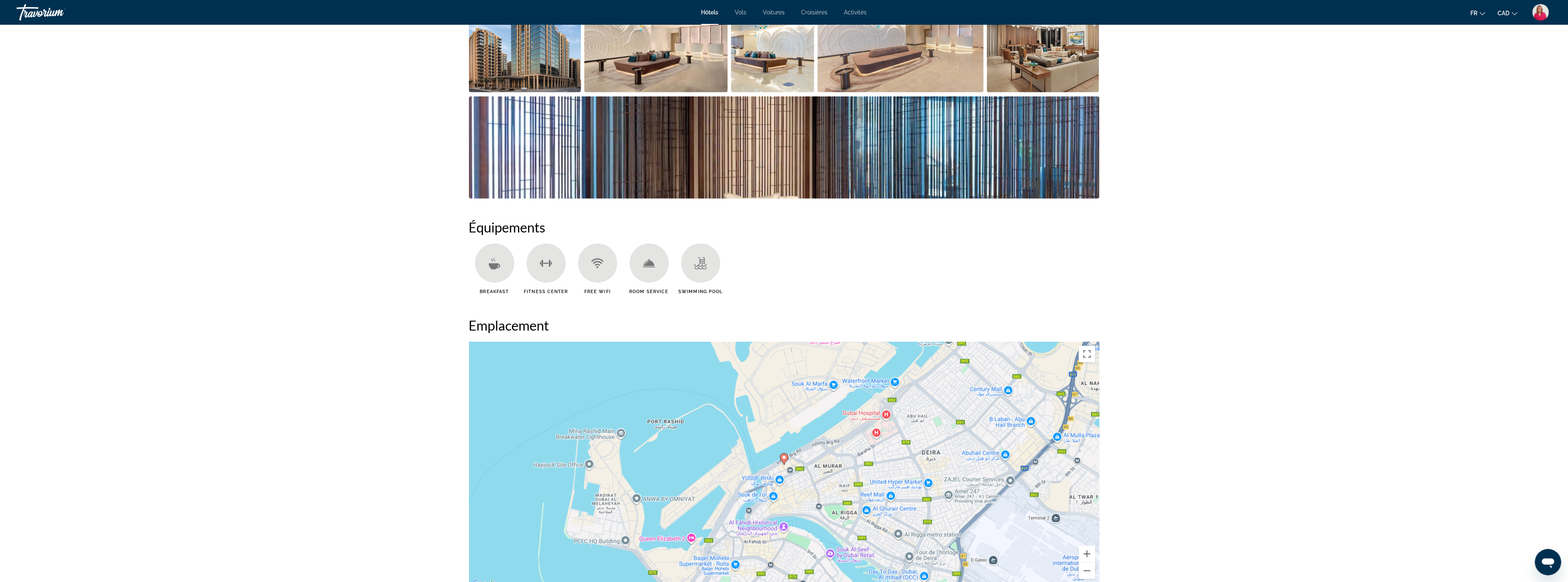
scroll to position [504, 0]
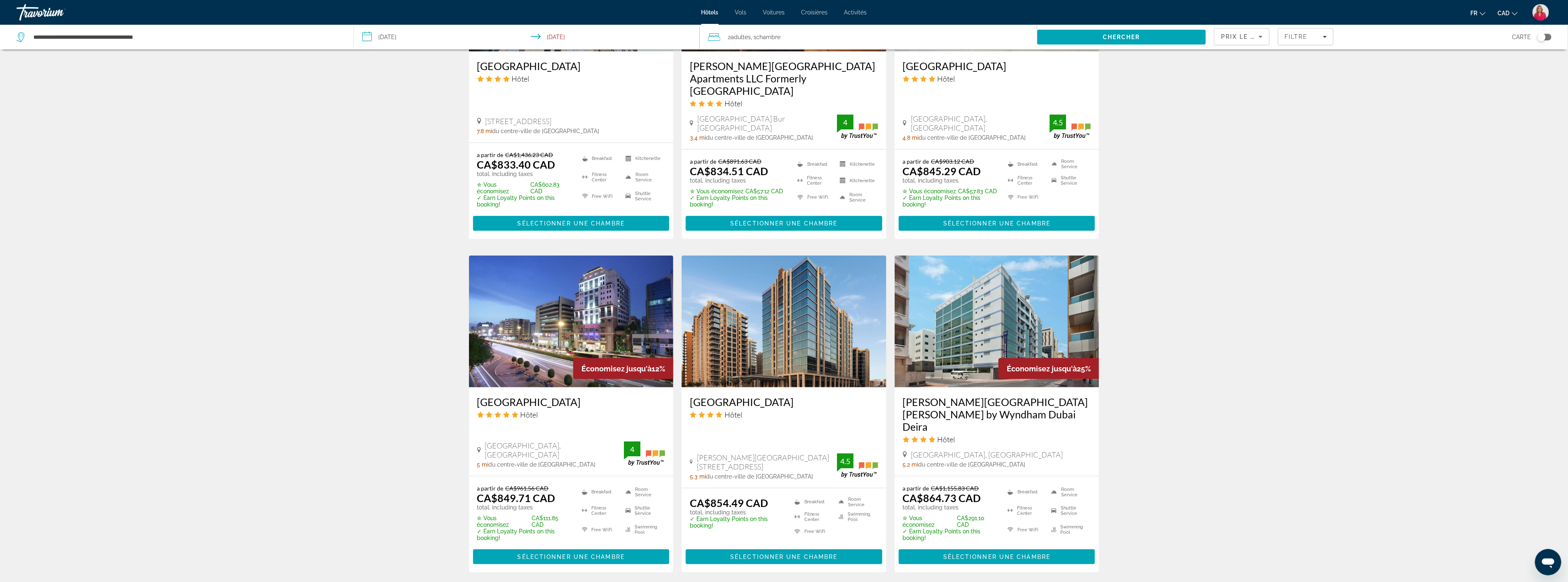
scroll to position [824, 0]
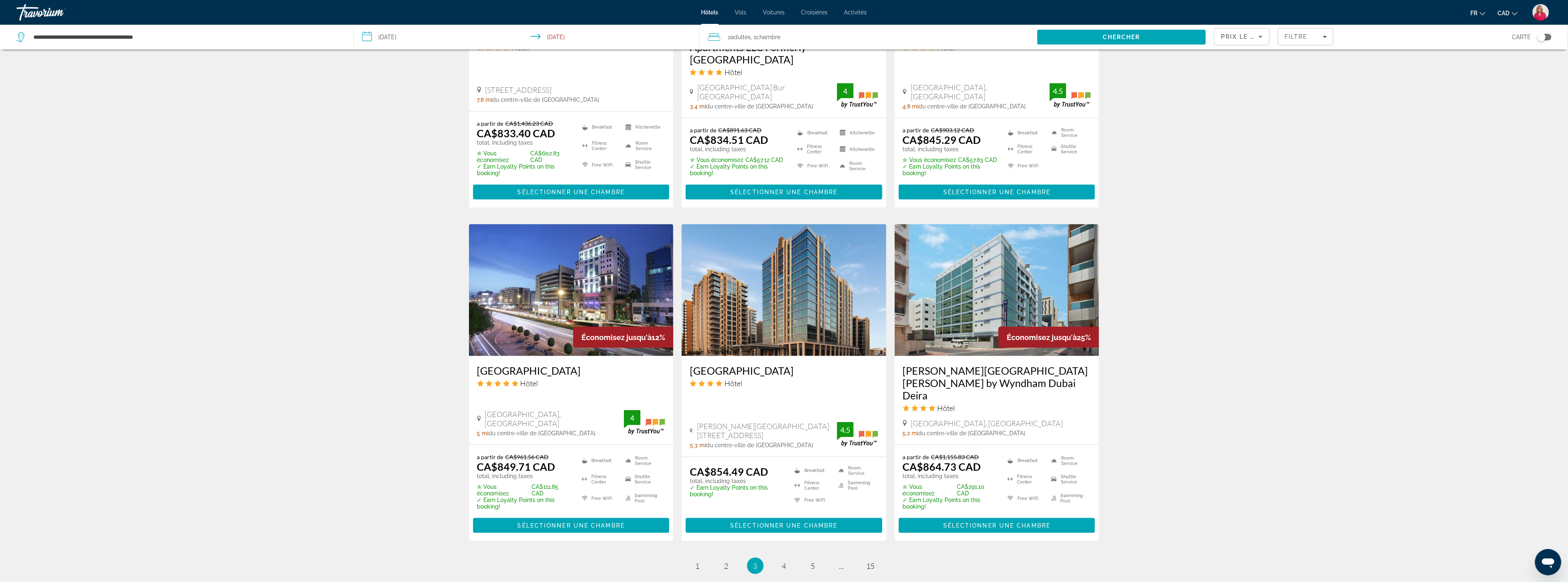
click at [953, 267] on img "Main content" at bounding box center [997, 289] width 205 height 132
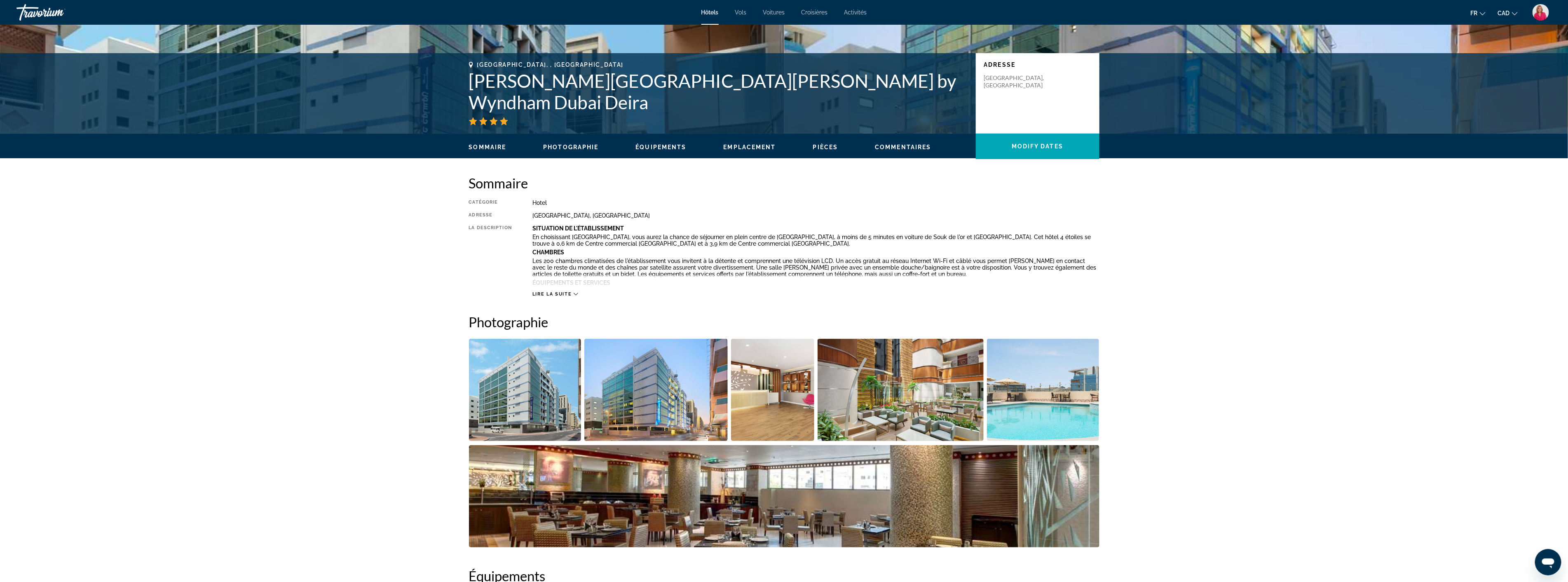
scroll to position [229, 0]
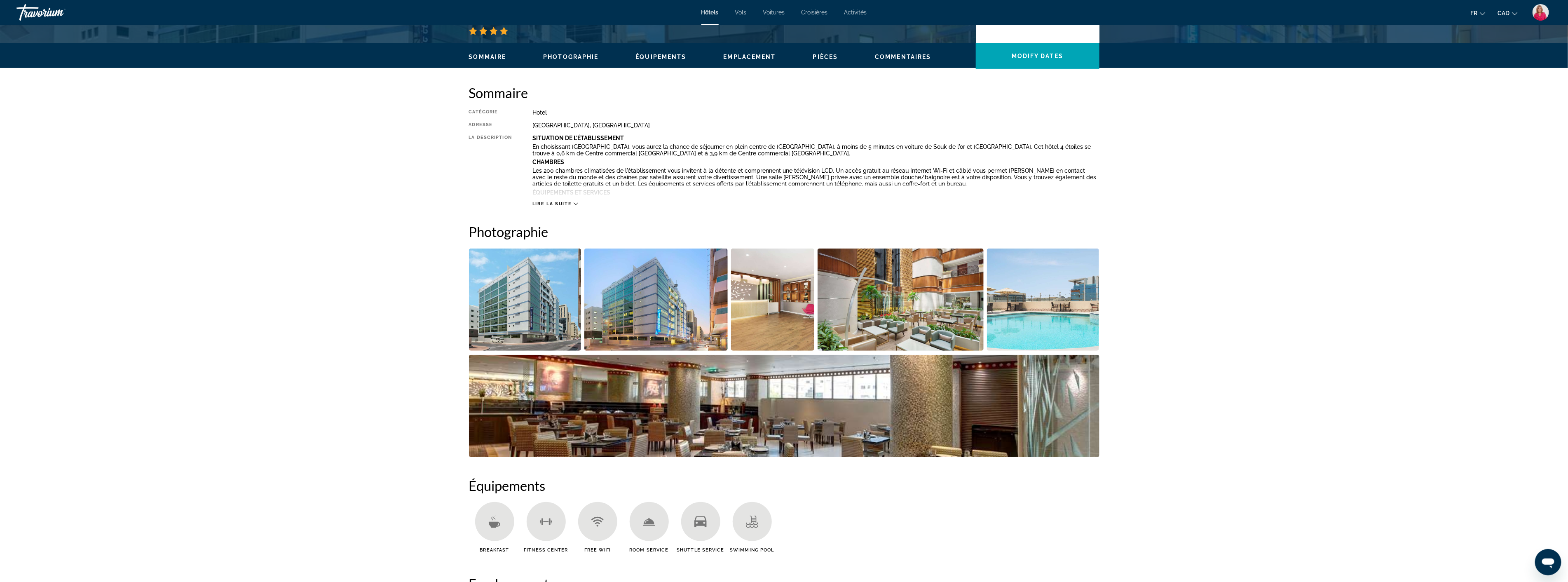
click at [883, 327] on img "Open full-screen image slider" at bounding box center [900, 300] width 166 height 102
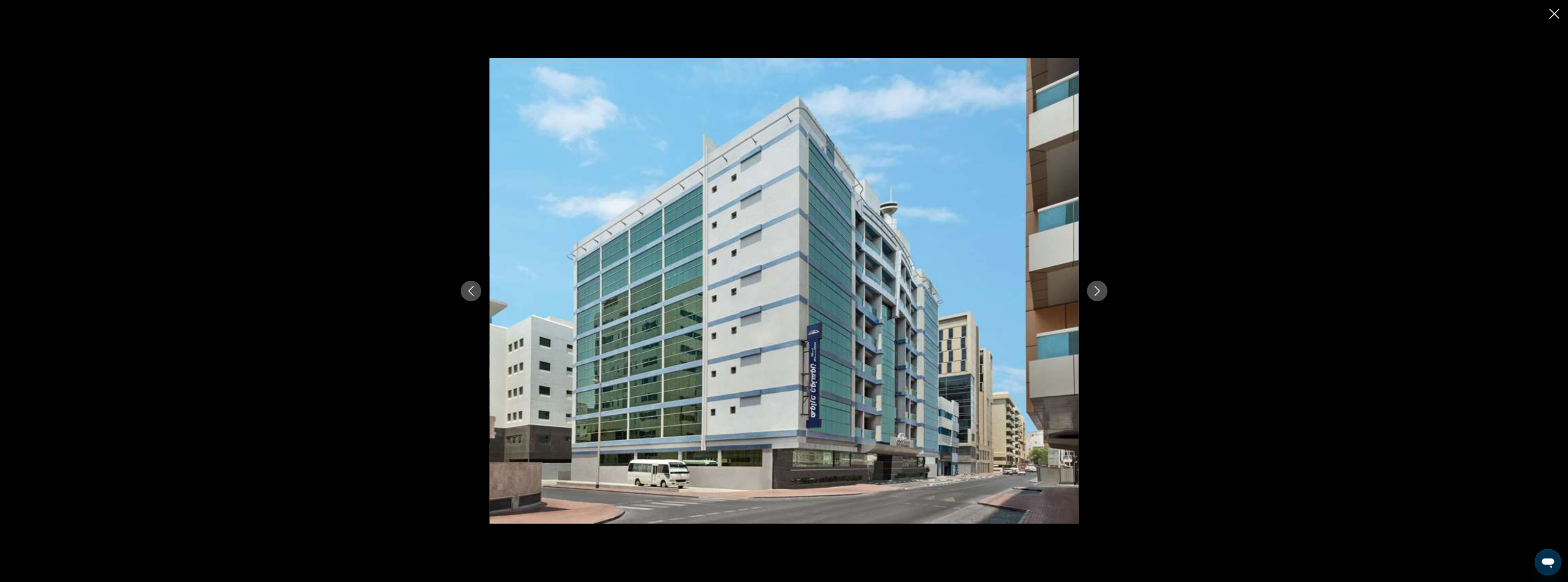
click at [1099, 289] on icon "Next image" at bounding box center [1097, 291] width 10 height 10
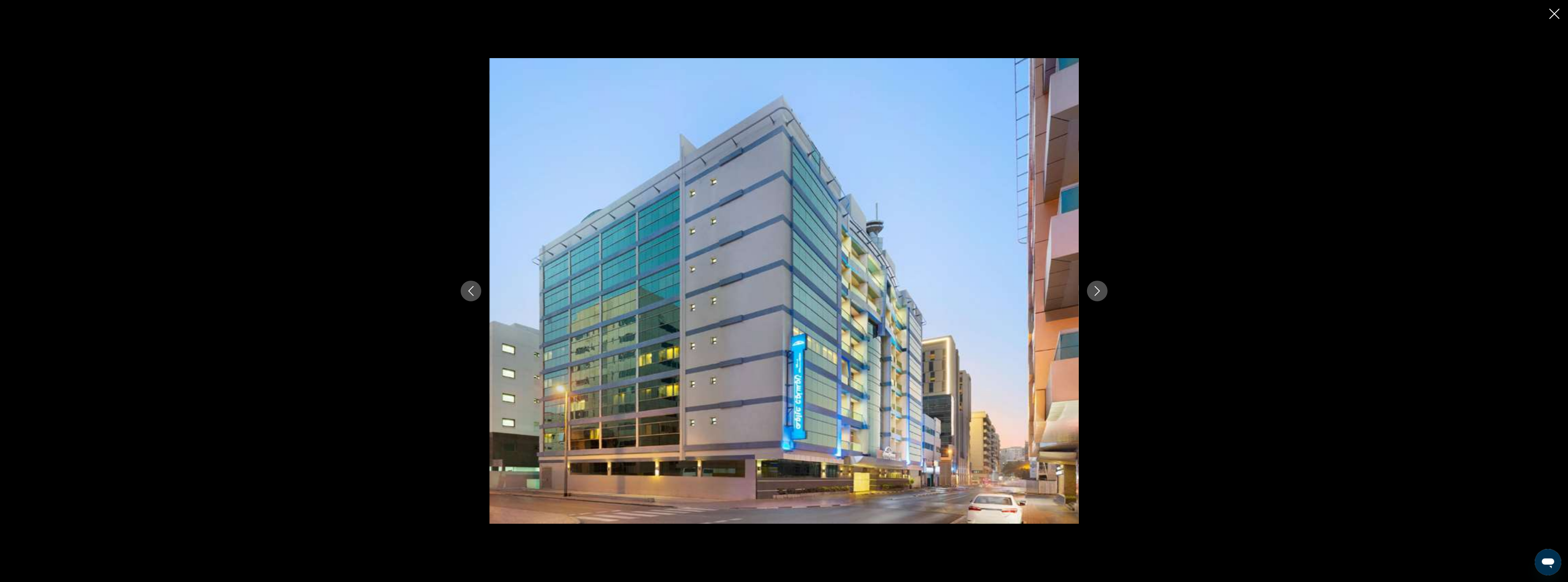
click at [1099, 289] on icon "Next image" at bounding box center [1097, 291] width 10 height 10
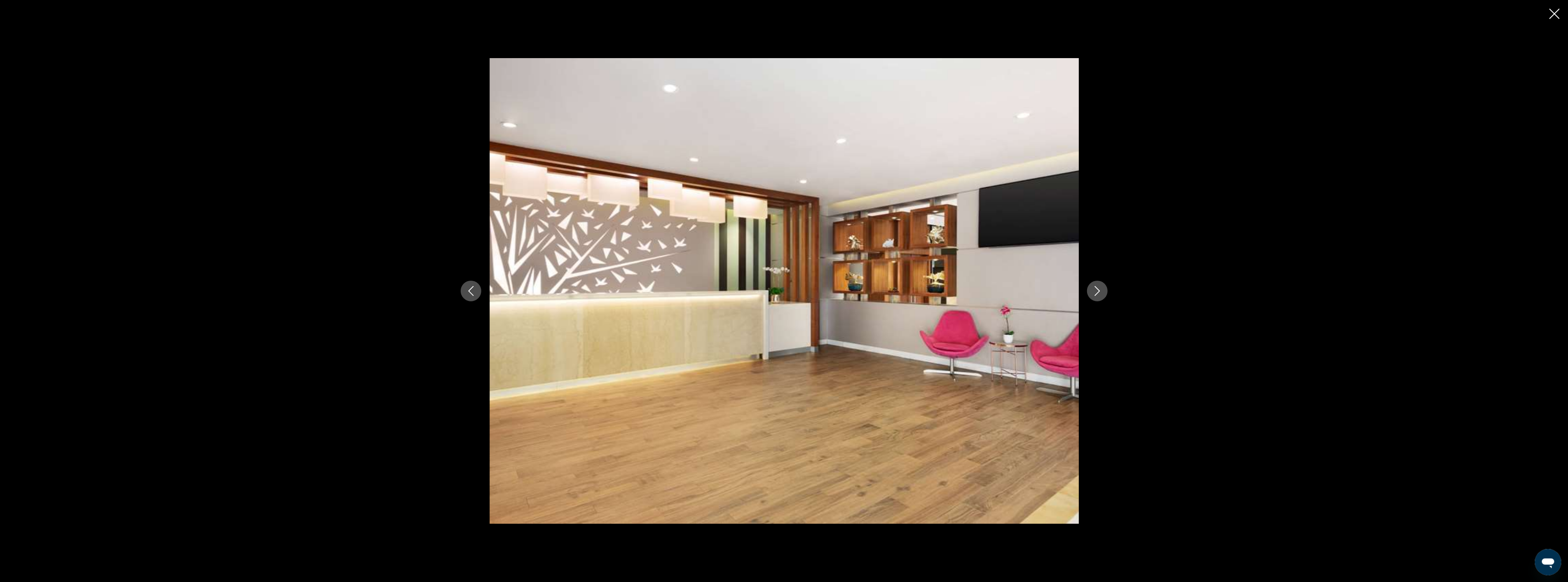
click at [1099, 289] on icon "Next image" at bounding box center [1097, 291] width 10 height 10
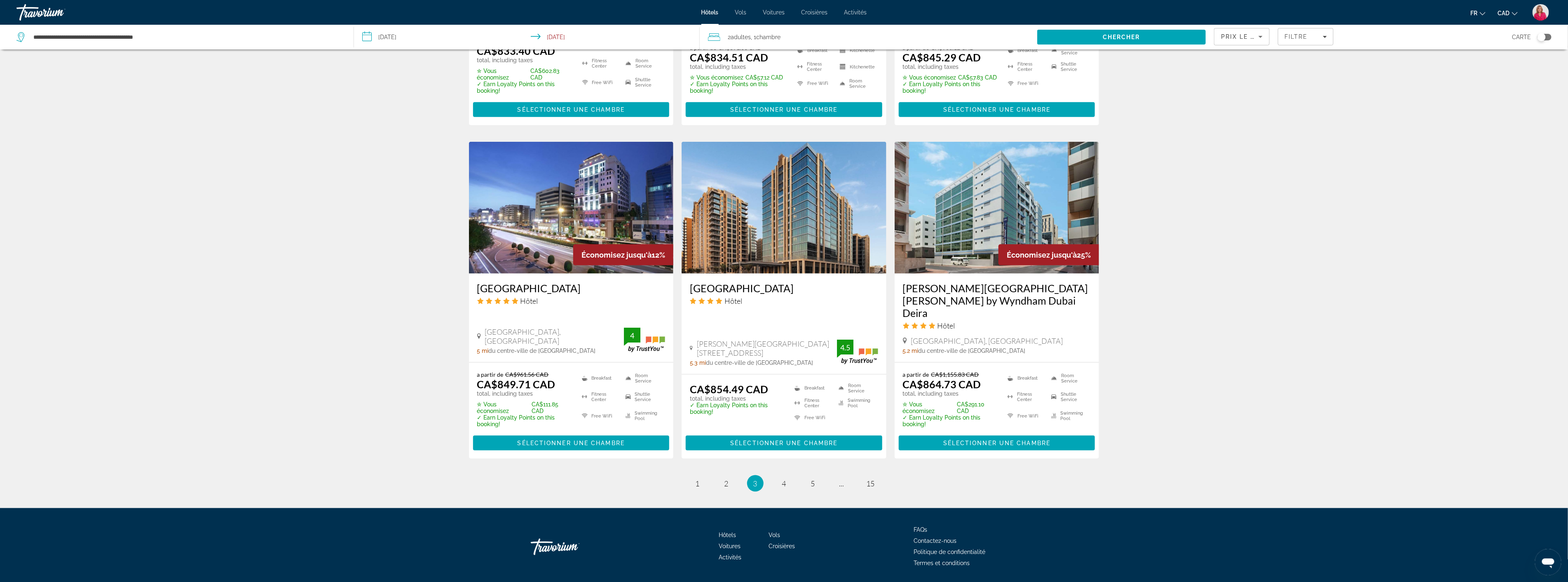
scroll to position [909, 0]
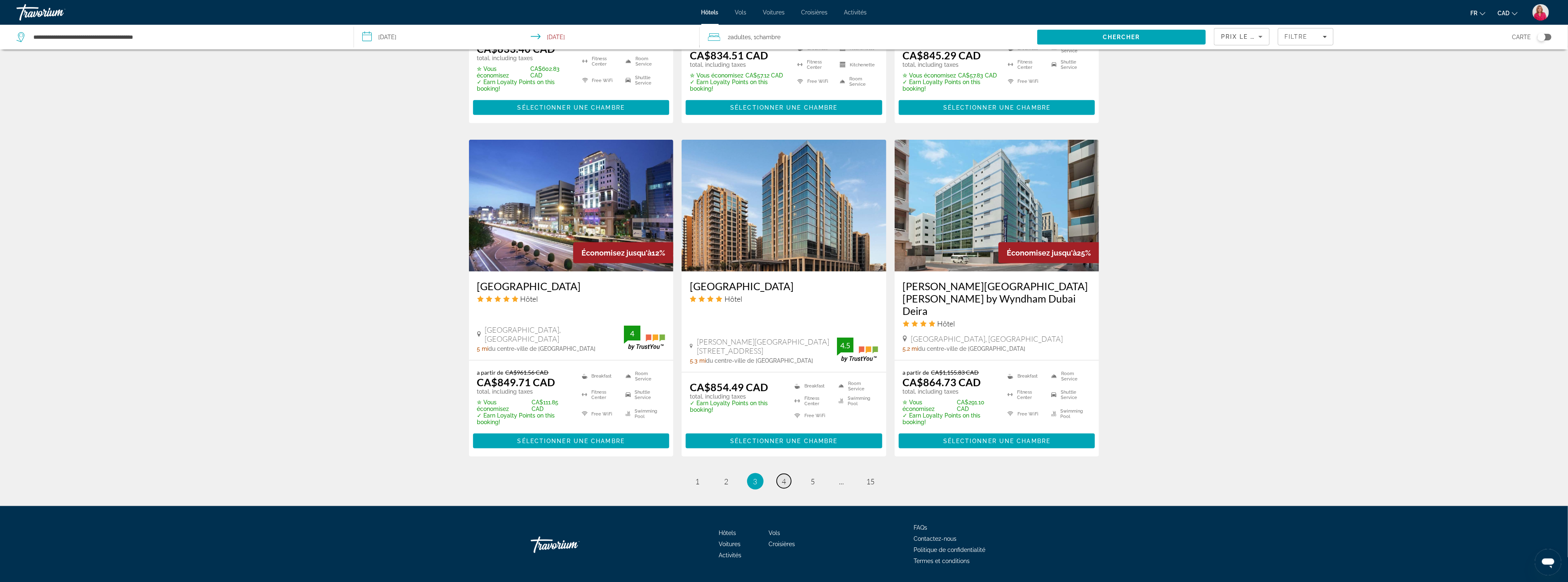
click at [783, 477] on span "4" at bounding box center [784, 482] width 4 height 9
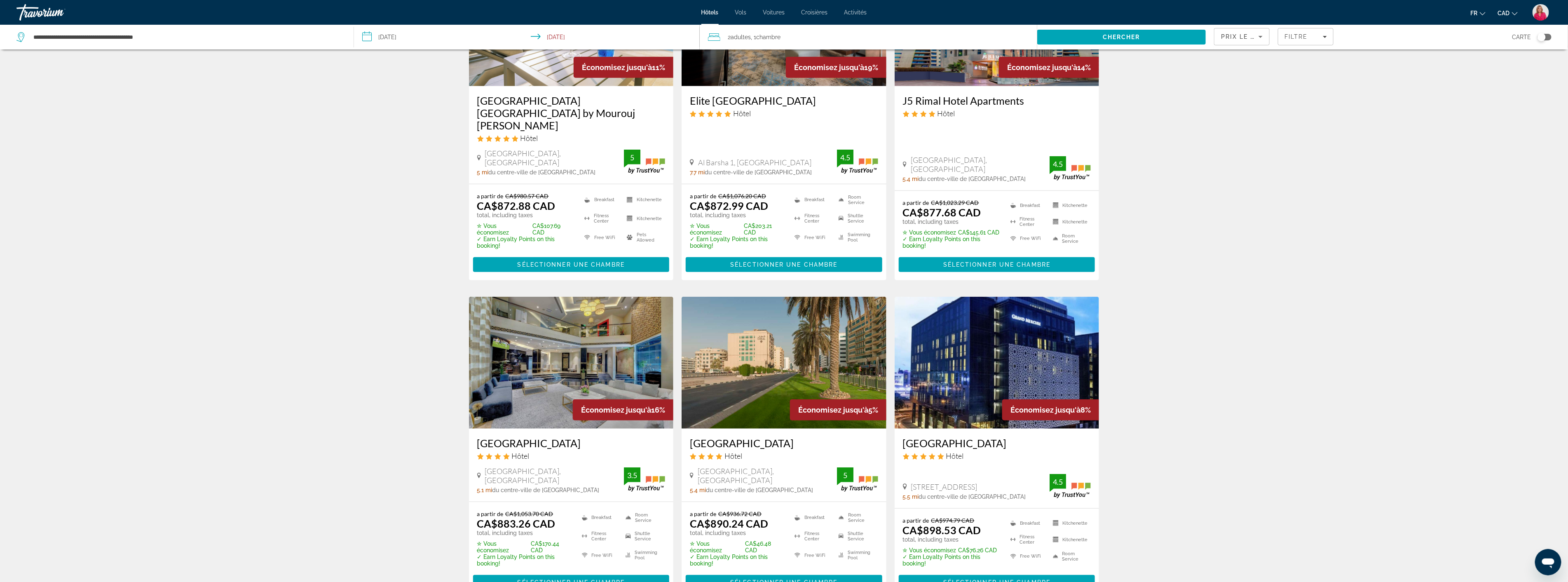
scroll to position [458, 0]
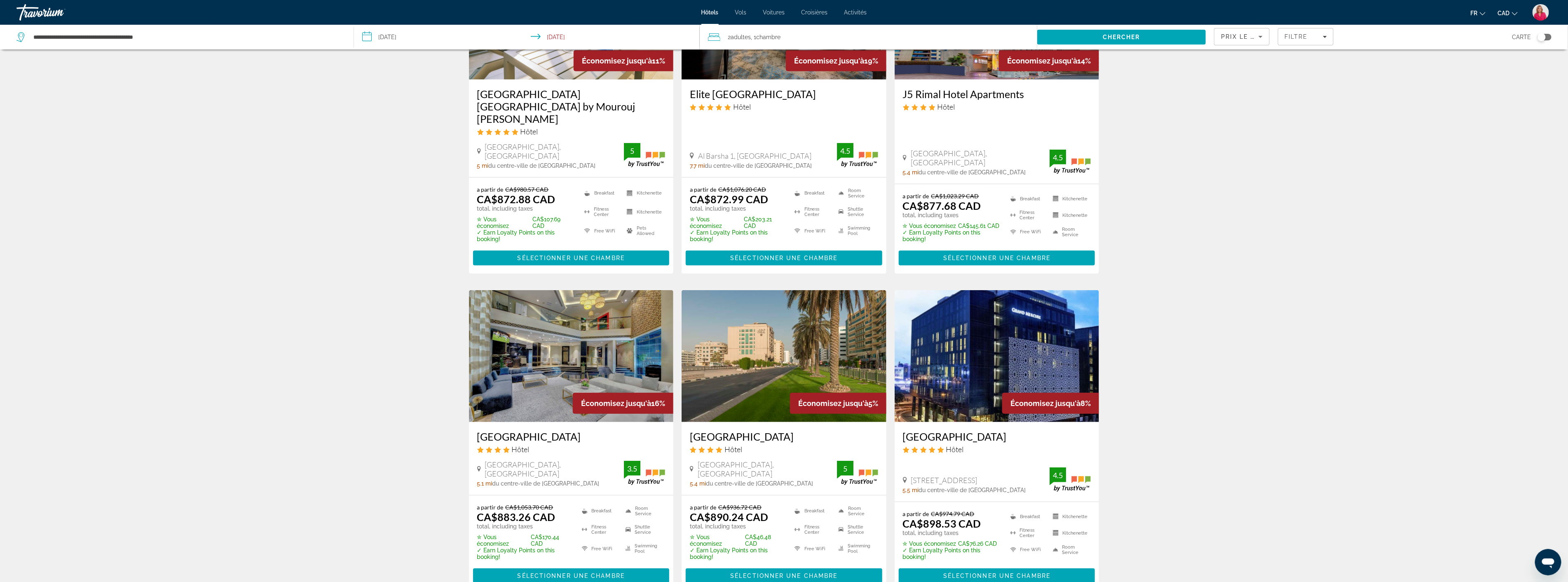
click at [990, 361] on img "Main content" at bounding box center [997, 356] width 205 height 132
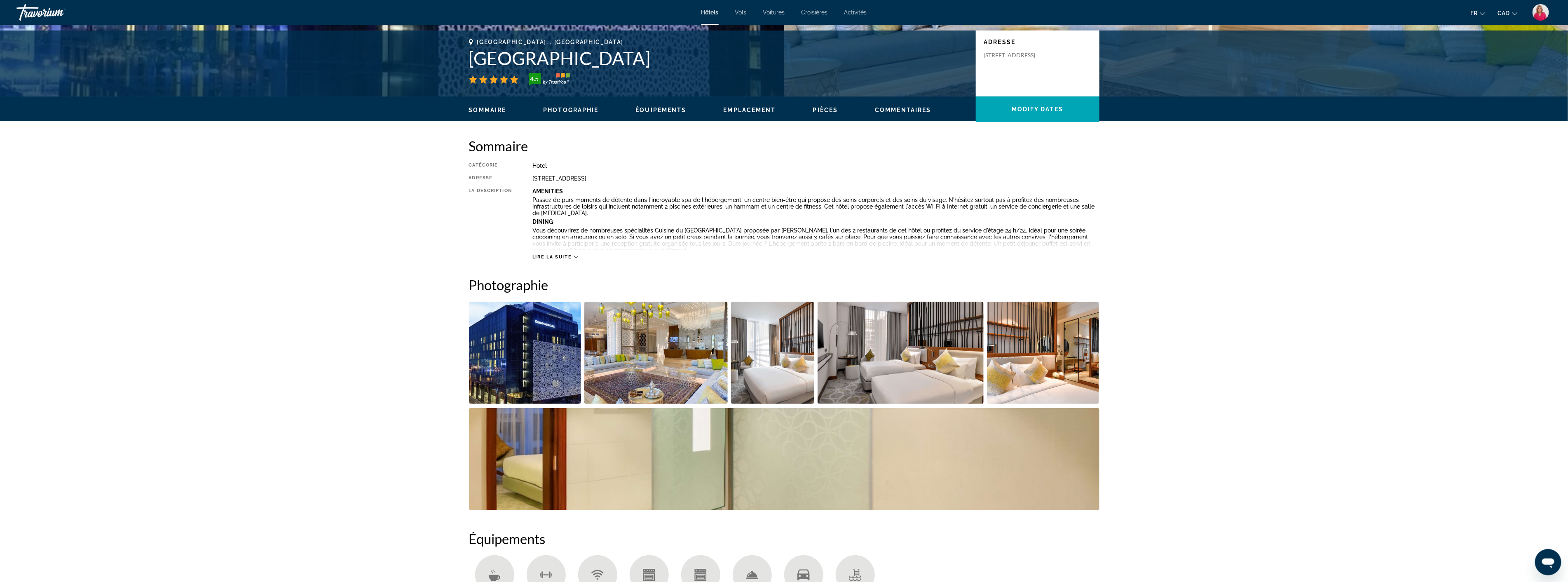
scroll to position [183, 0]
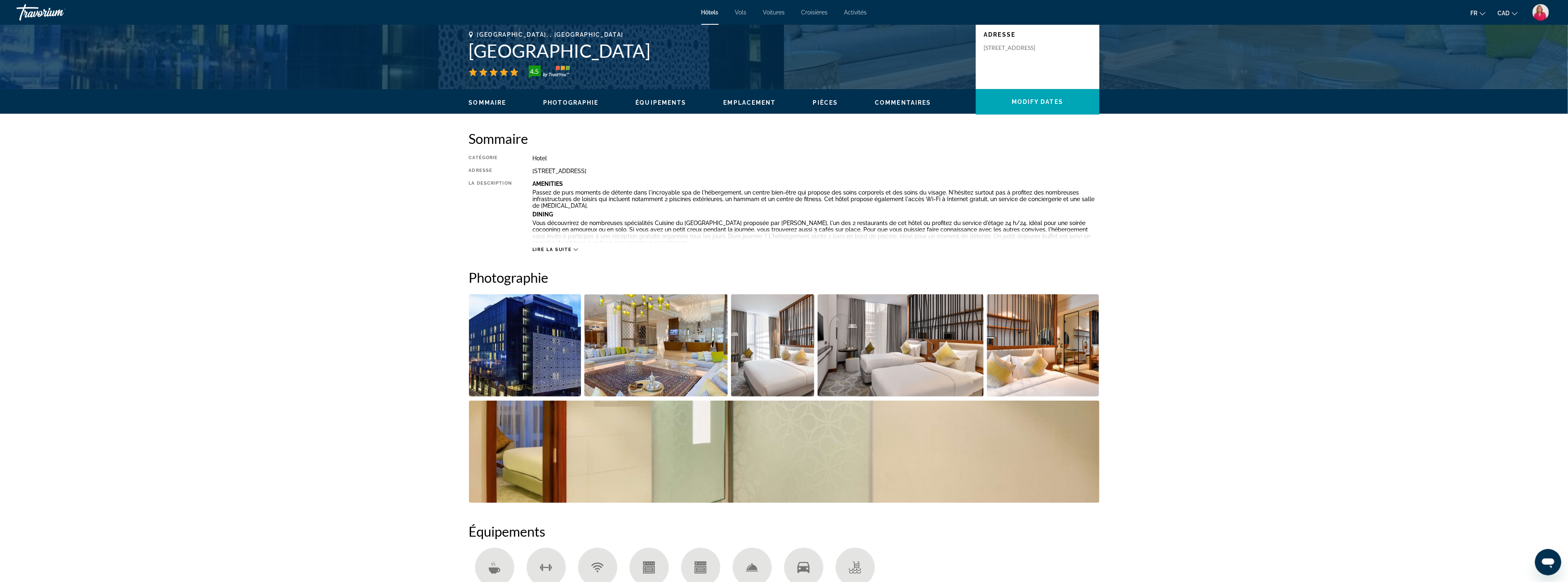
click at [677, 359] on img "Open full-screen image slider" at bounding box center [656, 345] width 143 height 102
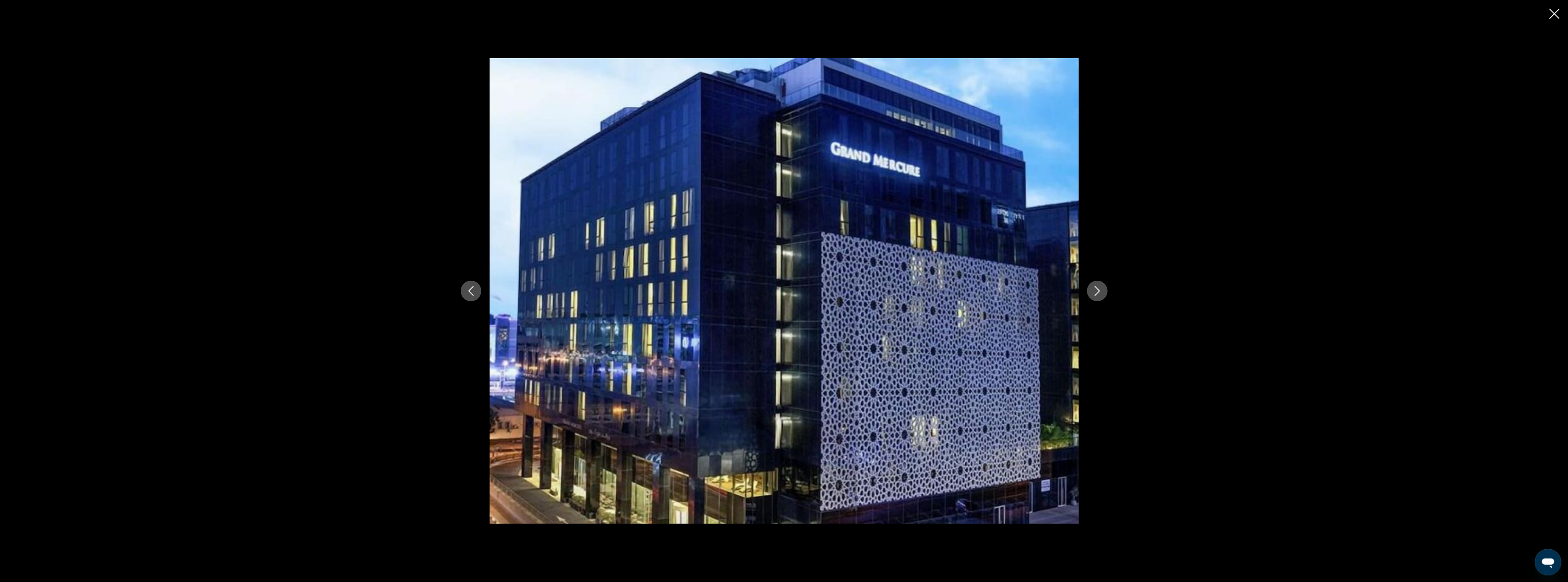
click at [1099, 293] on icon "Next image" at bounding box center [1097, 291] width 10 height 10
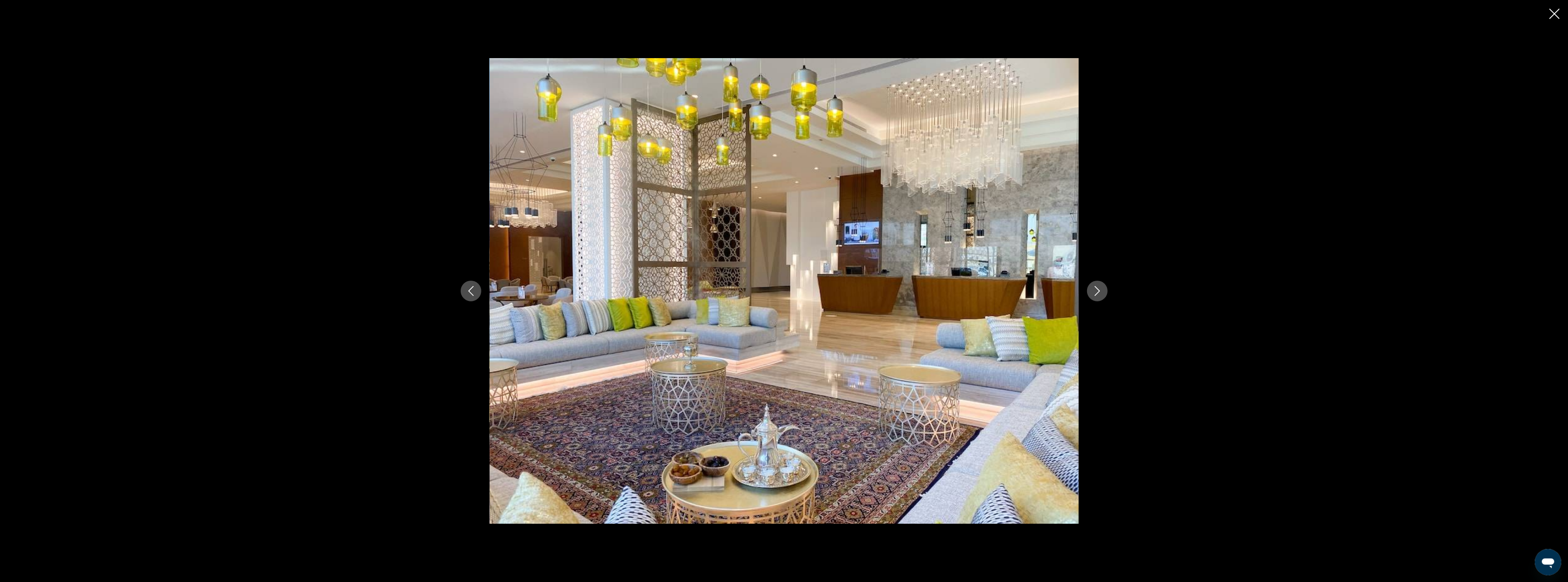
click at [1099, 293] on icon "Next image" at bounding box center [1097, 291] width 10 height 10
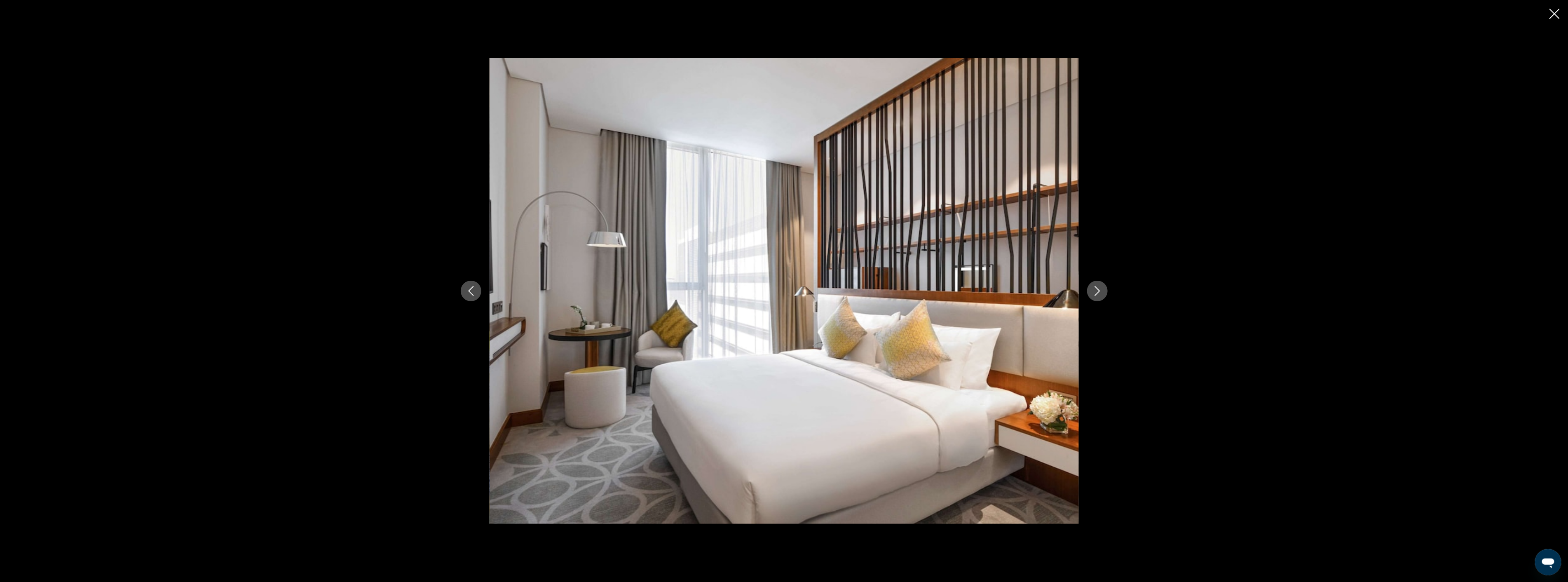
click at [1099, 293] on icon "Next image" at bounding box center [1097, 291] width 10 height 10
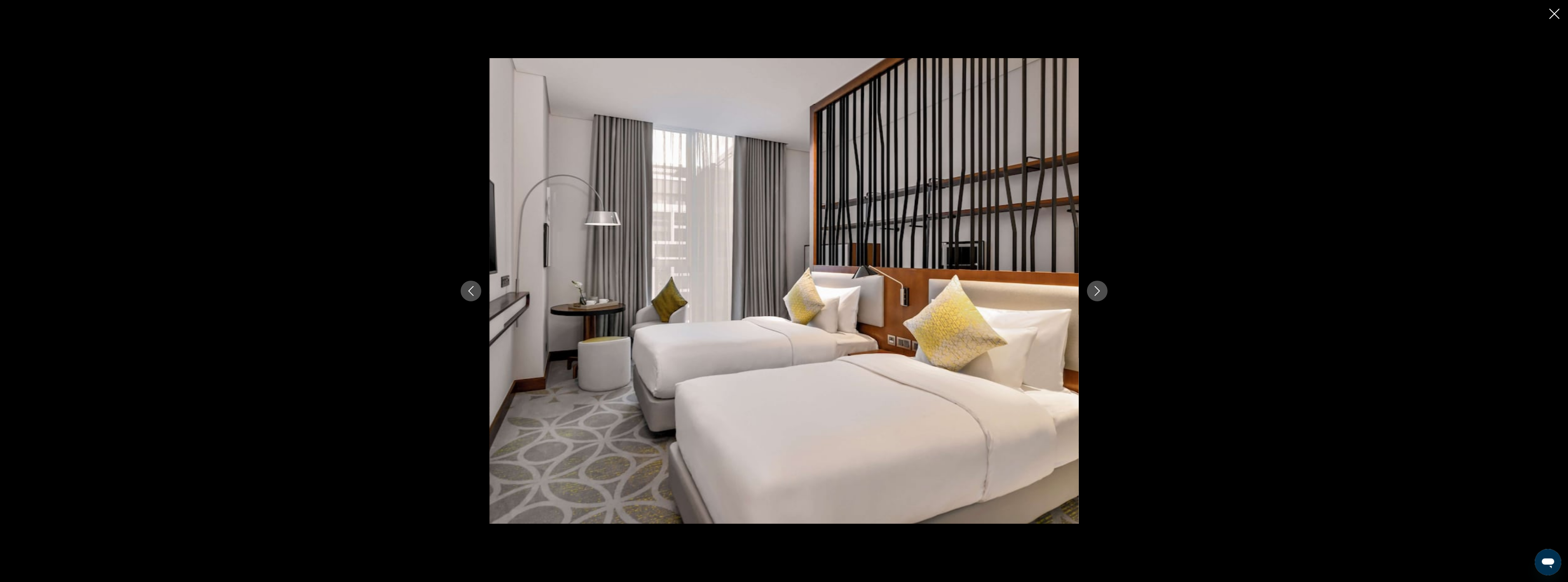
click at [1099, 293] on icon "Next image" at bounding box center [1097, 291] width 10 height 10
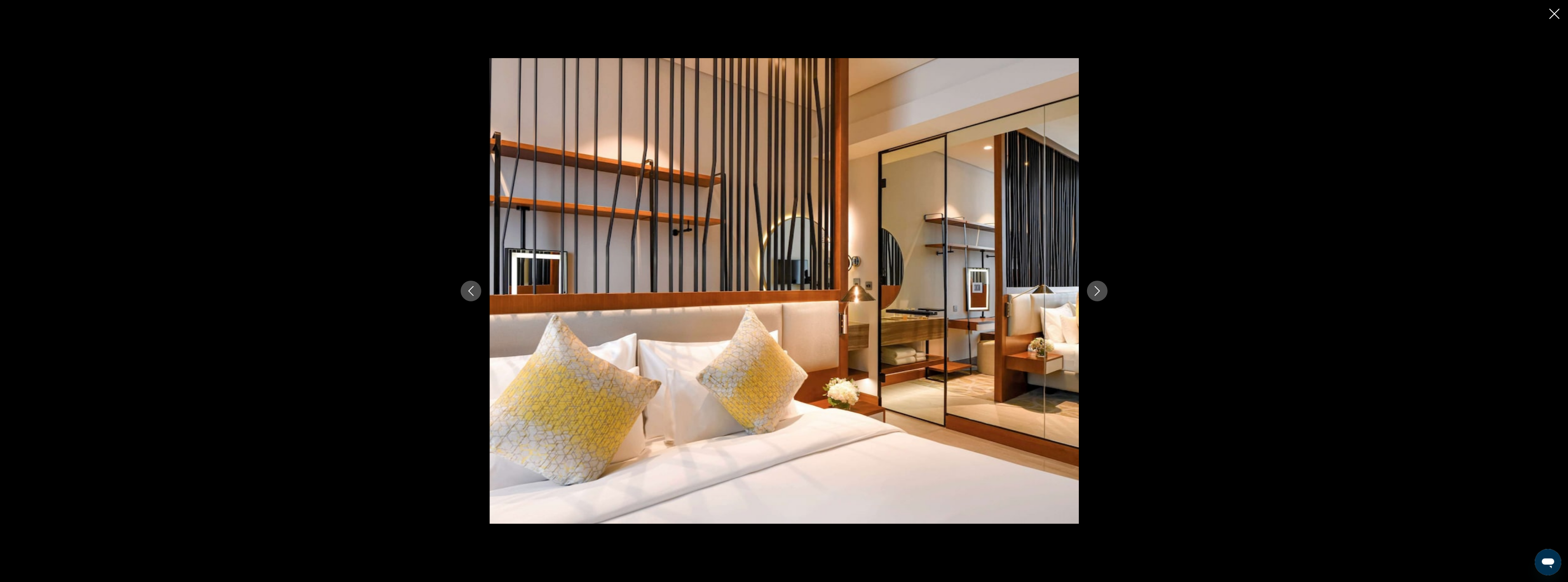
click at [1099, 293] on icon "Next image" at bounding box center [1097, 291] width 10 height 10
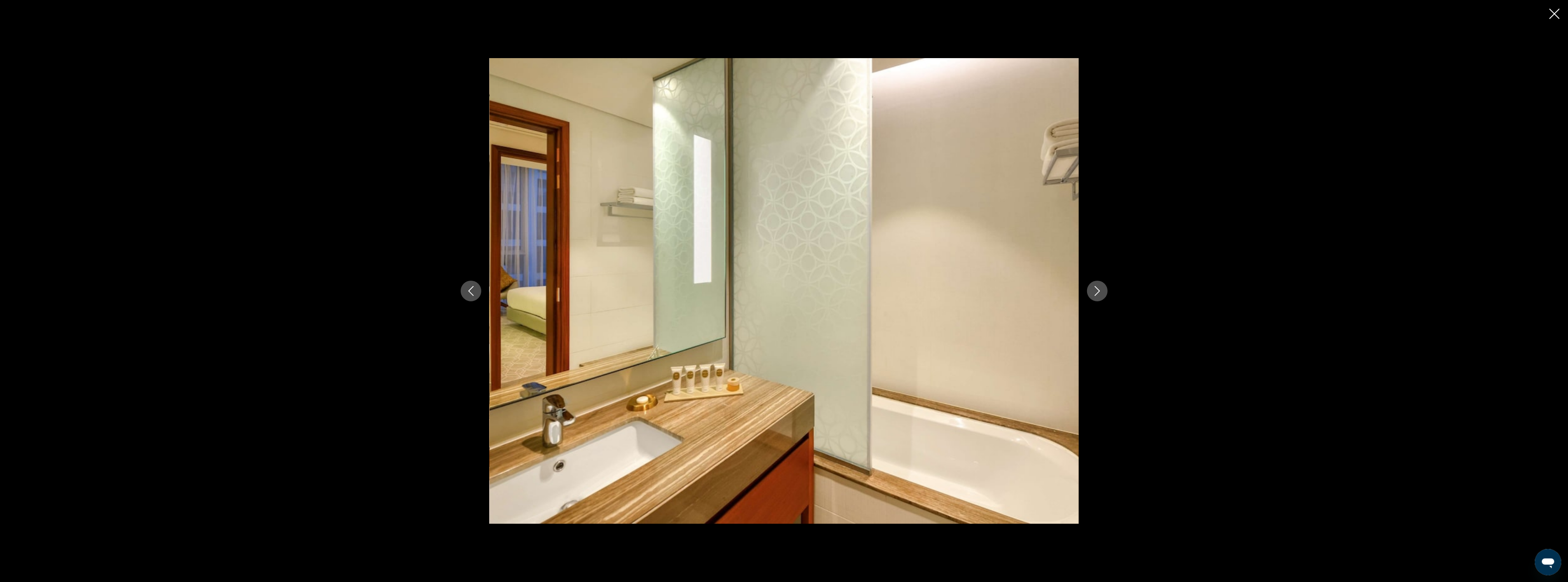
click at [1099, 293] on icon "Next image" at bounding box center [1097, 291] width 10 height 10
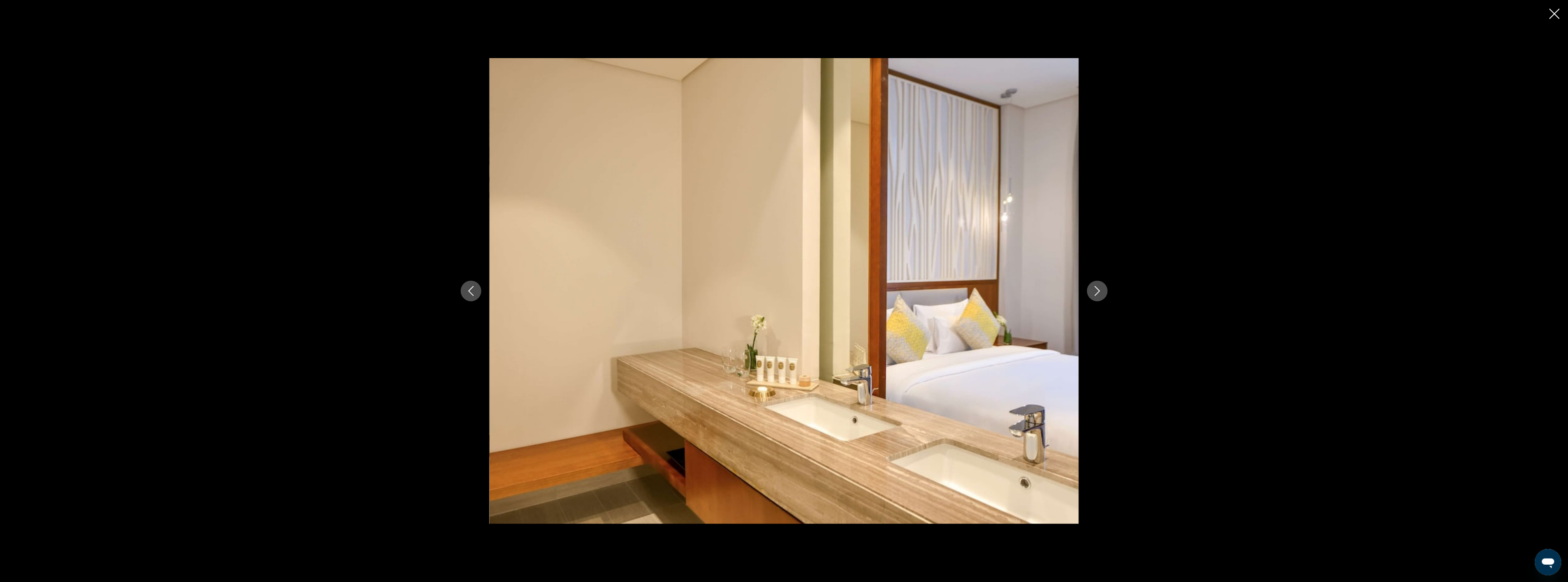
click at [1099, 293] on icon "Next image" at bounding box center [1097, 291] width 10 height 10
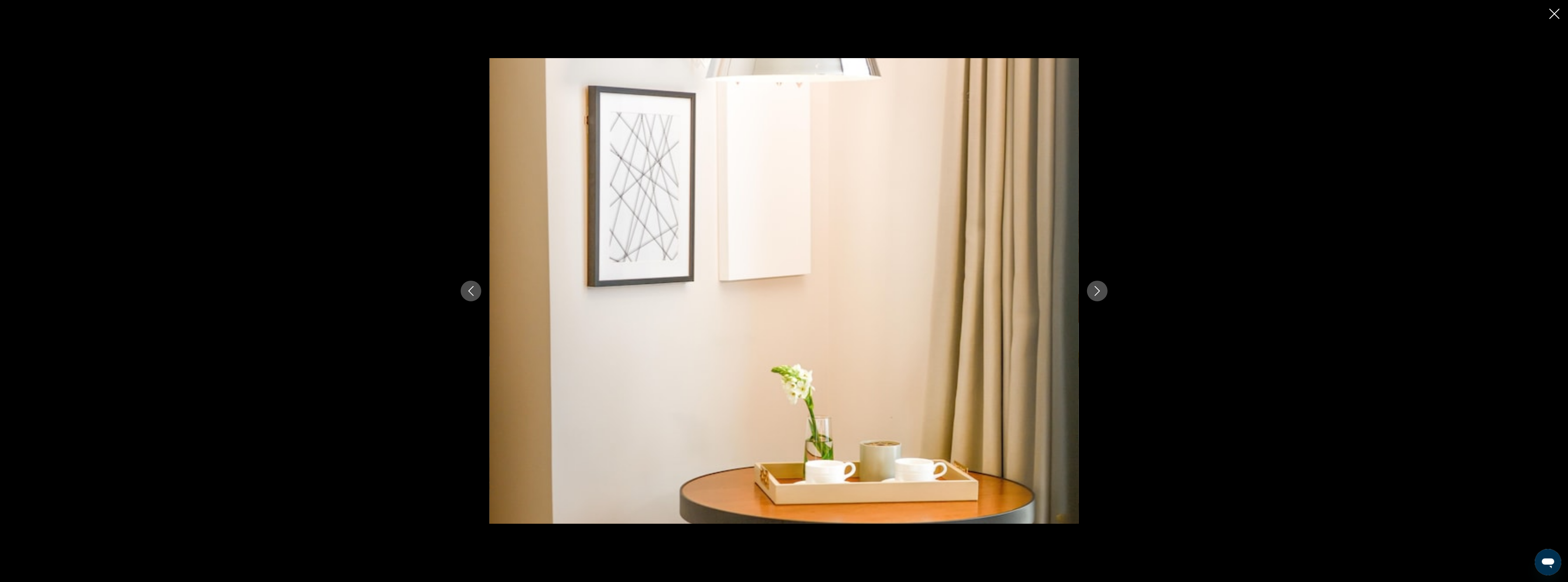
click at [1099, 293] on icon "Next image" at bounding box center [1097, 291] width 10 height 10
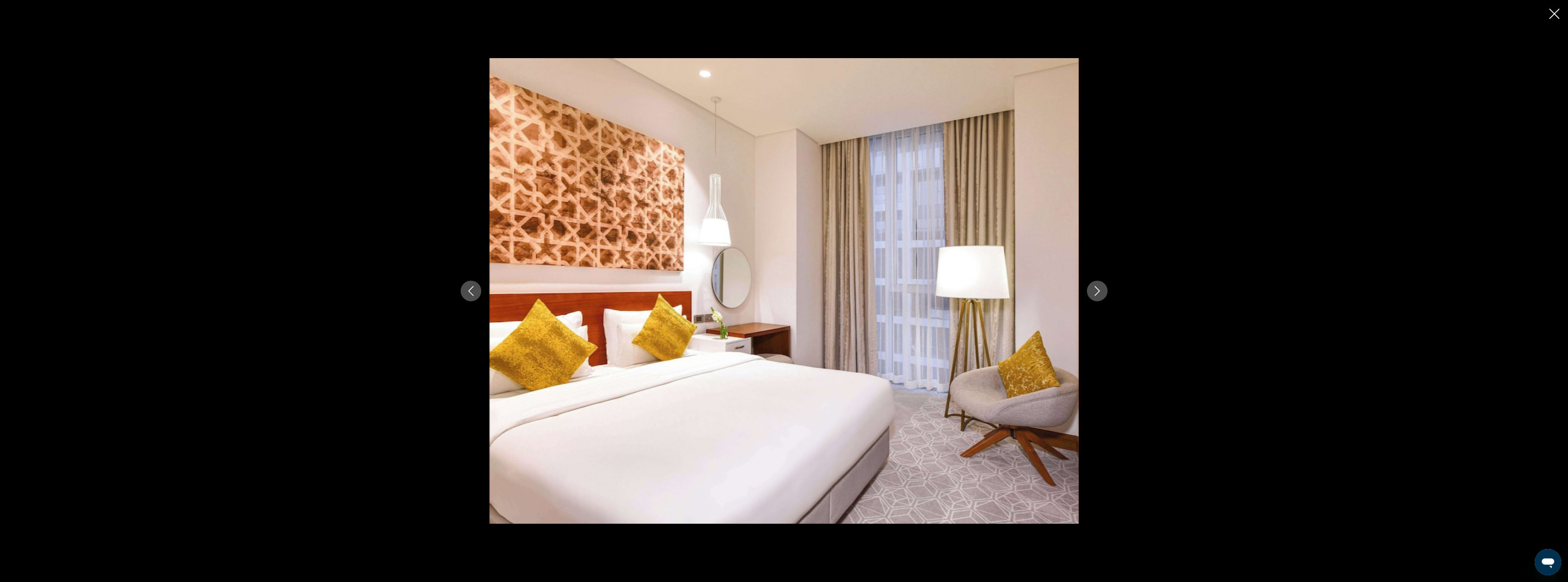
click at [1099, 293] on icon "Next image" at bounding box center [1097, 291] width 10 height 10
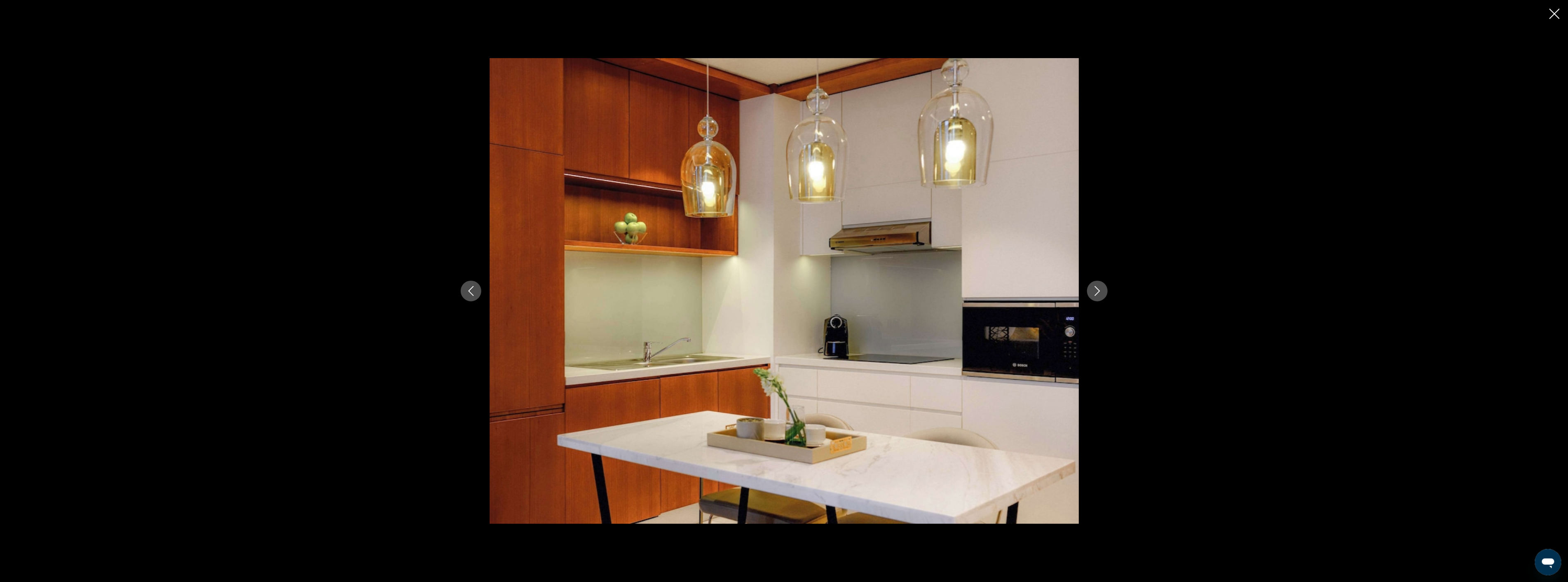
click at [1099, 293] on icon "Next image" at bounding box center [1097, 291] width 10 height 10
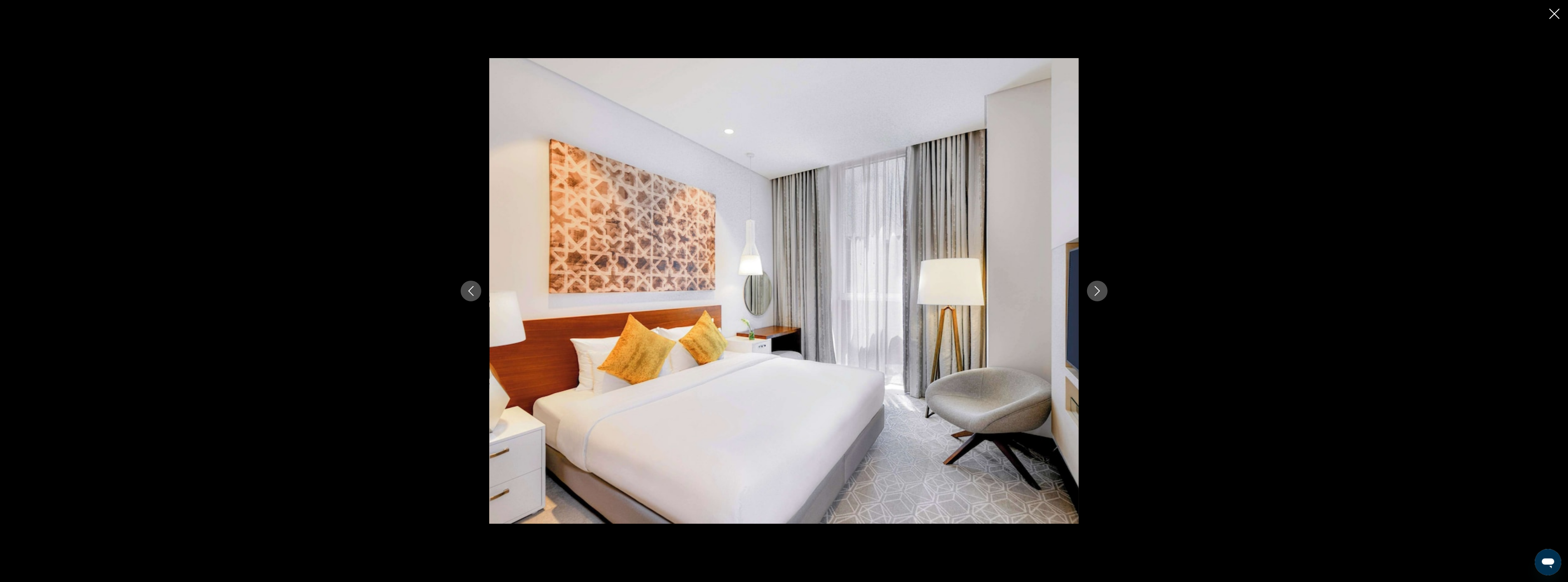
click at [1099, 293] on icon "Next image" at bounding box center [1097, 291] width 10 height 10
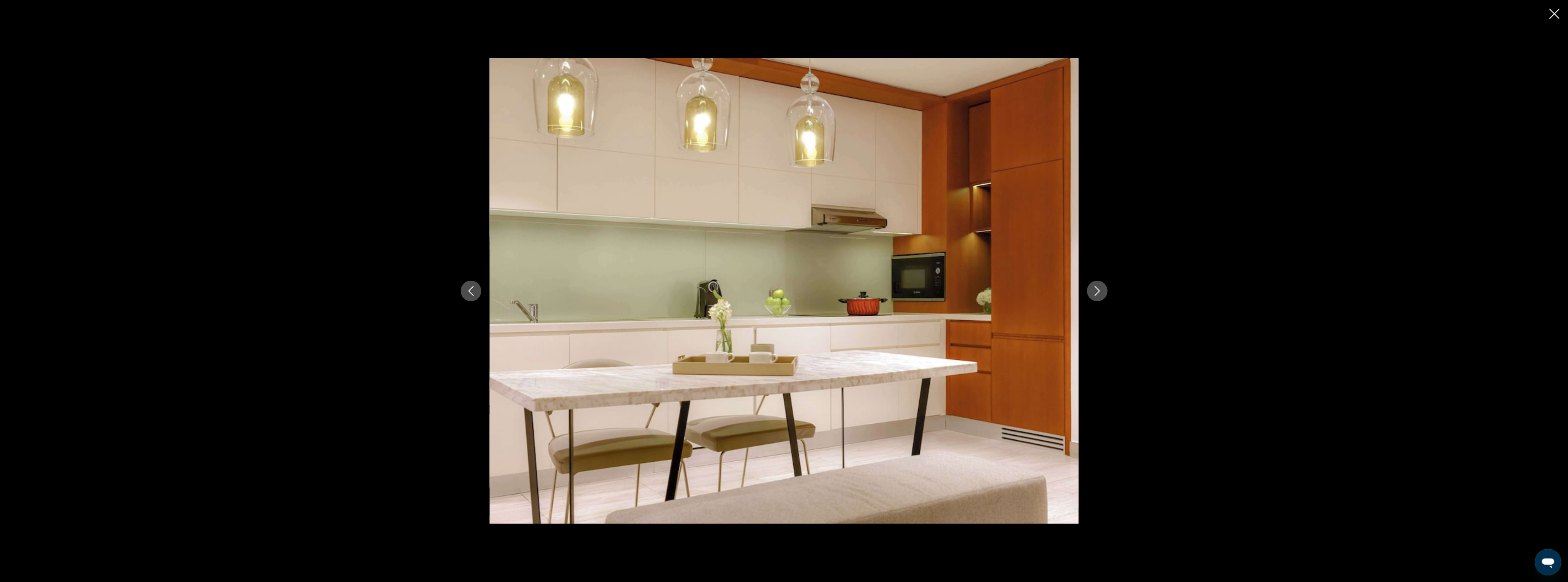
click at [1099, 293] on icon "Next image" at bounding box center [1097, 291] width 10 height 10
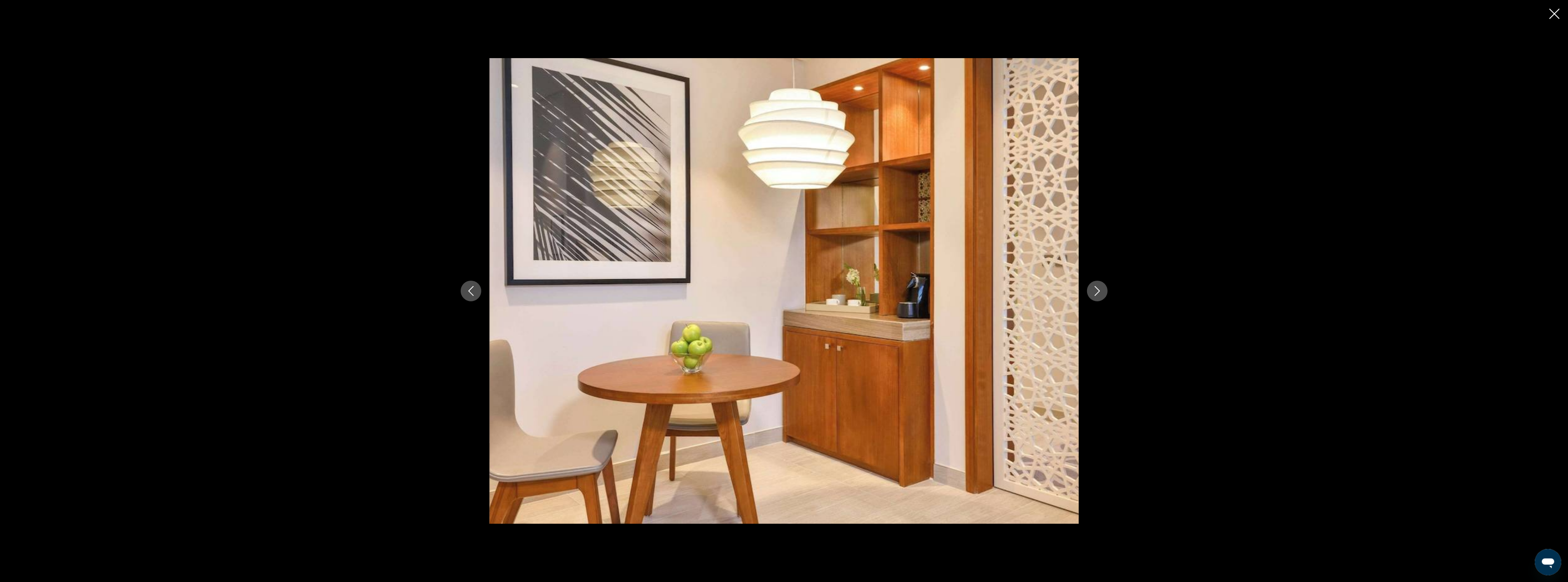
click at [1099, 293] on icon "Next image" at bounding box center [1097, 291] width 10 height 10
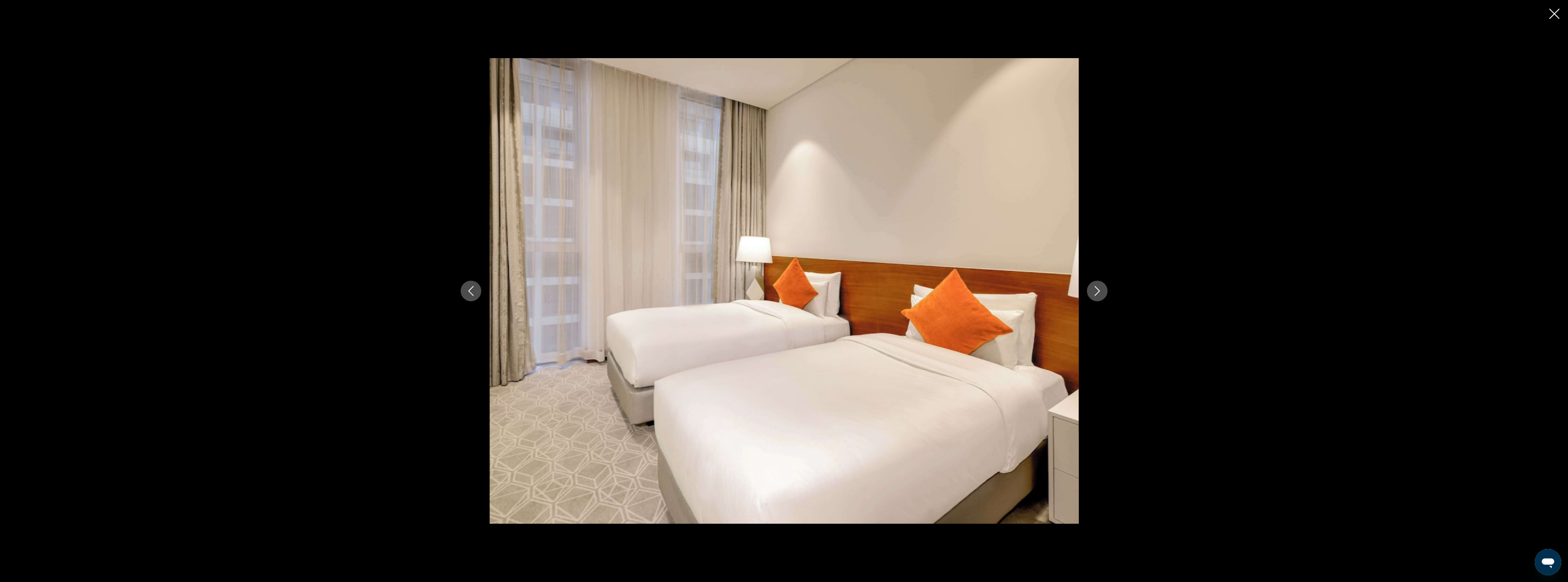
click at [1099, 293] on icon "Next image" at bounding box center [1097, 291] width 10 height 10
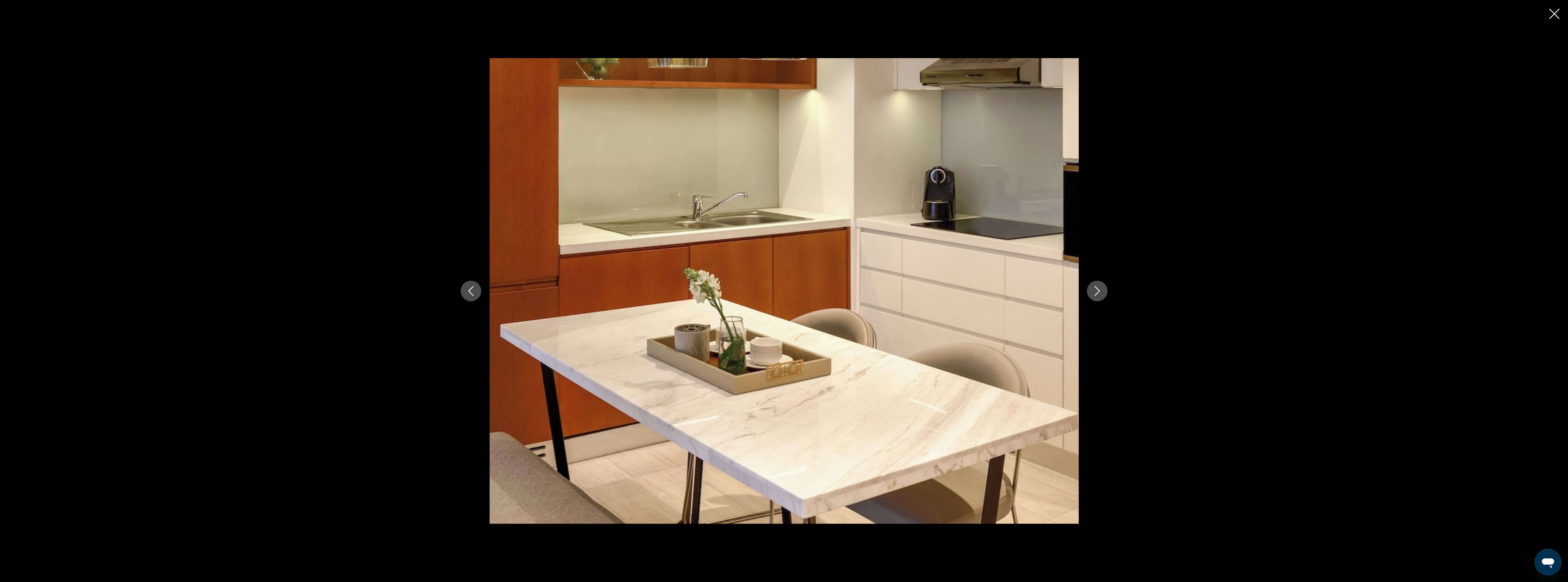
click at [1099, 293] on icon "Next image" at bounding box center [1097, 291] width 10 height 10
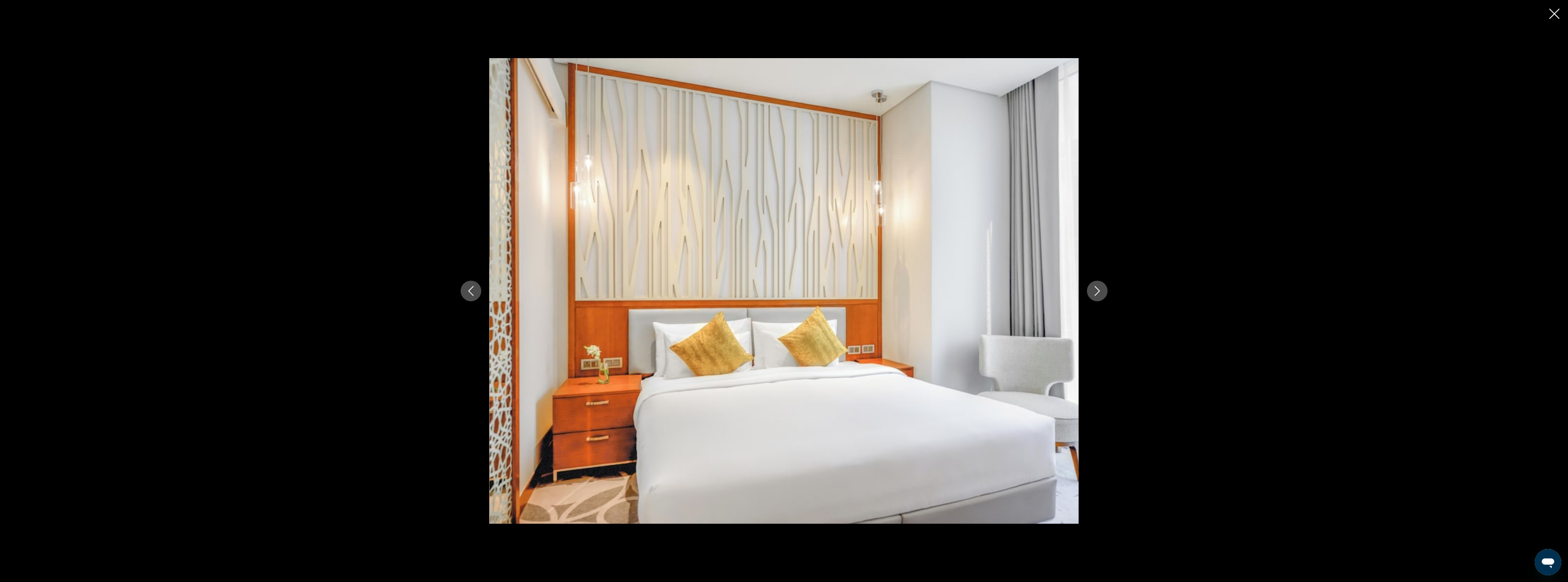
click at [1099, 293] on icon "Next image" at bounding box center [1097, 291] width 10 height 10
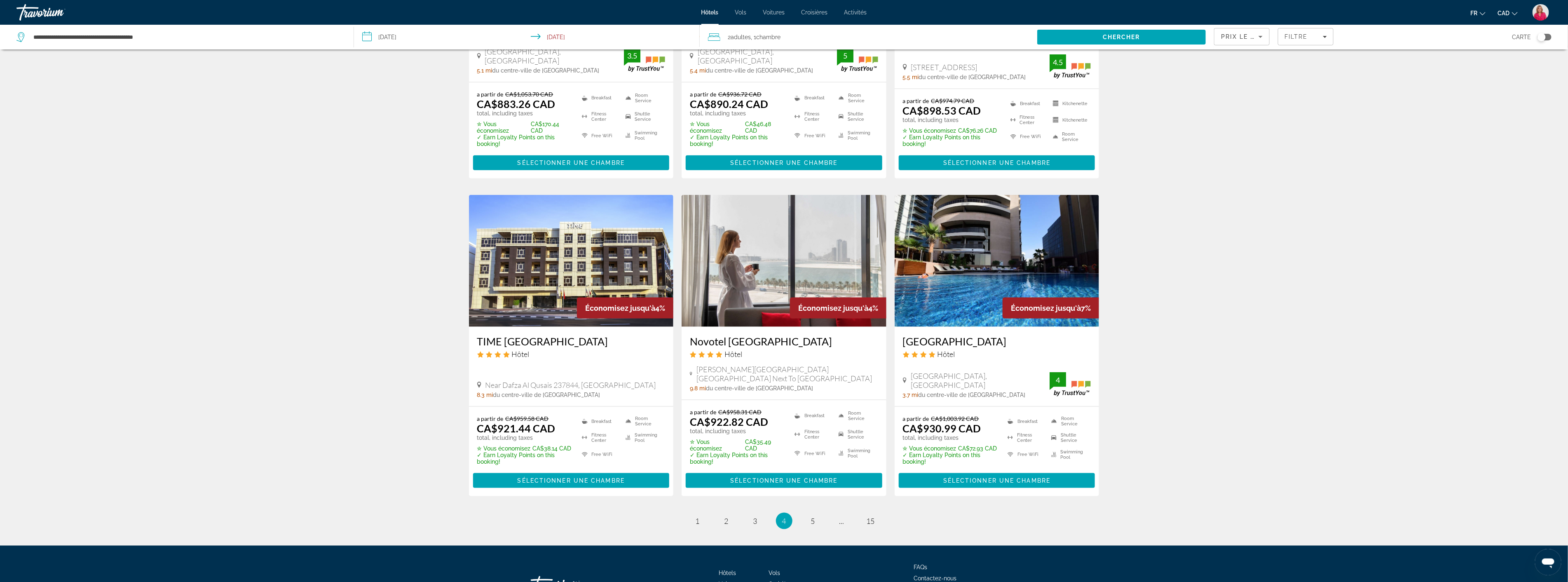
scroll to position [896, 0]
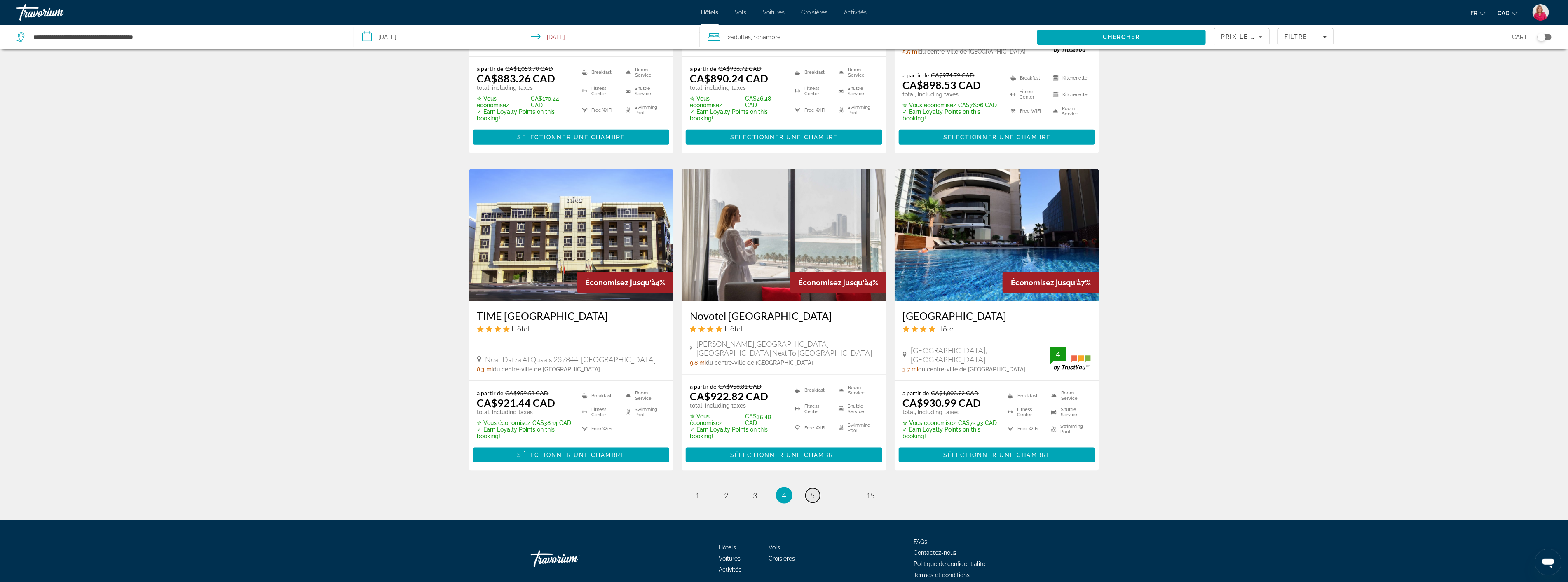
click at [817, 488] on link "page 5" at bounding box center [813, 495] width 15 height 15
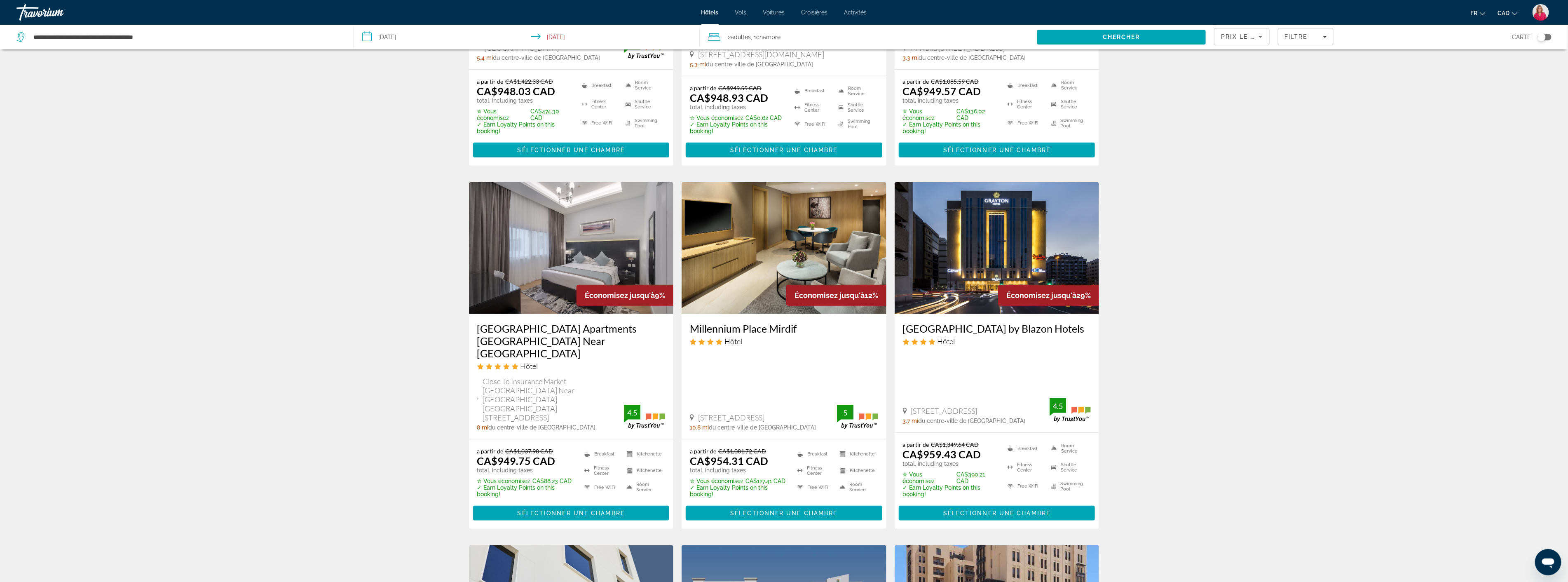
scroll to position [550, 0]
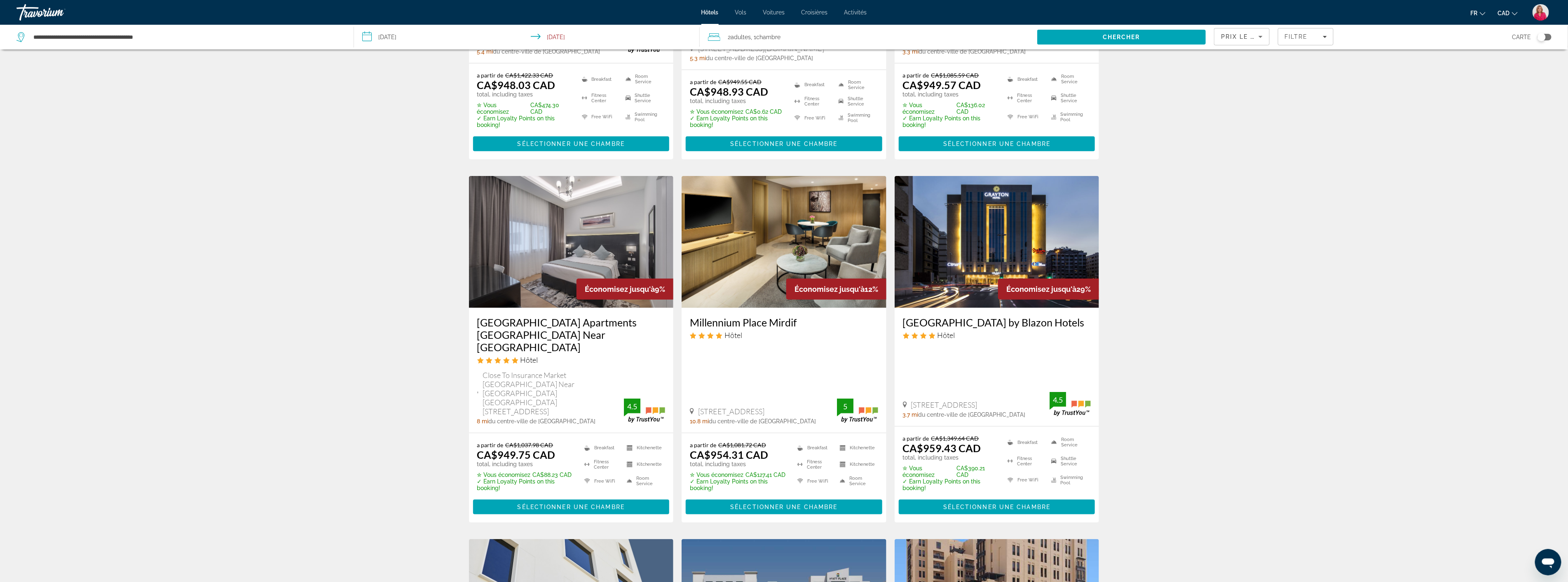
click at [999, 242] on img "Main content" at bounding box center [997, 242] width 205 height 132
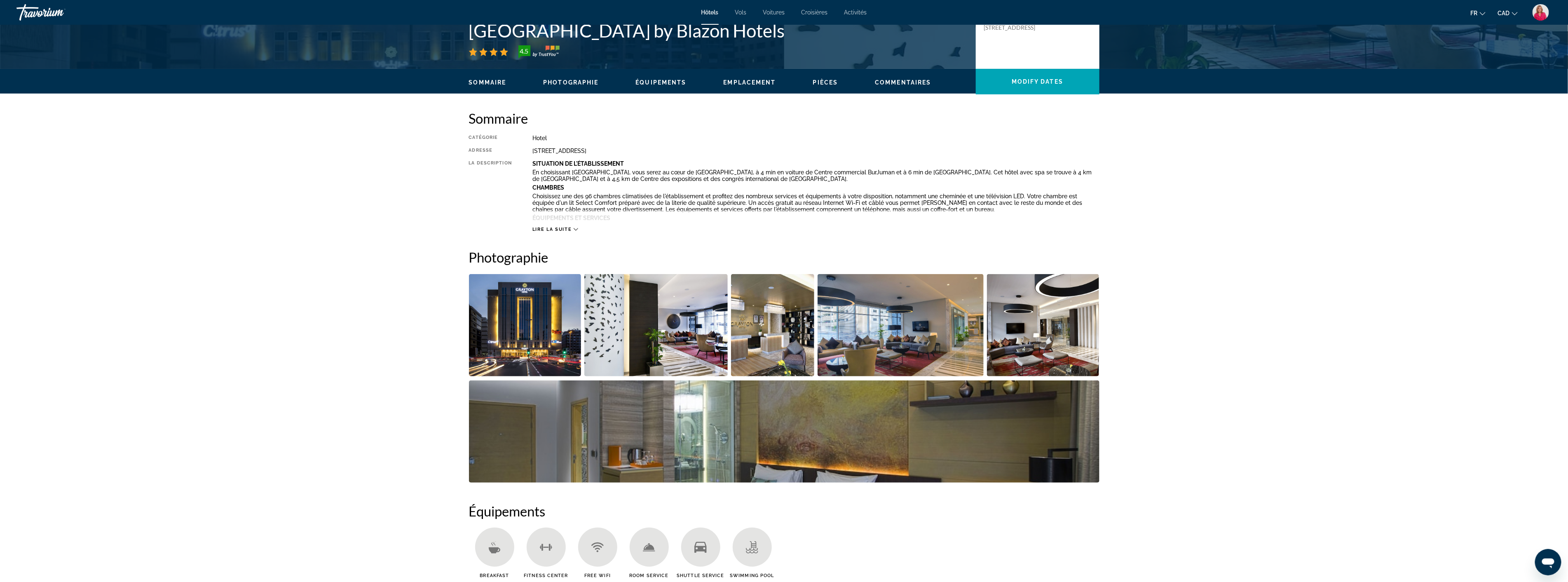
scroll to position [229, 0]
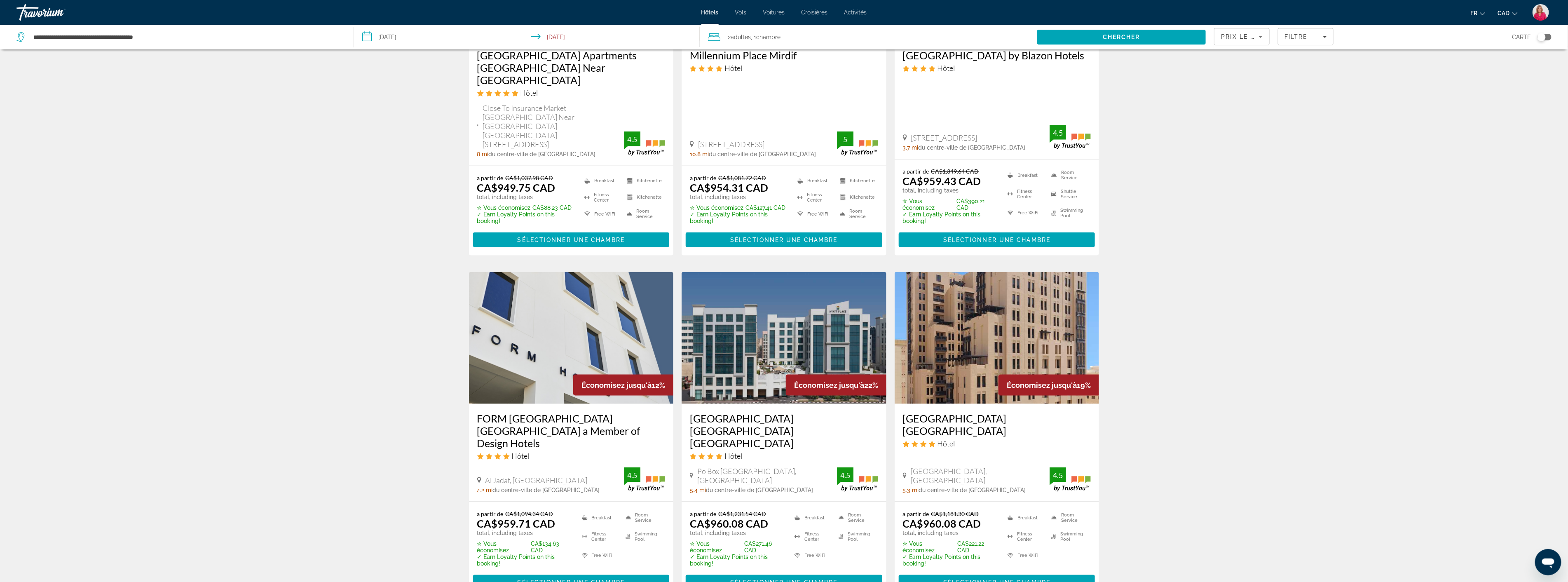
scroll to position [870, 0]
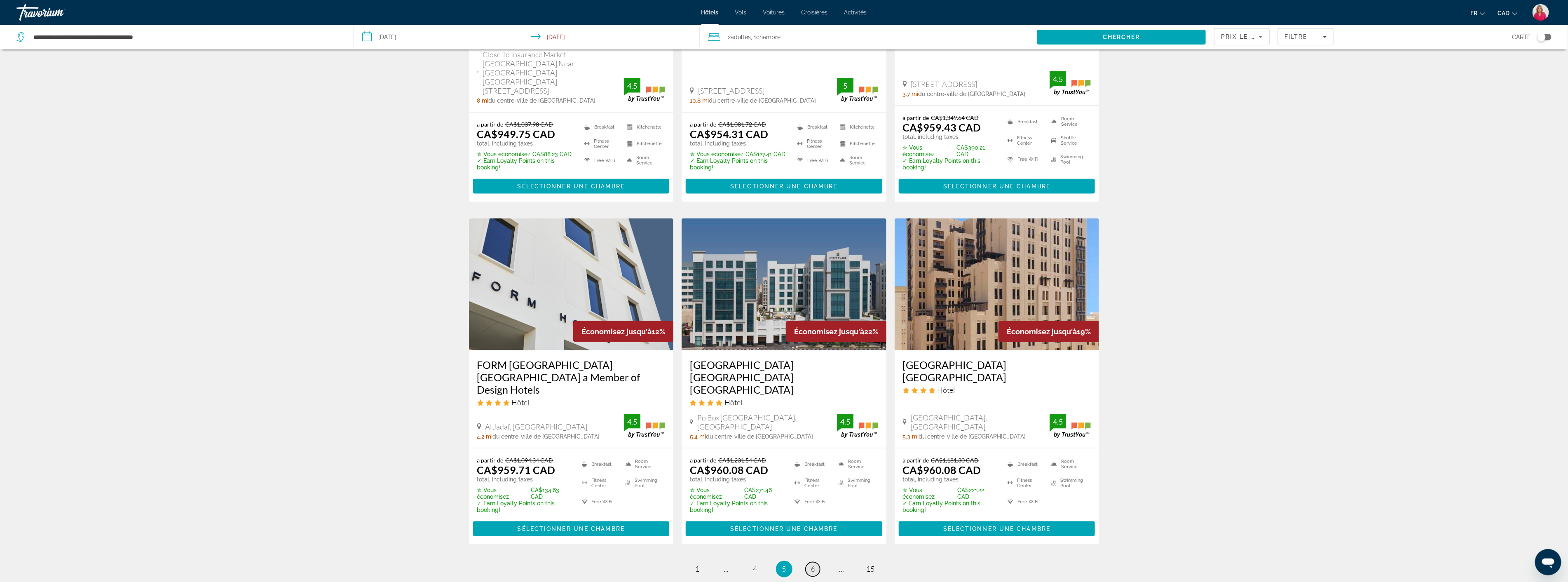
click at [814, 565] on span "6" at bounding box center [813, 569] width 4 height 9
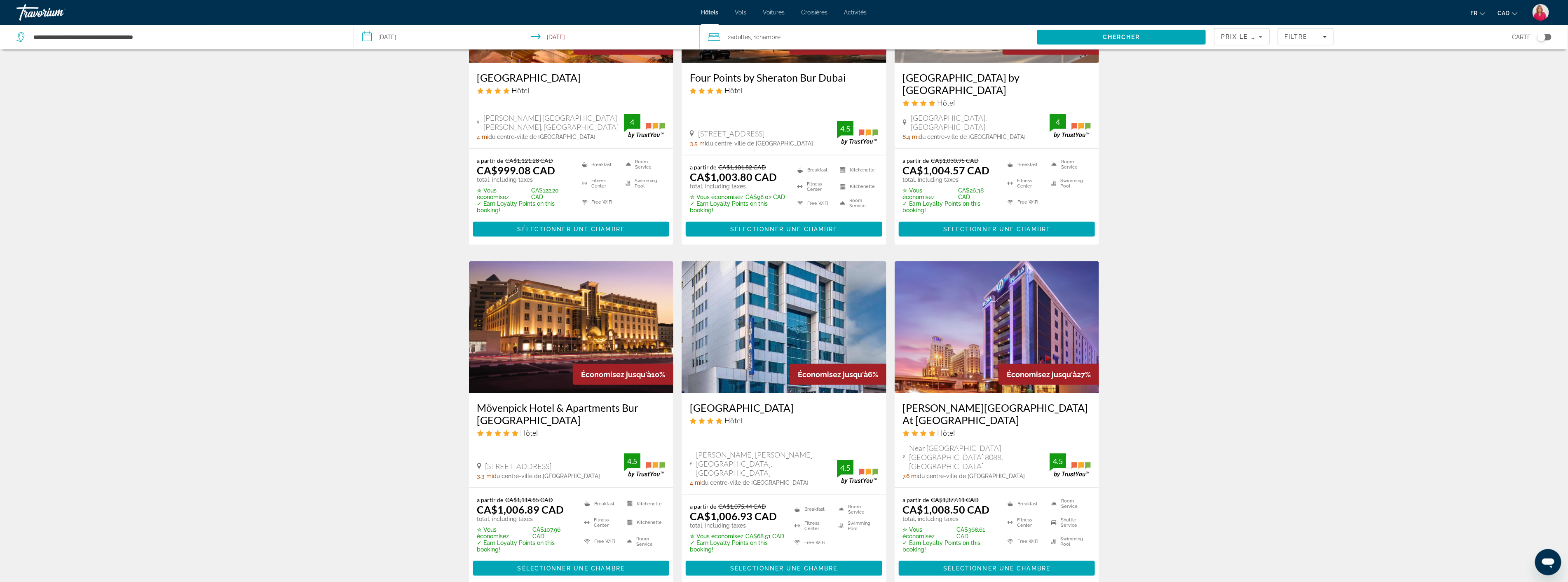
scroll to position [870, 0]
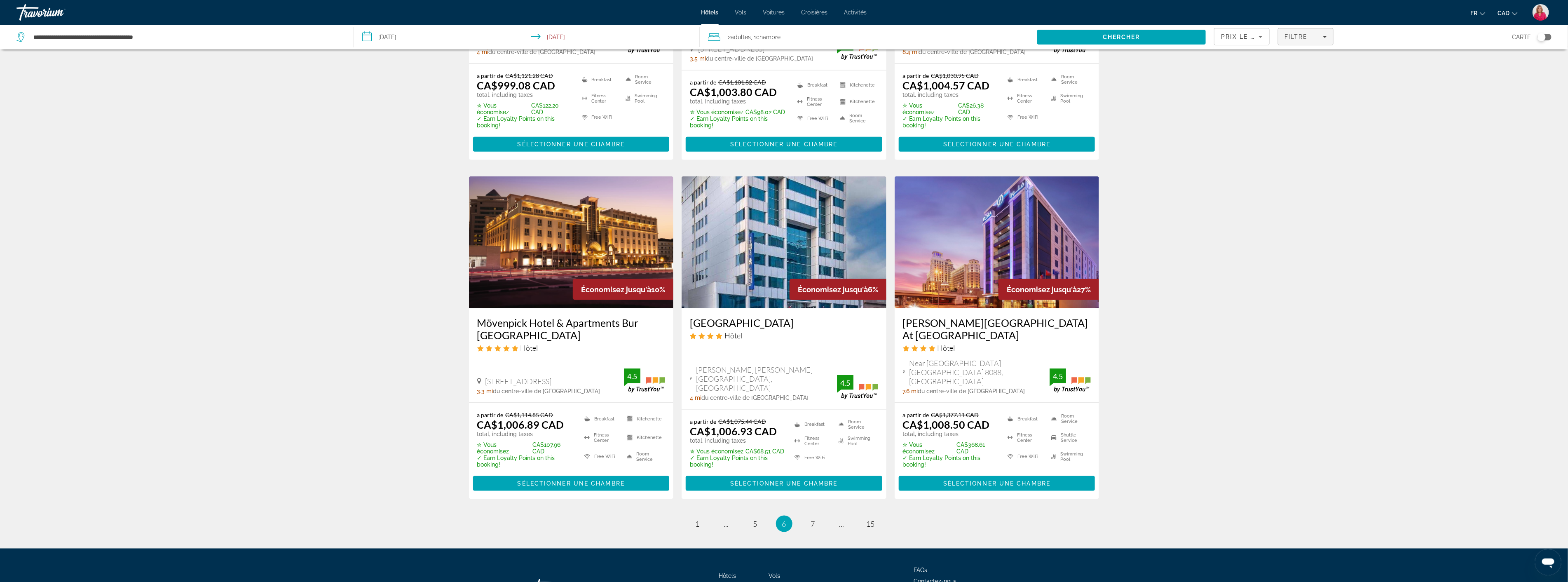
click at [1324, 40] on span "Filters" at bounding box center [1306, 36] width 55 height 20
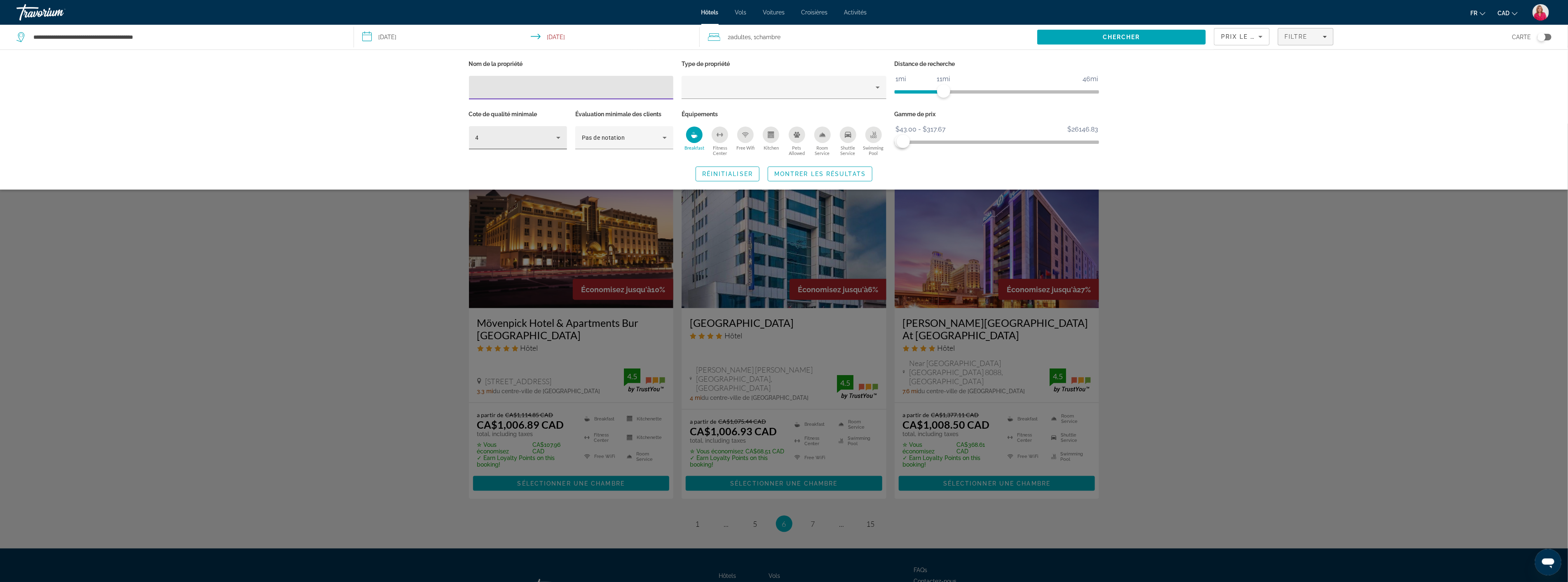
click at [541, 139] on div "4" at bounding box center [516, 138] width 81 height 10
click at [483, 203] on mat-option "5" at bounding box center [518, 202] width 98 height 20
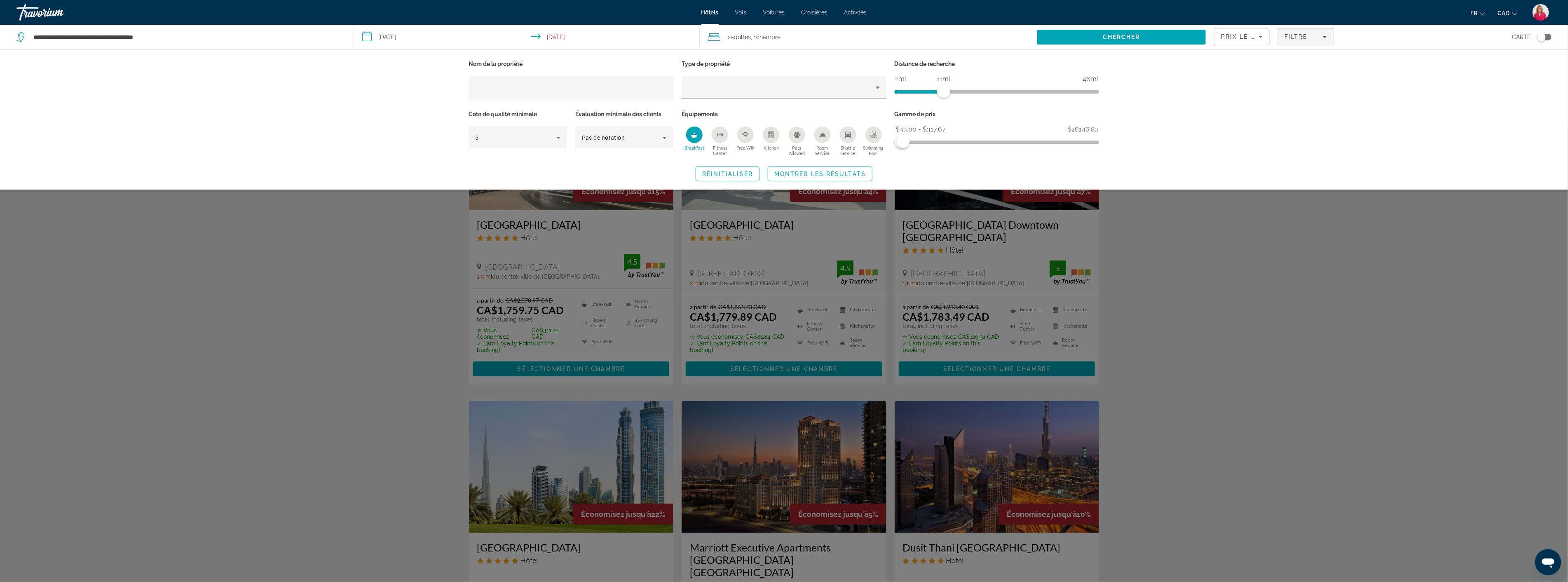
click at [333, 336] on div "Search widget" at bounding box center [784, 352] width 1568 height 458
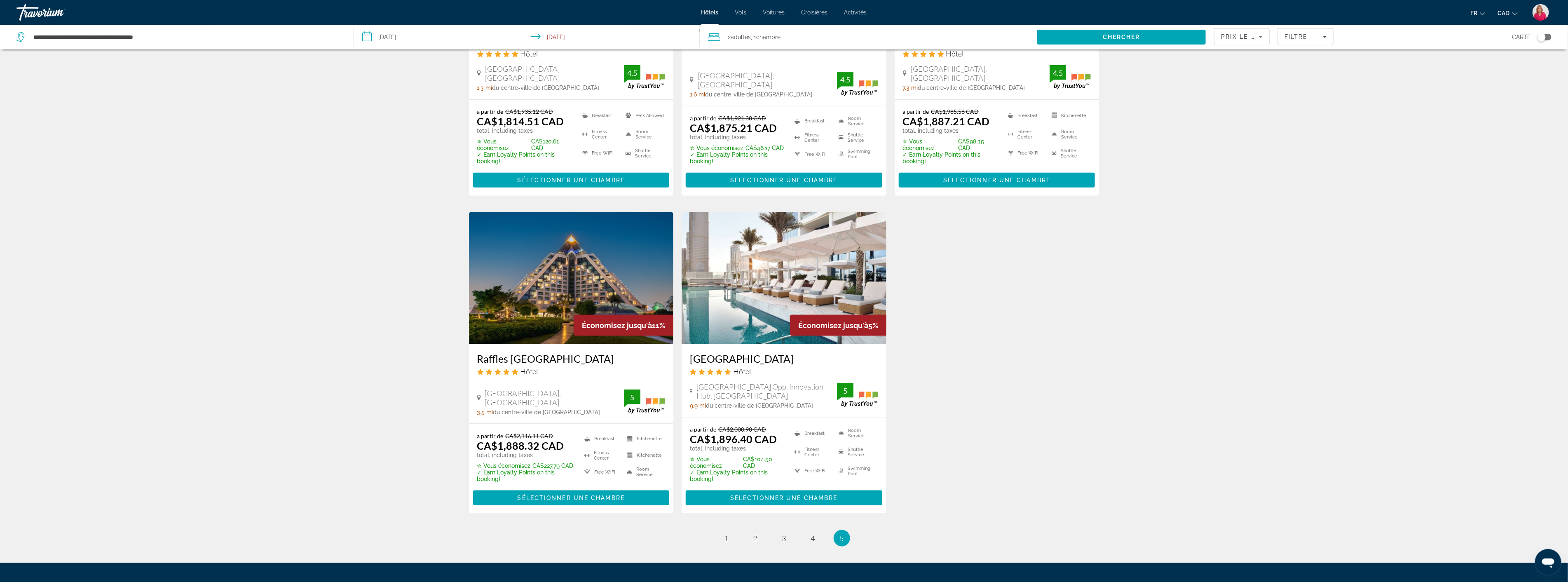
scroll to position [870, 0]
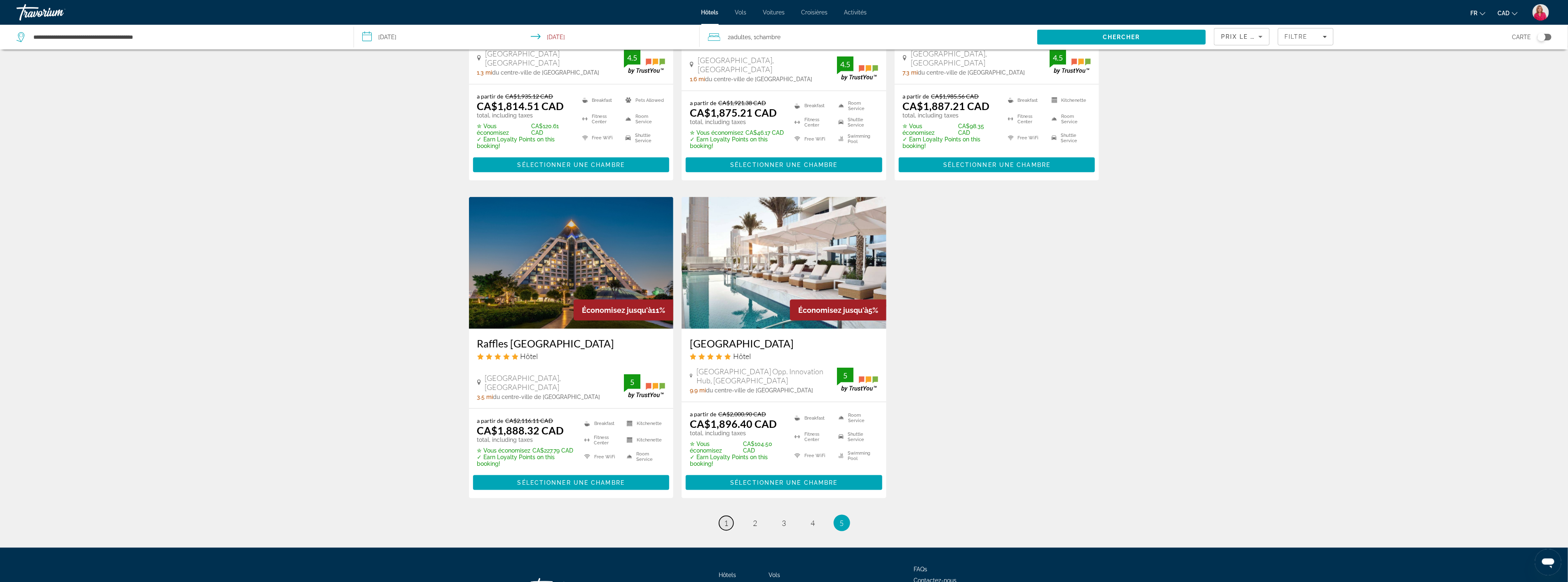
click at [727, 518] on span "1" at bounding box center [726, 523] width 4 height 9
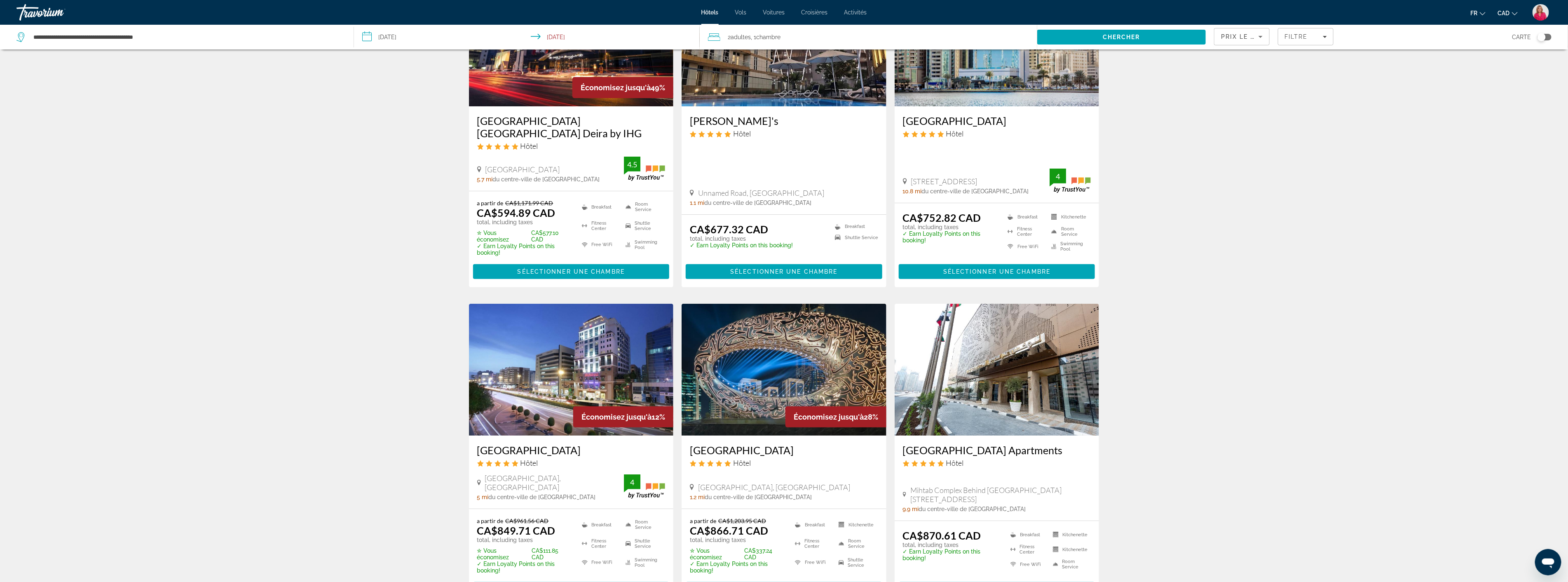
scroll to position [183, 0]
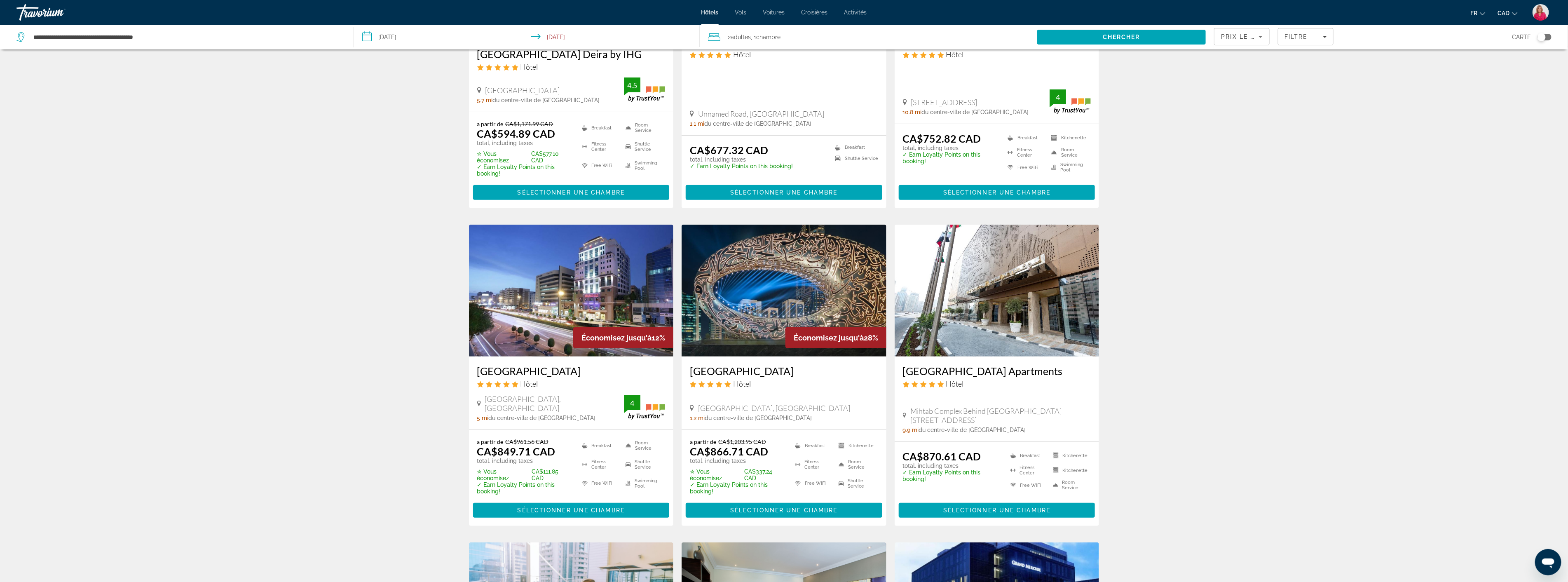
click at [590, 282] on img "Main content" at bounding box center [571, 290] width 205 height 132
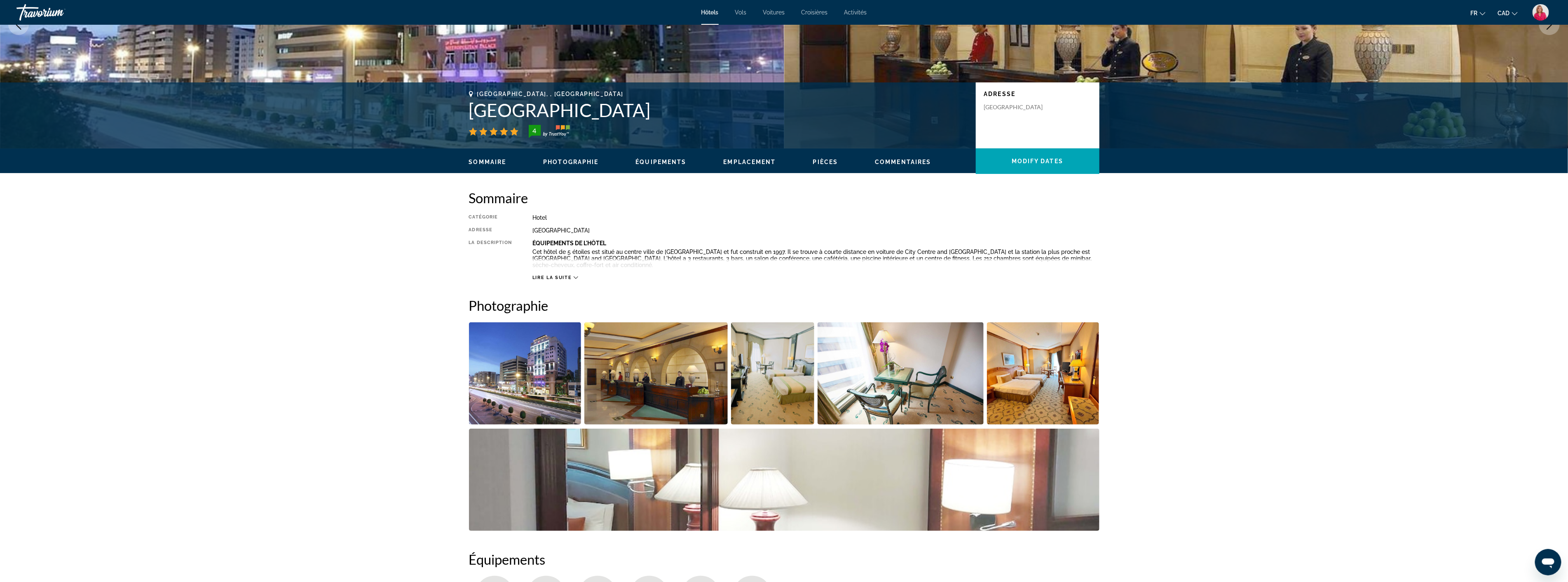
scroll to position [137, 0]
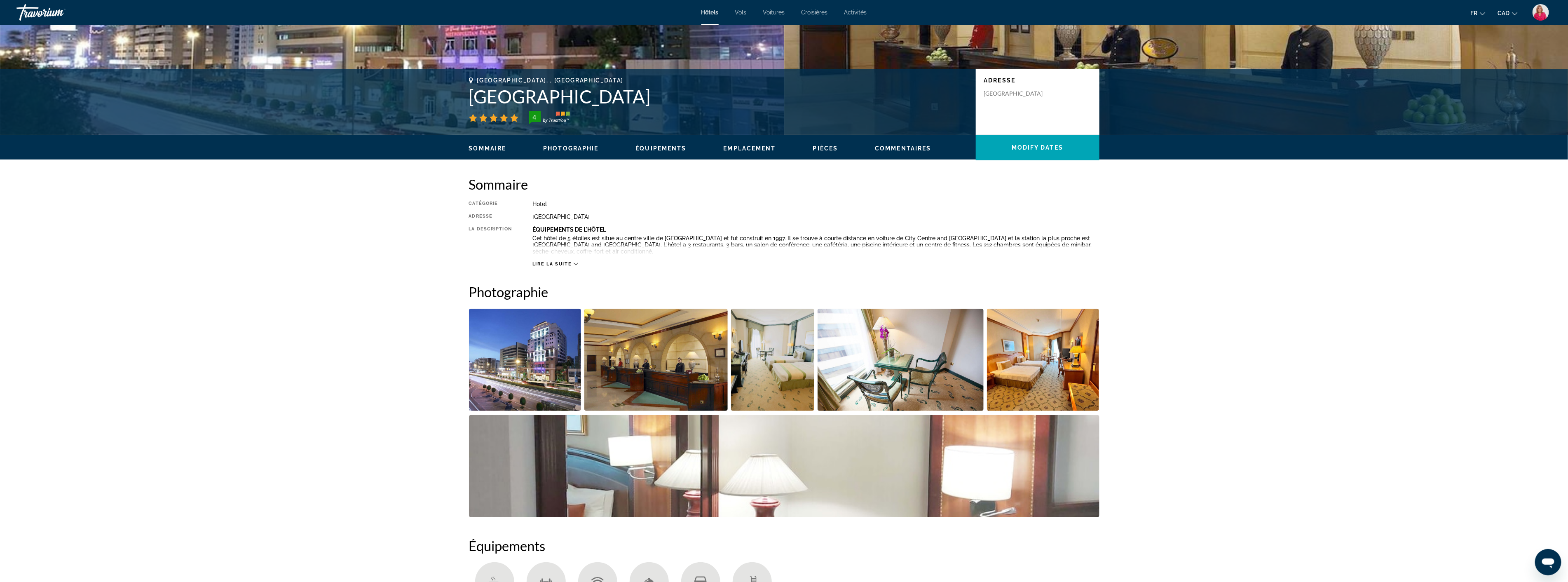
click at [781, 349] on img "Open full-screen image slider" at bounding box center [773, 359] width 84 height 102
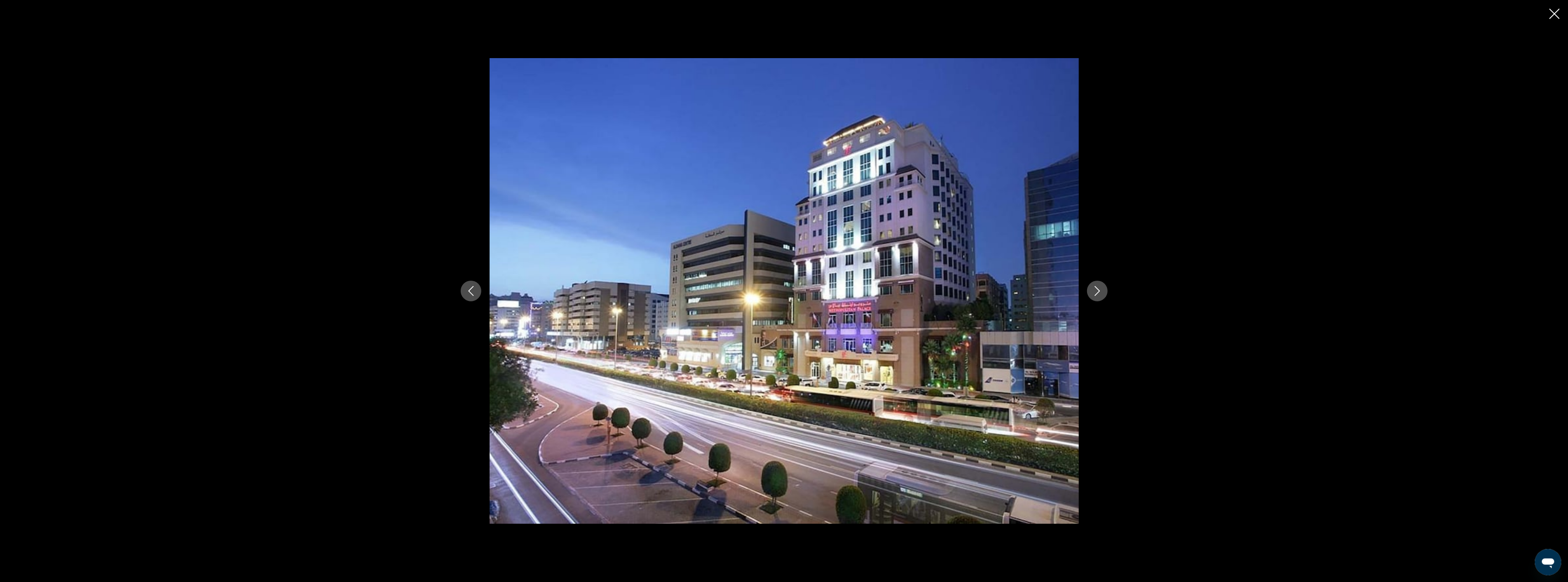
click at [1100, 291] on icon "Next image" at bounding box center [1097, 291] width 10 height 10
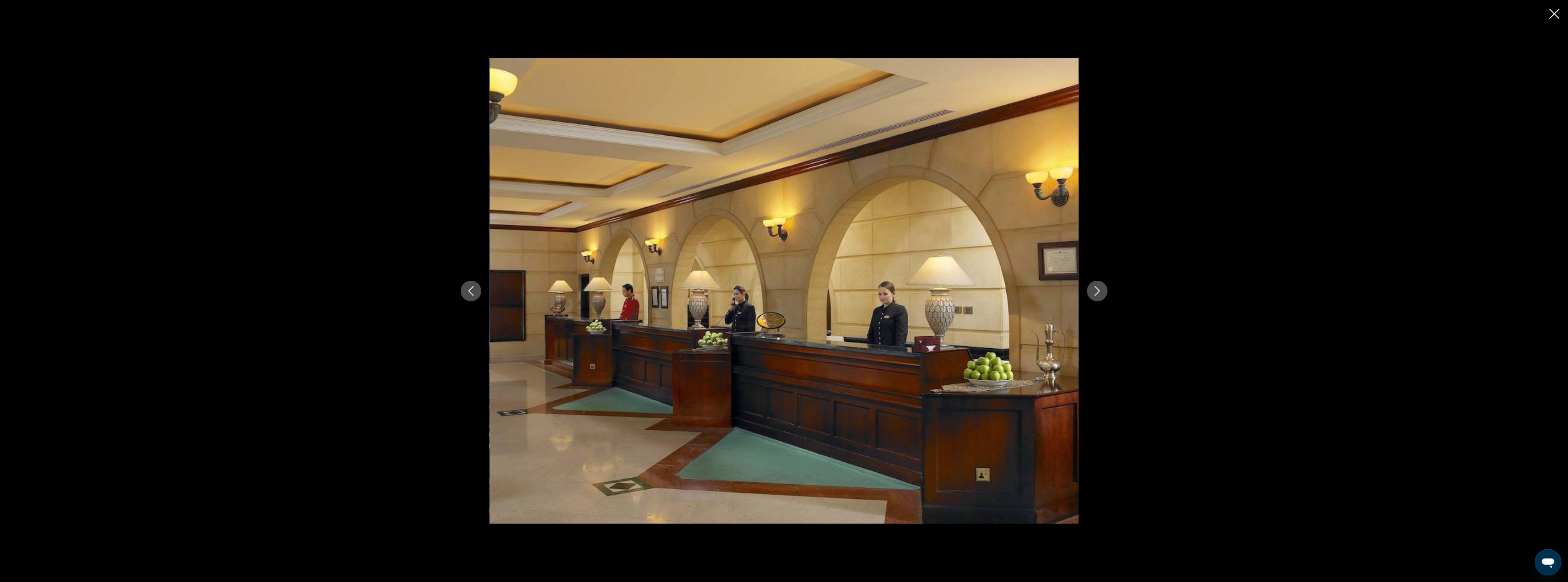
click at [1100, 291] on icon "Next image" at bounding box center [1097, 291] width 10 height 10
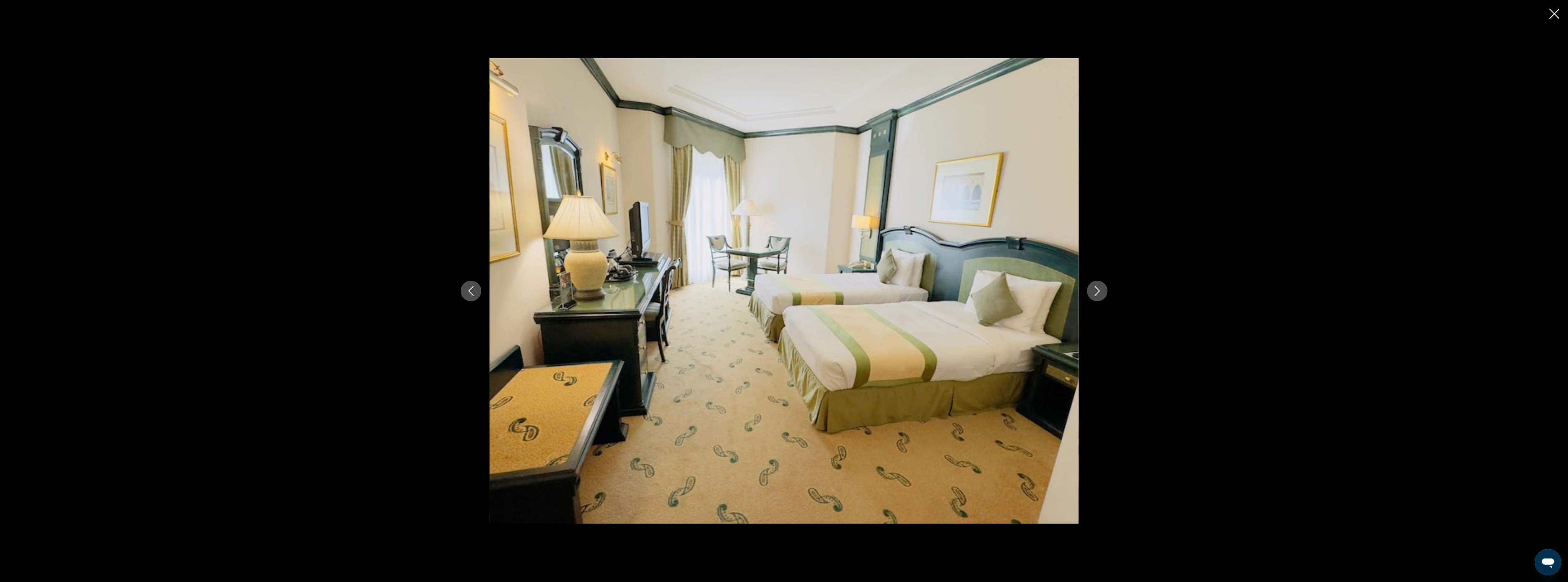
click at [1100, 291] on icon "Next image" at bounding box center [1097, 291] width 10 height 10
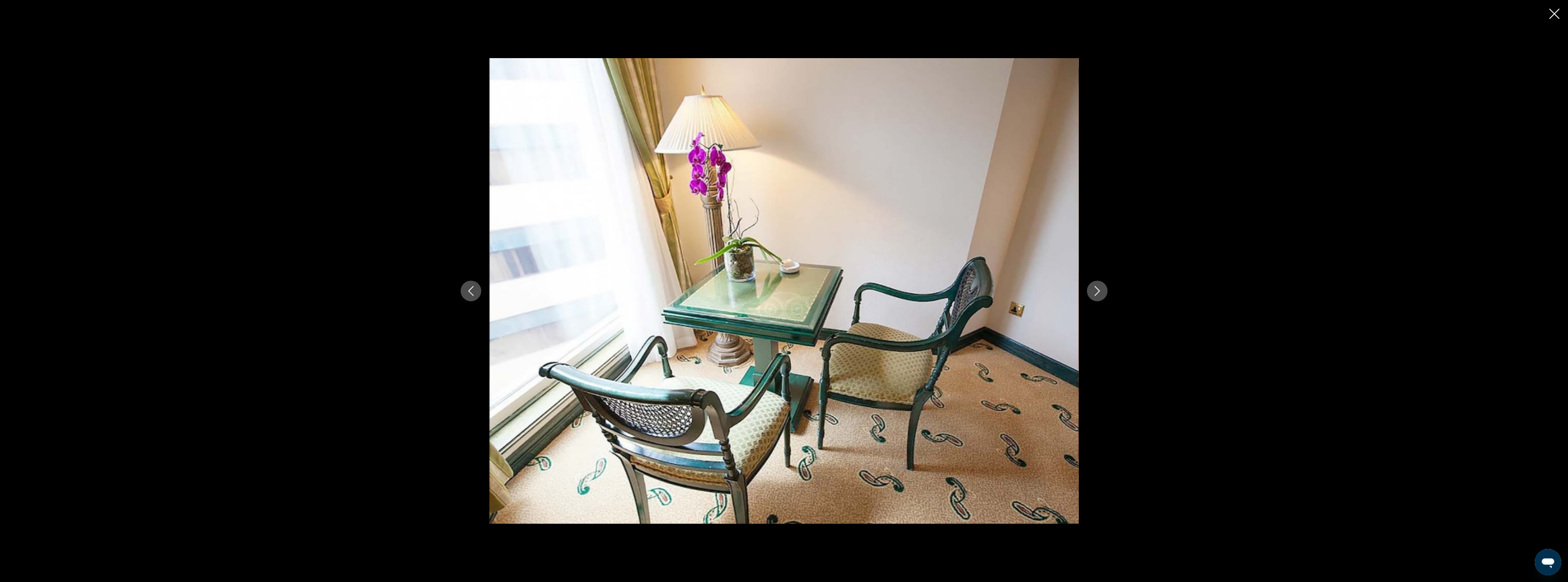
click at [1100, 291] on icon "Next image" at bounding box center [1097, 291] width 10 height 10
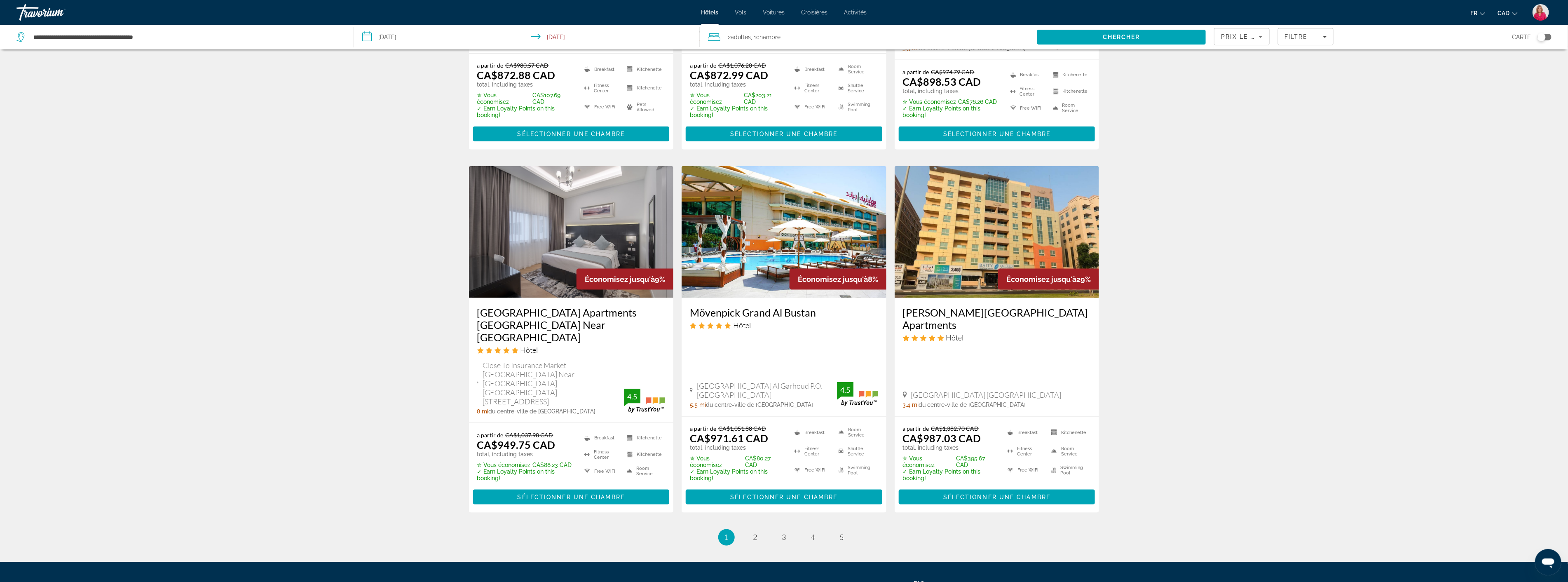
scroll to position [926, 0]
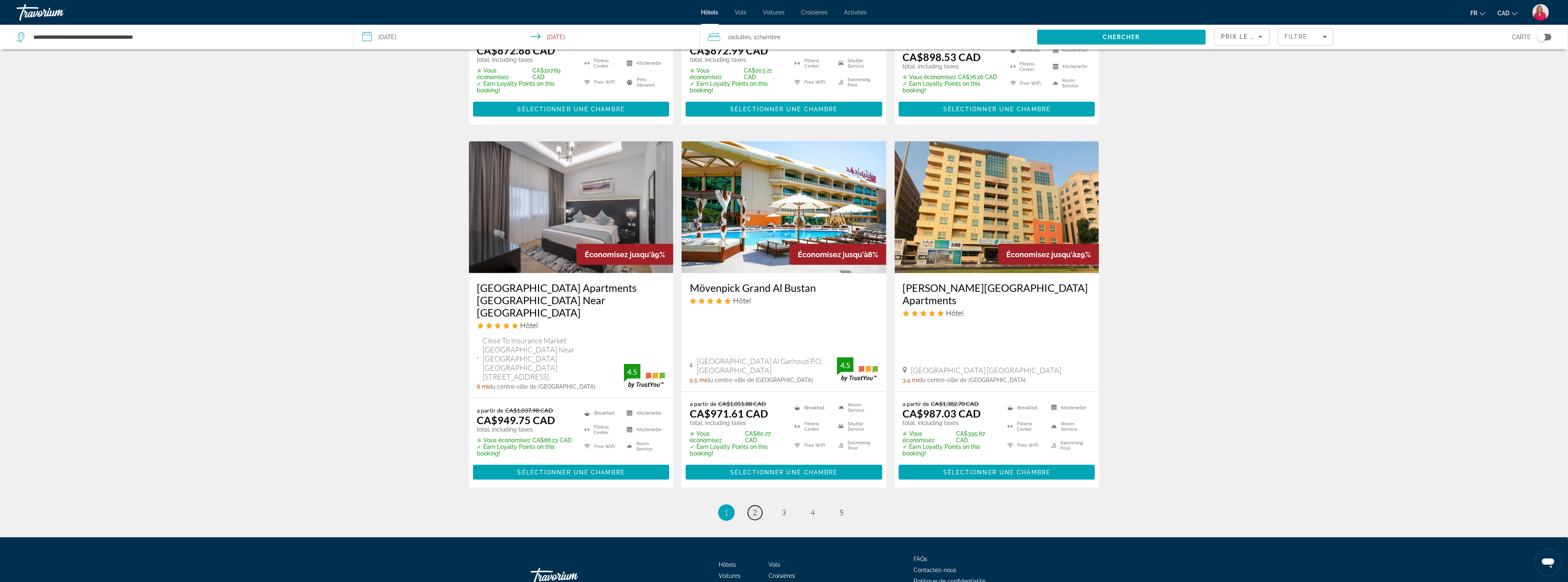
click at [756, 508] on span "2" at bounding box center [755, 513] width 4 height 9
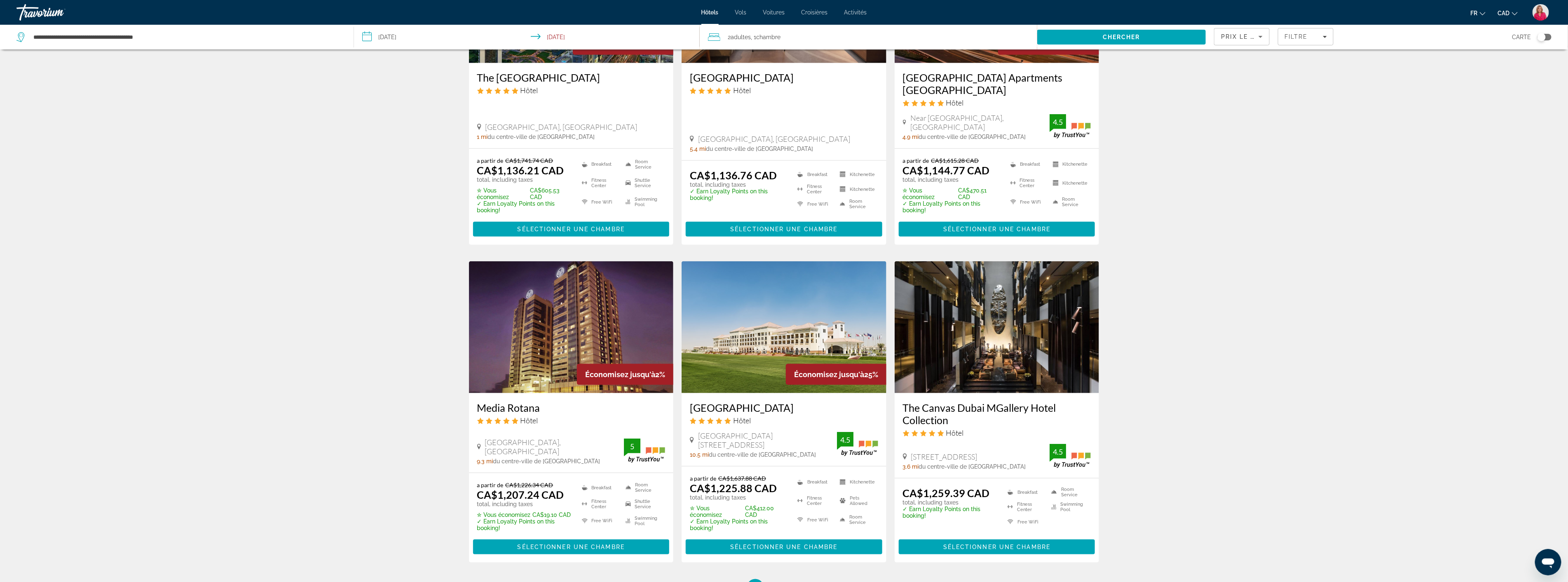
scroll to position [870, 0]
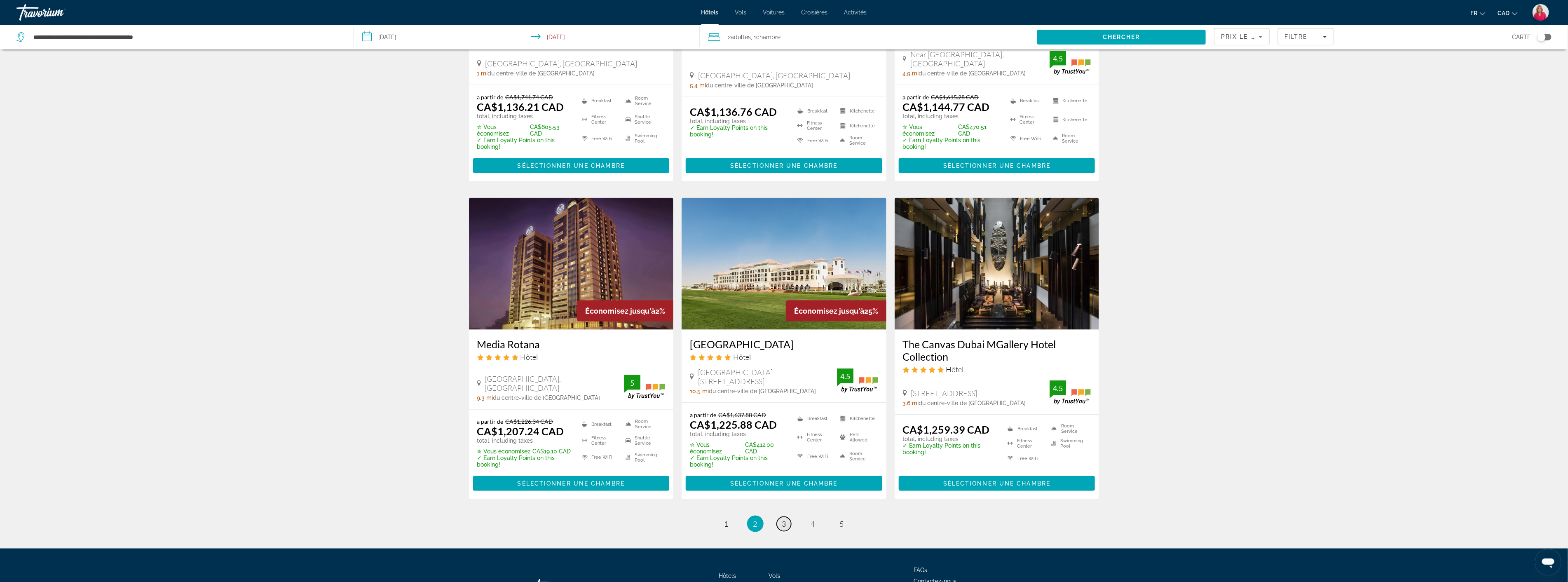
click at [782, 519] on span "3" at bounding box center [784, 523] width 4 height 9
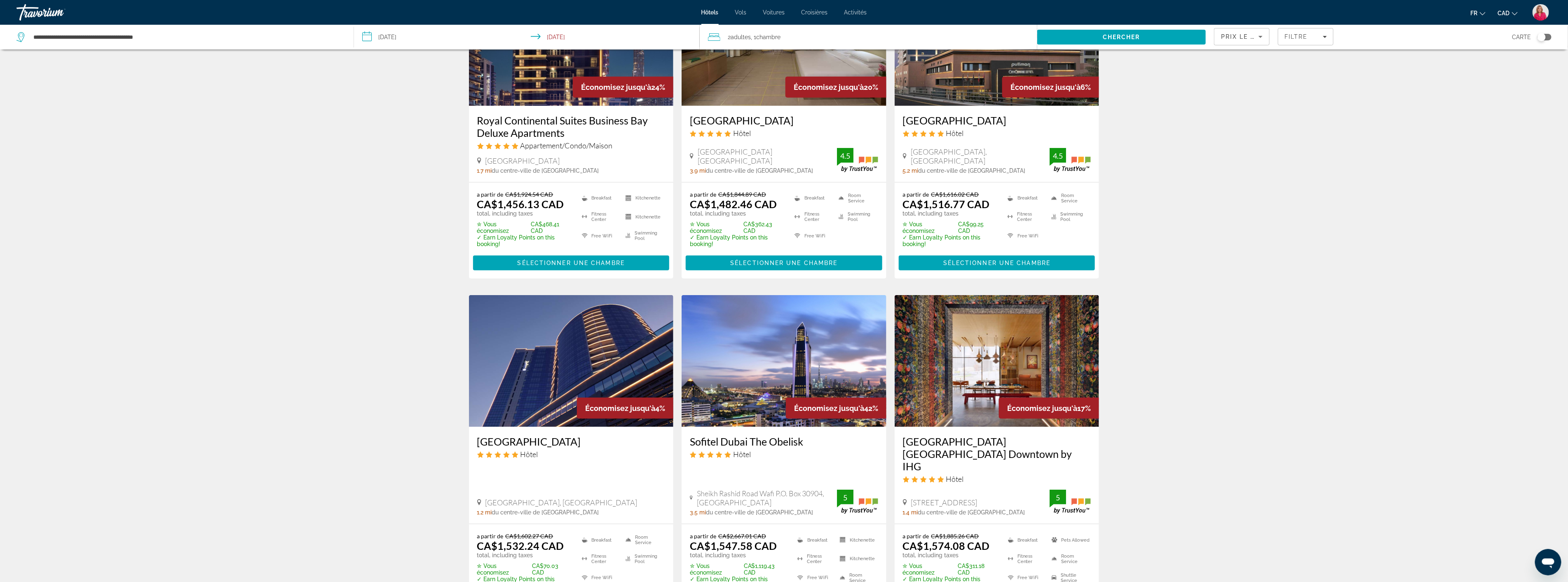
scroll to position [778, 0]
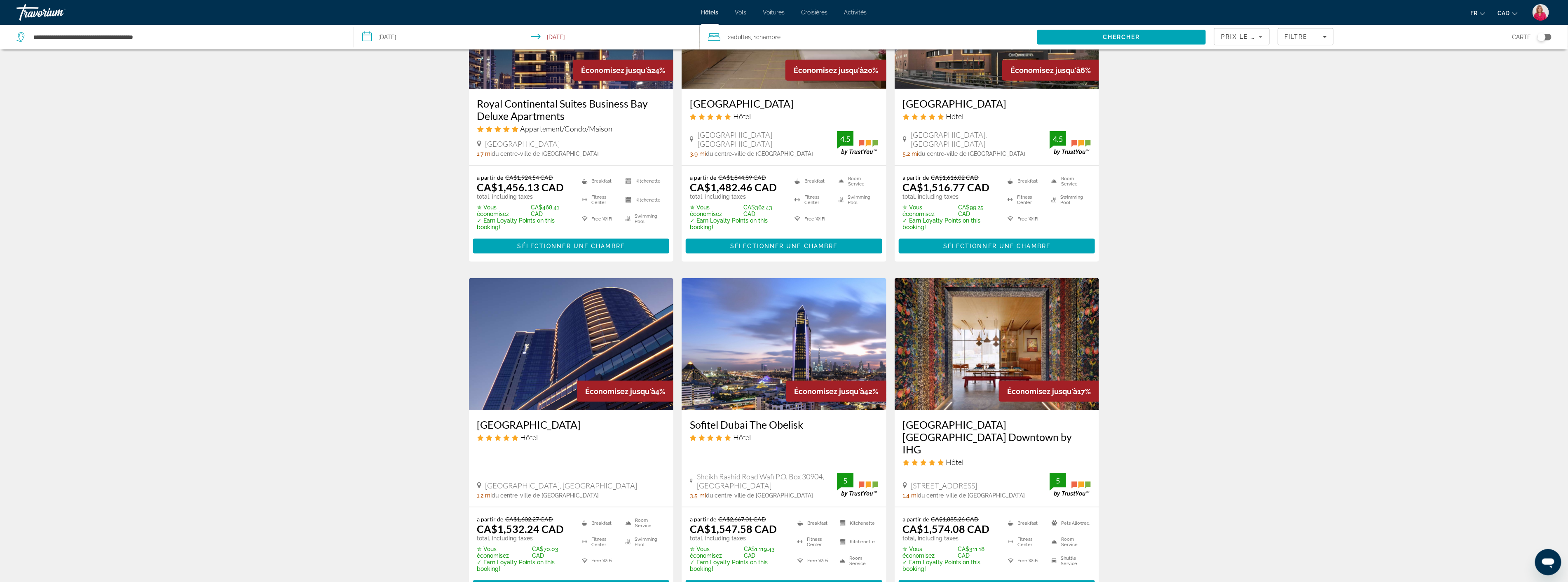
click at [731, 352] on img "Main content" at bounding box center [784, 343] width 205 height 132
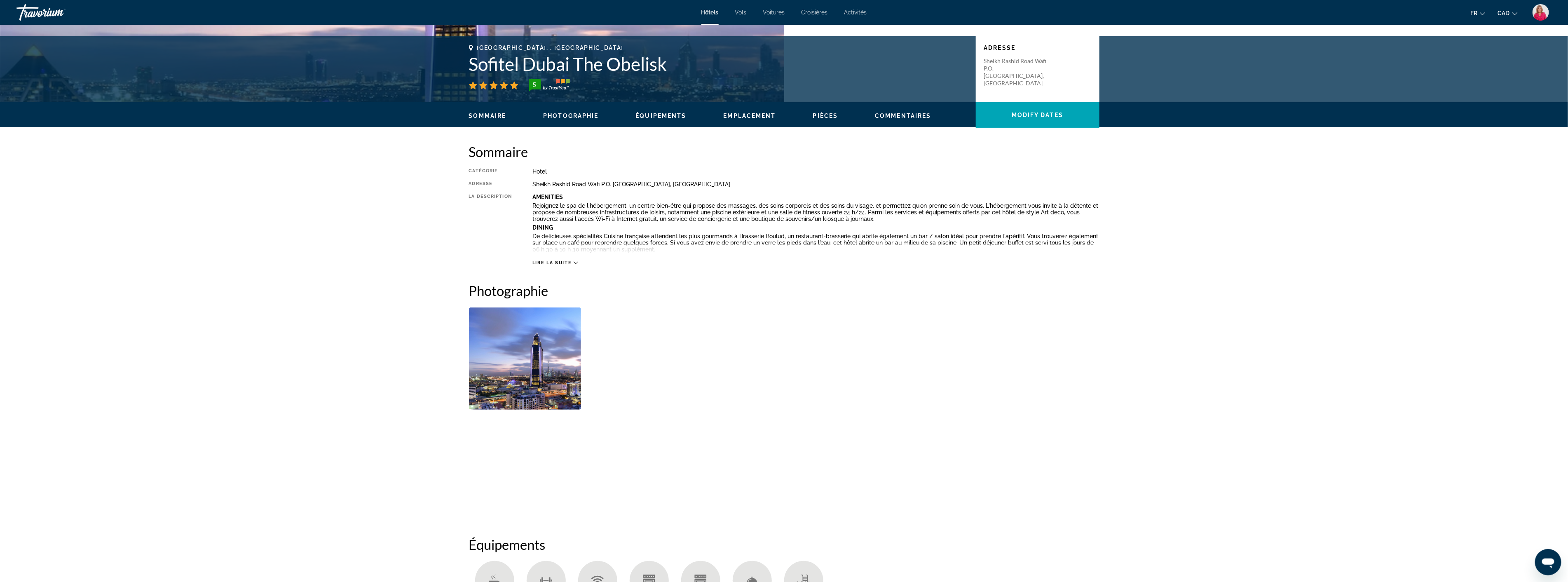
scroll to position [229, 0]
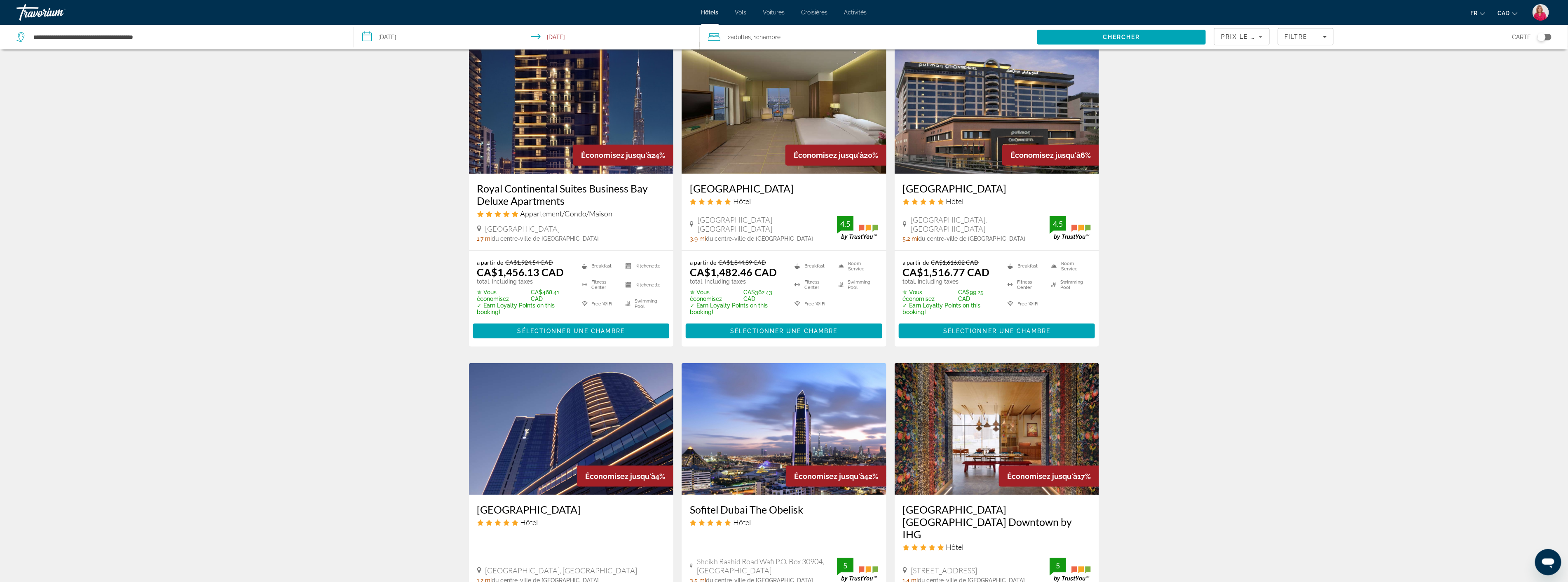
scroll to position [824, 0]
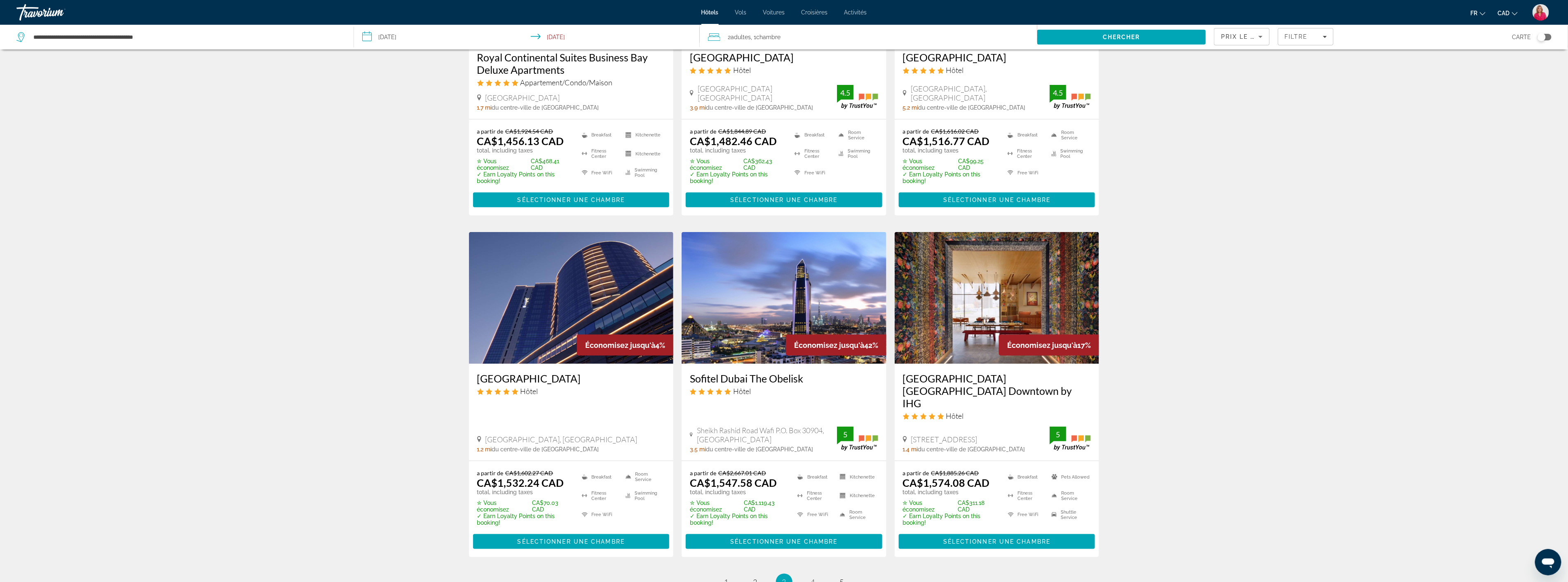
click at [1252, 40] on div "Prix le plus bas" at bounding box center [1240, 37] width 38 height 10
click at [1238, 58] on span "Plus grandes économies" at bounding box center [1242, 58] width 41 height 20
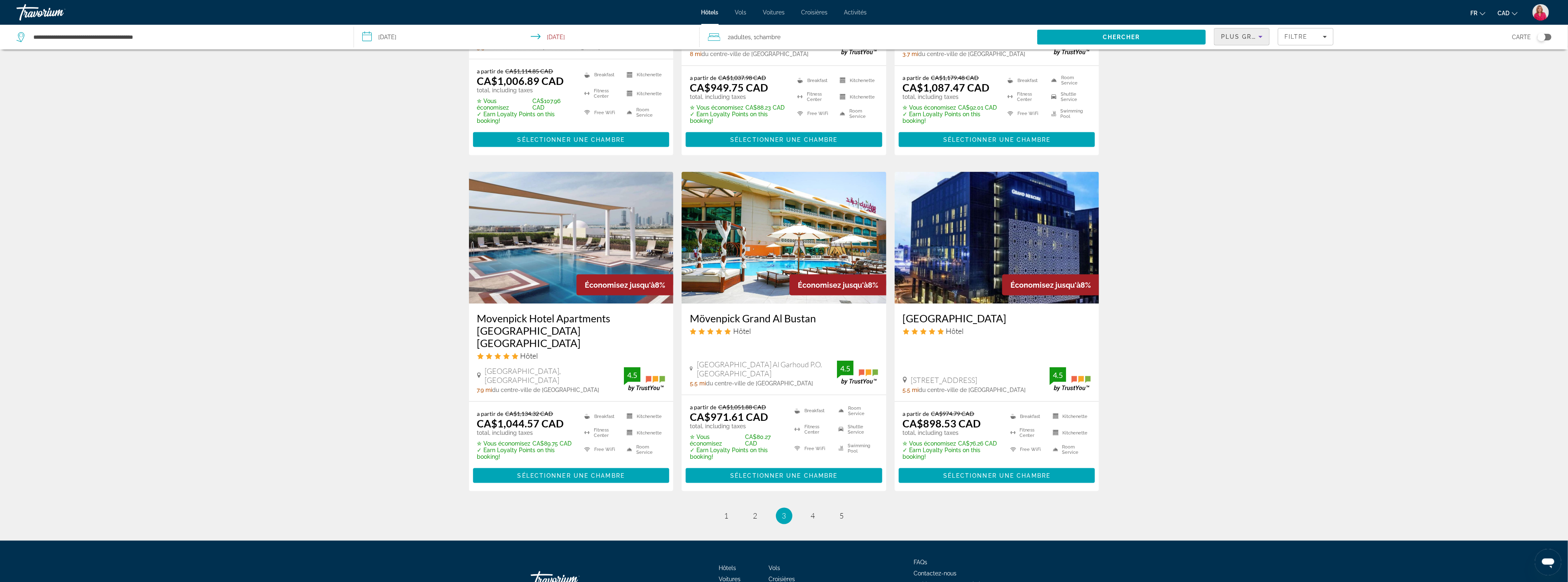
scroll to position [936, 0]
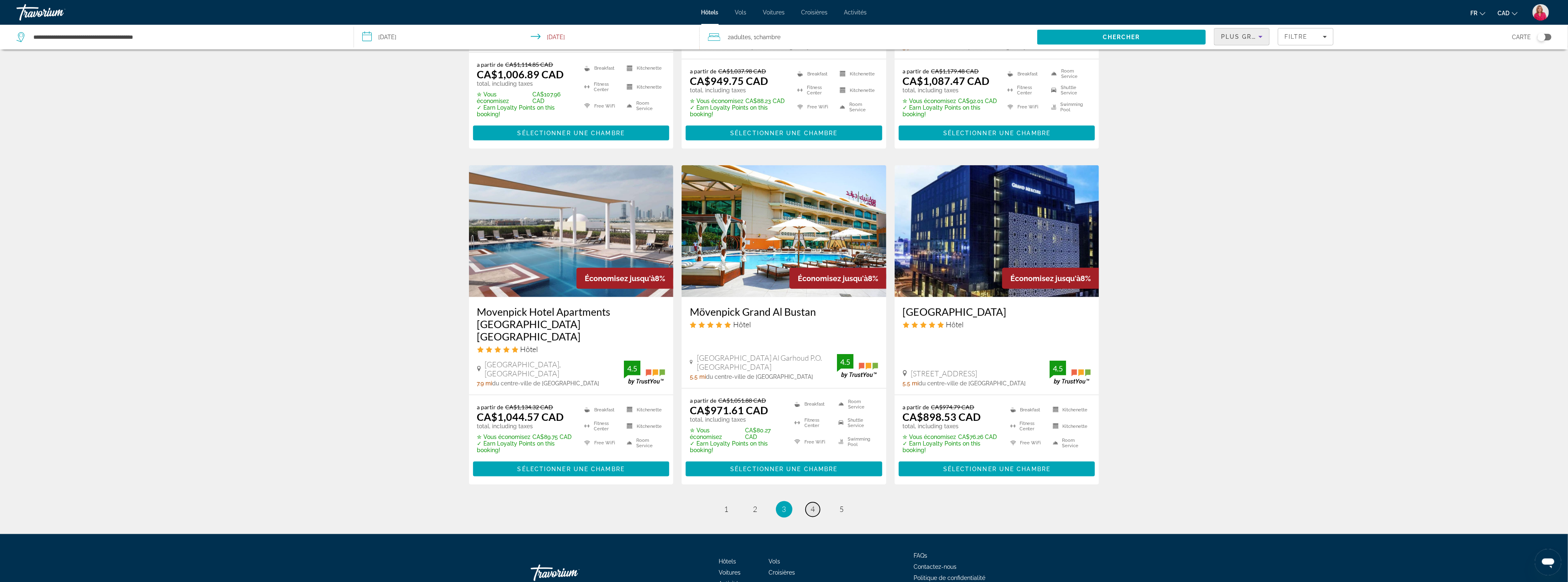
click at [814, 505] on span "4" at bounding box center [813, 509] width 4 height 9
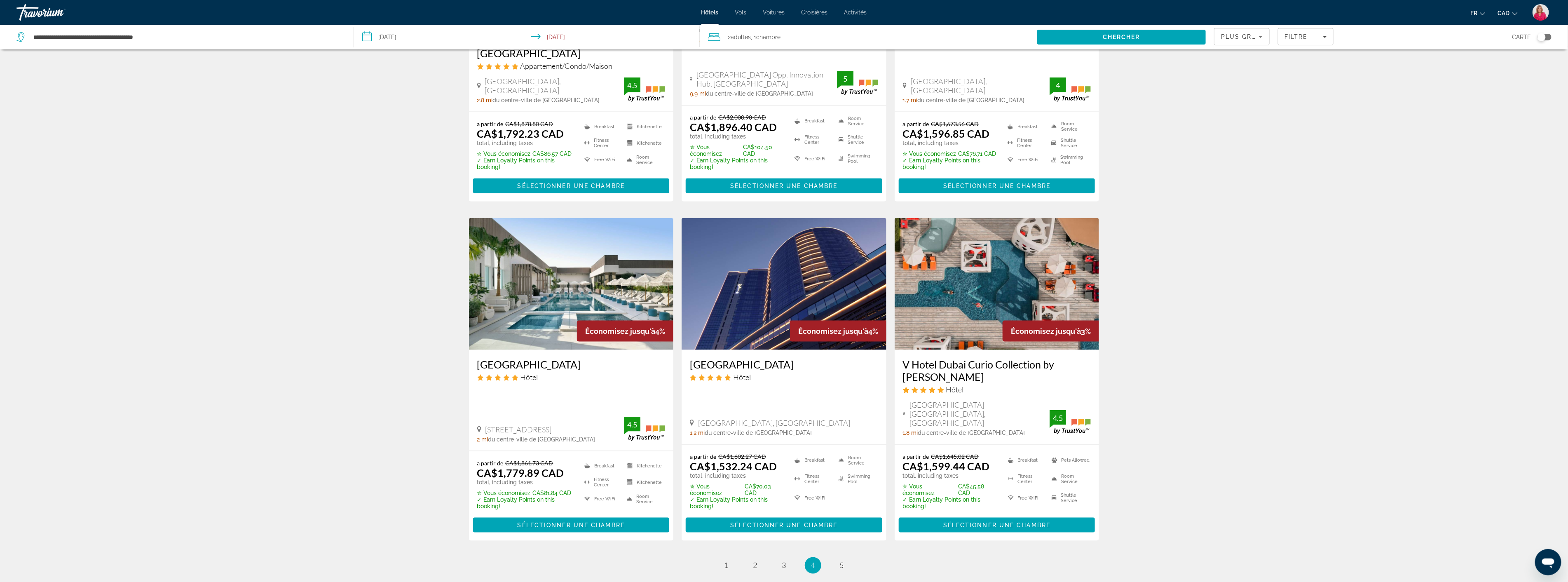
scroll to position [910, 0]
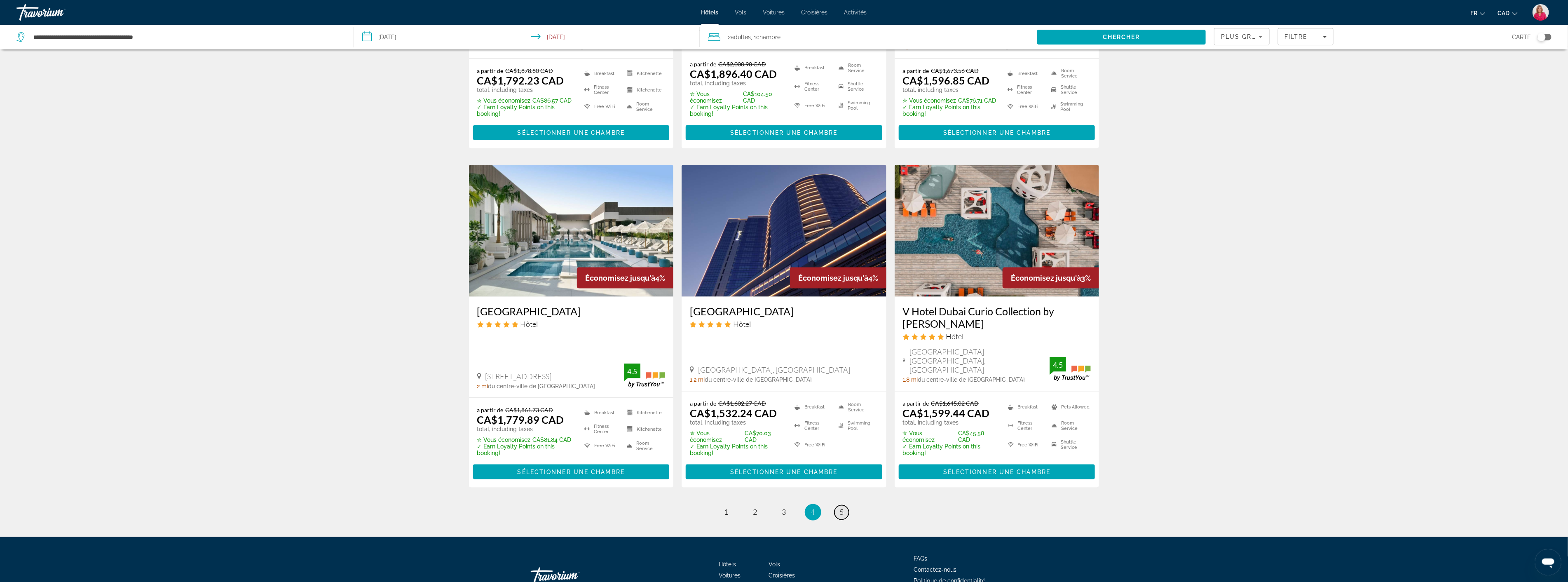
click at [843, 508] on span "5" at bounding box center [842, 512] width 4 height 9
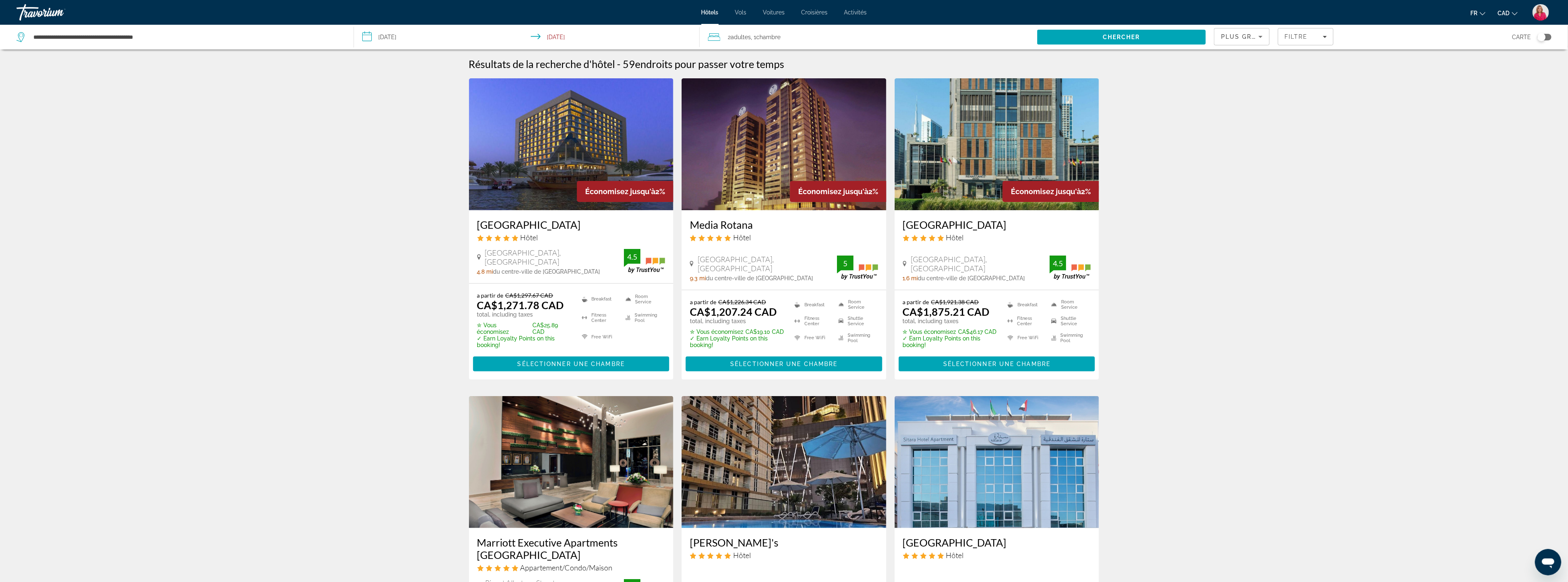
click at [551, 155] on img "Main content" at bounding box center [571, 144] width 205 height 132
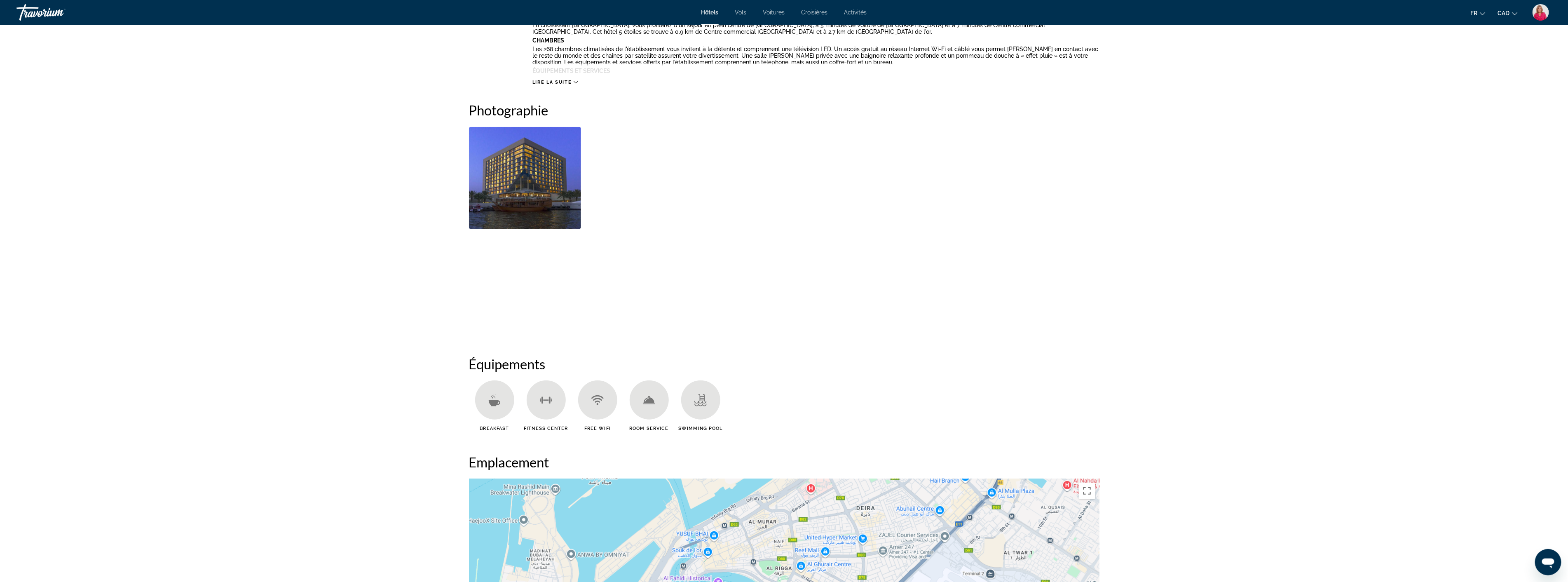
scroll to position [366, 0]
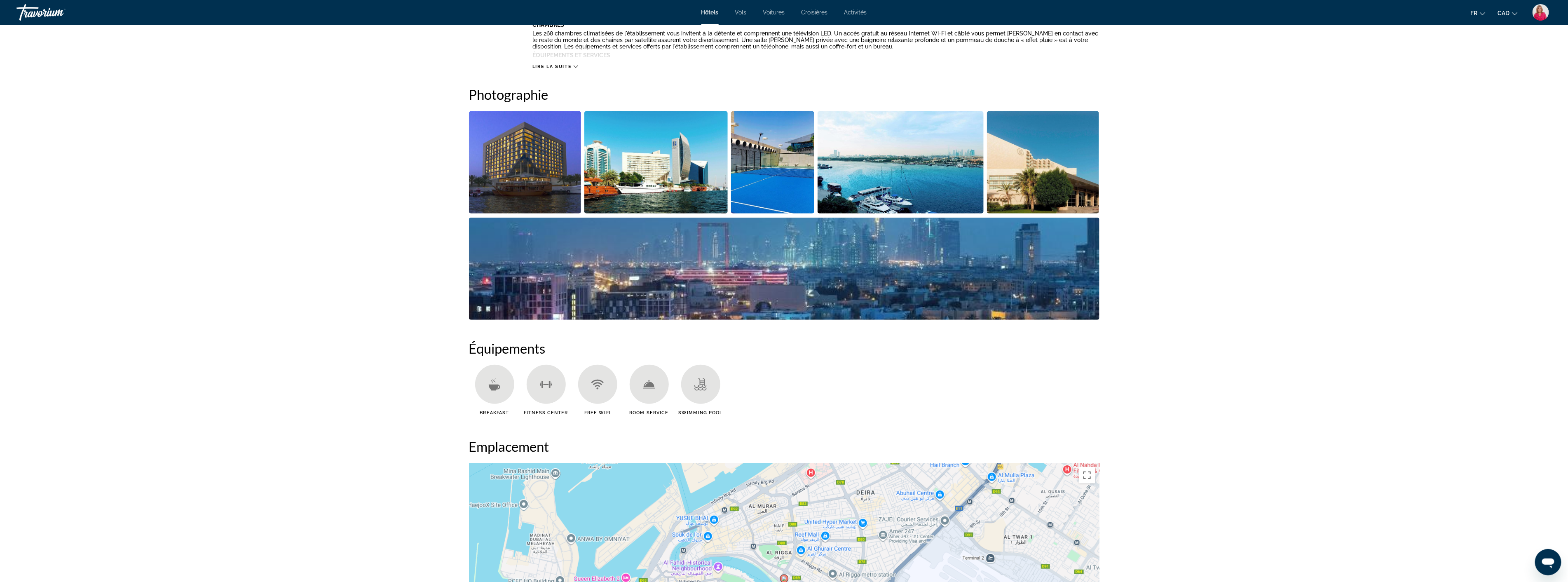
click at [543, 183] on img "Open full-screen image slider" at bounding box center [525, 162] width 113 height 102
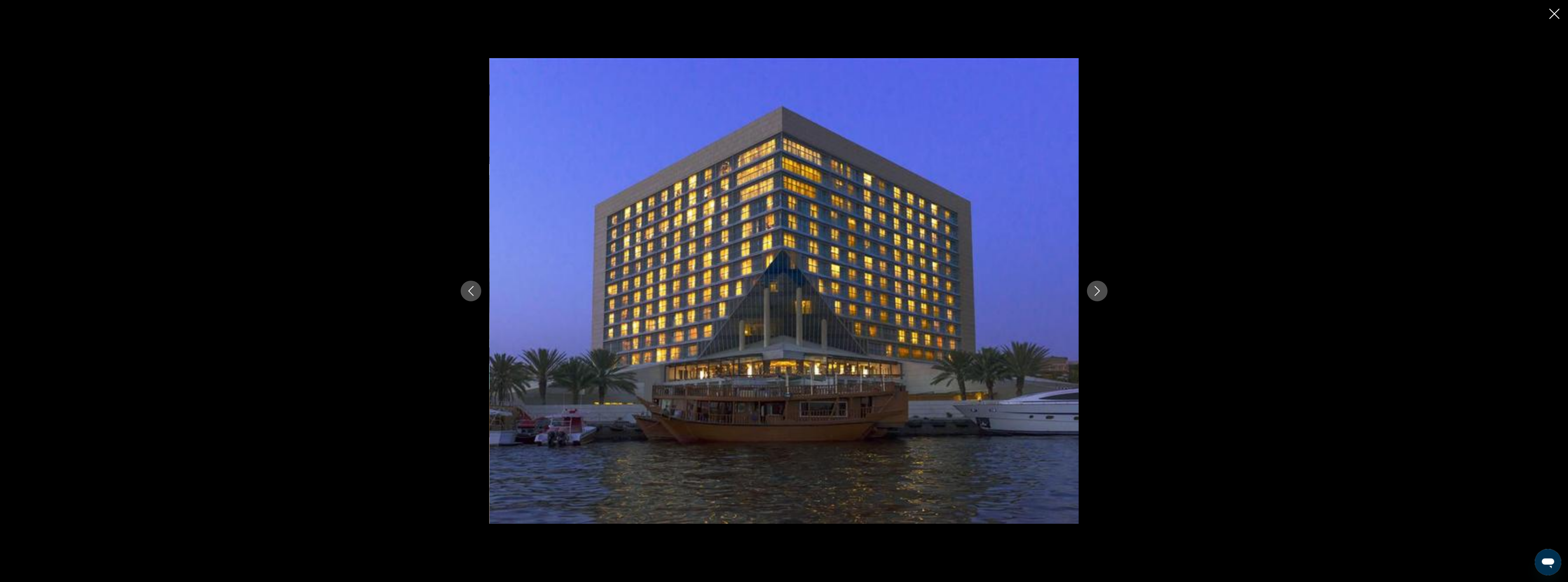
click at [1098, 289] on icon "Next image" at bounding box center [1097, 291] width 5 height 10
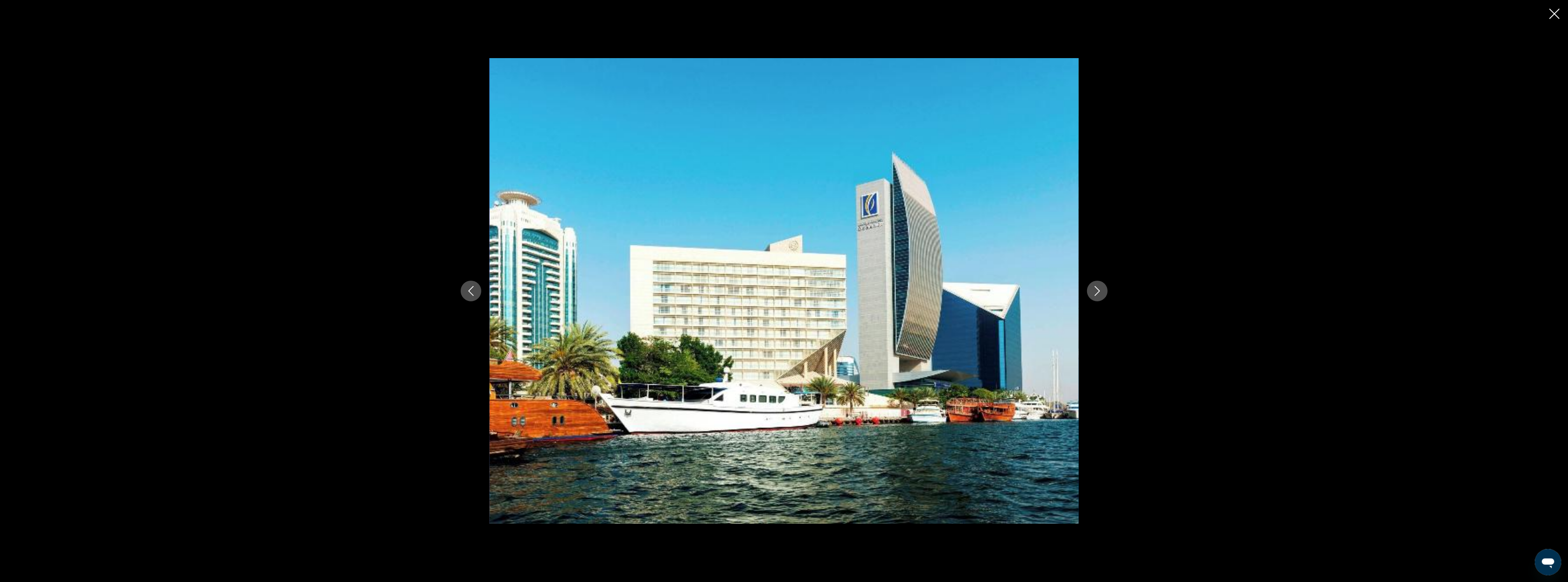
click at [1098, 289] on icon "Next image" at bounding box center [1097, 291] width 5 height 10
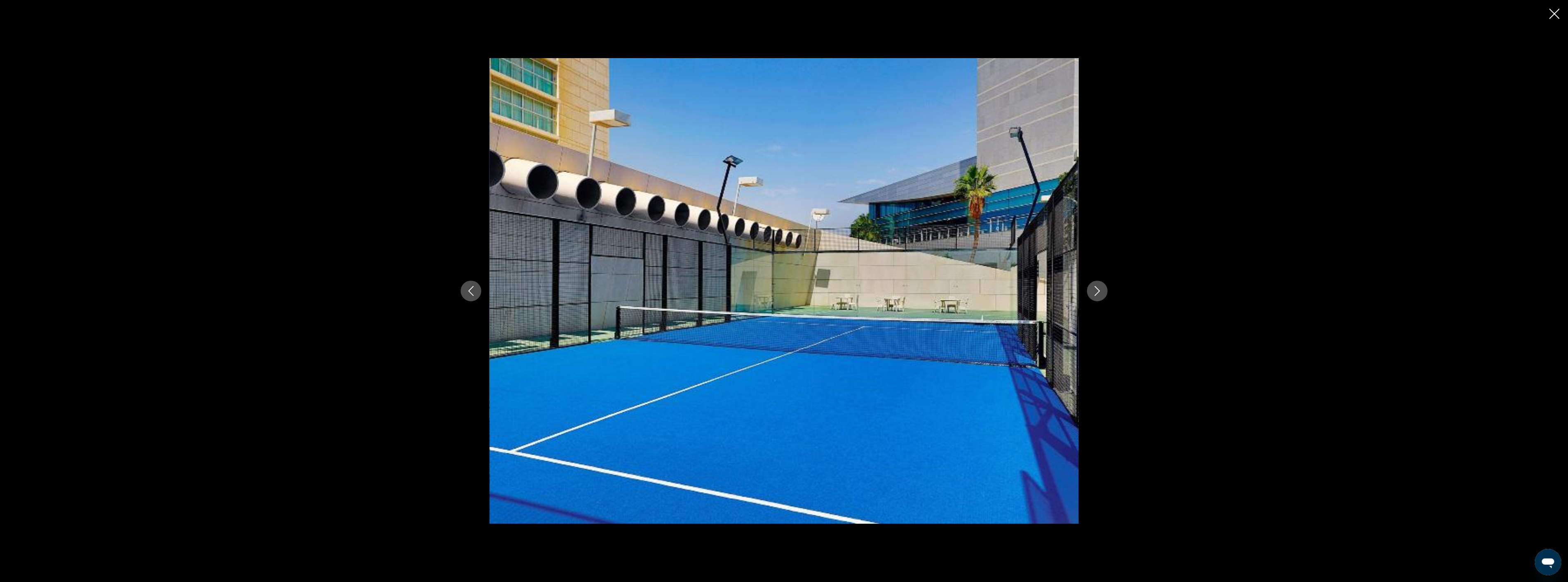
click at [1098, 289] on icon "Next image" at bounding box center [1097, 291] width 5 height 10
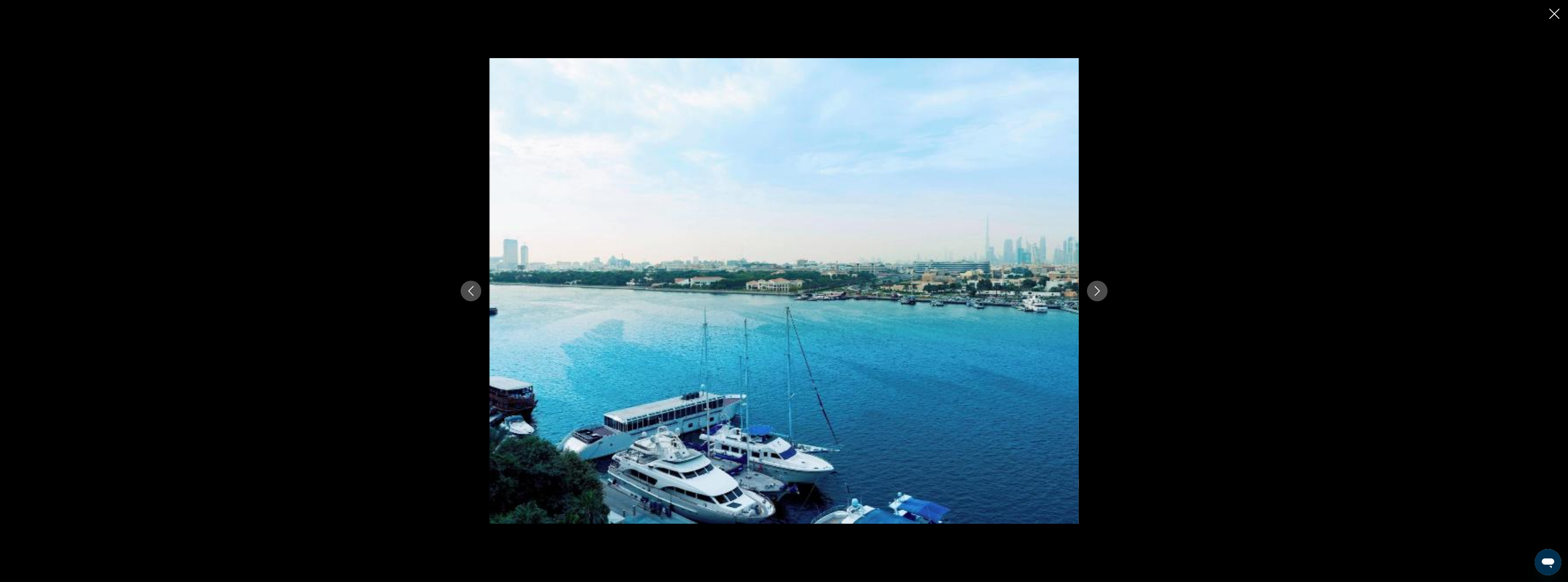
click at [1098, 289] on icon "Next image" at bounding box center [1097, 291] width 5 height 10
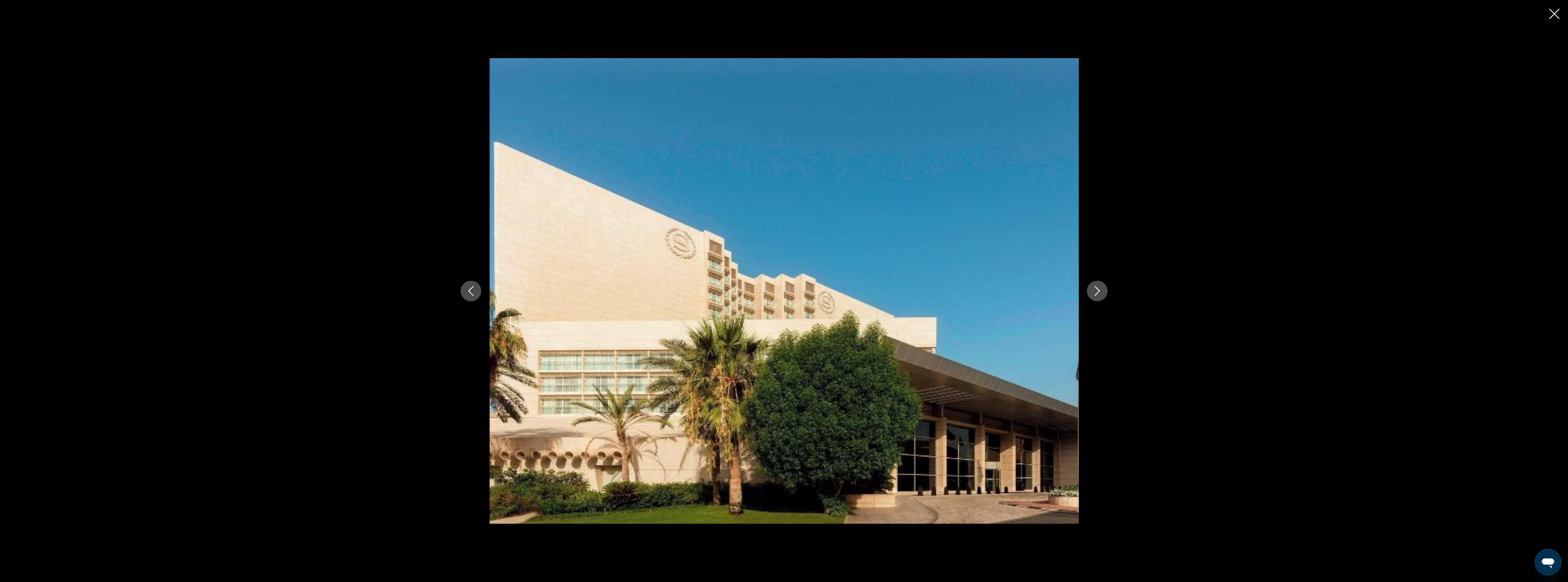
click at [1098, 289] on icon "Next image" at bounding box center [1097, 291] width 5 height 10
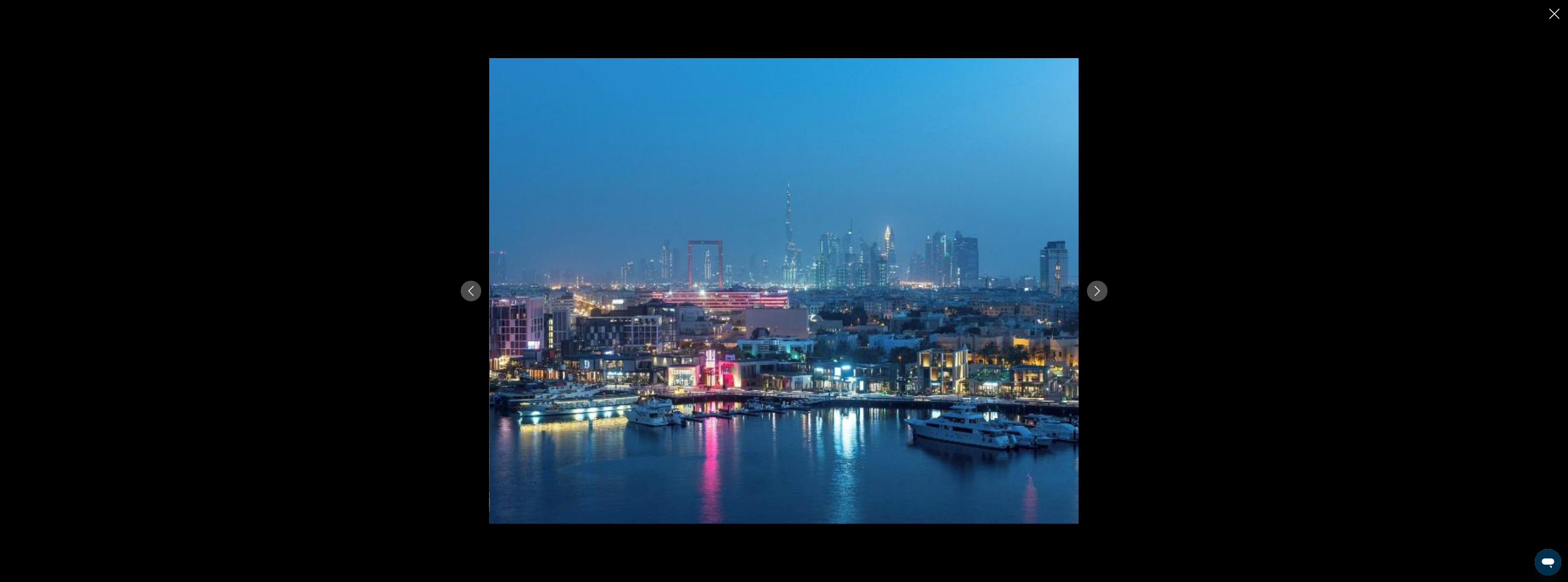
click at [1098, 289] on icon "Next image" at bounding box center [1097, 291] width 5 height 10
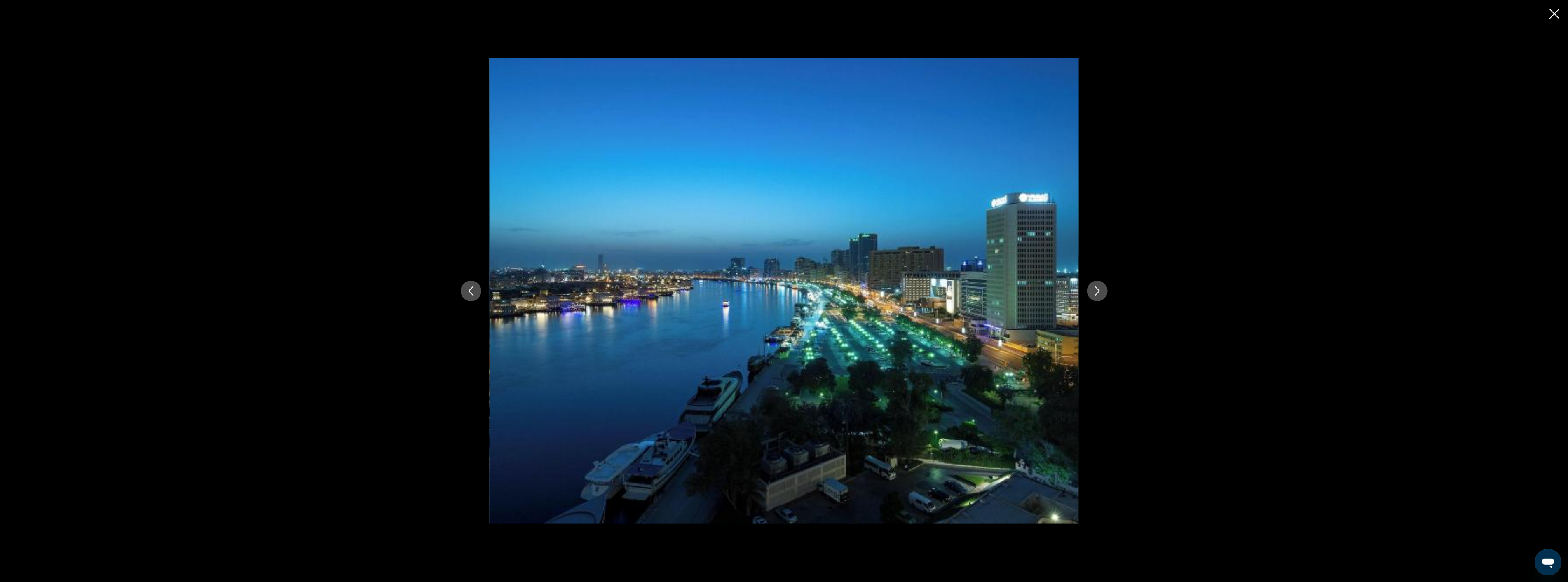
click at [1098, 289] on icon "Next image" at bounding box center [1097, 291] width 5 height 10
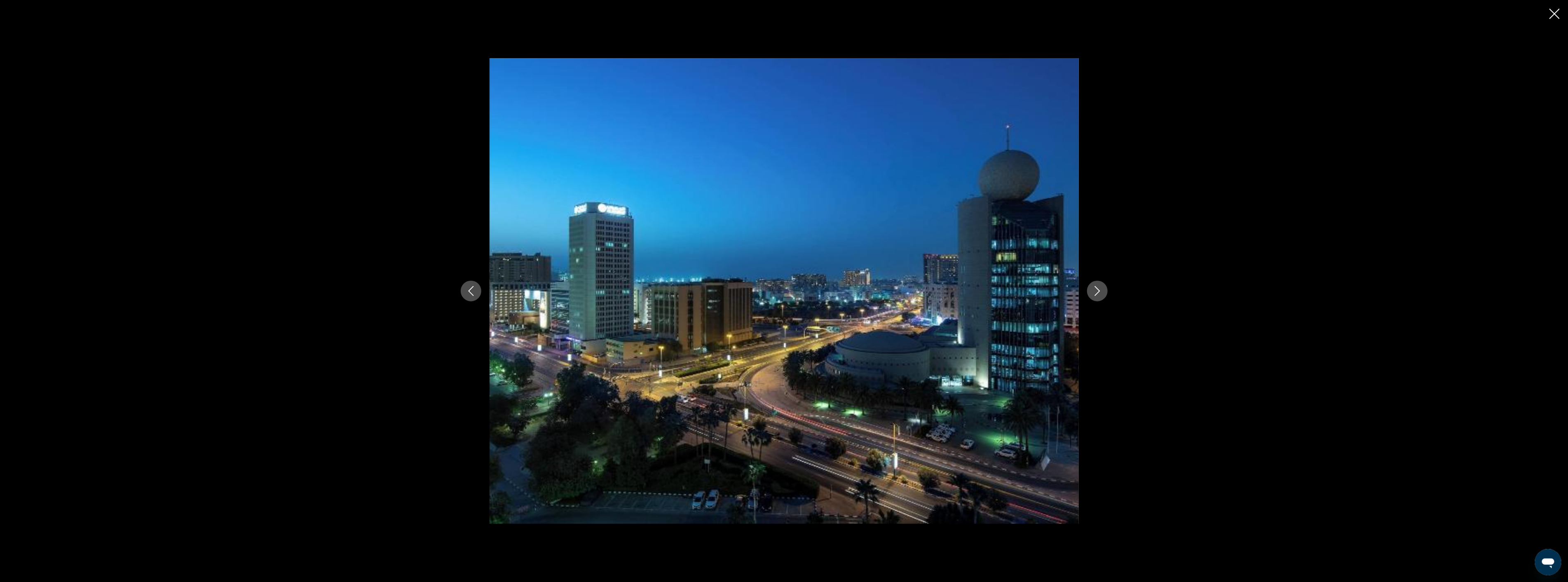
click at [1098, 289] on icon "Next image" at bounding box center [1097, 291] width 5 height 10
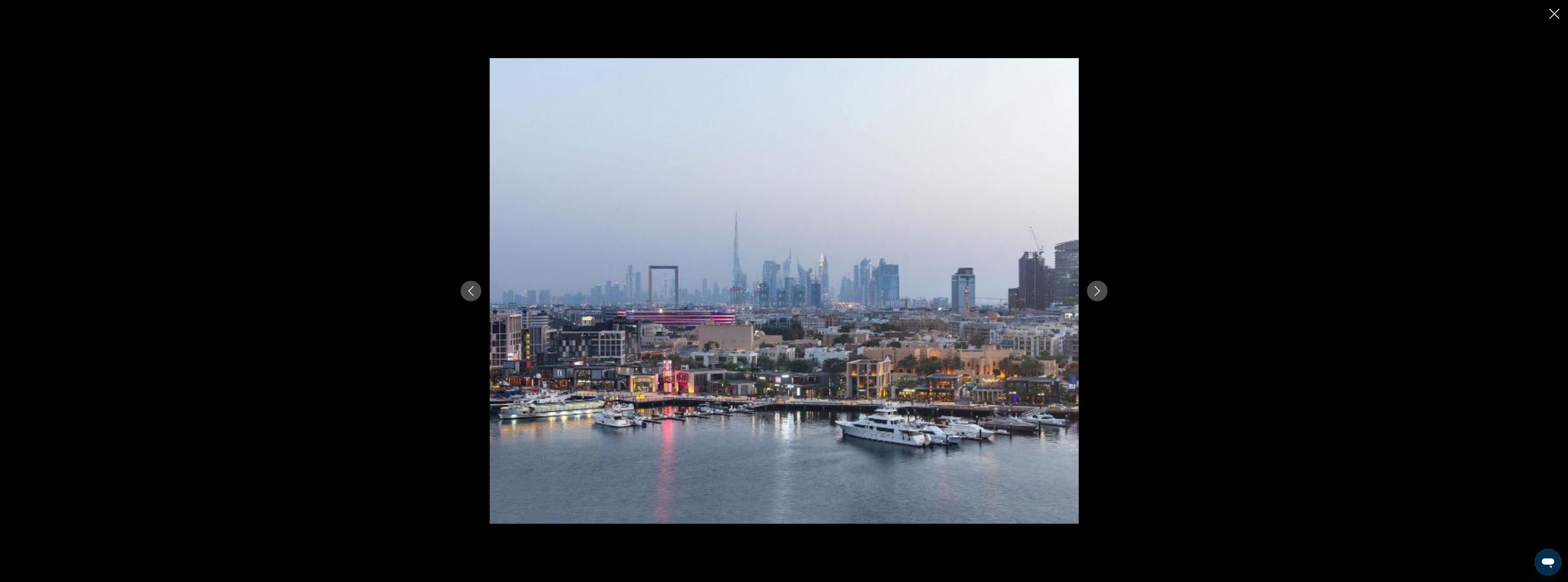
click at [1098, 289] on icon "Next image" at bounding box center [1097, 291] width 5 height 10
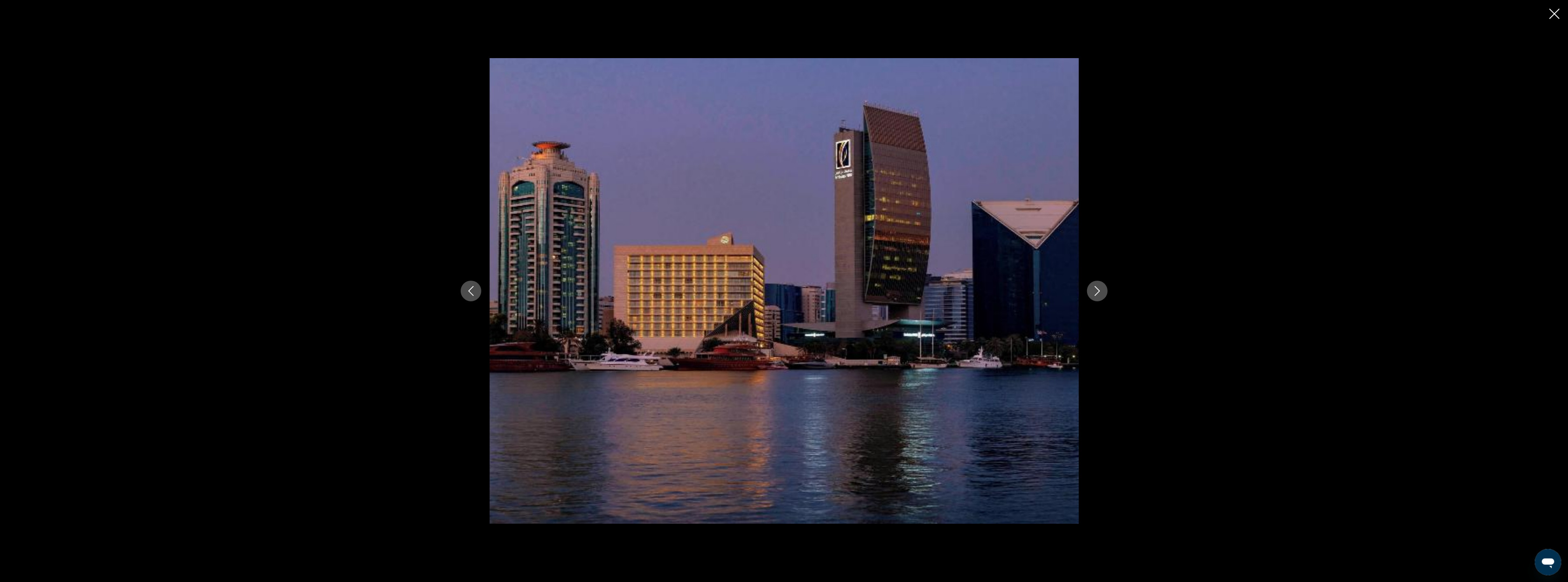
click at [1555, 14] on icon "Close slideshow" at bounding box center [1555, 14] width 10 height 10
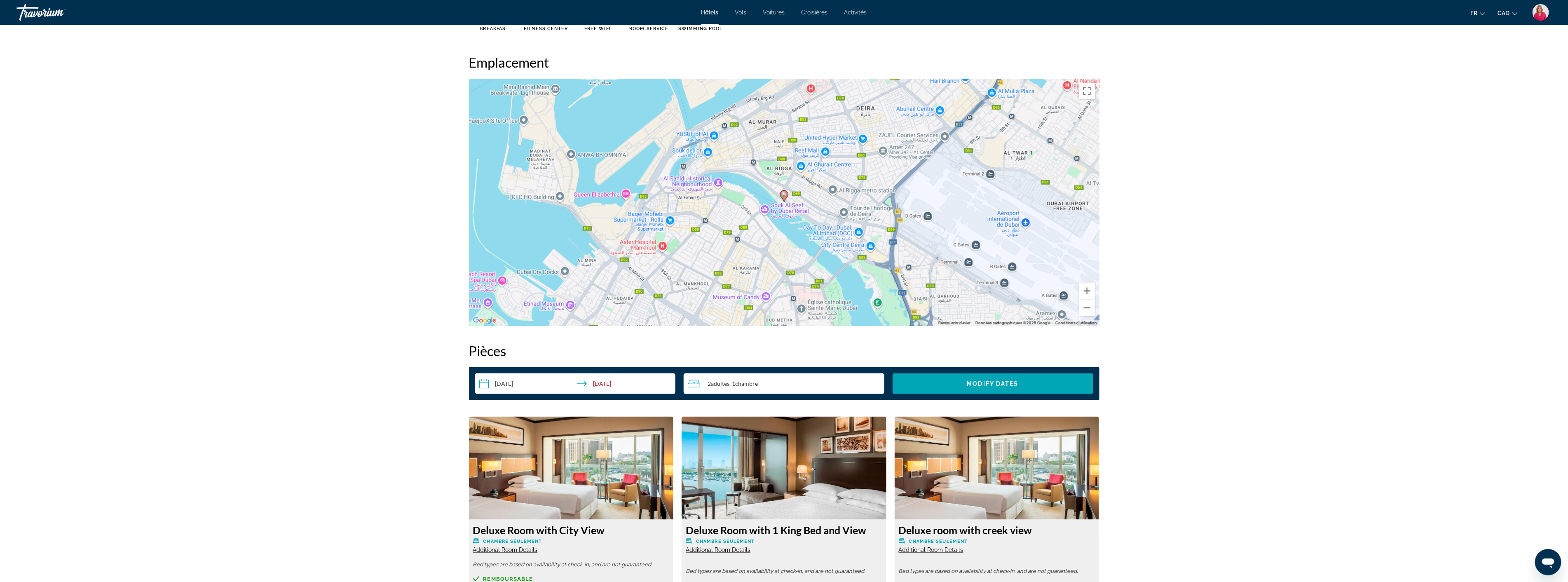
scroll to position [732, 0]
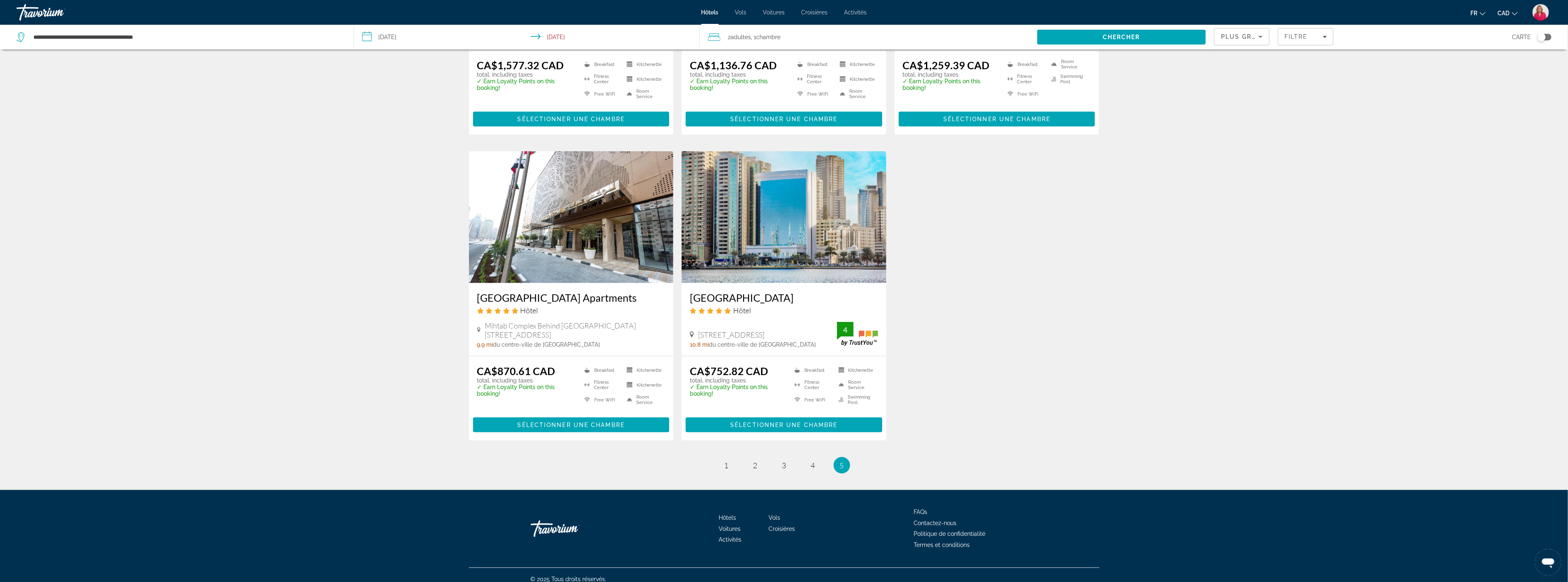
scroll to position [882, 0]
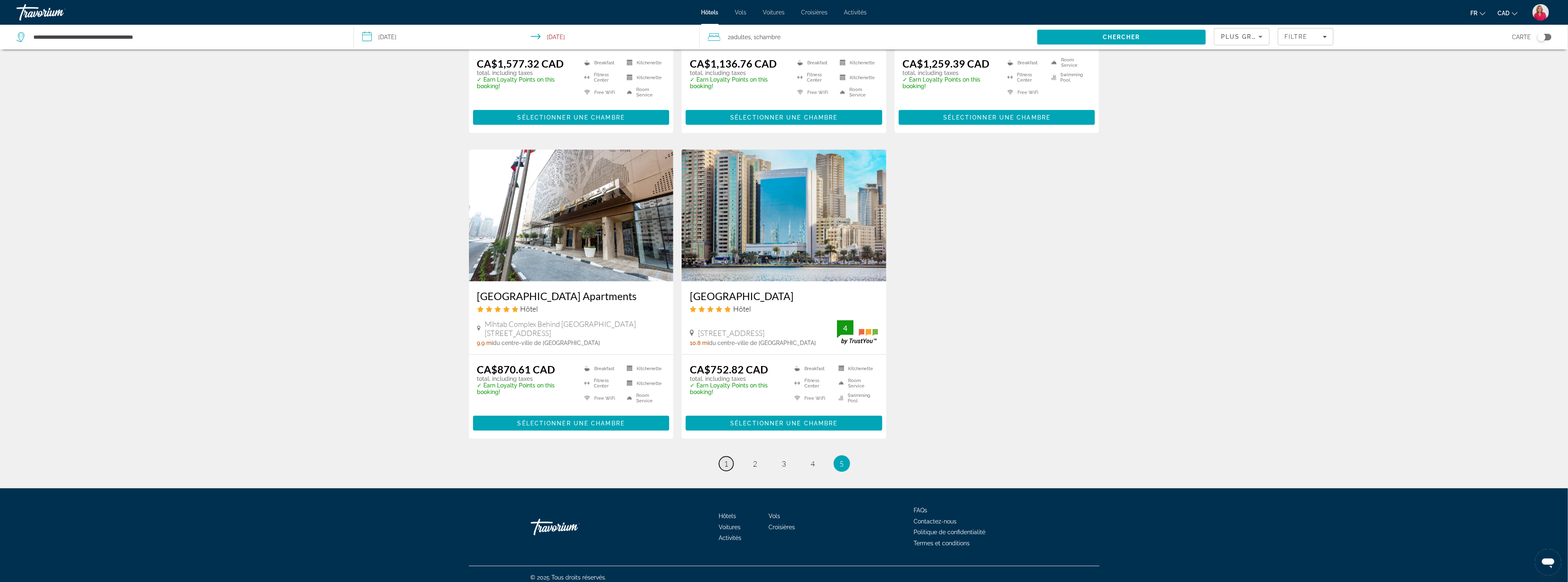
click at [726, 459] on span "1" at bounding box center [726, 464] width 4 height 9
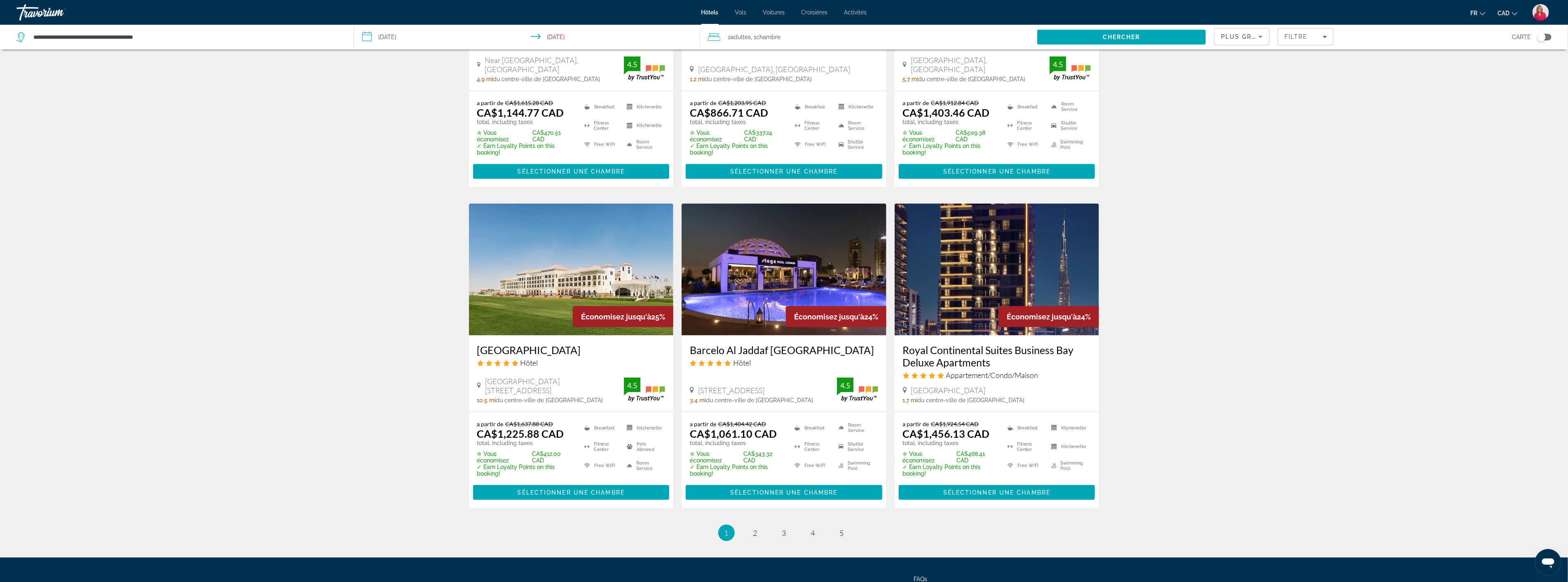
scroll to position [916, 0]
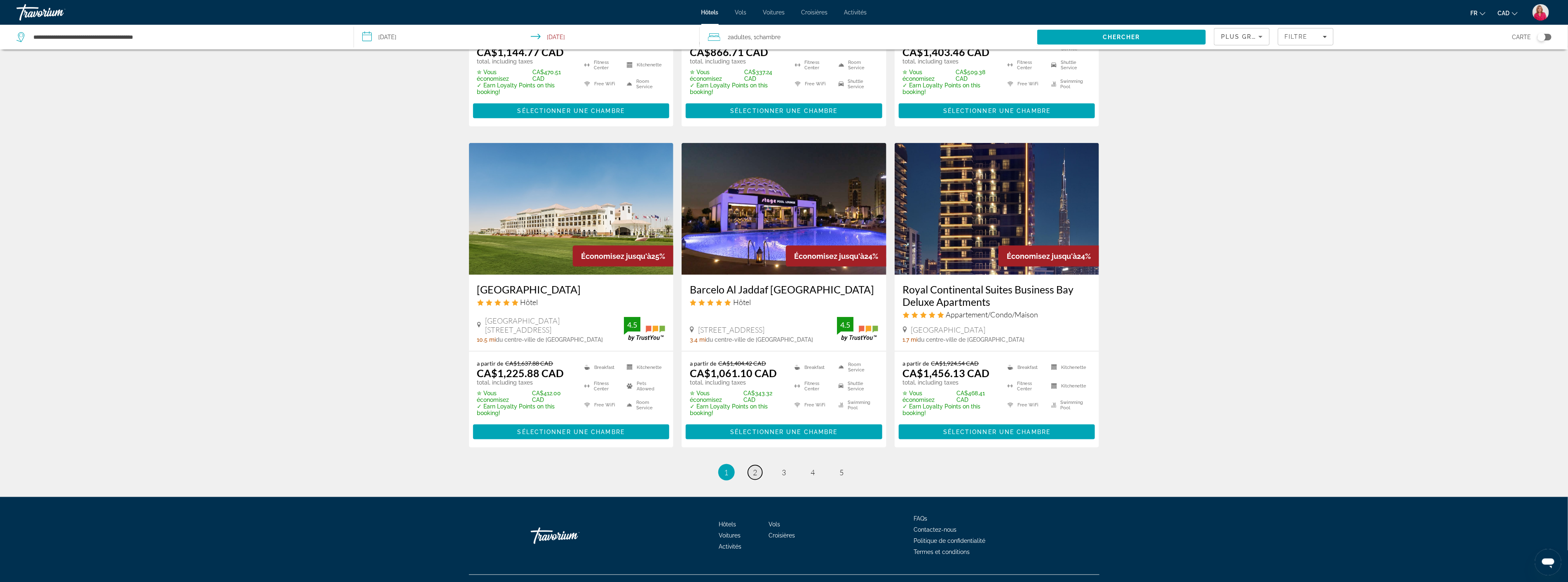
click at [752, 477] on link "page 2" at bounding box center [755, 472] width 15 height 15
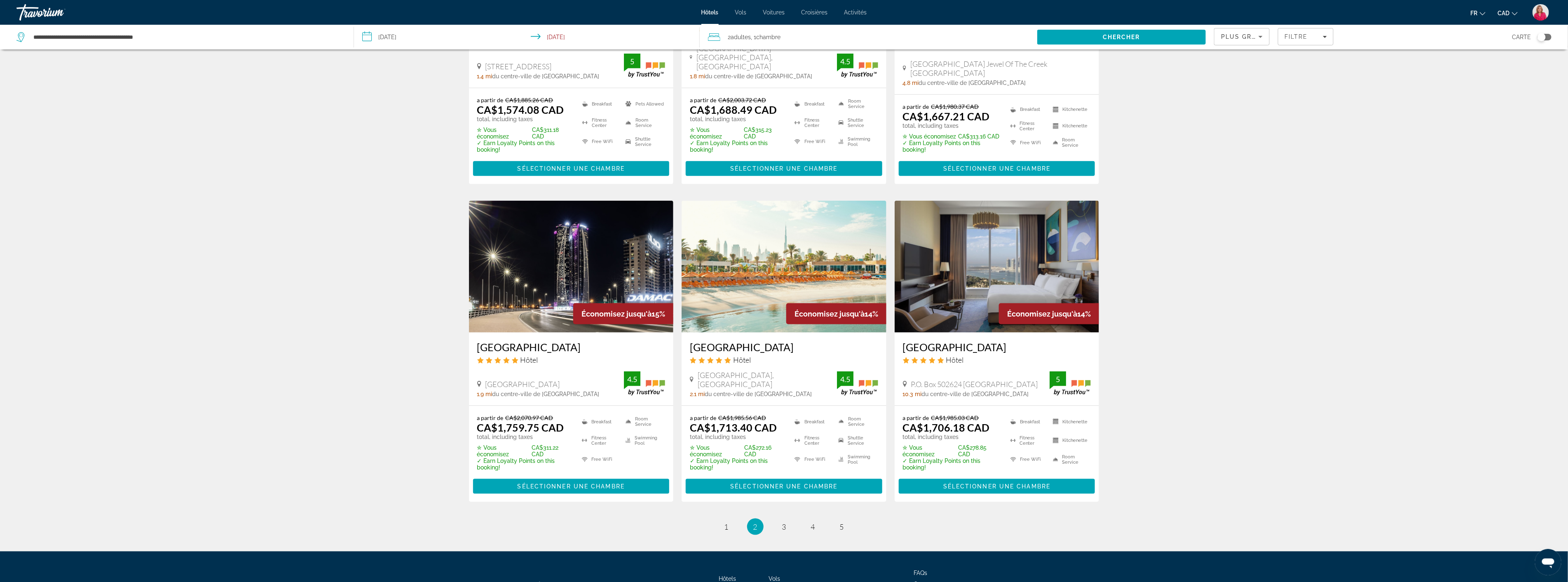
scroll to position [922, 0]
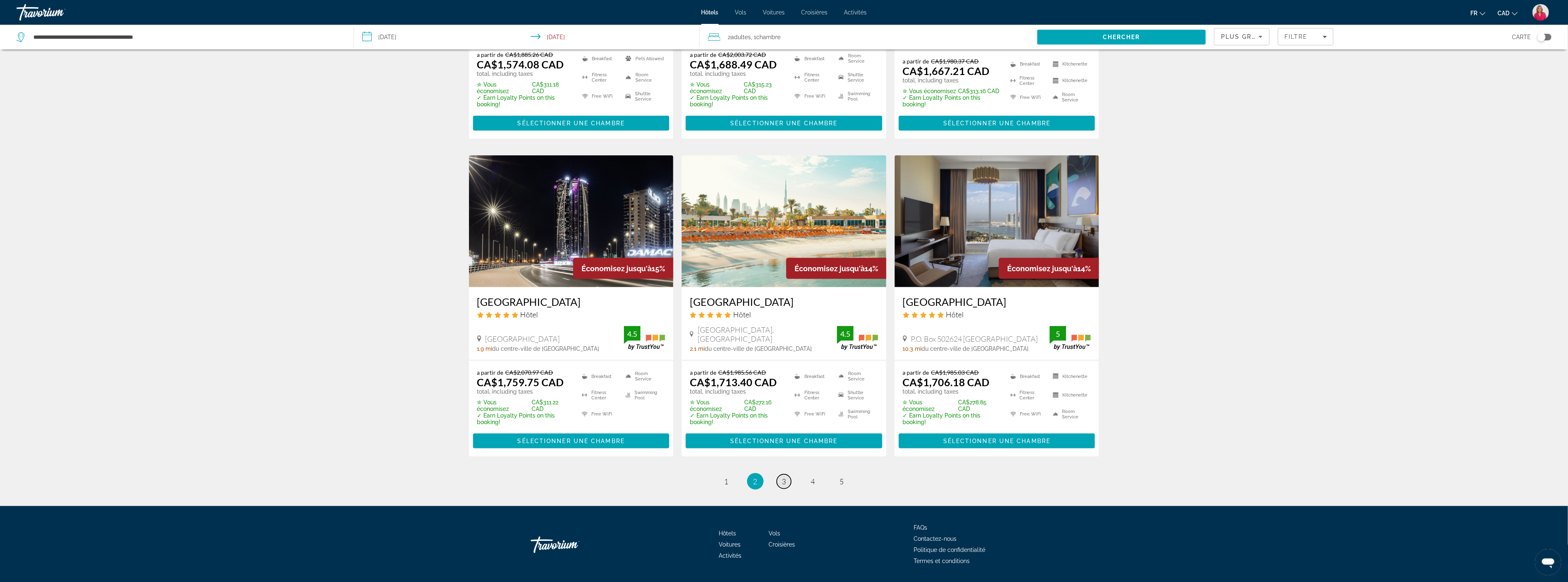
click at [781, 475] on link "page 3" at bounding box center [784, 482] width 15 height 15
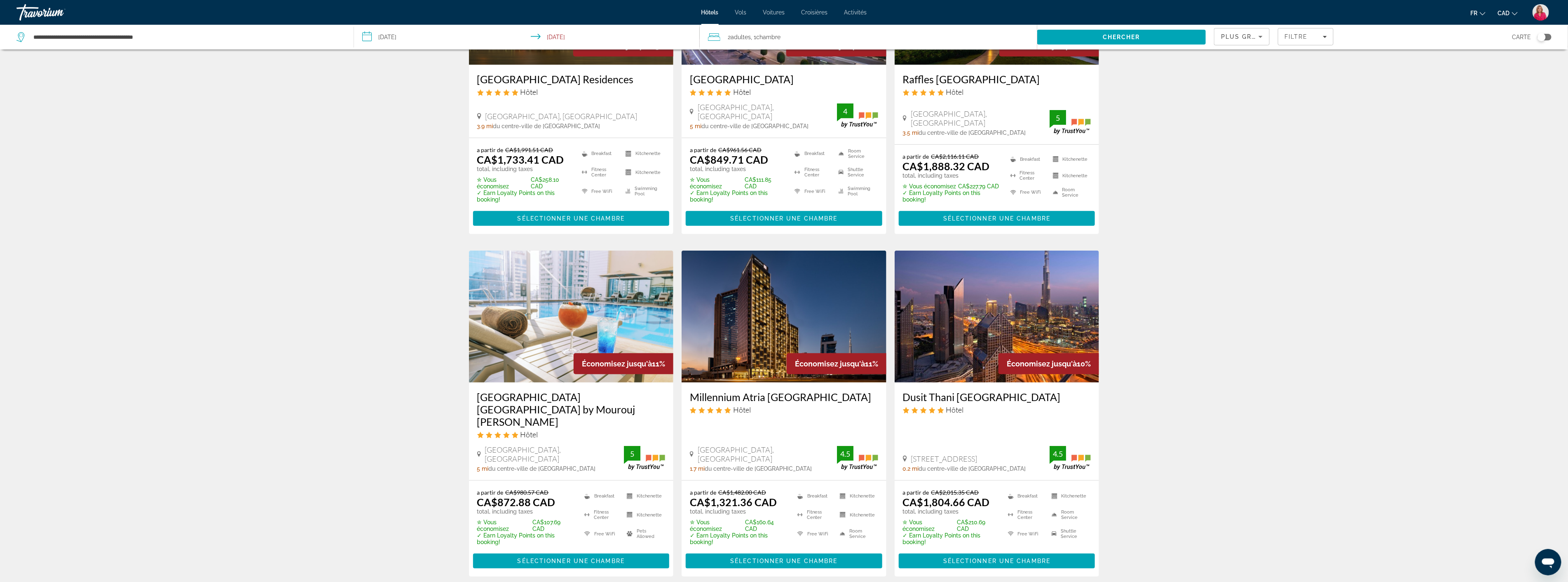
scroll to position [137, 0]
